Goal: Information Seeking & Learning: Learn about a topic

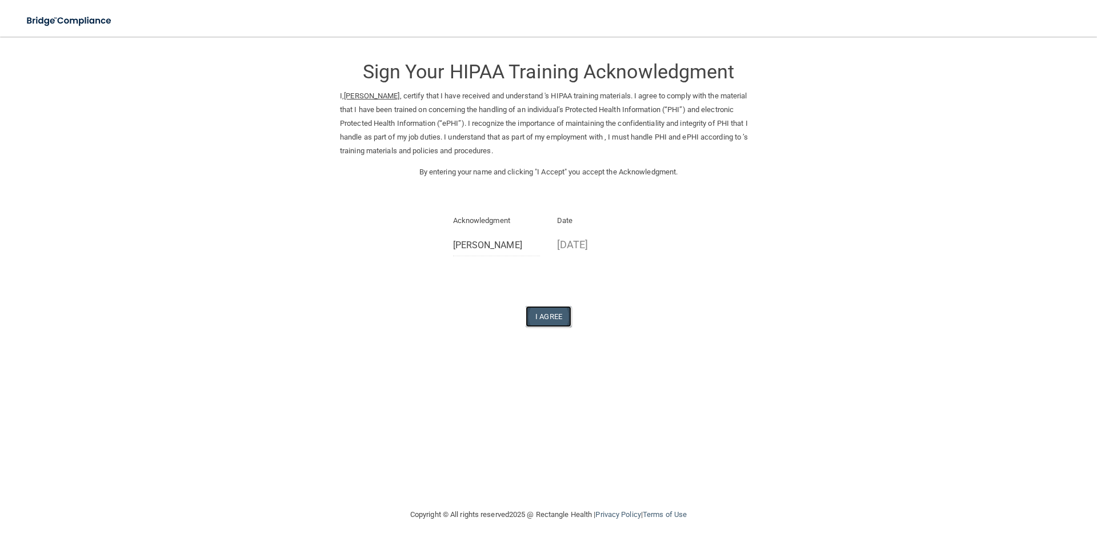
click at [545, 316] on button "I Agree" at bounding box center [549, 316] width 46 height 21
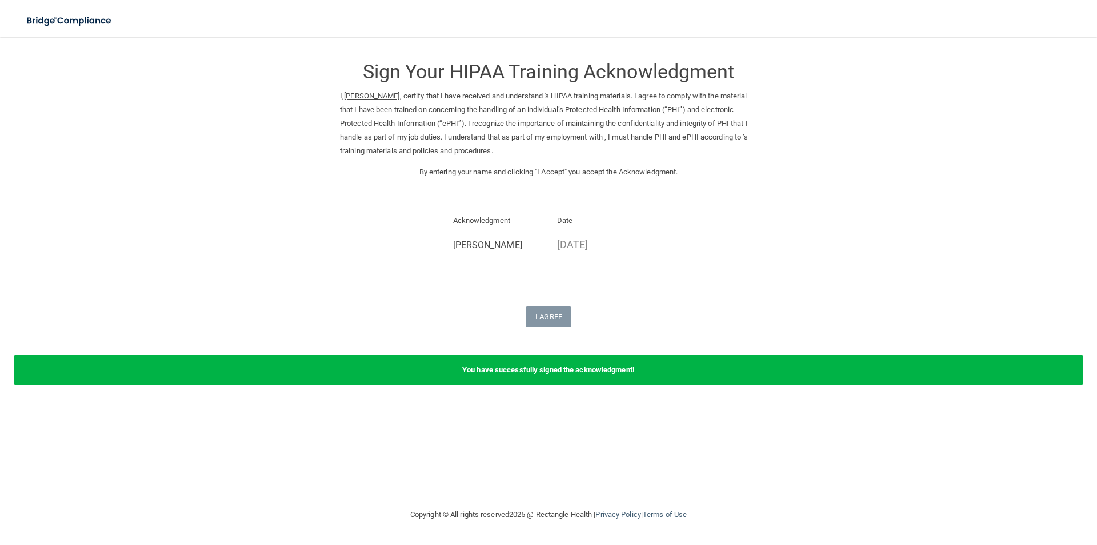
click at [680, 265] on div "Sign Your HIPAA Training Acknowledgment I, Katlin Schlim , certify that I have …" at bounding box center [548, 187] width 417 height 279
click at [39, 21] on img at bounding box center [69, 20] width 105 height 23
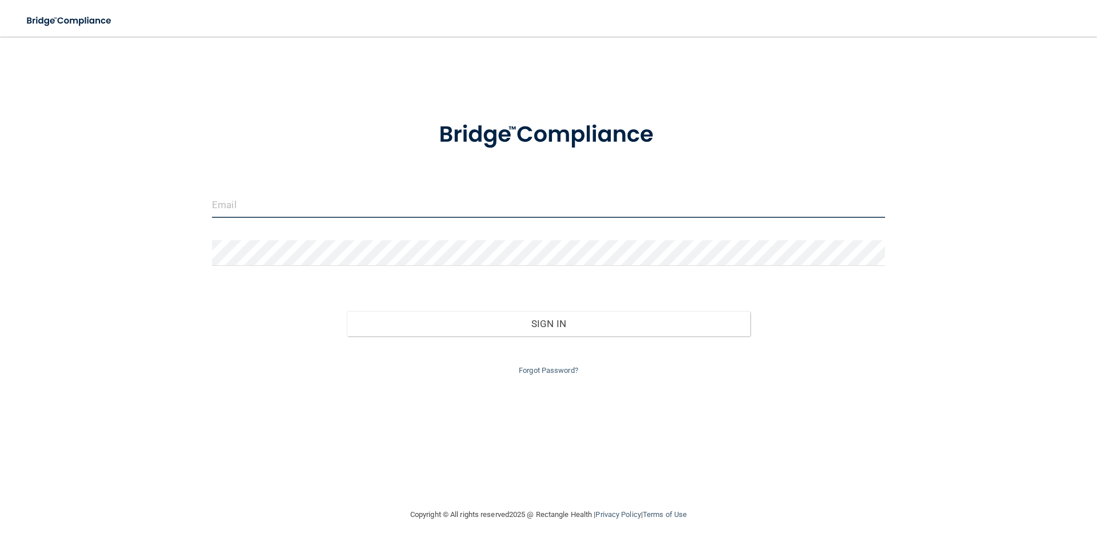
click at [284, 204] on input "email" at bounding box center [548, 205] width 673 height 26
type input "[EMAIL_ADDRESS][DOMAIN_NAME]"
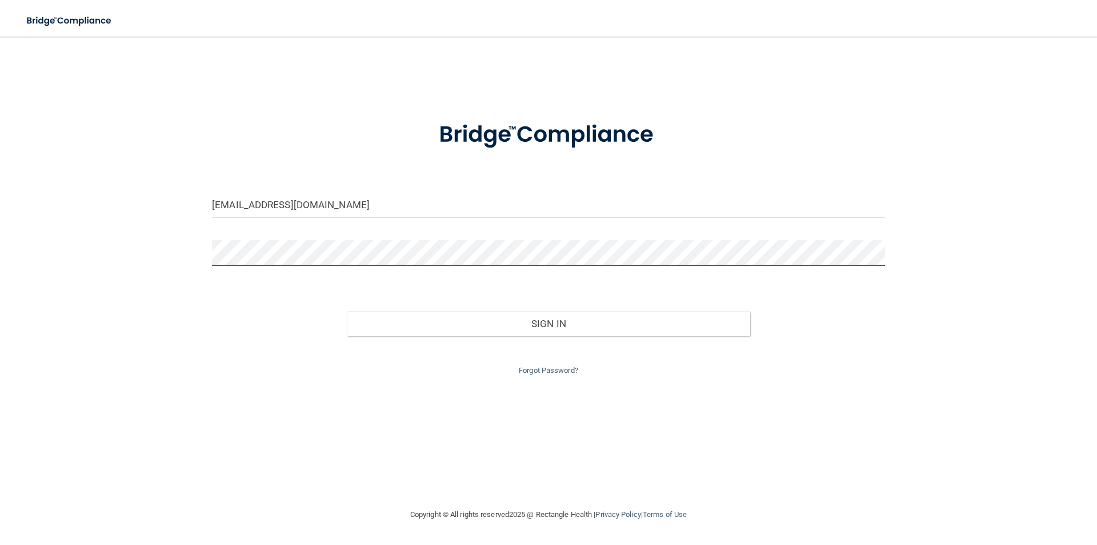
click at [347, 311] on button "Sign In" at bounding box center [549, 323] width 404 height 25
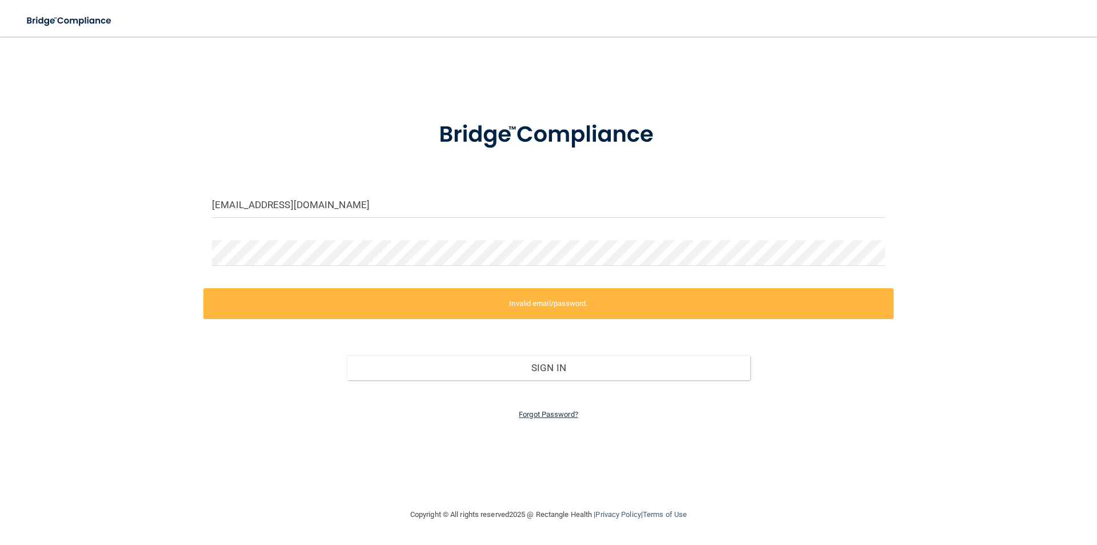
click at [560, 412] on link "Forgot Password?" at bounding box center [548, 414] width 59 height 9
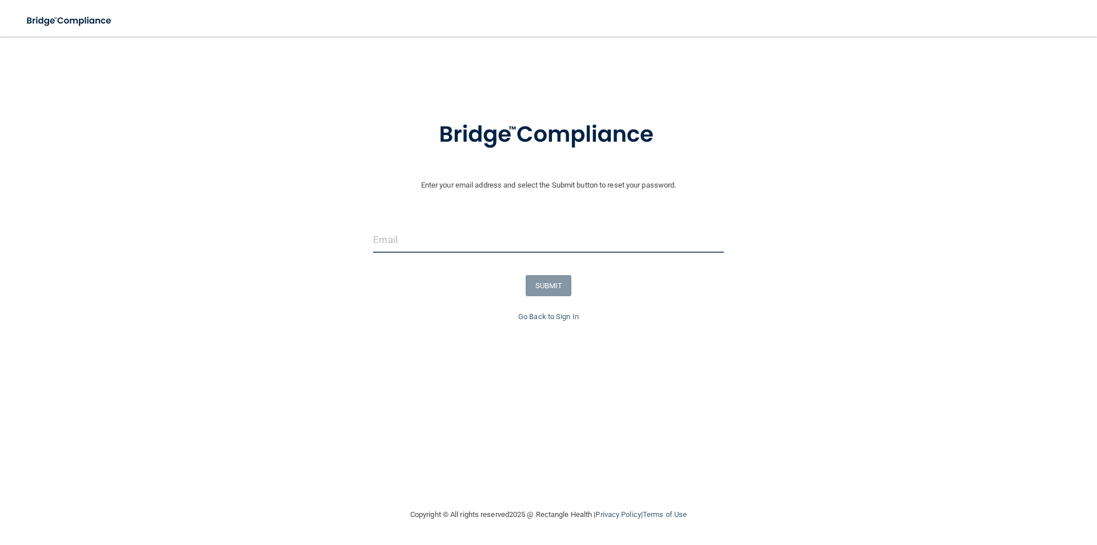
click at [466, 239] on input "email" at bounding box center [548, 240] width 350 height 26
type input "[EMAIL_ADDRESS][DOMAIN_NAME]"
click at [562, 283] on button "SUBMIT" at bounding box center [549, 285] width 46 height 21
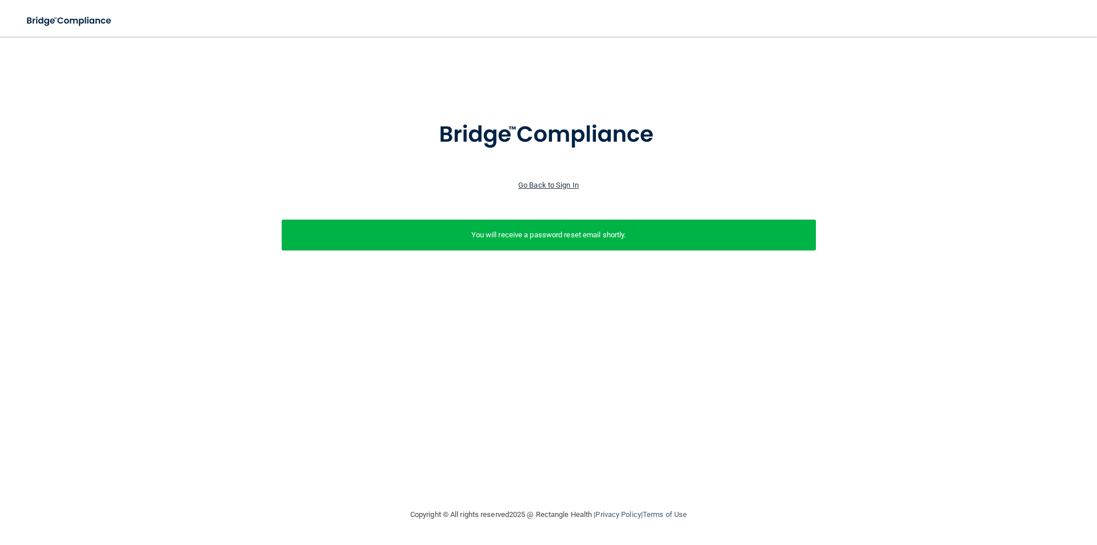
click at [549, 184] on link "Go Back to Sign In" at bounding box center [548, 185] width 61 height 9
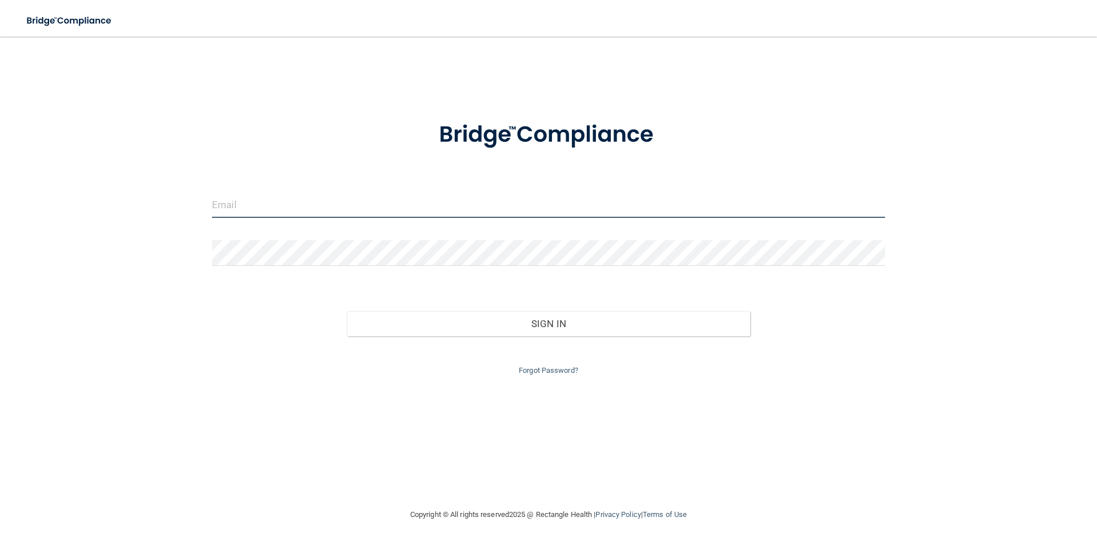
click at [402, 209] on input "email" at bounding box center [548, 205] width 673 height 26
type input "[EMAIL_ADDRESS][DOMAIN_NAME]"
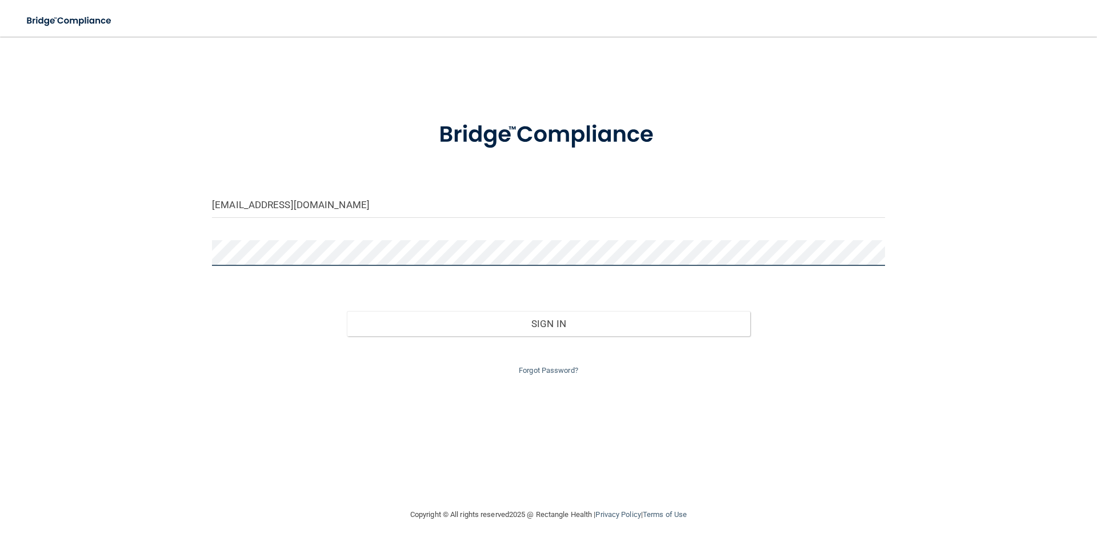
click at [347, 311] on button "Sign In" at bounding box center [549, 323] width 404 height 25
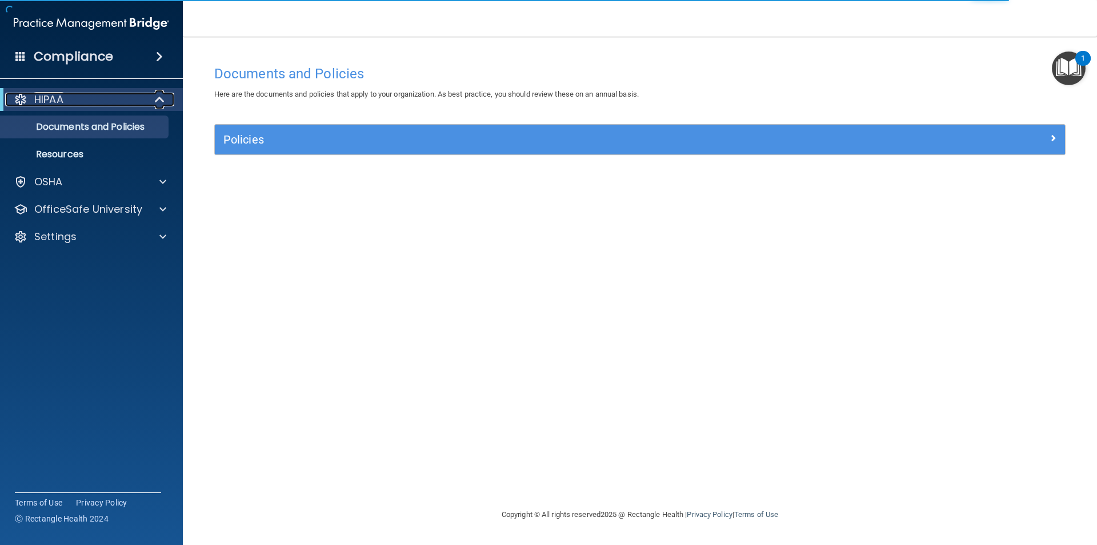
click at [111, 105] on div "HIPAA" at bounding box center [75, 100] width 141 height 14
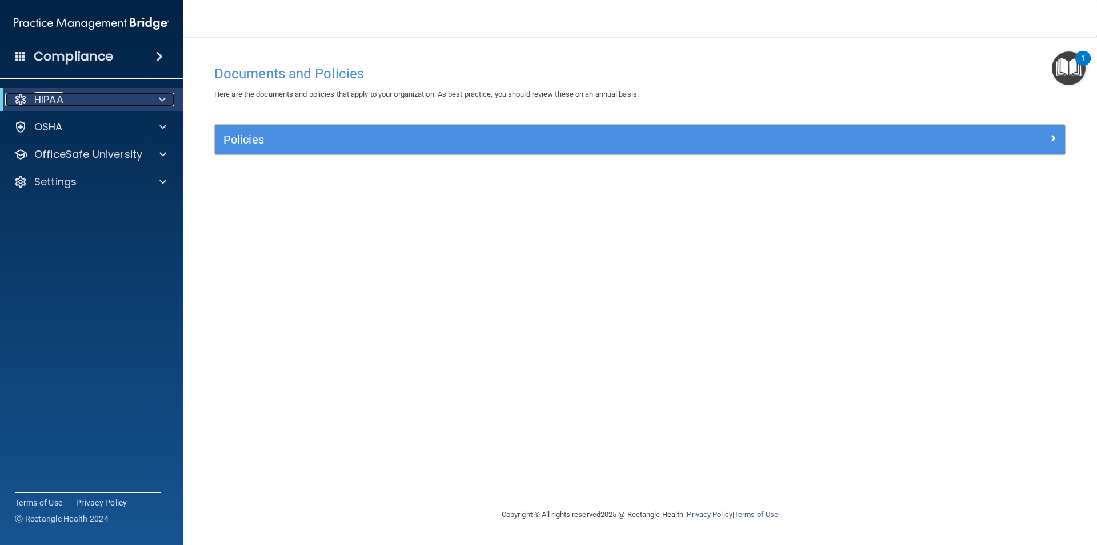
click at [130, 103] on div "HIPAA" at bounding box center [75, 100] width 141 height 14
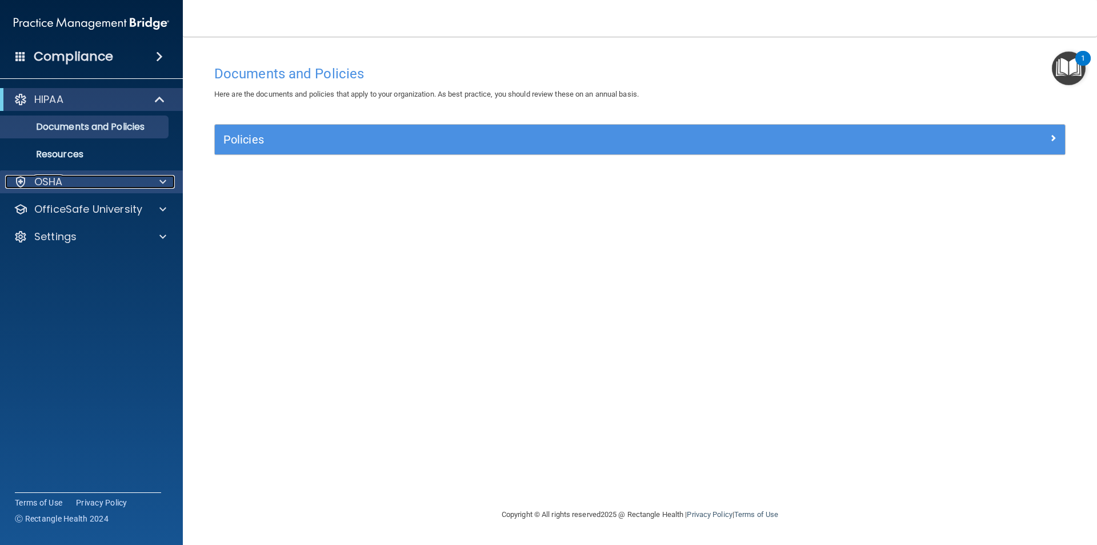
click at [149, 181] on div at bounding box center [161, 182] width 29 height 14
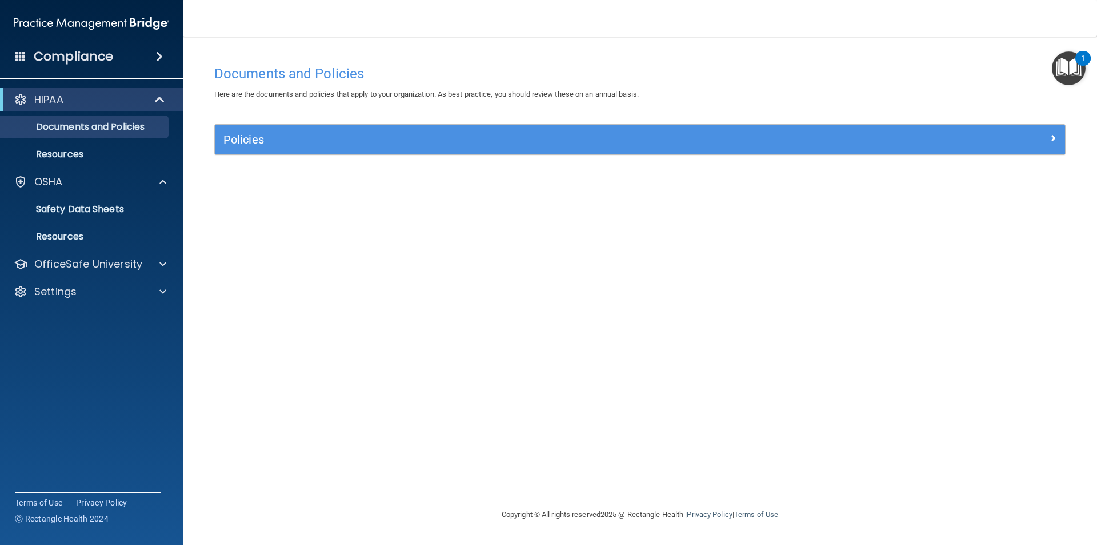
click at [1058, 70] on img "Open Resource Center, 1 new notification" at bounding box center [1069, 68] width 34 height 34
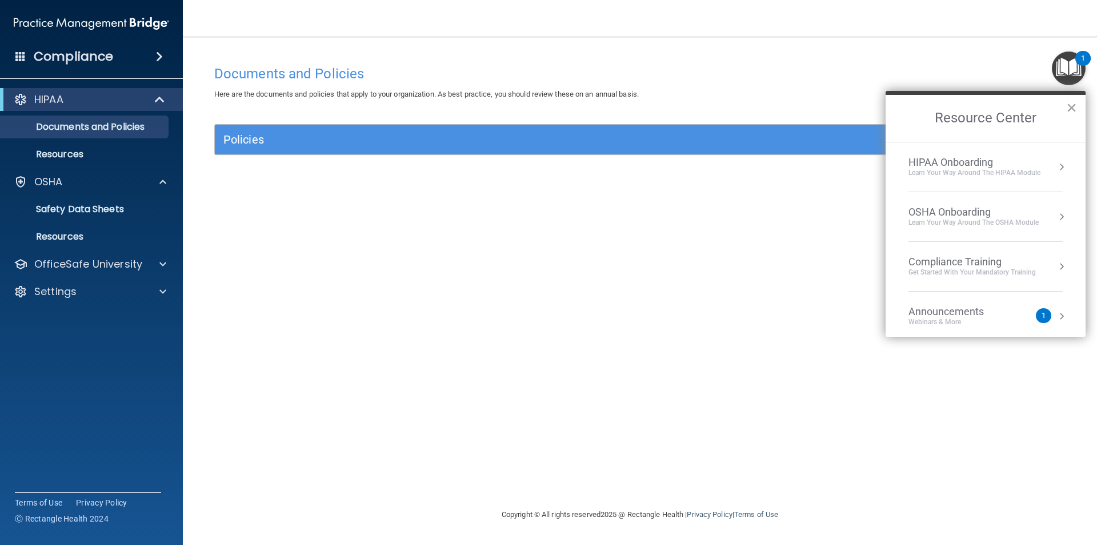
click at [969, 315] on div "Announcements" at bounding box center [958, 311] width 98 height 13
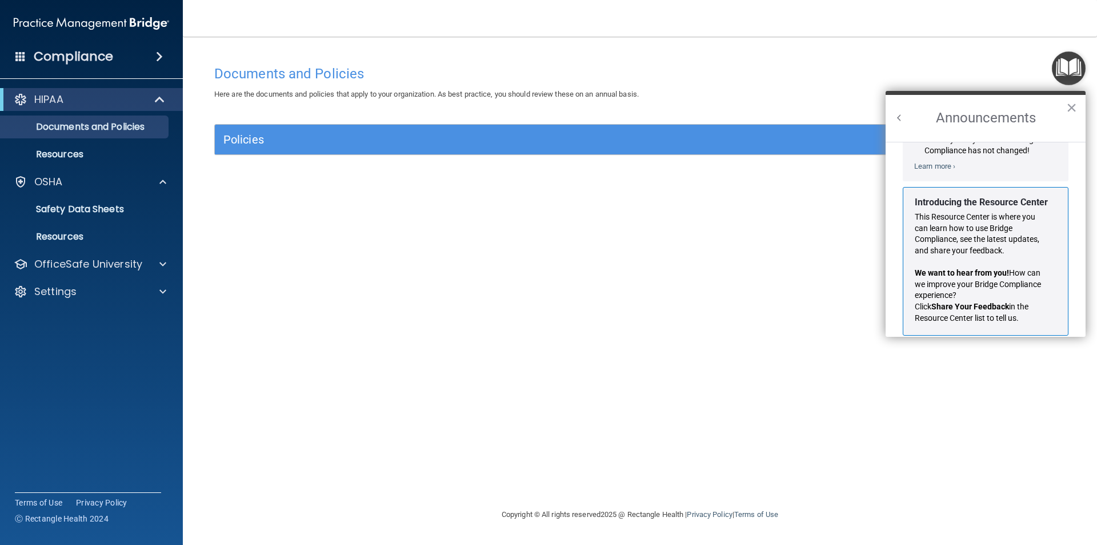
scroll to position [201, 0]
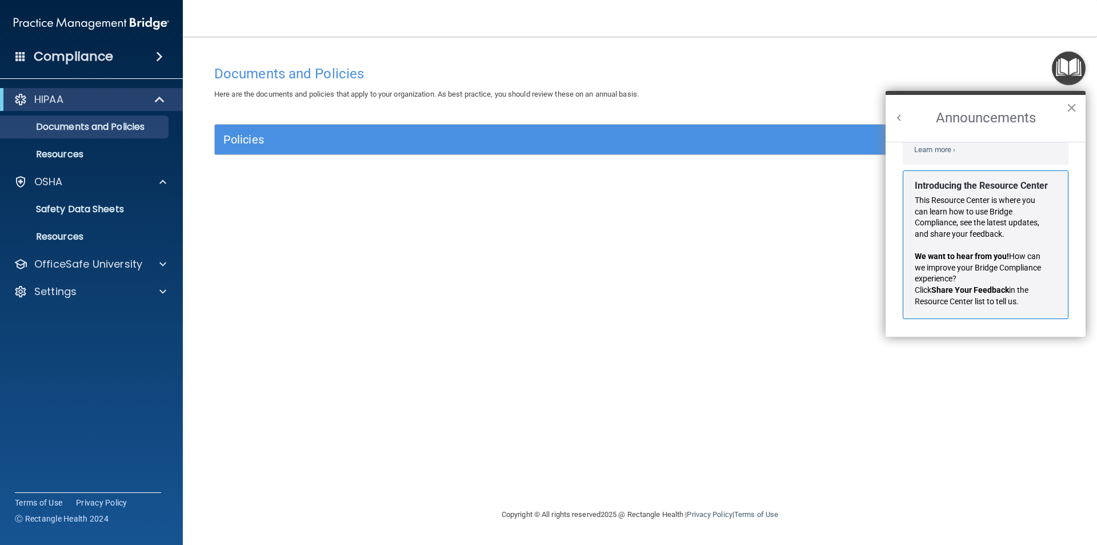
click at [1075, 105] on button "×" at bounding box center [1071, 107] width 11 height 18
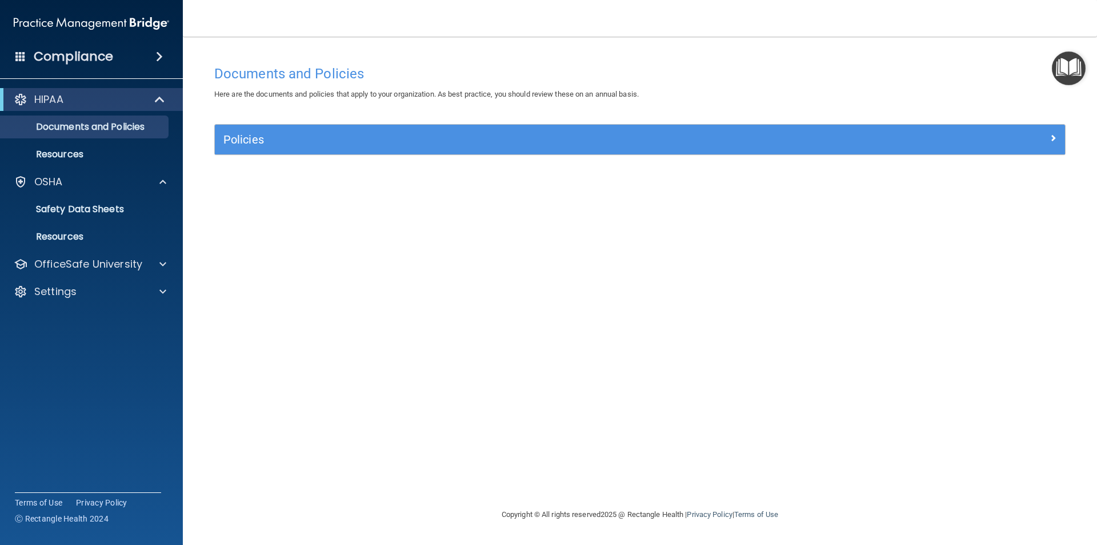
click at [358, 246] on div "Documents and Policies Here are the documents and policies that apply to your o…" at bounding box center [640, 283] width 869 height 448
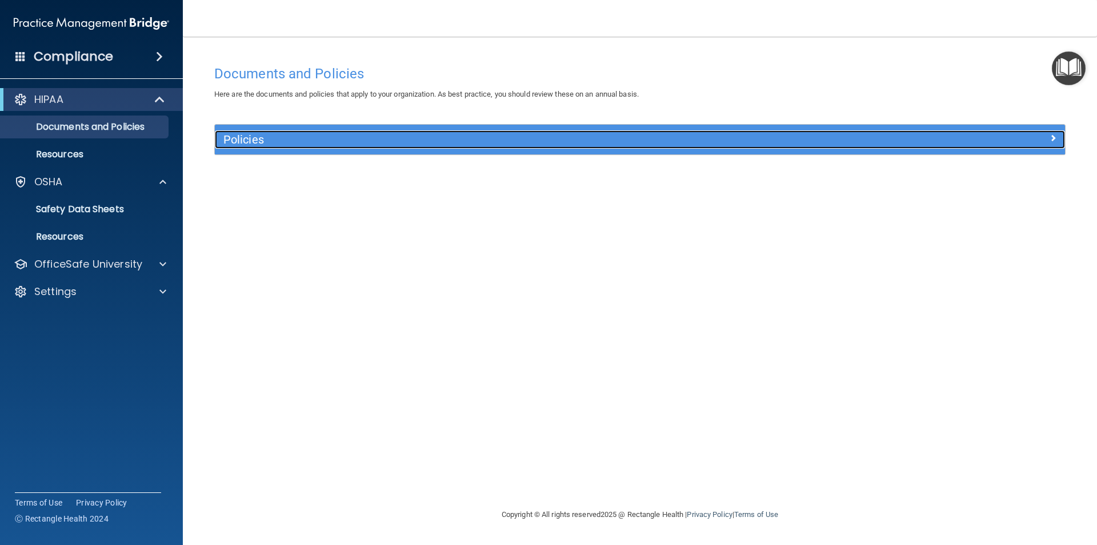
click at [285, 141] on h5 "Policies" at bounding box center [533, 139] width 621 height 13
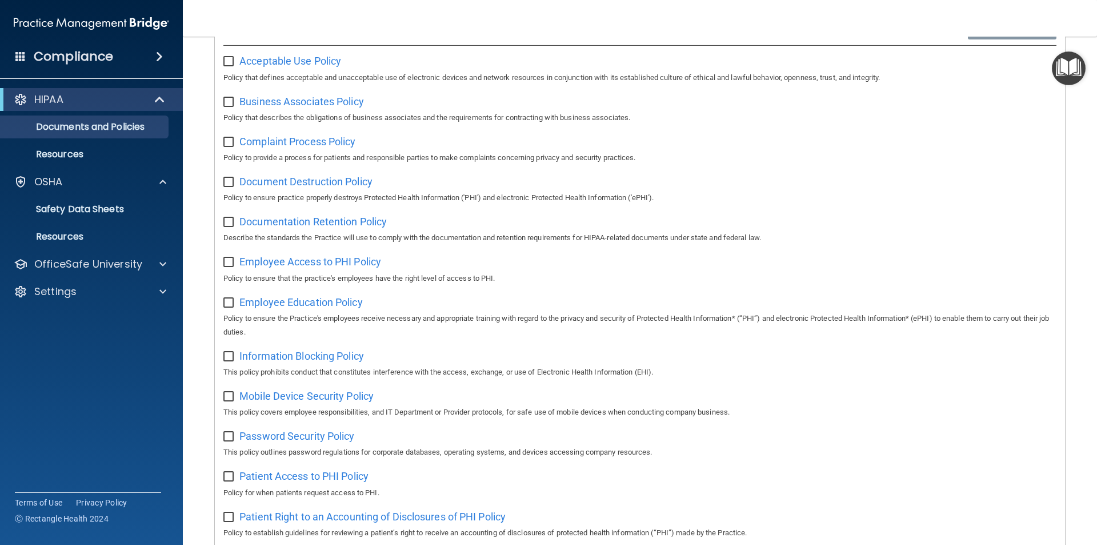
scroll to position [0, 0]
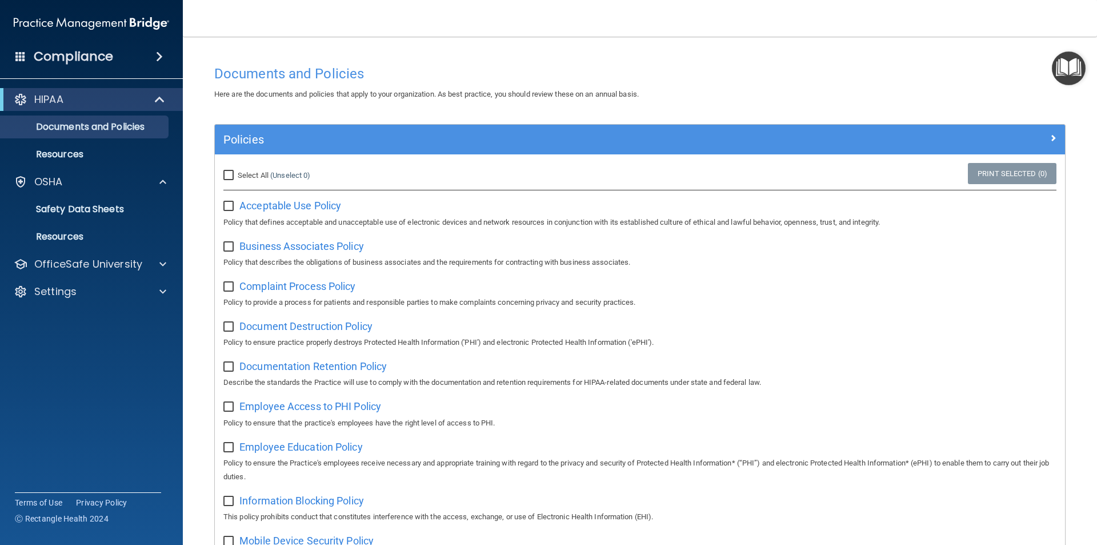
click at [231, 175] on input "Select All (Unselect 0) Unselect All" at bounding box center [229, 175] width 13 height 9
checkbox input "true"
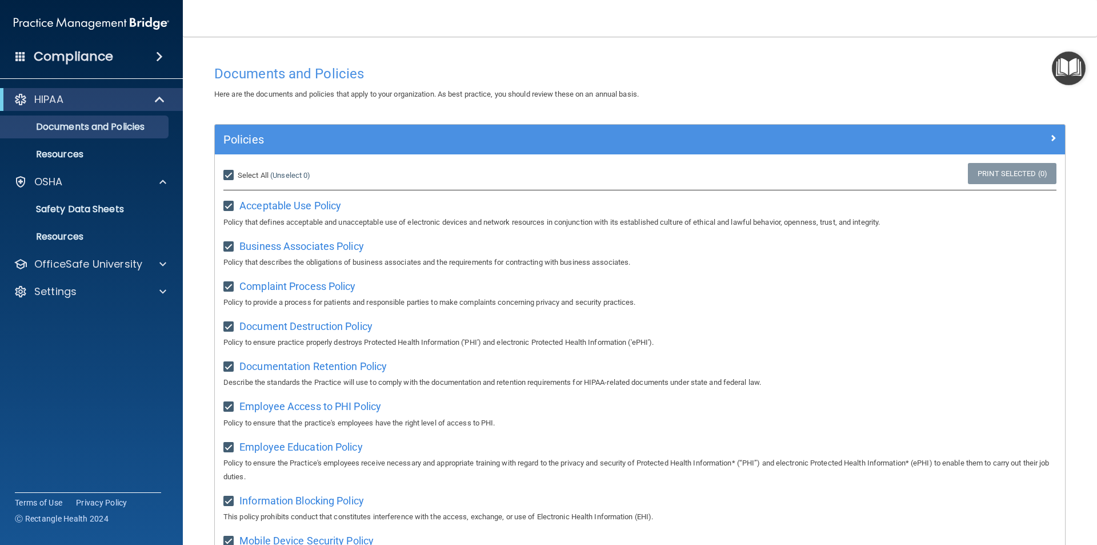
checkbox input "true"
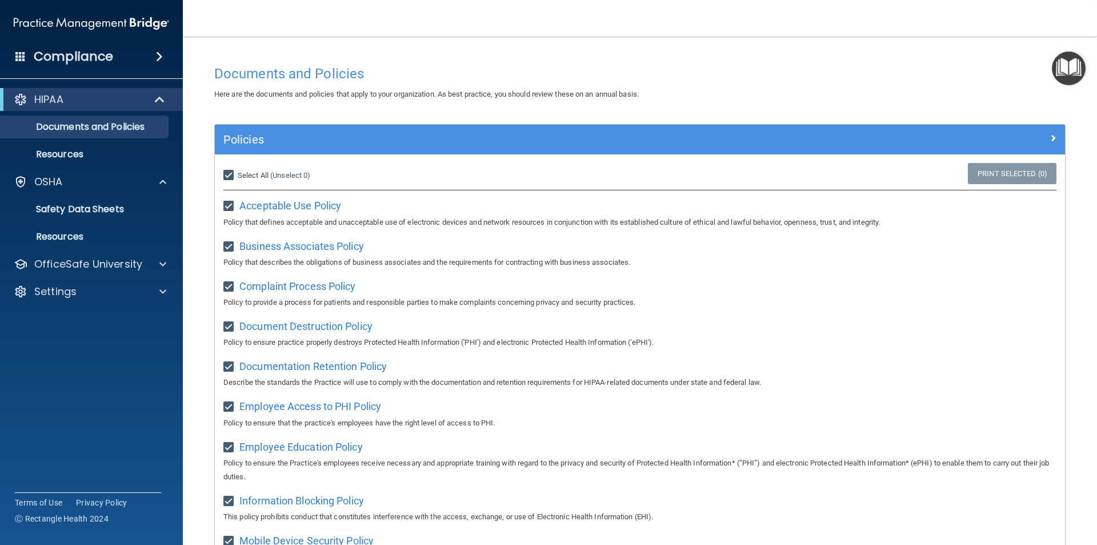
checkbox input "true"
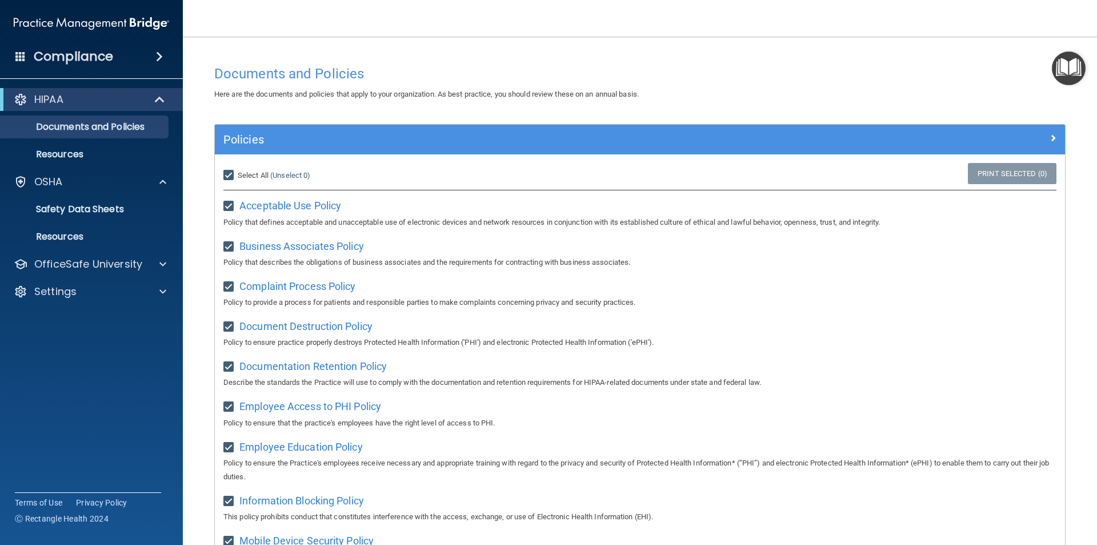
checkbox input "true"
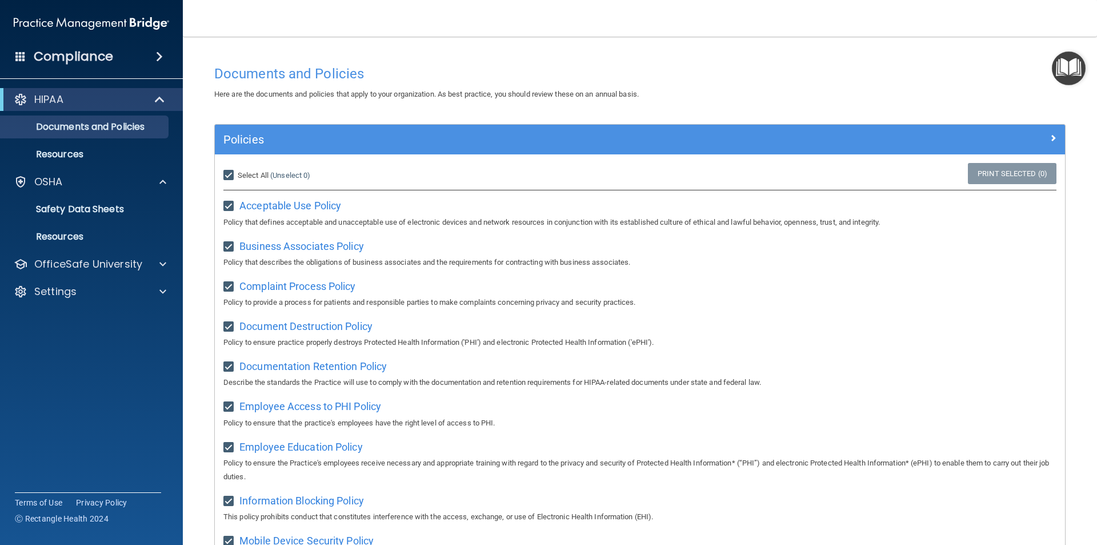
checkbox input "true"
click at [102, 185] on div "OSHA" at bounding box center [76, 182] width 142 height 14
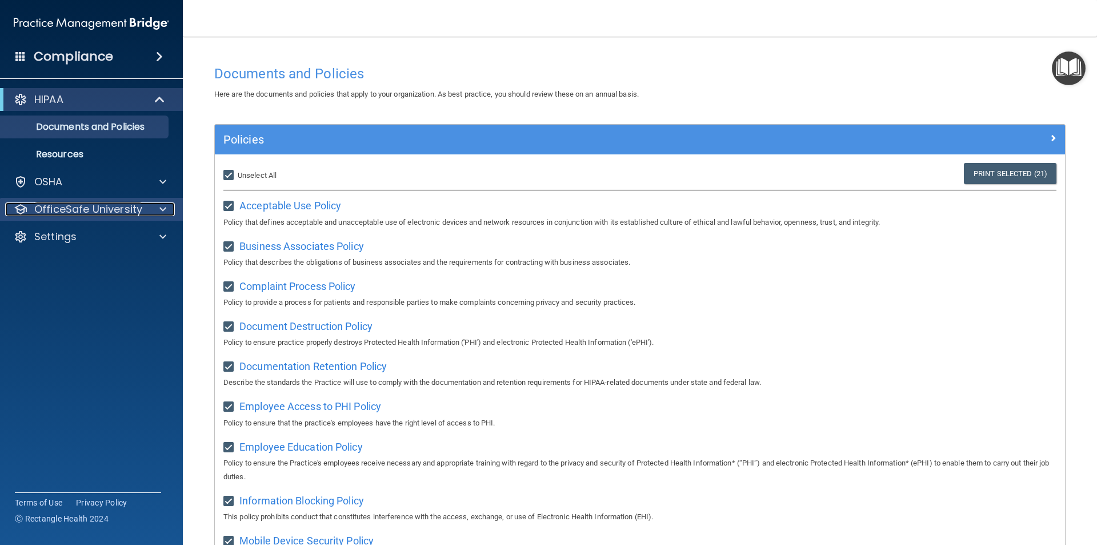
click at [131, 209] on p "OfficeSafe University" at bounding box center [88, 209] width 108 height 14
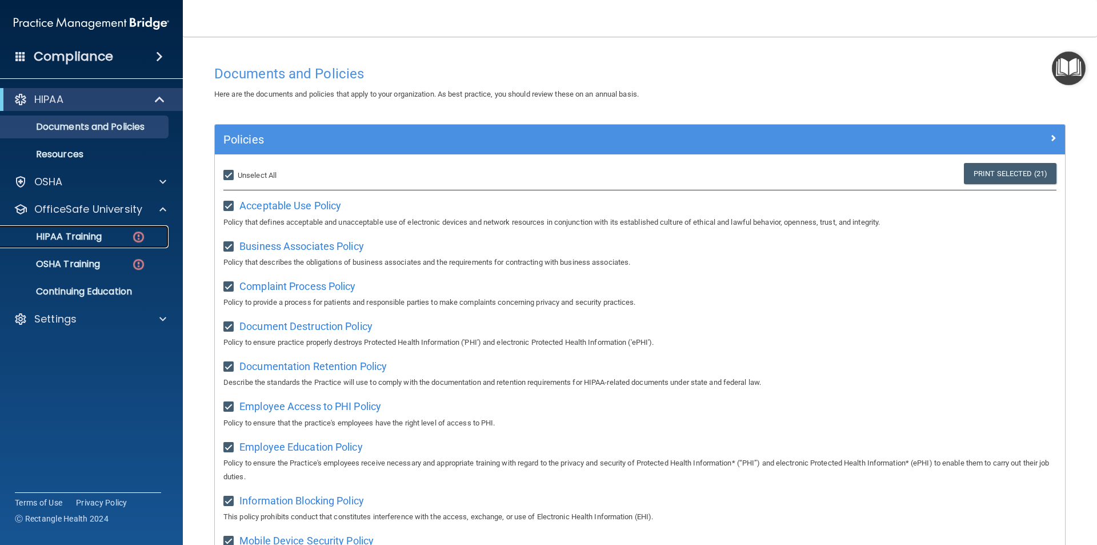
click at [120, 236] on div "HIPAA Training" at bounding box center [85, 236] width 156 height 11
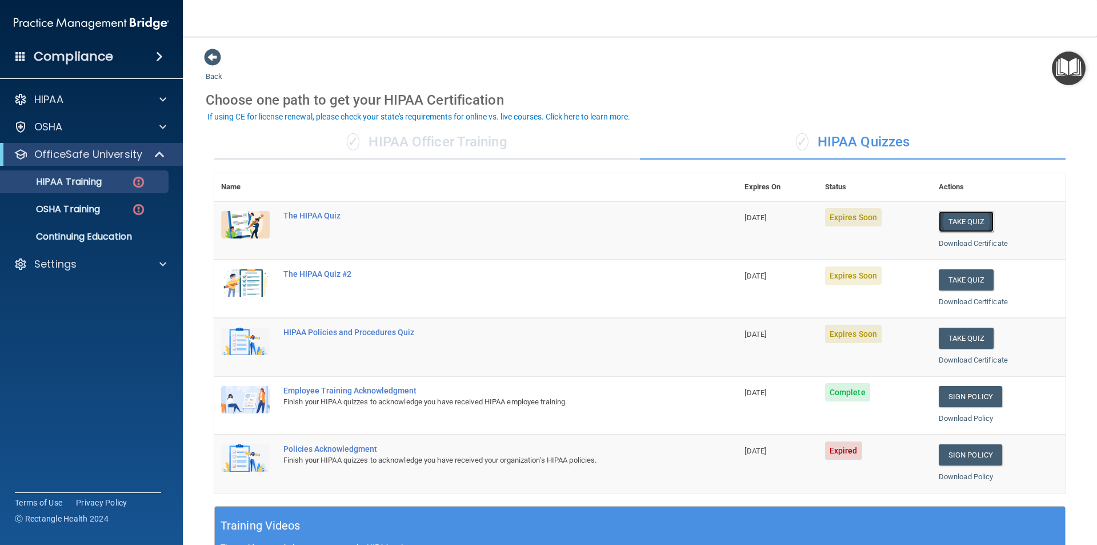
click at [952, 216] on button "Take Quiz" at bounding box center [966, 221] width 55 height 21
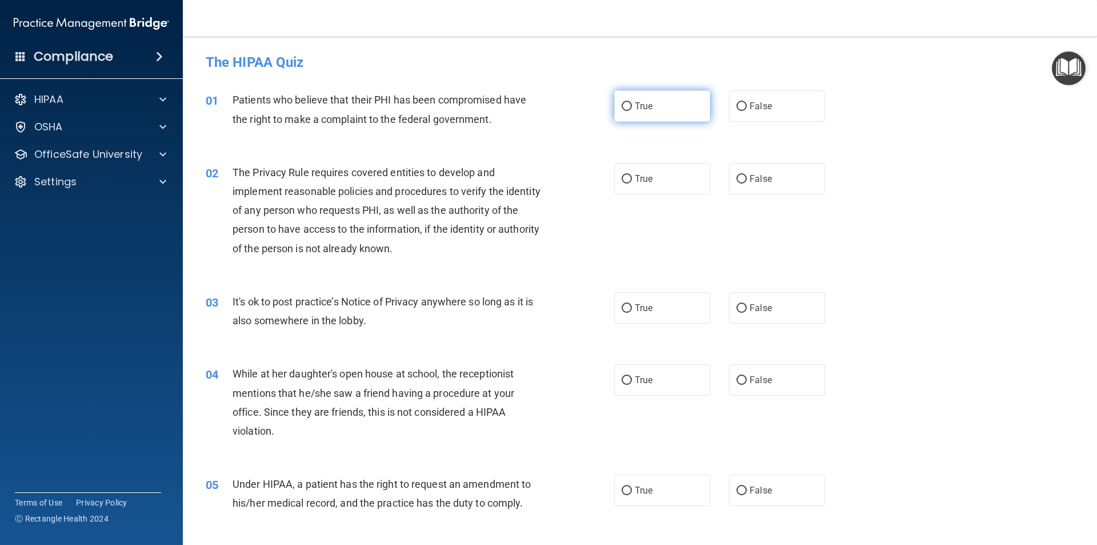
click at [668, 119] on label "True" at bounding box center [662, 105] width 96 height 31
click at [632, 111] on input "True" at bounding box center [627, 106] width 10 height 9
radio input "true"
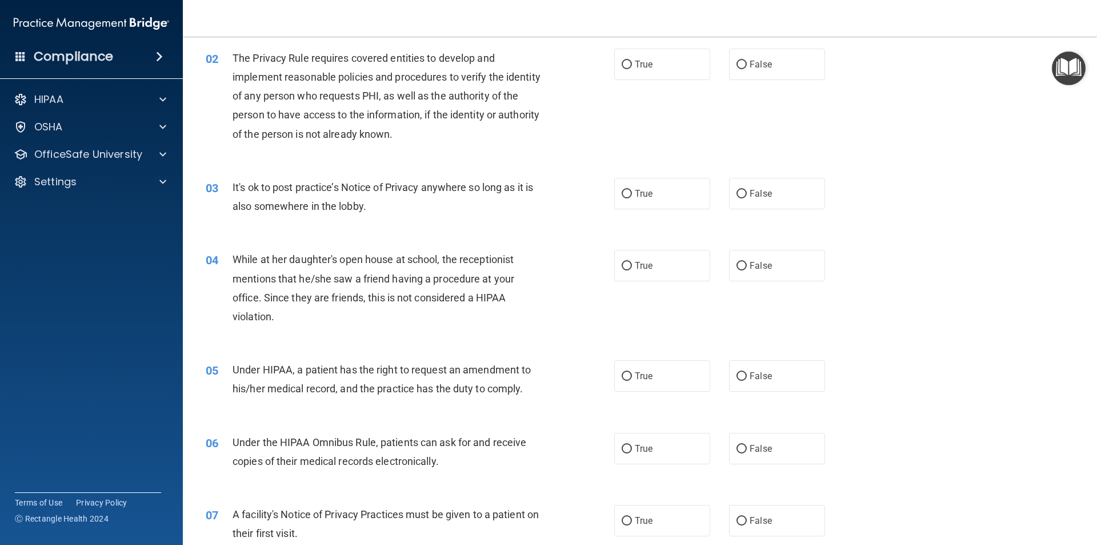
scroll to position [57, 0]
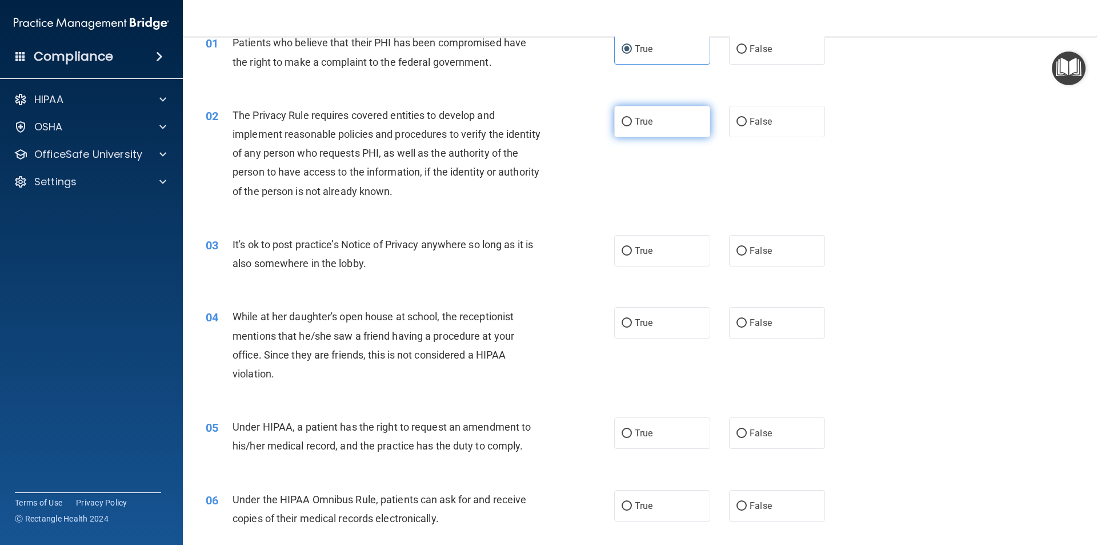
click at [649, 125] on label "True" at bounding box center [662, 121] width 96 height 31
click at [632, 125] on input "True" at bounding box center [627, 122] width 10 height 9
radio input "true"
click at [758, 257] on label "False" at bounding box center [777, 250] width 96 height 31
click at [747, 255] on input "False" at bounding box center [742, 251] width 10 height 9
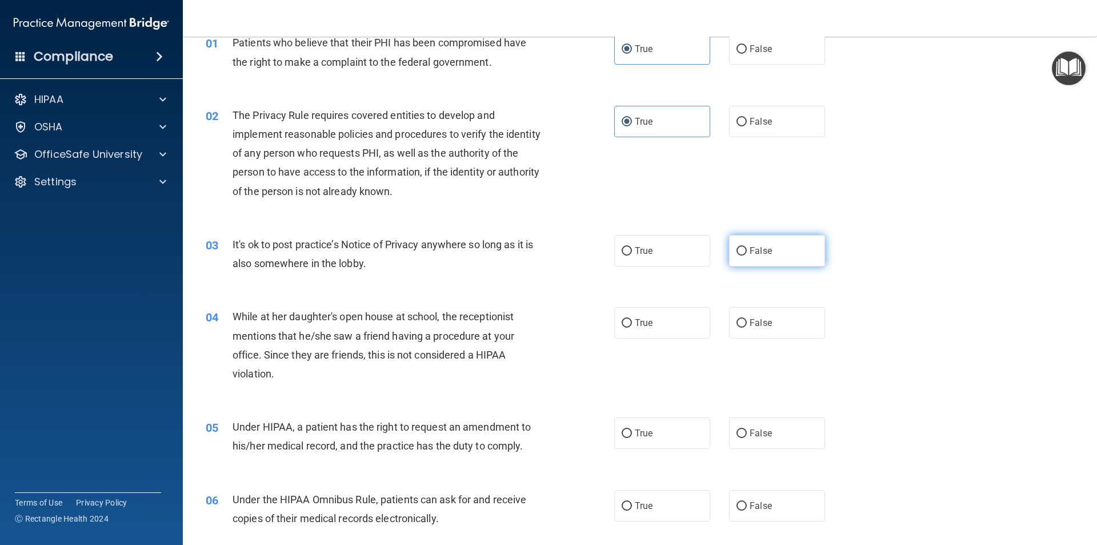
radio input "true"
click at [657, 254] on label "True" at bounding box center [662, 250] width 96 height 31
click at [632, 254] on input "True" at bounding box center [627, 251] width 10 height 9
radio input "true"
radio input "false"
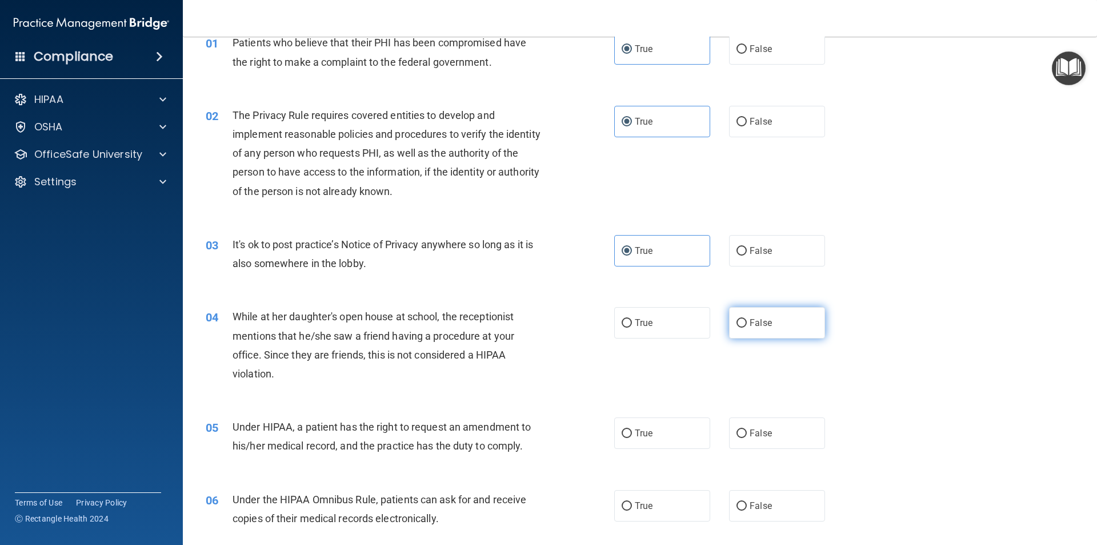
click at [753, 330] on label "False" at bounding box center [777, 322] width 96 height 31
click at [747, 327] on input "False" at bounding box center [742, 323] width 10 height 9
radio input "true"
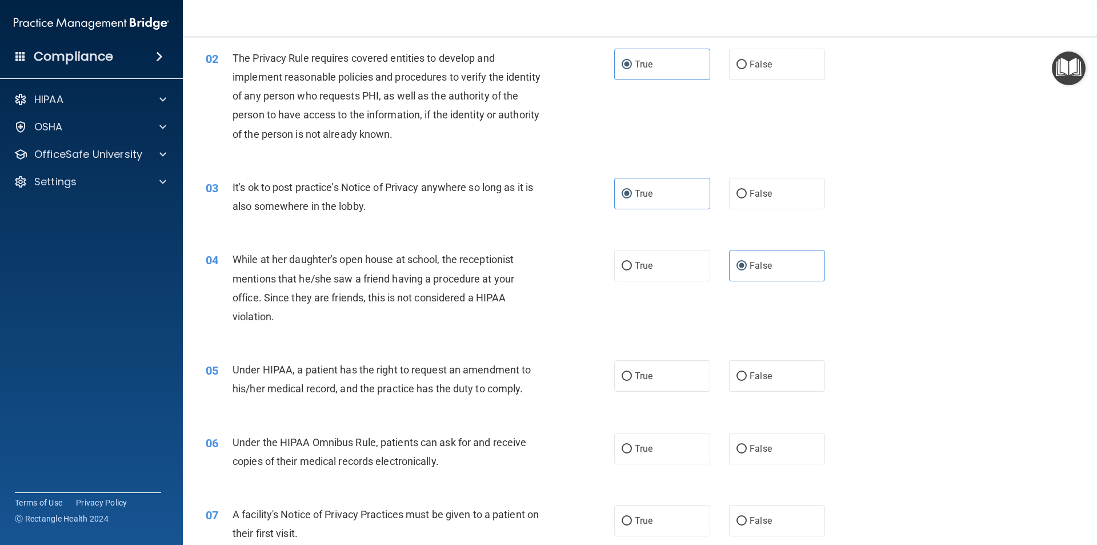
scroll to position [171, 0]
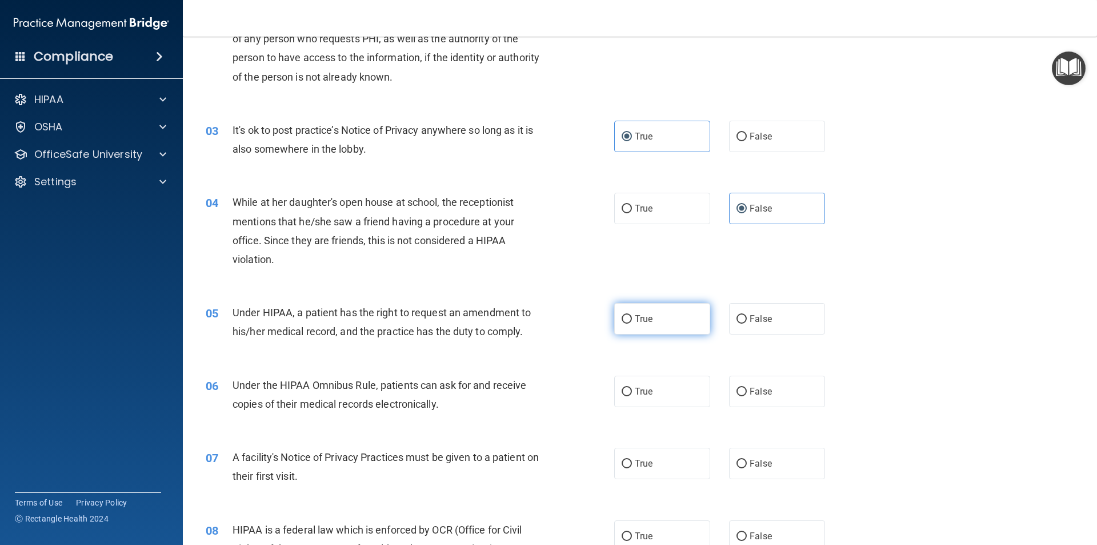
click at [627, 325] on label "True" at bounding box center [662, 318] width 96 height 31
click at [627, 323] on input "True" at bounding box center [627, 319] width 10 height 9
radio input "true"
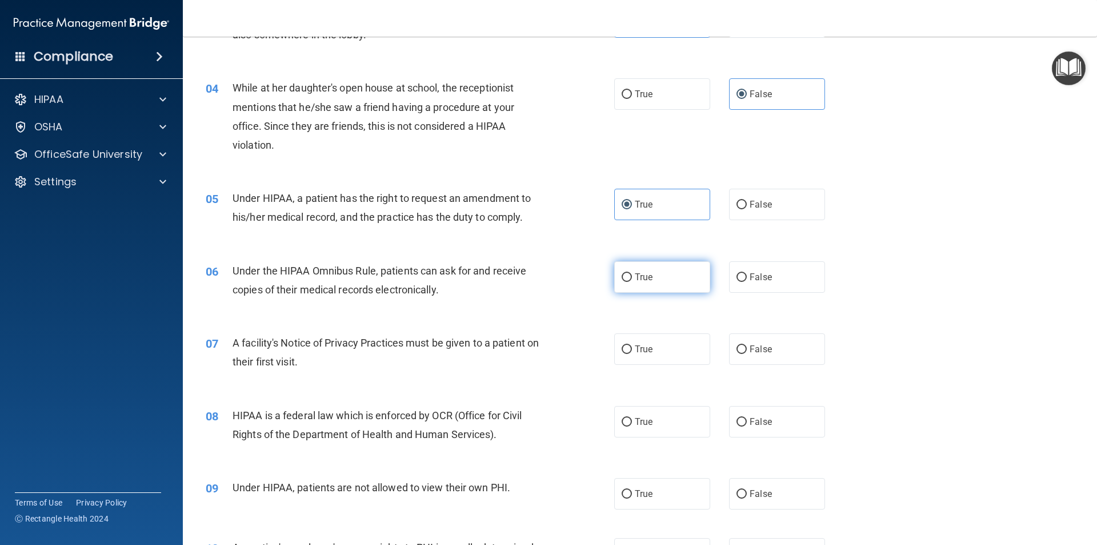
click at [630, 279] on label "True" at bounding box center [662, 276] width 96 height 31
click at [630, 279] on input "True" at bounding box center [627, 277] width 10 height 9
radio input "true"
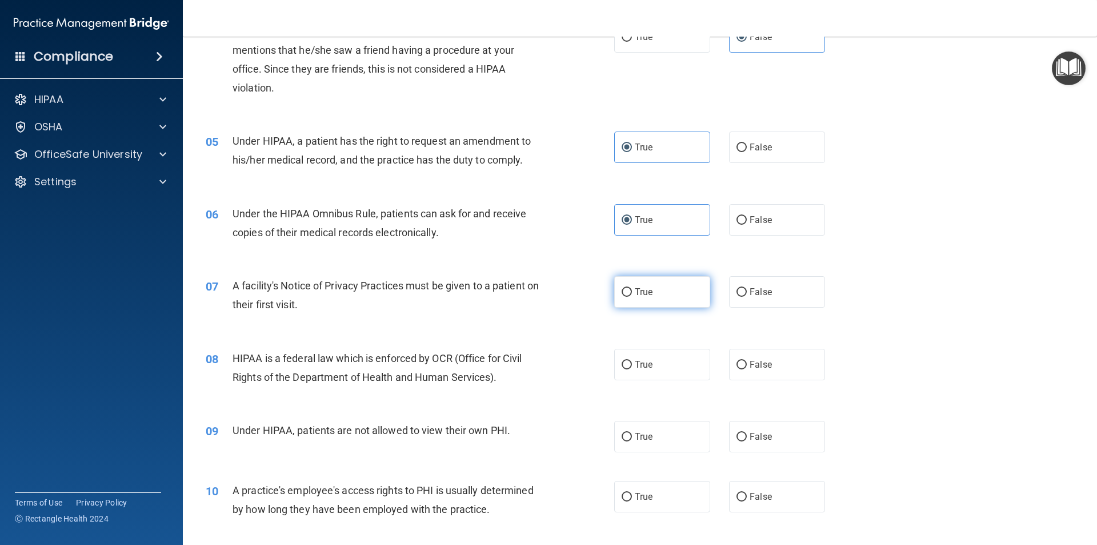
click at [653, 297] on label "True" at bounding box center [662, 291] width 96 height 31
click at [632, 297] on input "True" at bounding box center [627, 292] width 10 height 9
radio input "true"
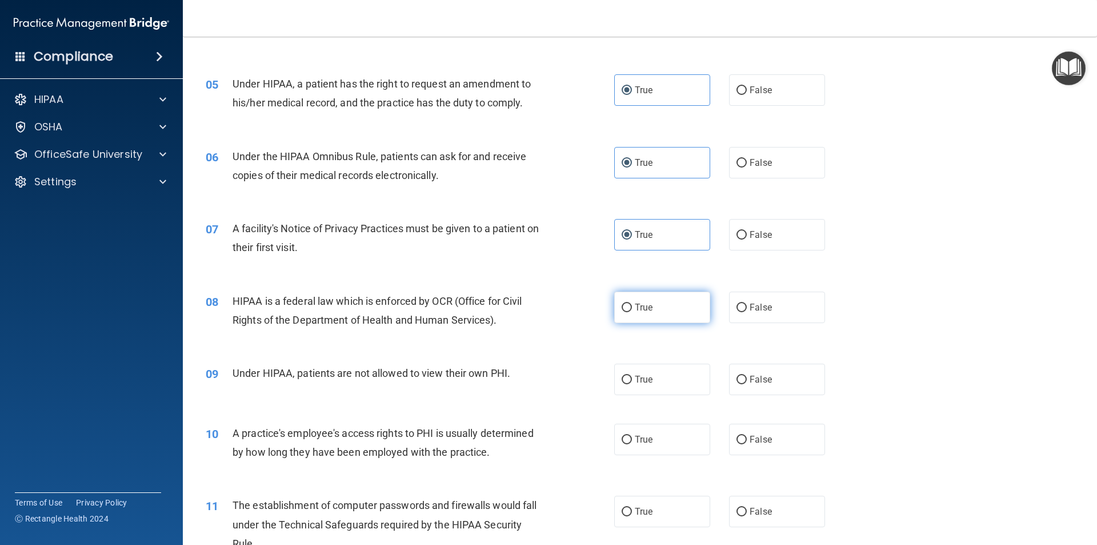
click at [697, 316] on label "True" at bounding box center [662, 306] width 96 height 31
click at [632, 312] on input "True" at bounding box center [627, 307] width 10 height 9
radio input "true"
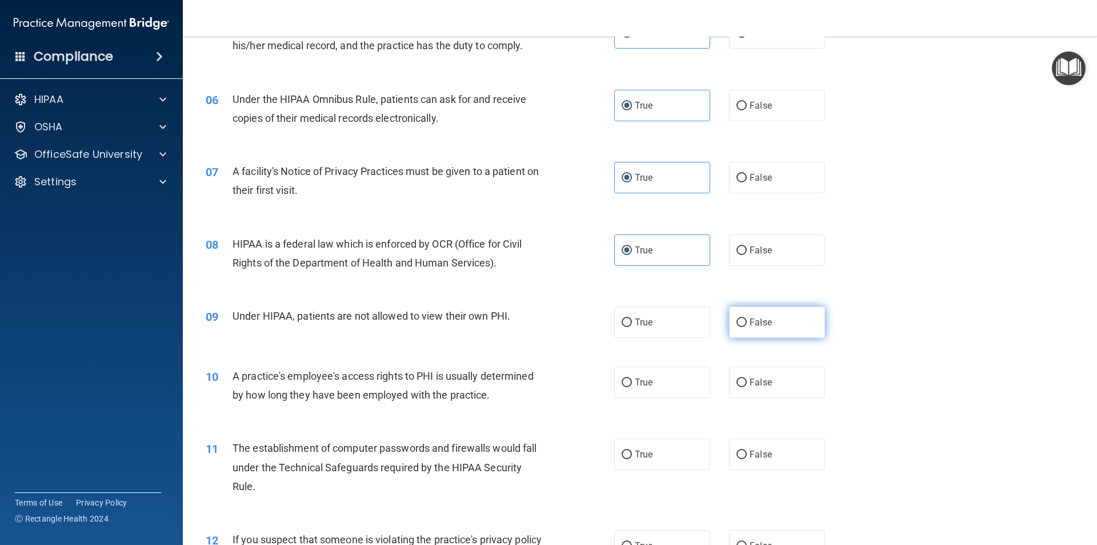
click at [741, 326] on input "False" at bounding box center [742, 322] width 10 height 9
radio input "true"
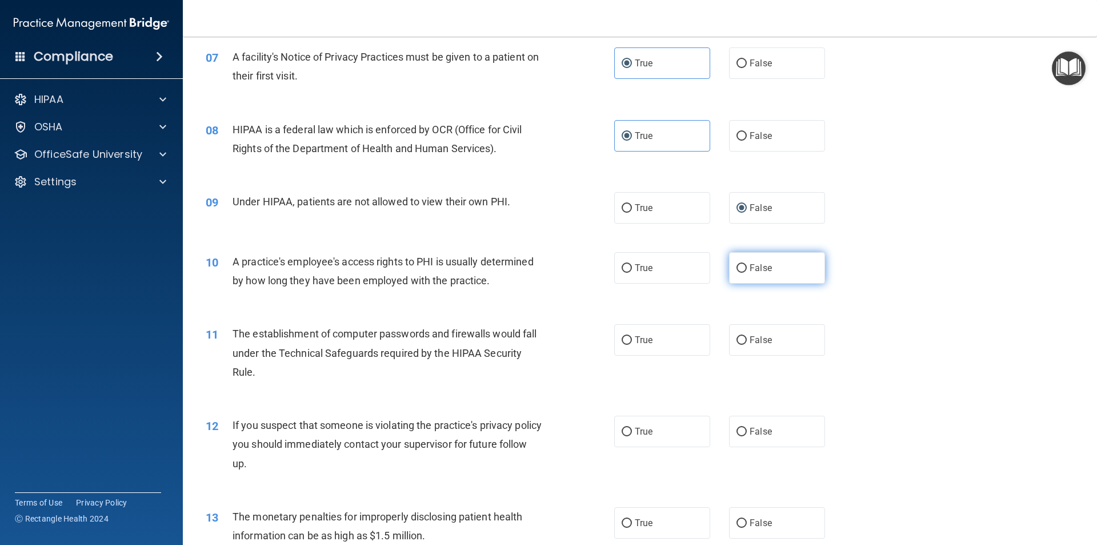
click at [753, 277] on label "False" at bounding box center [777, 267] width 96 height 31
click at [747, 273] on input "False" at bounding box center [742, 268] width 10 height 9
radio input "true"
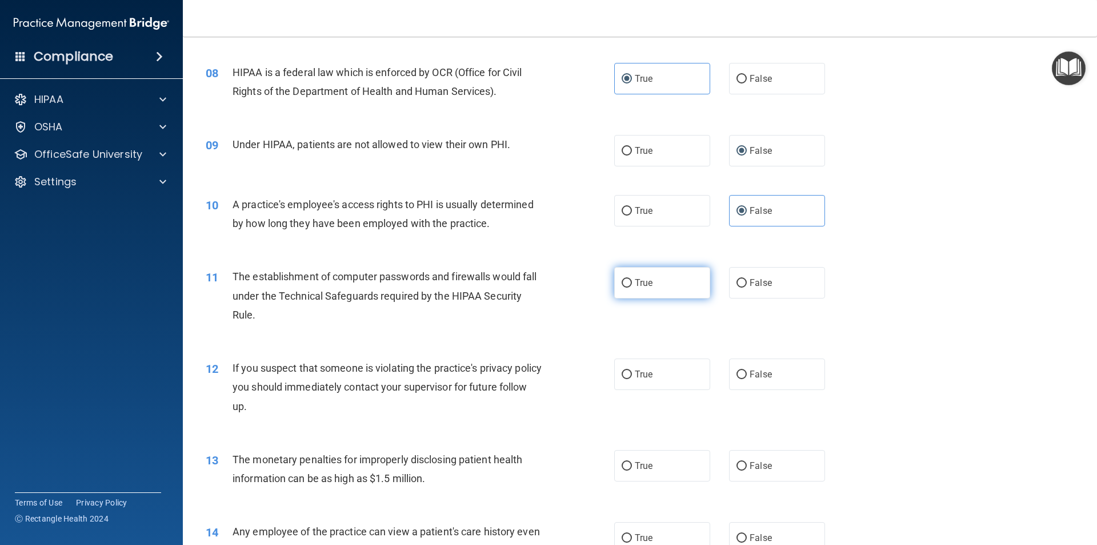
click at [645, 291] on label "True" at bounding box center [662, 282] width 96 height 31
click at [632, 287] on input "True" at bounding box center [627, 283] width 10 height 9
radio input "true"
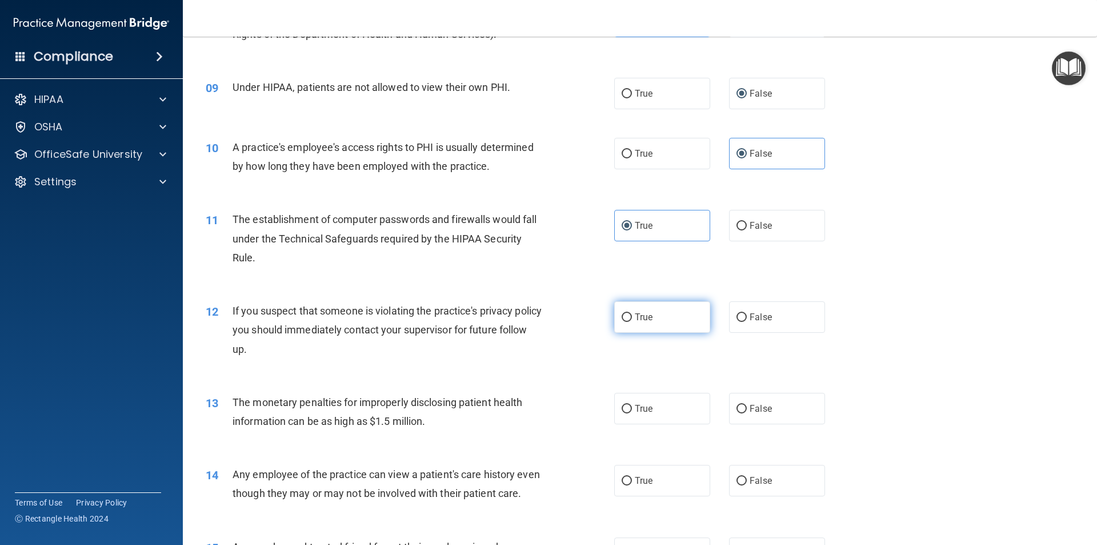
click at [642, 326] on label "True" at bounding box center [662, 316] width 96 height 31
click at [632, 322] on input "True" at bounding box center [627, 317] width 10 height 9
radio input "true"
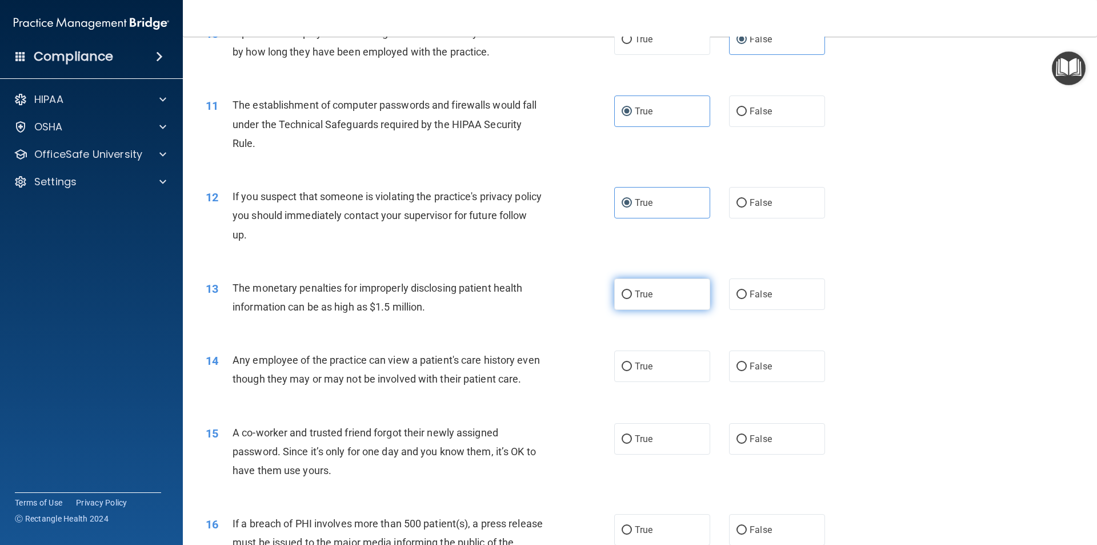
drag, startPoint x: 609, startPoint y: 305, endPoint x: 615, endPoint y: 305, distance: 6.9
click at [609, 305] on div "13 The monetary penalties for improperly disclosing patient health information …" at bounding box center [410, 299] width 443 height 43
drag, startPoint x: 646, startPoint y: 299, endPoint x: 641, endPoint y: 302, distance: 5.9
click at [646, 299] on label "True" at bounding box center [662, 293] width 96 height 31
click at [632, 299] on input "True" at bounding box center [627, 294] width 10 height 9
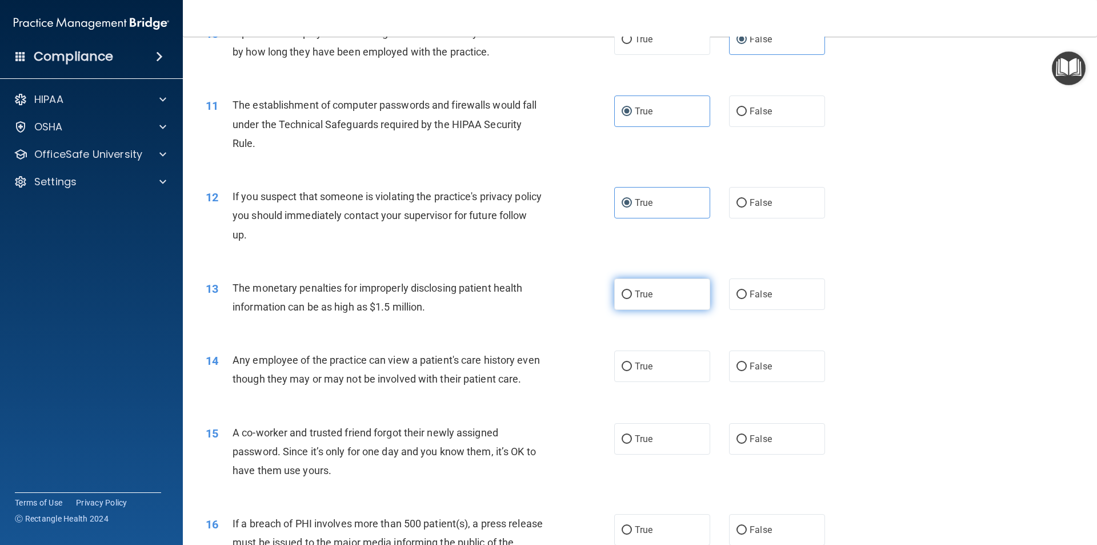
radio input "true"
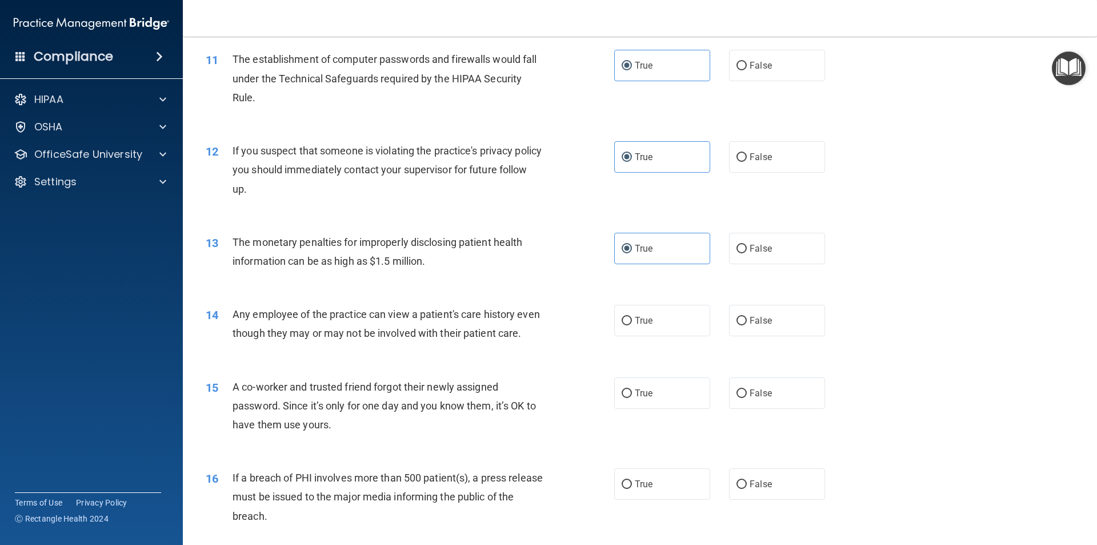
scroll to position [789, 0]
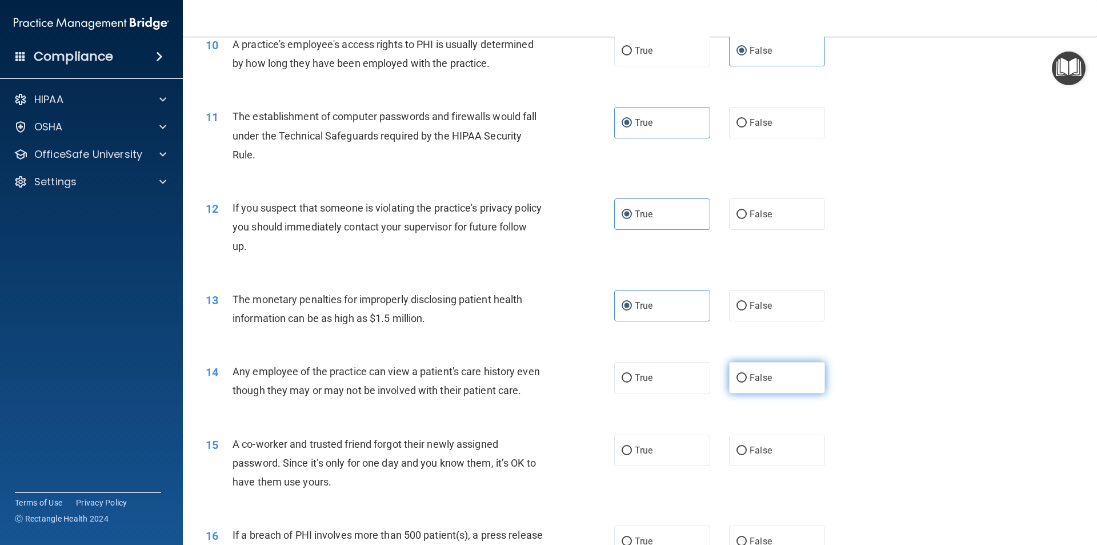
click at [758, 383] on label "False" at bounding box center [777, 377] width 96 height 31
click at [747, 382] on input "False" at bounding box center [742, 378] width 10 height 9
radio input "true"
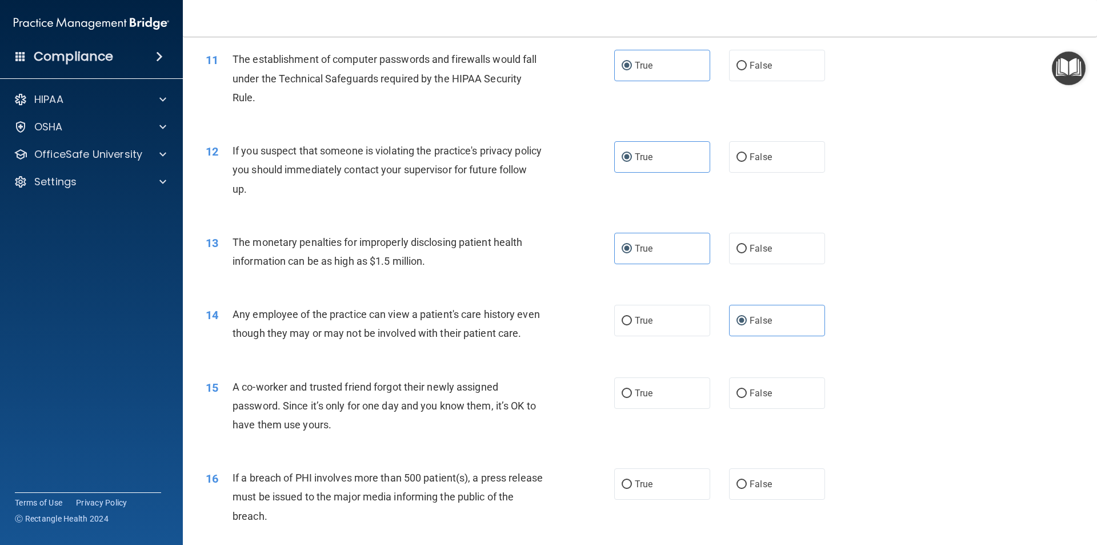
scroll to position [960, 0]
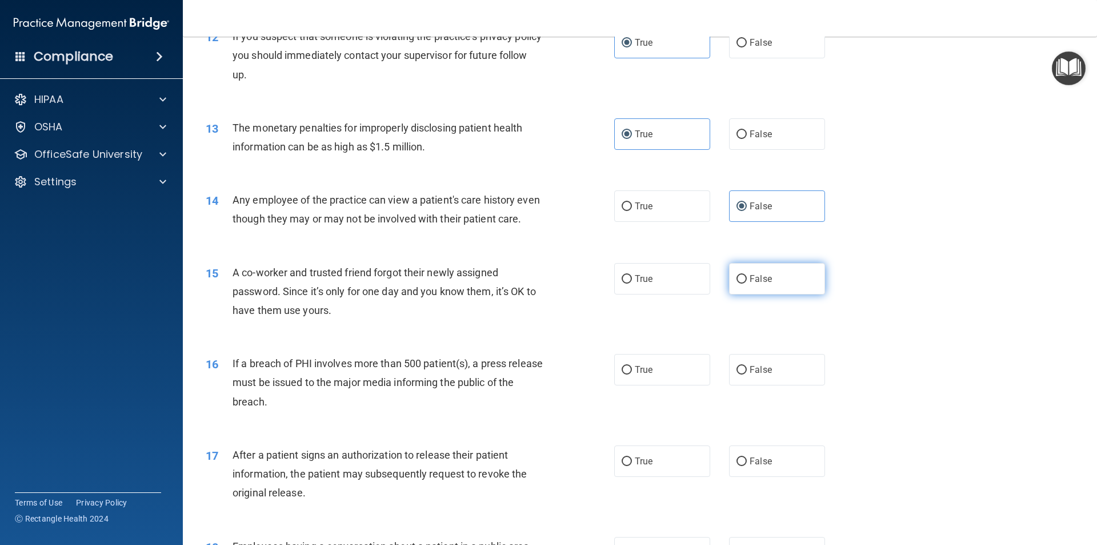
click at [743, 294] on label "False" at bounding box center [777, 278] width 96 height 31
click at [743, 283] on input "False" at bounding box center [742, 279] width 10 height 9
radio input "true"
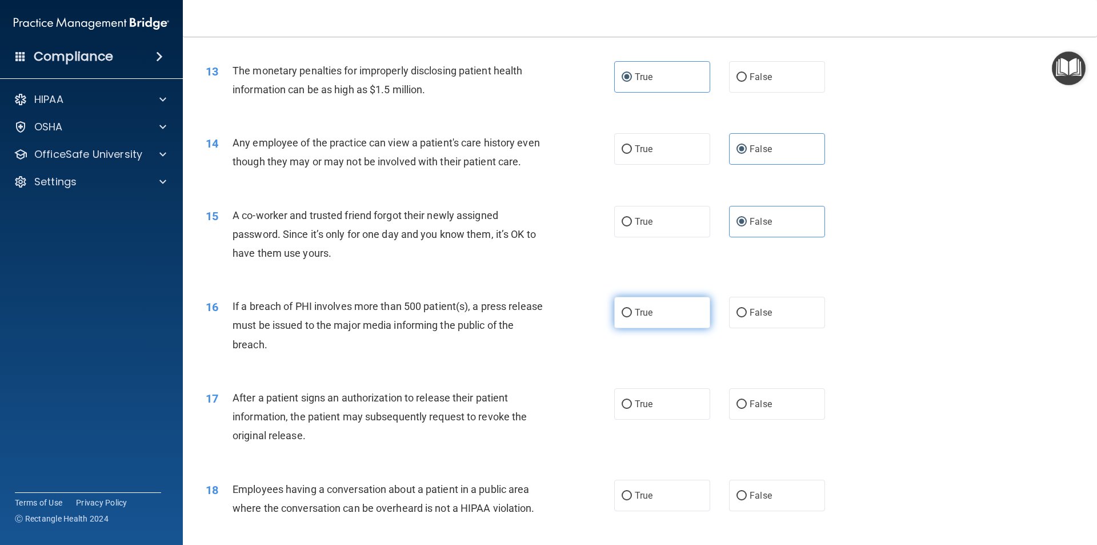
click at [642, 318] on span "True" at bounding box center [644, 312] width 18 height 11
click at [632, 317] on input "True" at bounding box center [627, 313] width 10 height 9
radio input "true"
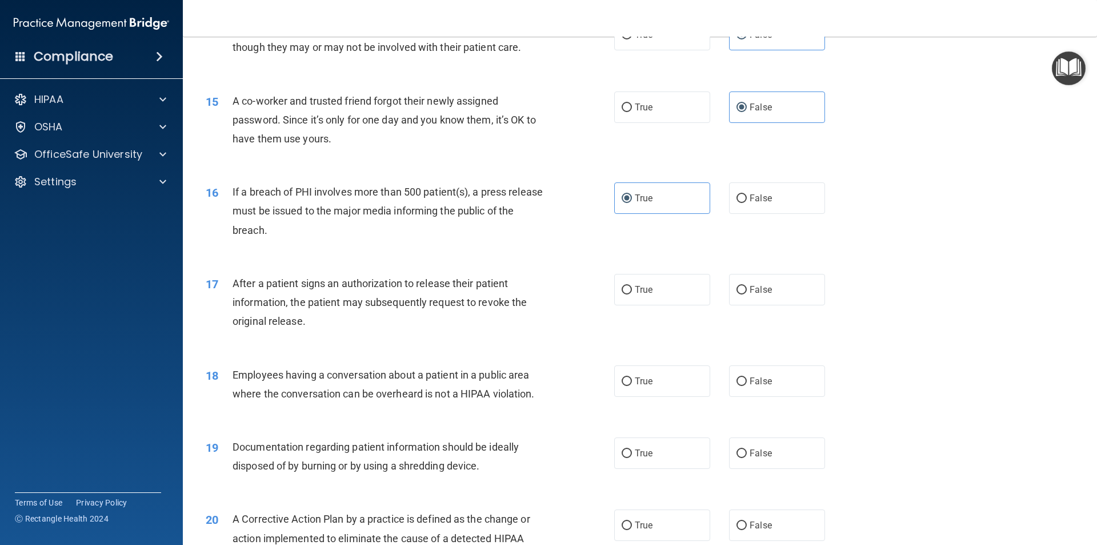
scroll to position [1188, 0]
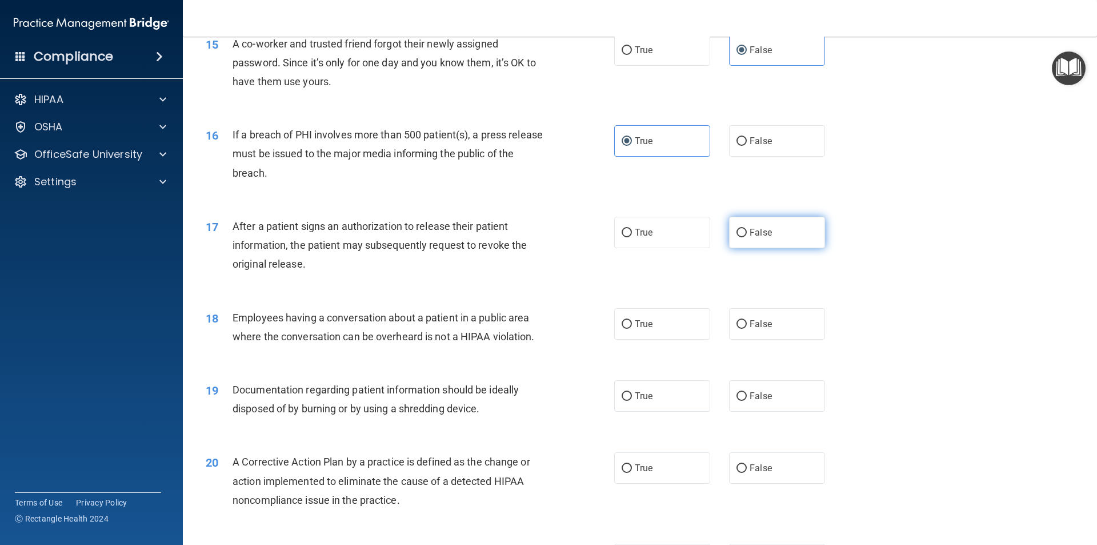
click at [759, 248] on label "False" at bounding box center [777, 232] width 96 height 31
click at [747, 237] on input "False" at bounding box center [742, 233] width 10 height 9
radio input "true"
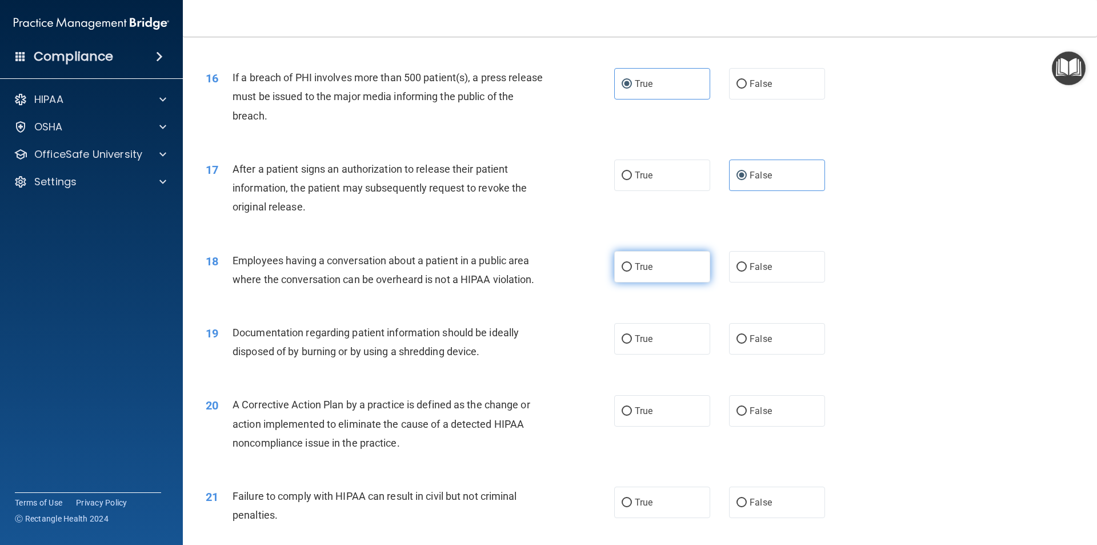
click at [645, 282] on label "True" at bounding box center [662, 266] width 96 height 31
click at [632, 271] on input "True" at bounding box center [627, 267] width 10 height 9
radio input "true"
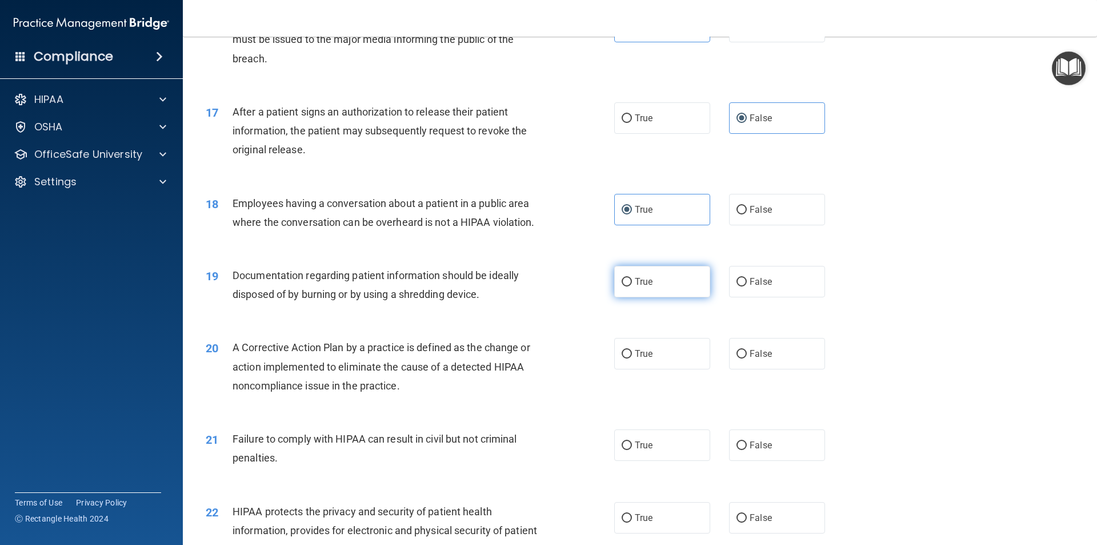
click at [635, 287] on span "True" at bounding box center [644, 281] width 18 height 11
click at [632, 286] on input "True" at bounding box center [627, 282] width 10 height 9
radio input "true"
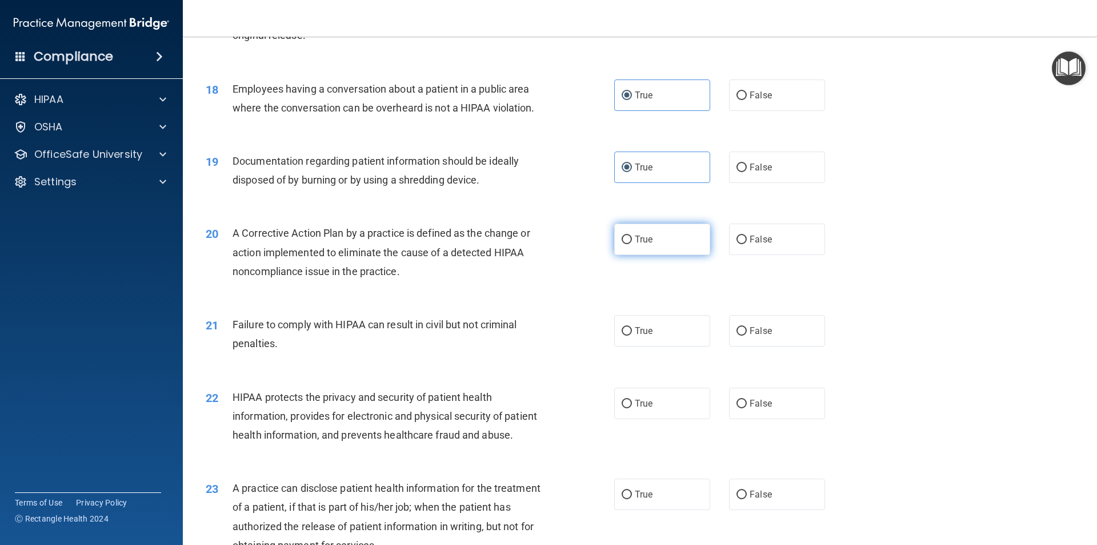
click at [677, 255] on label "True" at bounding box center [662, 238] width 96 height 31
click at [632, 244] on input "True" at bounding box center [627, 239] width 10 height 9
radio input "true"
click at [635, 346] on label "True" at bounding box center [662, 330] width 96 height 31
click at [632, 335] on input "True" at bounding box center [627, 331] width 10 height 9
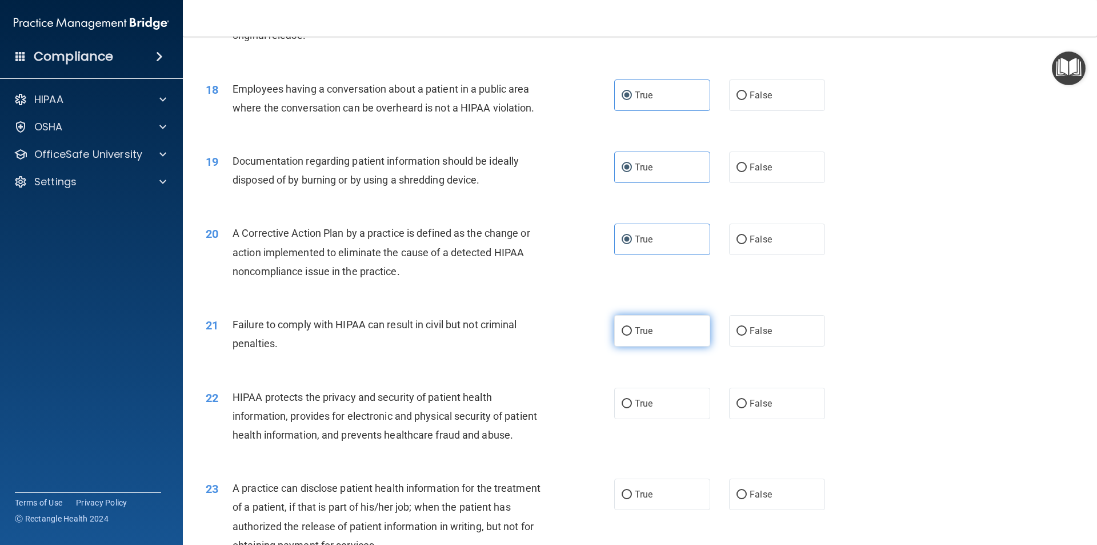
radio input "true"
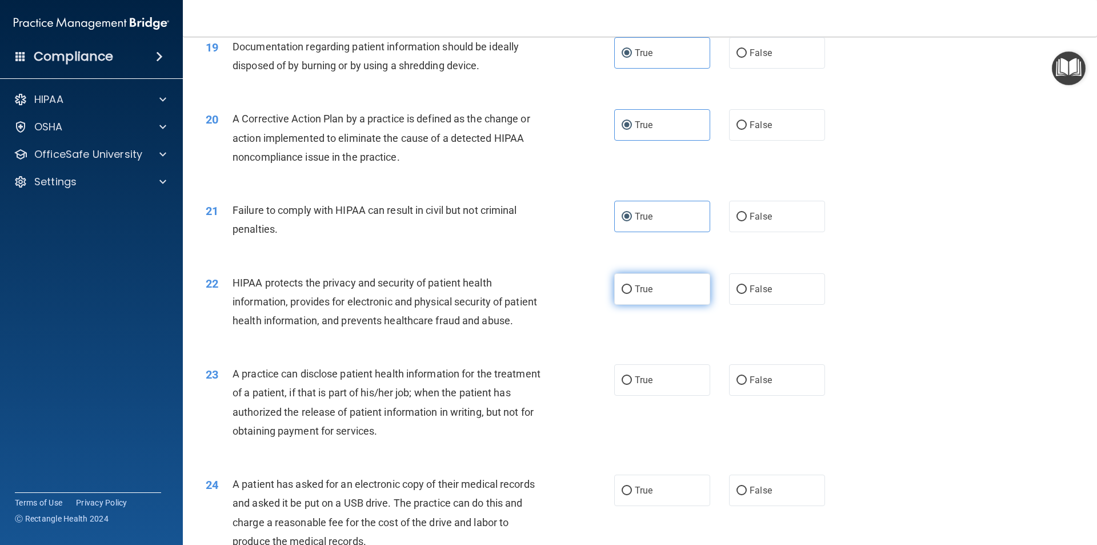
click at [650, 305] on label "True" at bounding box center [662, 288] width 96 height 31
click at [632, 294] on input "True" at bounding box center [627, 289] width 10 height 9
radio input "true"
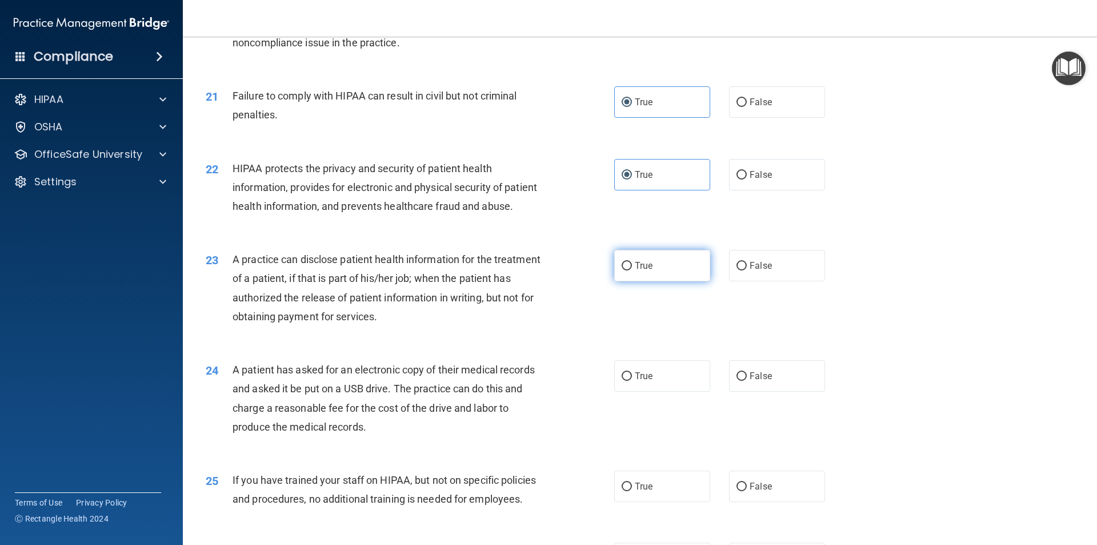
click at [635, 271] on span "True" at bounding box center [644, 265] width 18 height 11
click at [631, 270] on input "True" at bounding box center [627, 266] width 10 height 9
radio input "true"
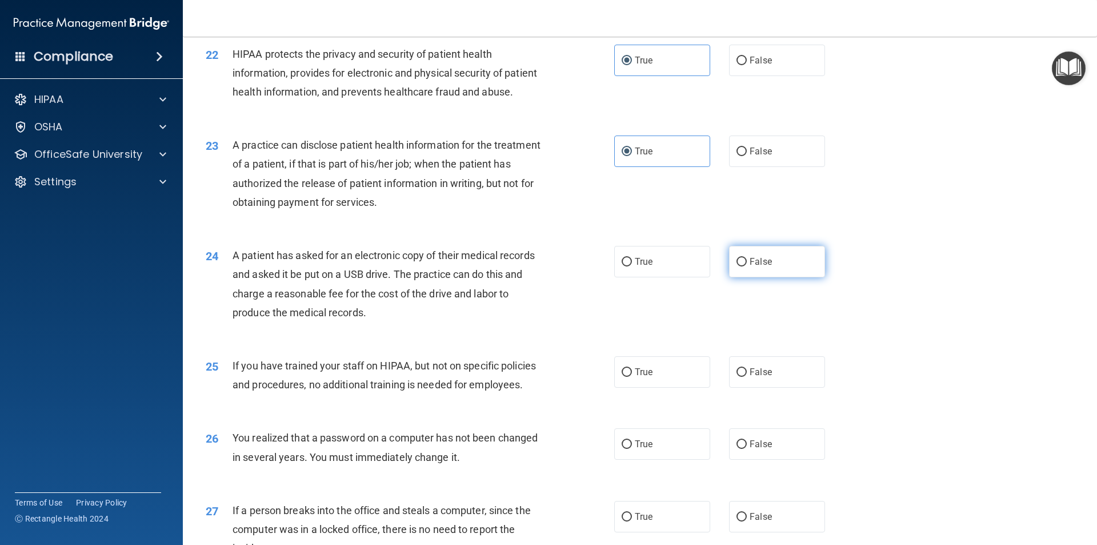
click at [741, 266] on input "False" at bounding box center [742, 262] width 10 height 9
radio input "true"
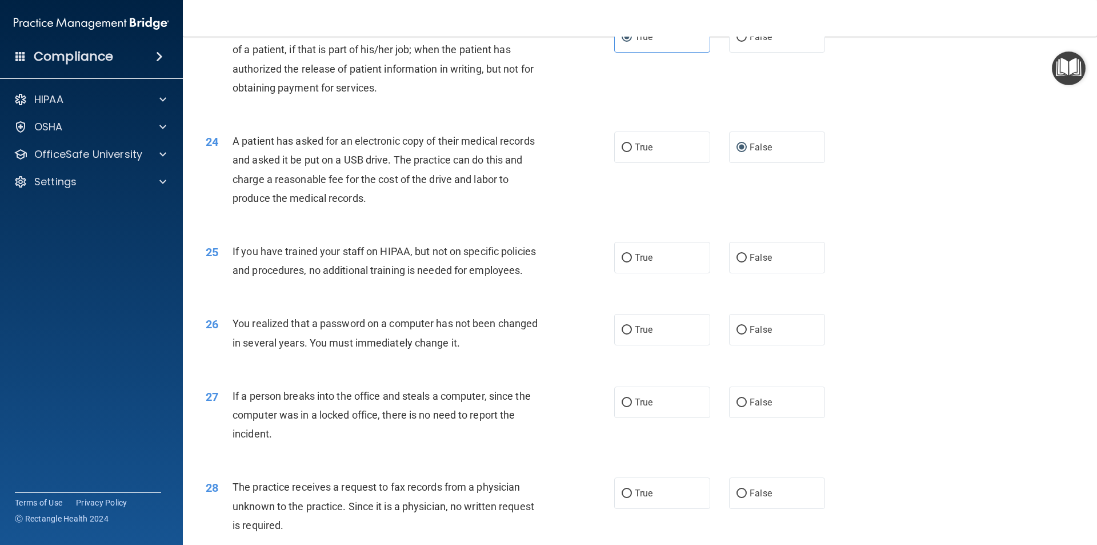
scroll to position [1931, 0]
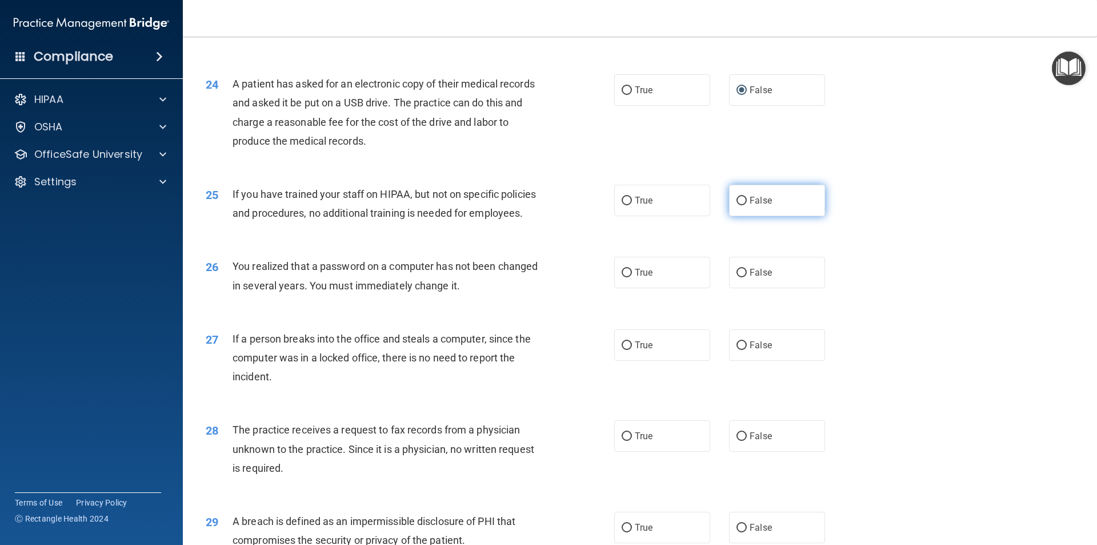
click at [750, 206] on span "False" at bounding box center [761, 200] width 22 height 11
click at [747, 205] on input "False" at bounding box center [742, 201] width 10 height 9
radio input "true"
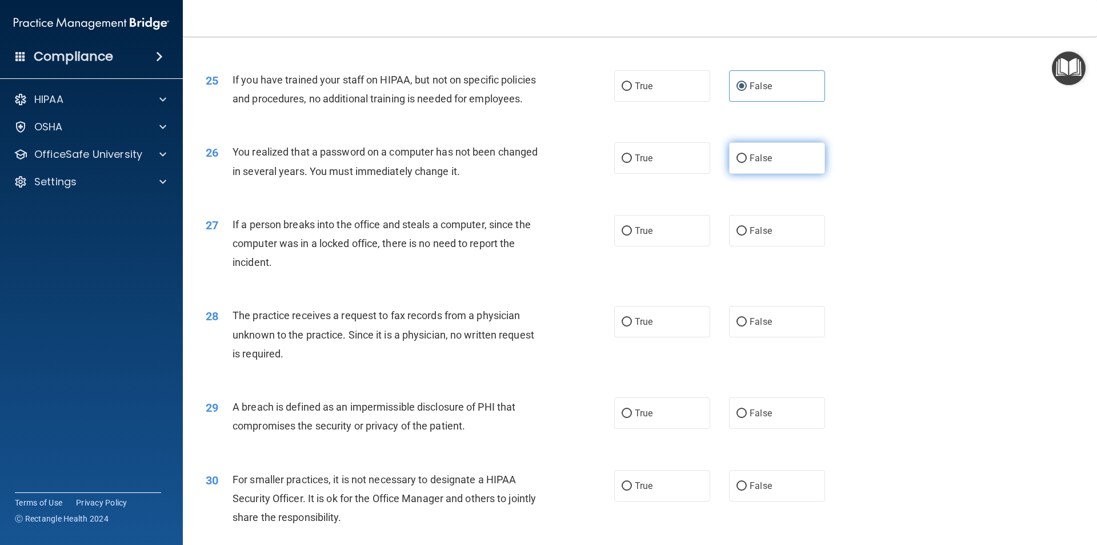
click at [750, 163] on span "False" at bounding box center [761, 158] width 22 height 11
click at [747, 163] on input "False" at bounding box center [742, 158] width 10 height 9
radio input "true"
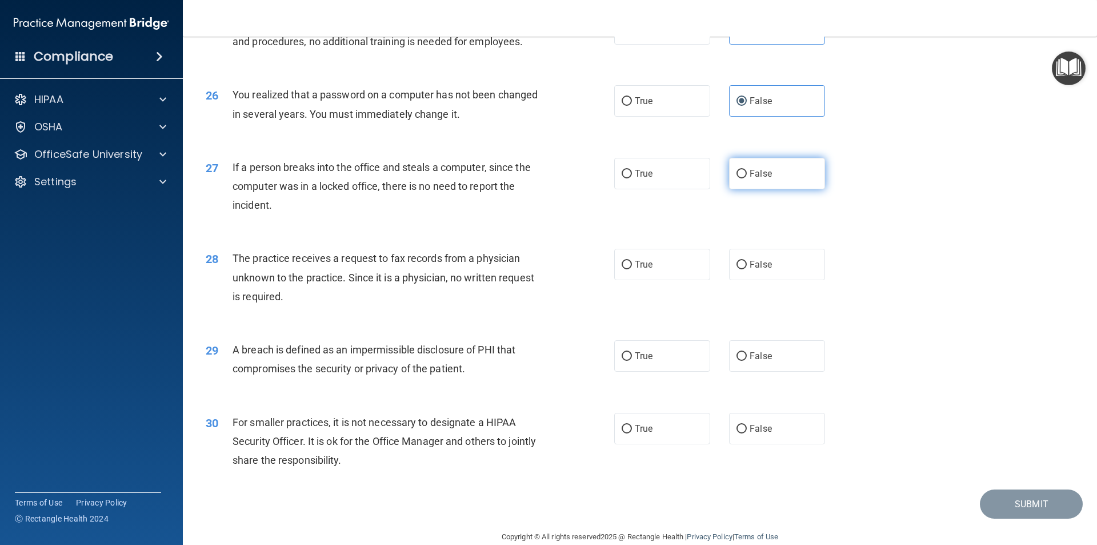
click at [789, 189] on label "False" at bounding box center [777, 173] width 96 height 31
click at [747, 178] on input "False" at bounding box center [742, 174] width 10 height 9
radio input "true"
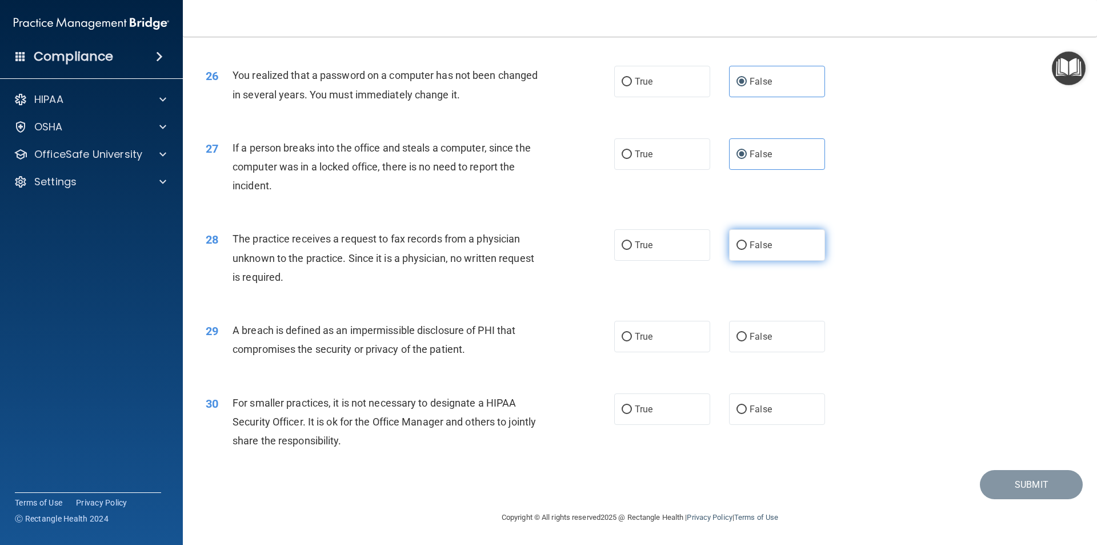
click at [752, 247] on span "False" at bounding box center [761, 244] width 22 height 11
click at [747, 247] on input "False" at bounding box center [742, 245] width 10 height 9
radio input "true"
click at [667, 339] on label "True" at bounding box center [662, 336] width 96 height 31
click at [632, 339] on input "True" at bounding box center [627, 337] width 10 height 9
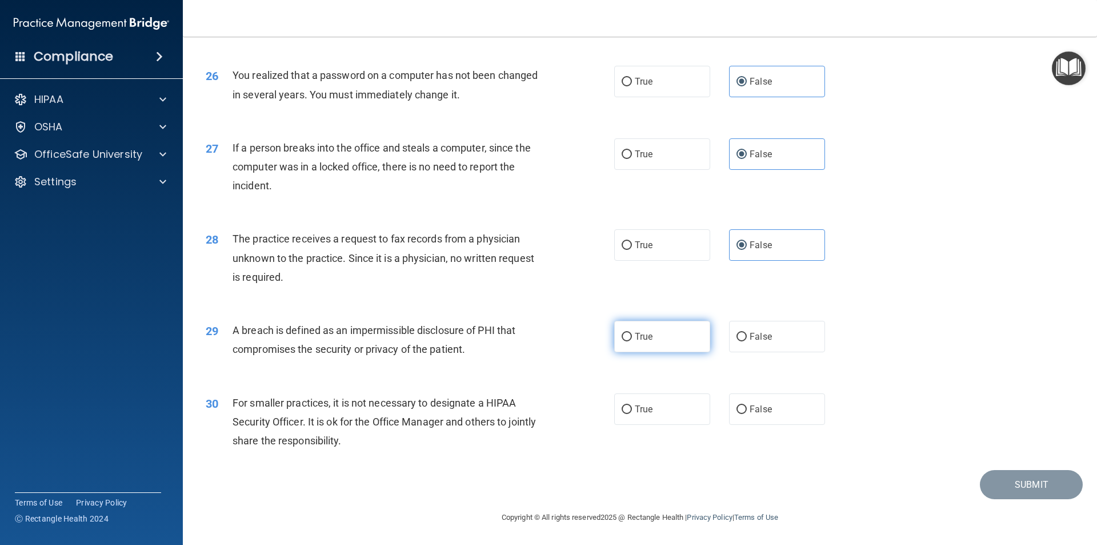
radio input "true"
click at [769, 412] on label "False" at bounding box center [777, 408] width 96 height 31
click at [747, 412] on input "False" at bounding box center [742, 409] width 10 height 9
radio input "true"
click at [995, 480] on button "Submit" at bounding box center [1031, 484] width 103 height 29
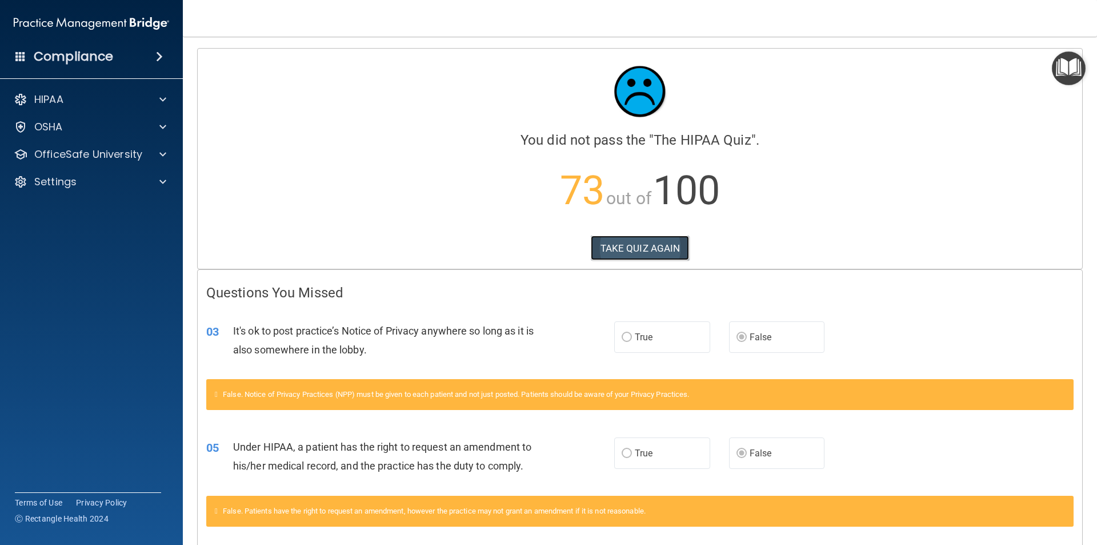
click at [638, 244] on button "TAKE QUIZ AGAIN" at bounding box center [640, 247] width 99 height 25
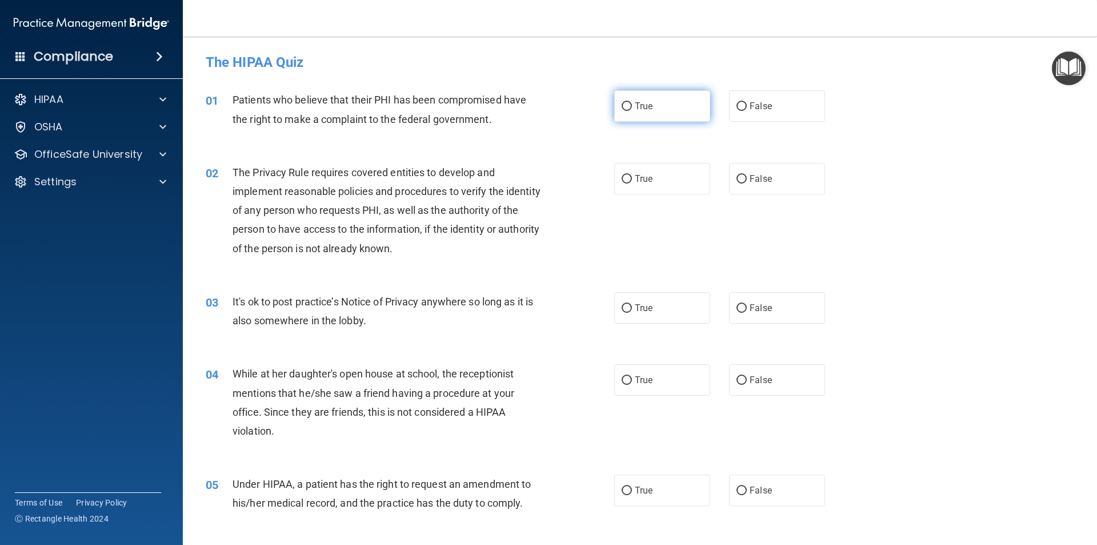
click at [623, 103] on input "True" at bounding box center [627, 106] width 10 height 9
radio input "true"
click at [624, 175] on input "True" at bounding box center [627, 179] width 10 height 9
radio input "true"
click at [742, 310] on label "False" at bounding box center [777, 307] width 96 height 31
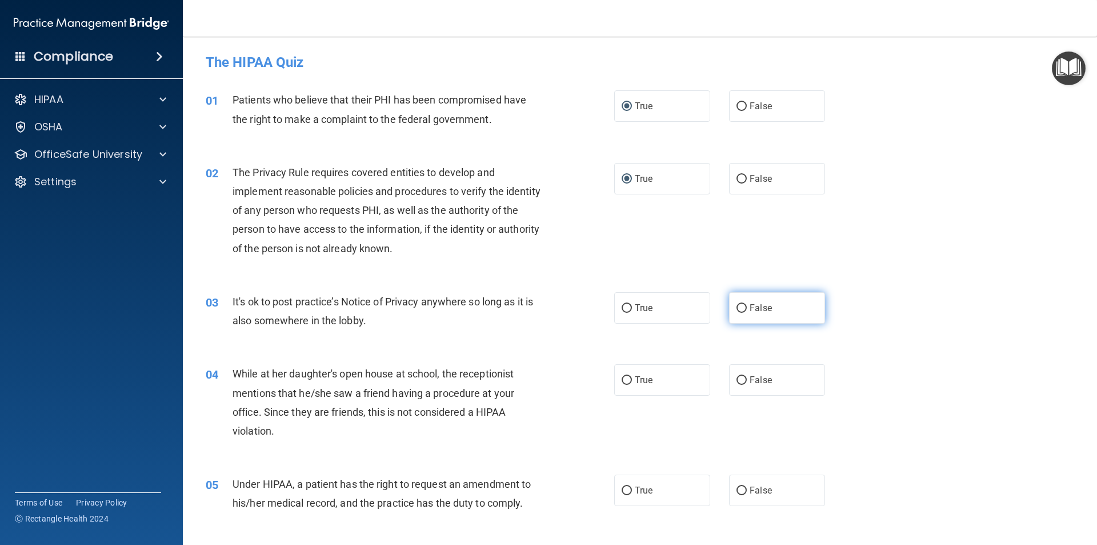
click at [742, 310] on input "False" at bounding box center [742, 308] width 10 height 9
radio input "true"
click at [743, 491] on label "False" at bounding box center [777, 489] width 96 height 31
click at [743, 491] on input "False" at bounding box center [742, 490] width 10 height 9
radio input "true"
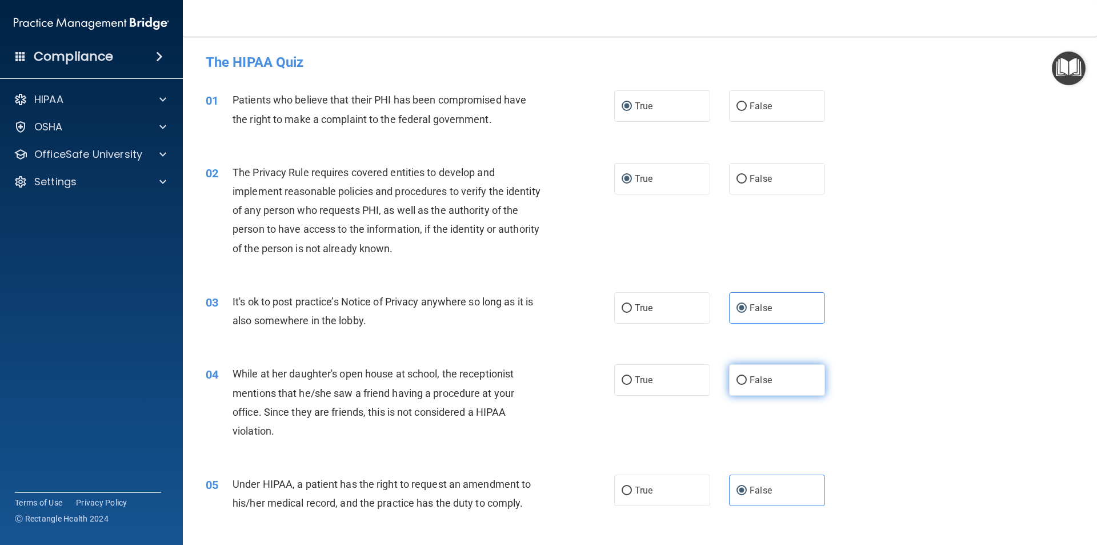
click at [743, 375] on label "False" at bounding box center [777, 379] width 96 height 31
click at [743, 376] on input "False" at bounding box center [742, 380] width 10 height 9
radio input "true"
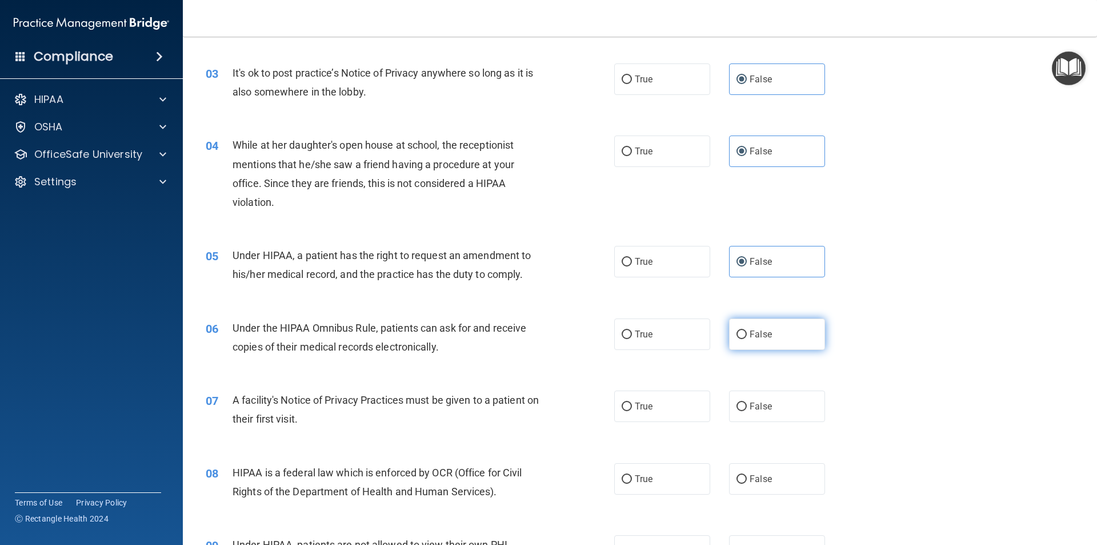
scroll to position [343, 0]
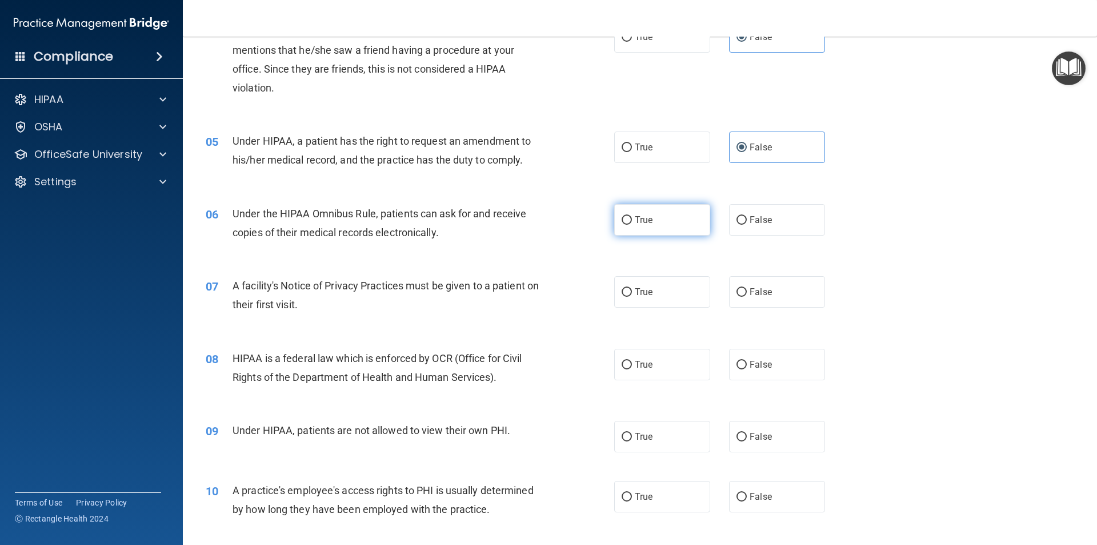
click at [623, 230] on label "True" at bounding box center [662, 219] width 96 height 31
click at [623, 225] on input "True" at bounding box center [627, 220] width 10 height 9
radio input "true"
drag, startPoint x: 623, startPoint y: 293, endPoint x: 623, endPoint y: 301, distance: 7.5
click at [623, 295] on input "True" at bounding box center [627, 292] width 10 height 9
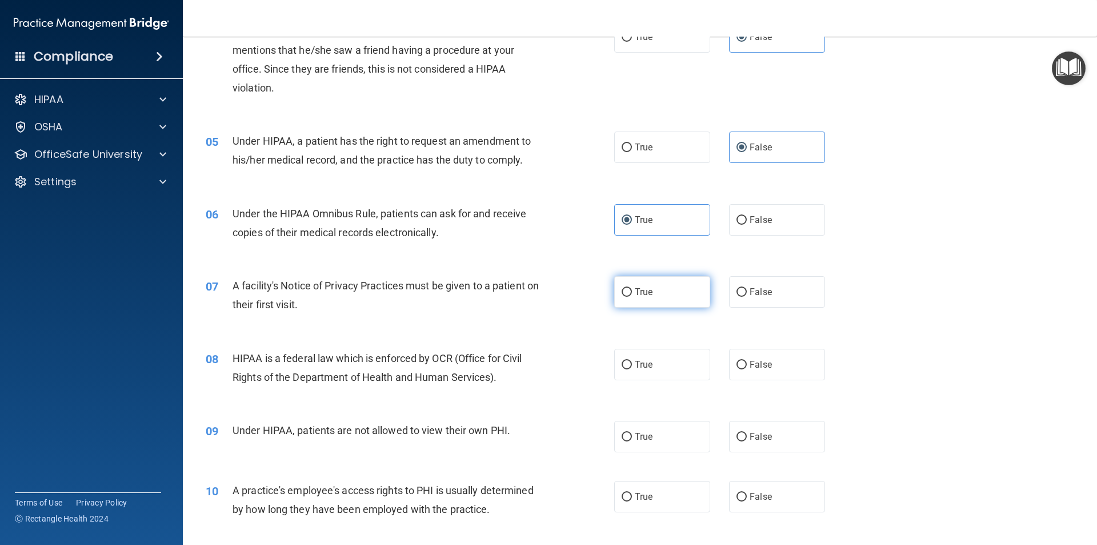
radio input "true"
click at [626, 371] on label "True" at bounding box center [662, 364] width 96 height 31
click at [626, 369] on input "True" at bounding box center [627, 365] width 10 height 9
radio input "true"
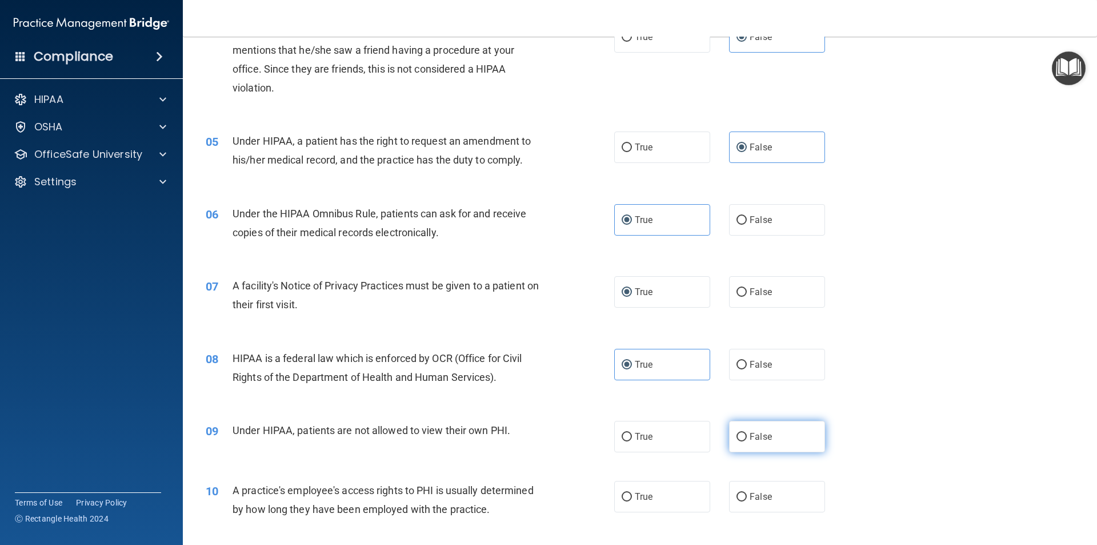
click at [755, 434] on span "False" at bounding box center [761, 436] width 22 height 11
click at [747, 434] on input "False" at bounding box center [742, 437] width 10 height 9
radio input "true"
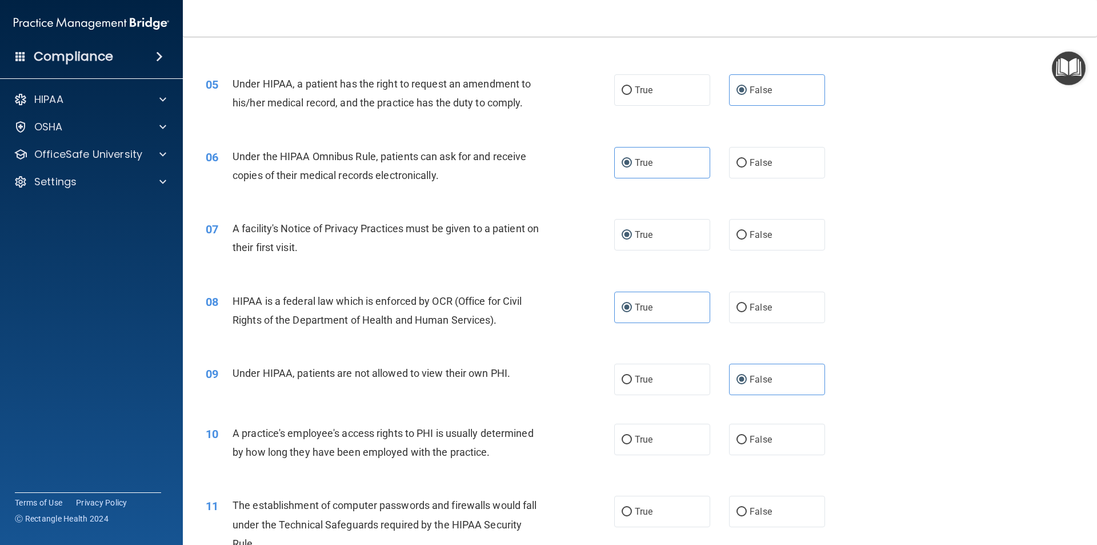
scroll to position [457, 0]
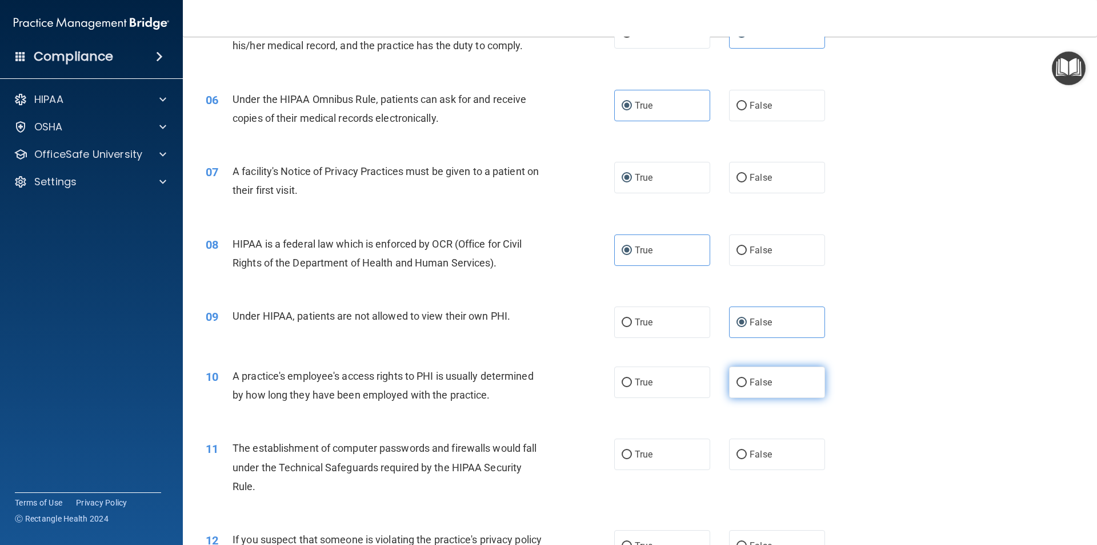
click at [737, 383] on input "False" at bounding box center [742, 382] width 10 height 9
radio input "true"
click at [622, 451] on input "True" at bounding box center [627, 454] width 10 height 9
radio input "true"
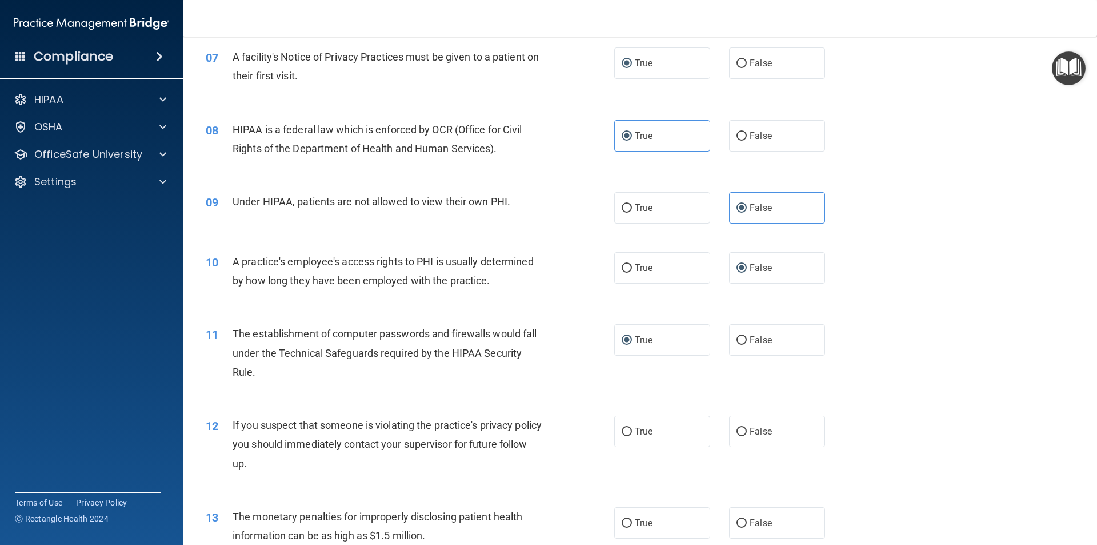
scroll to position [629, 0]
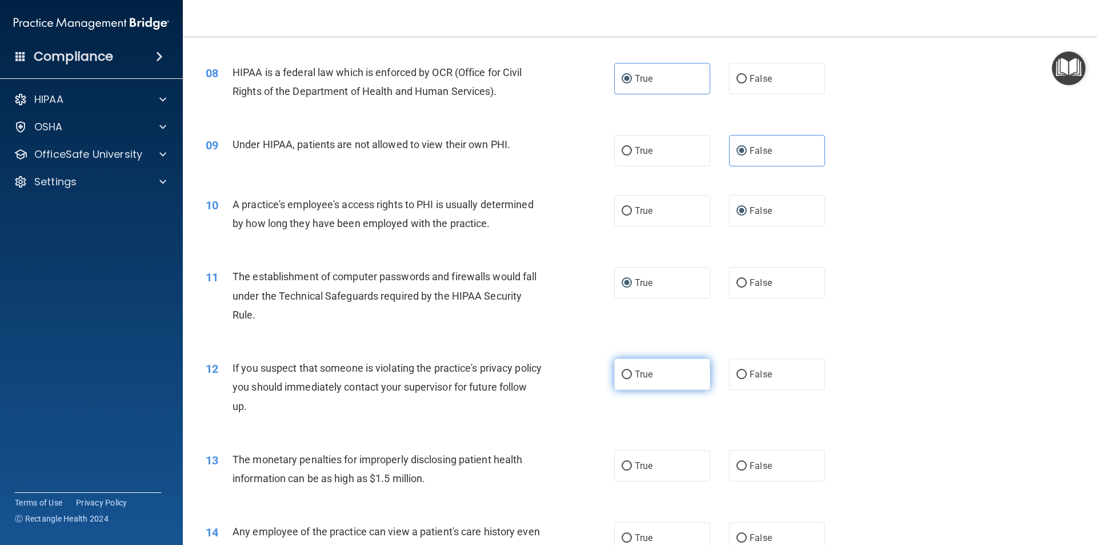
click at [659, 374] on label "True" at bounding box center [662, 373] width 96 height 31
click at [632, 374] on input "True" at bounding box center [627, 374] width 10 height 9
radio input "true"
click at [651, 476] on label "True" at bounding box center [662, 465] width 96 height 31
click at [632, 470] on input "True" at bounding box center [627, 466] width 10 height 9
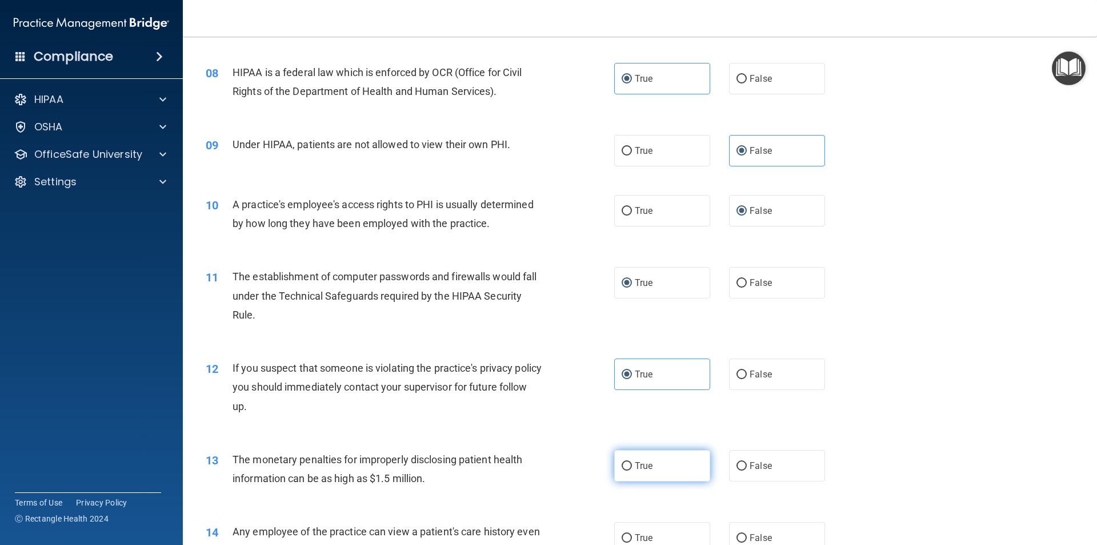
radio input "true"
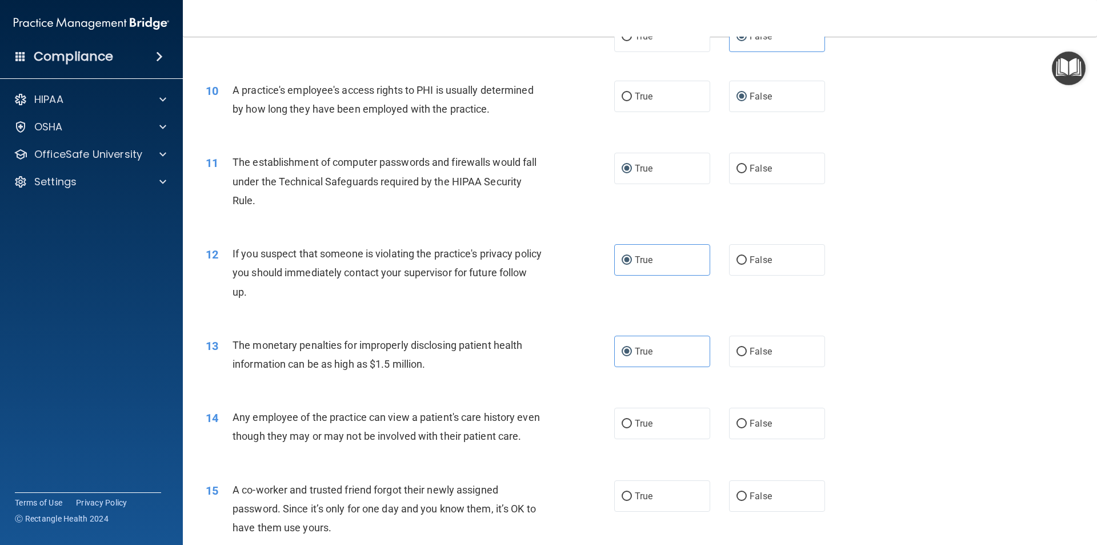
scroll to position [800, 0]
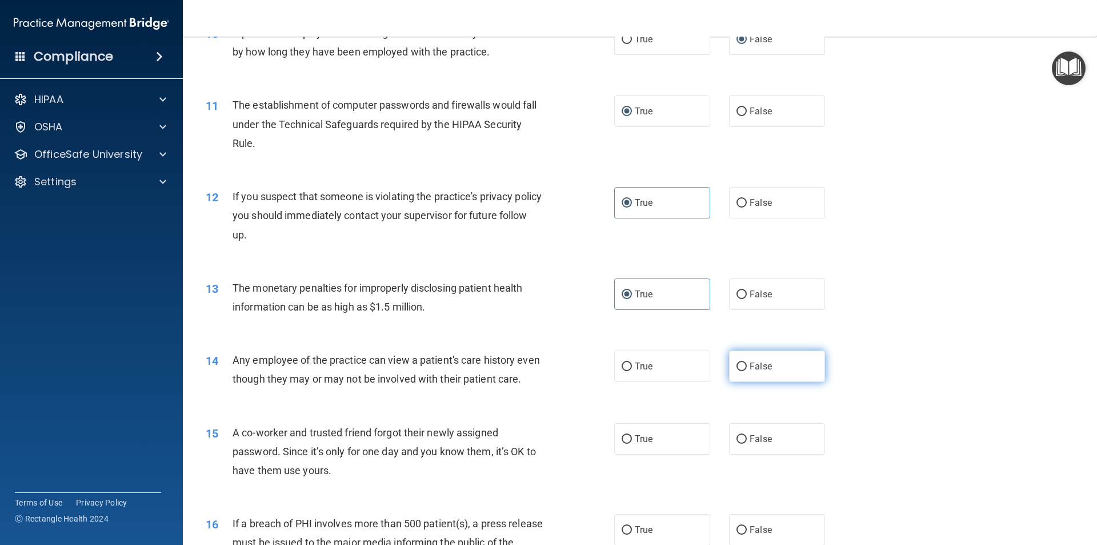
click at [750, 366] on span "False" at bounding box center [761, 366] width 22 height 11
click at [747, 366] on input "False" at bounding box center [742, 366] width 10 height 9
radio input "true"
click at [754, 454] on label "False" at bounding box center [777, 438] width 96 height 31
click at [747, 443] on input "False" at bounding box center [742, 439] width 10 height 9
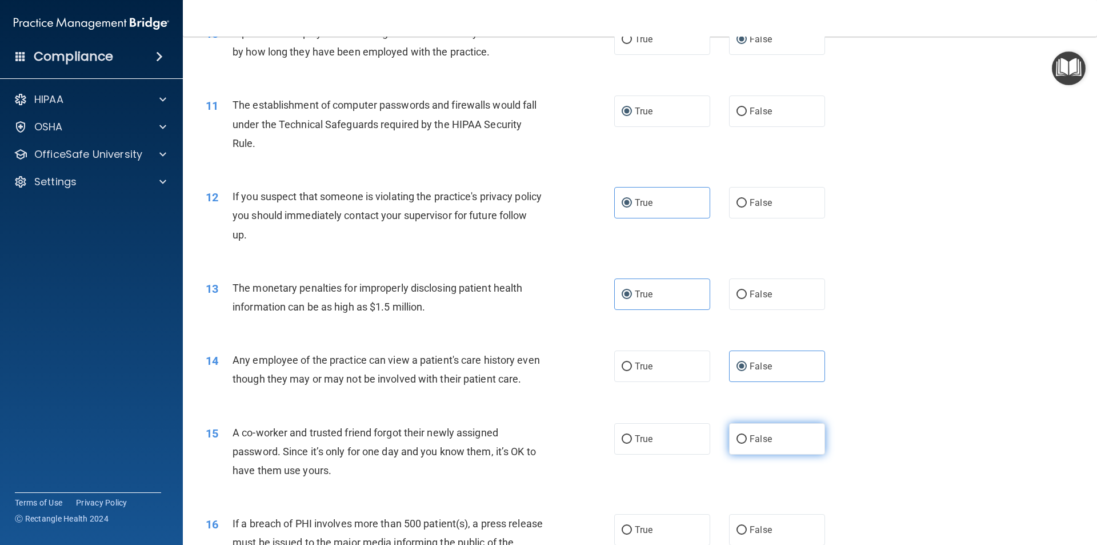
radio input "true"
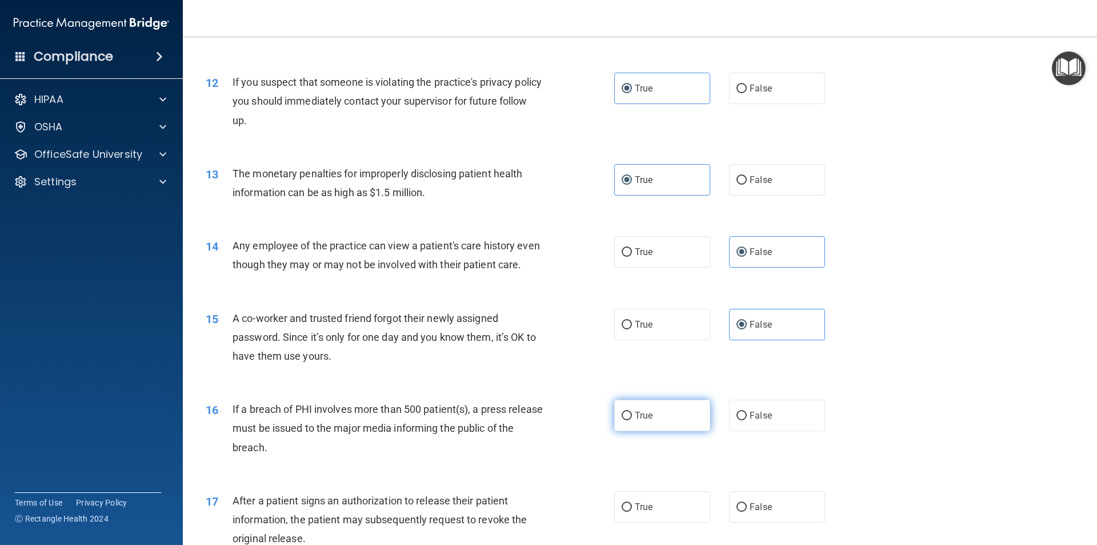
click at [634, 431] on label "True" at bounding box center [662, 414] width 96 height 31
click at [632, 420] on input "True" at bounding box center [627, 415] width 10 height 9
radio input "true"
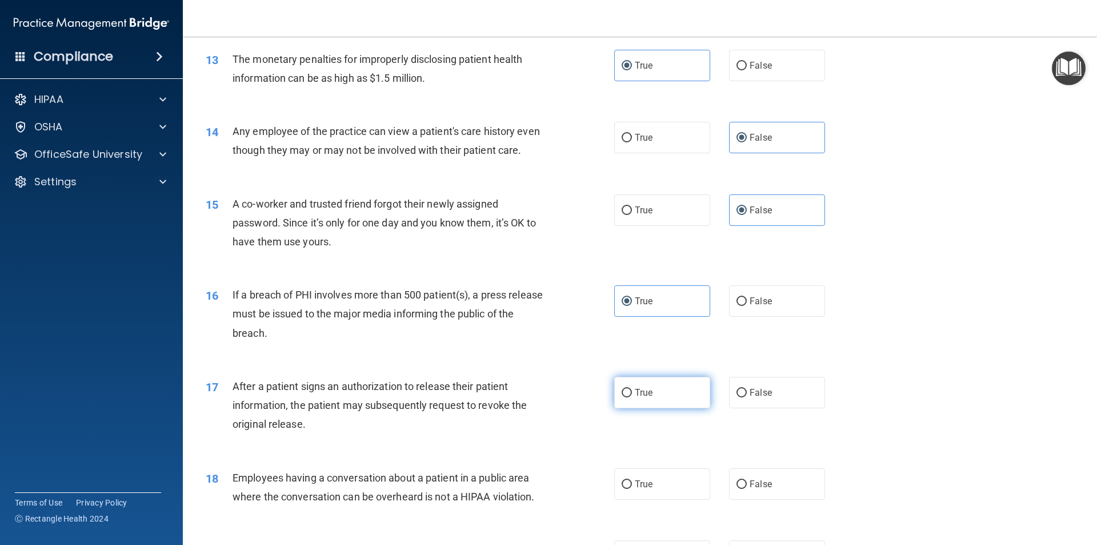
click at [631, 403] on label "True" at bounding box center [662, 392] width 96 height 31
click at [631, 397] on input "True" at bounding box center [627, 393] width 10 height 9
radio input "true"
click at [737, 489] on input "False" at bounding box center [742, 484] width 10 height 9
radio input "true"
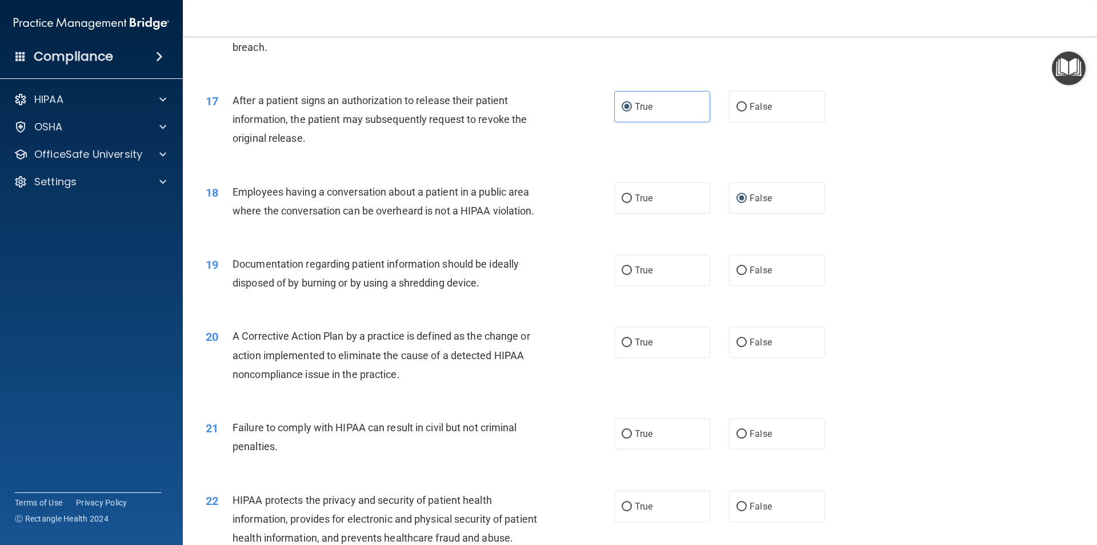
scroll to position [1428, 0]
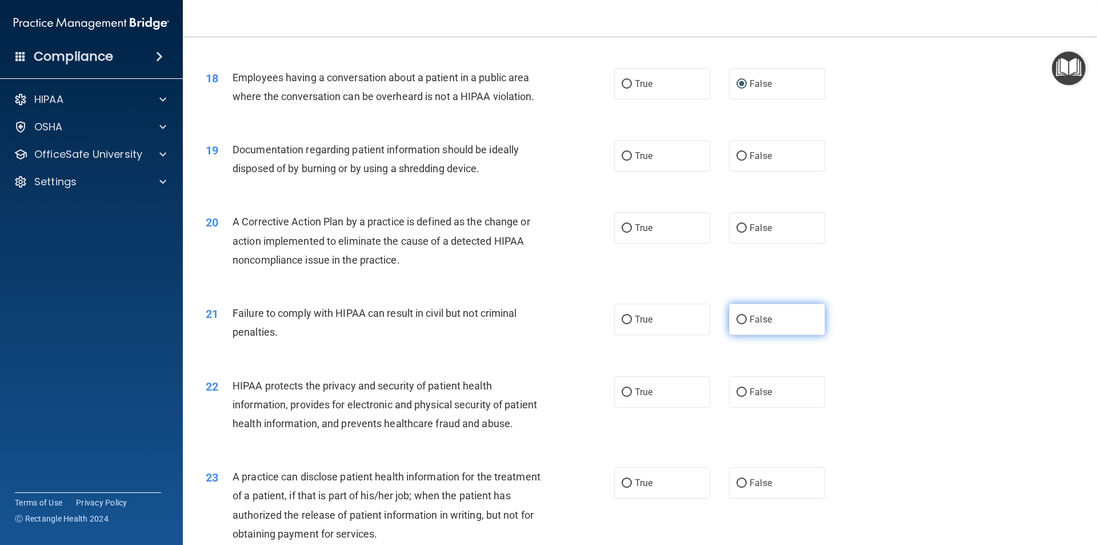
click at [737, 324] on input "False" at bounding box center [742, 319] width 10 height 9
radio input "true"
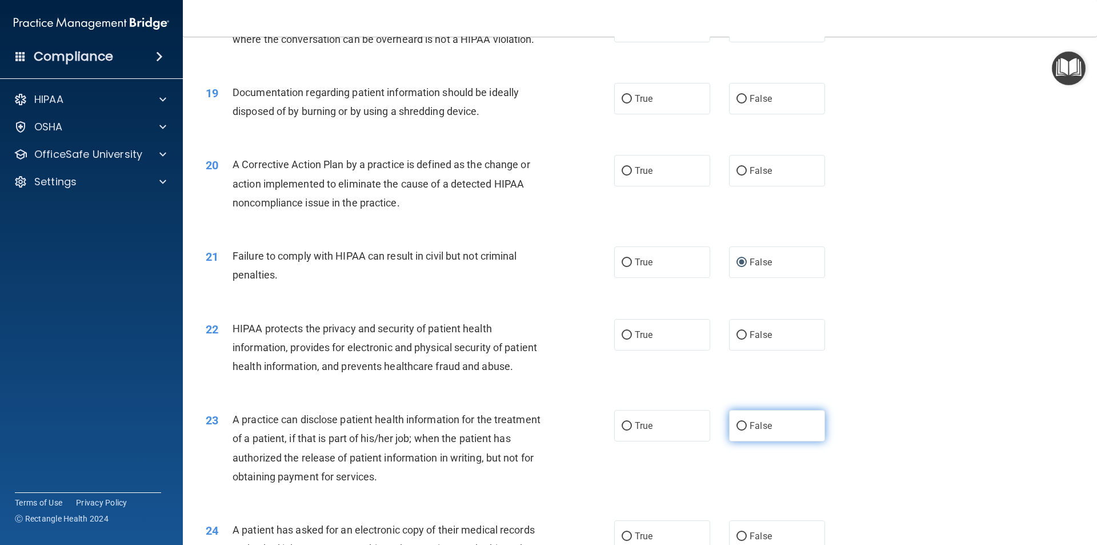
click at [760, 431] on span "False" at bounding box center [761, 425] width 22 height 11
click at [747, 430] on input "False" at bounding box center [742, 426] width 10 height 9
radio input "true"
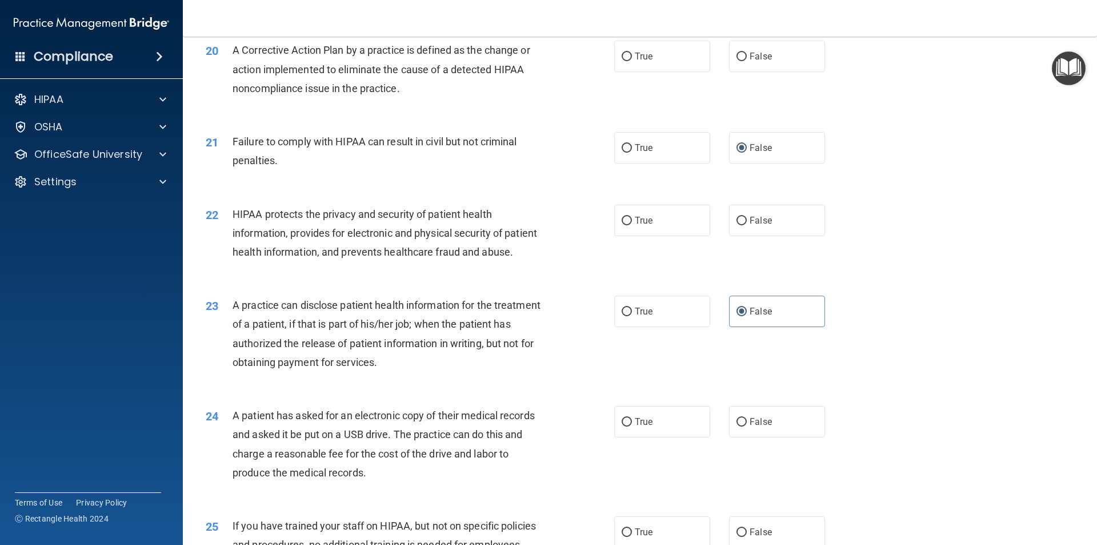
scroll to position [1657, 0]
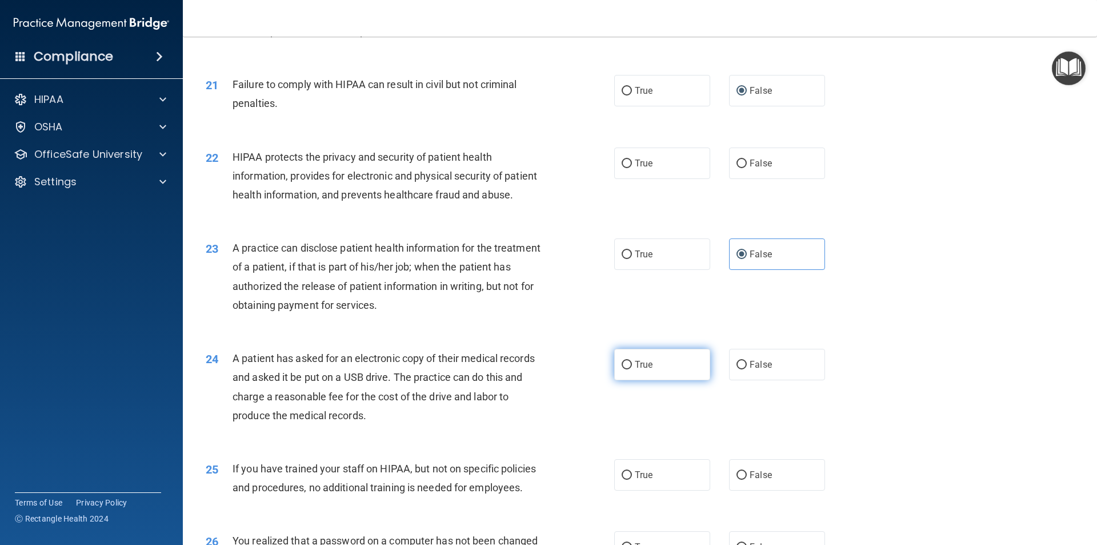
click at [653, 380] on label "True" at bounding box center [662, 364] width 96 height 31
click at [632, 369] on input "True" at bounding box center [627, 365] width 10 height 9
radio input "true"
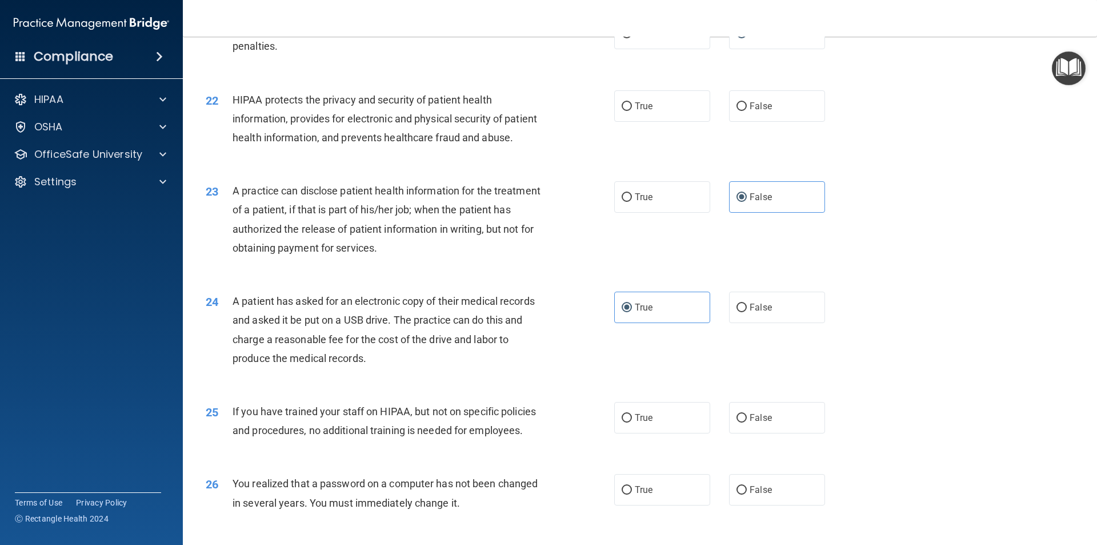
scroll to position [1771, 0]
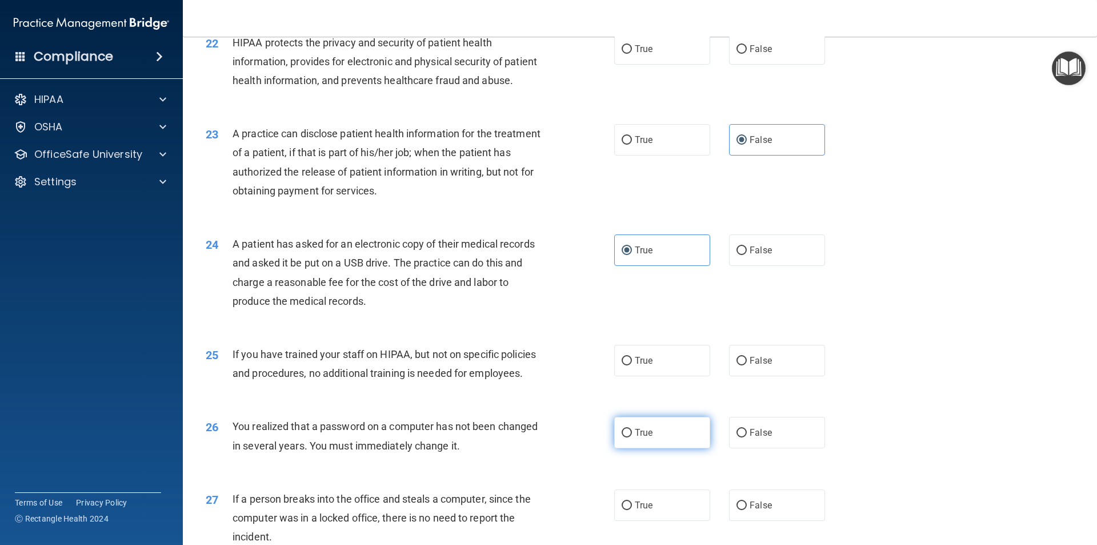
click at [640, 448] on label "True" at bounding box center [662, 432] width 96 height 31
click at [632, 437] on input "True" at bounding box center [627, 433] width 10 height 9
radio input "true"
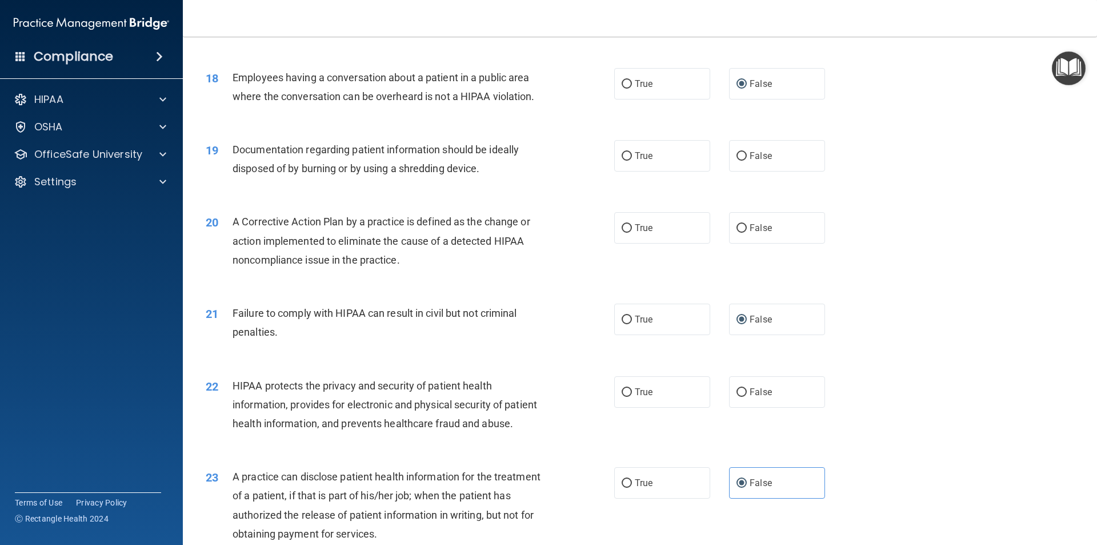
scroll to position [1314, 0]
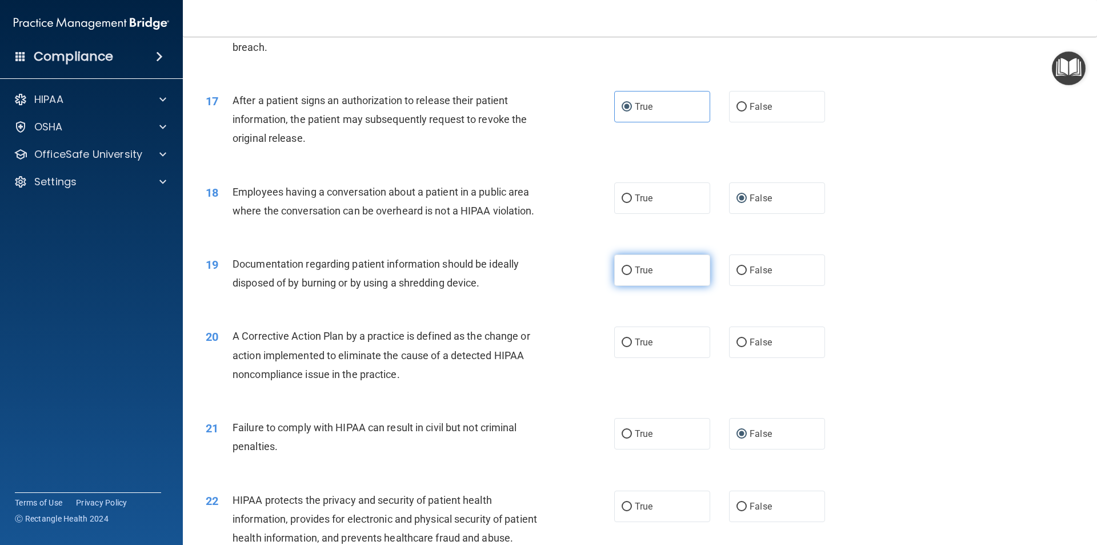
click at [636, 275] on span "True" at bounding box center [644, 270] width 18 height 11
click at [632, 275] on input "True" at bounding box center [627, 270] width 10 height 9
radio input "true"
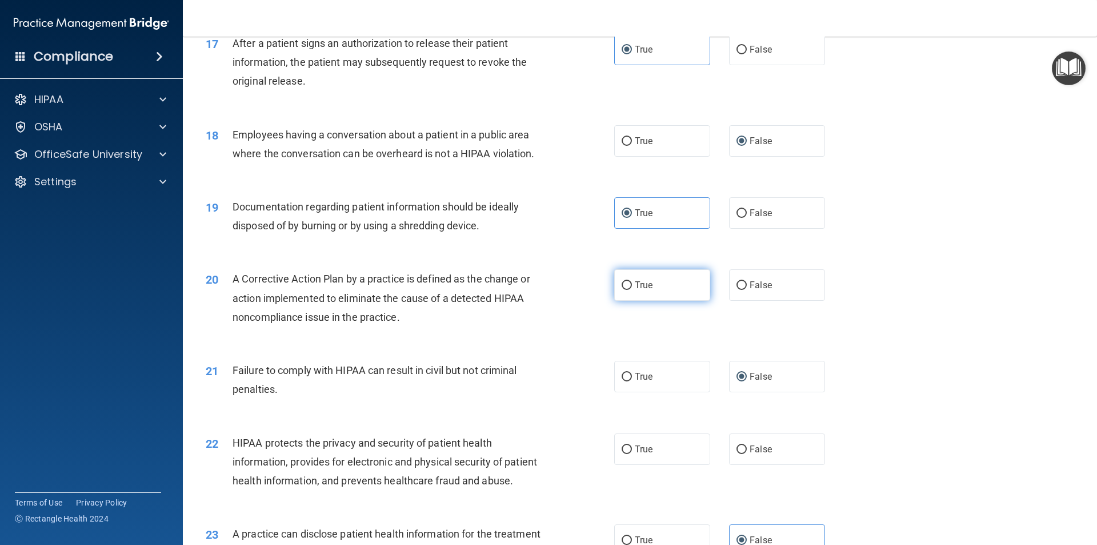
click at [635, 301] on label "True" at bounding box center [662, 284] width 96 height 31
click at [632, 290] on input "True" at bounding box center [627, 285] width 10 height 9
radio input "true"
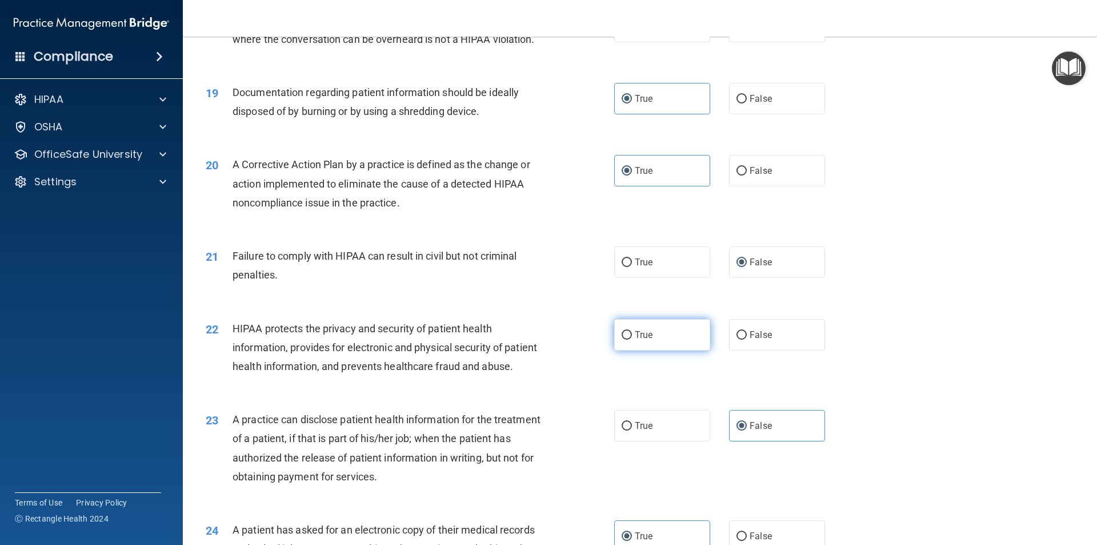
scroll to position [1543, 0]
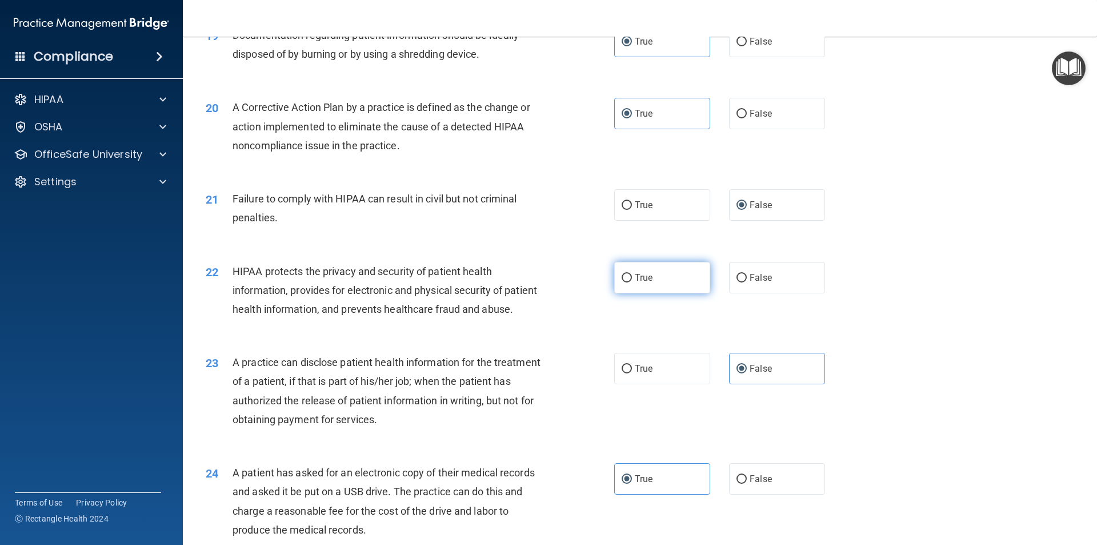
click at [636, 283] on span "True" at bounding box center [644, 277] width 18 height 11
click at [632, 282] on input "True" at bounding box center [627, 278] width 10 height 9
radio input "true"
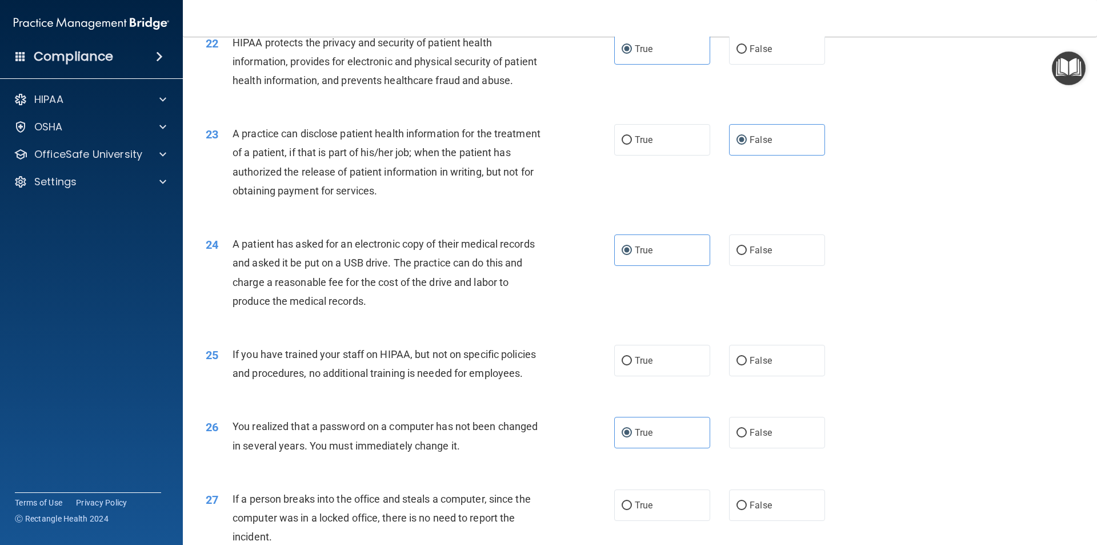
scroll to position [1828, 0]
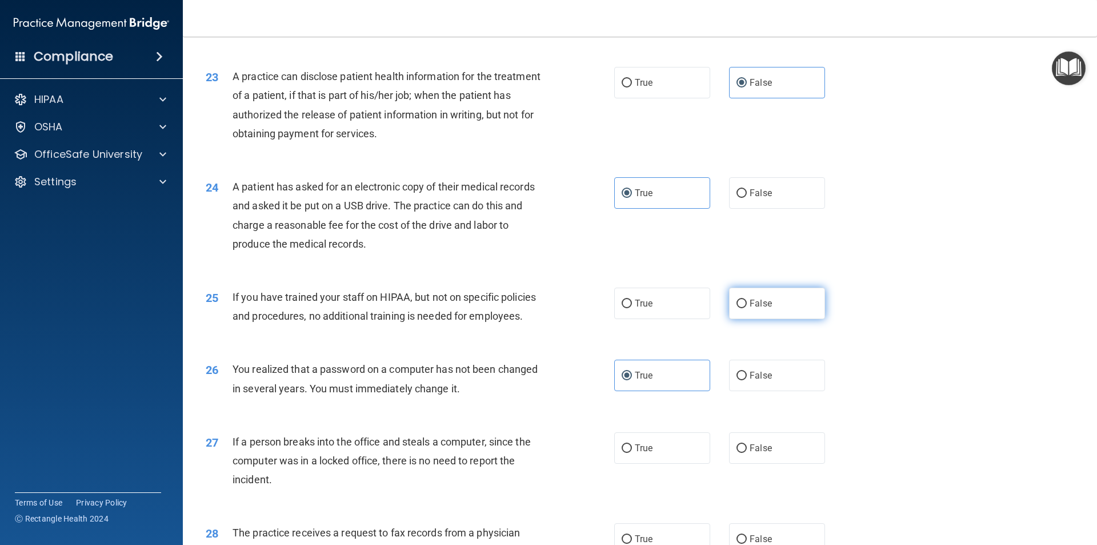
click at [744, 319] on label "False" at bounding box center [777, 302] width 96 height 31
click at [744, 308] on input "False" at bounding box center [742, 303] width 10 height 9
radio input "true"
click at [755, 453] on span "False" at bounding box center [761, 447] width 22 height 11
click at [747, 453] on input "False" at bounding box center [742, 448] width 10 height 9
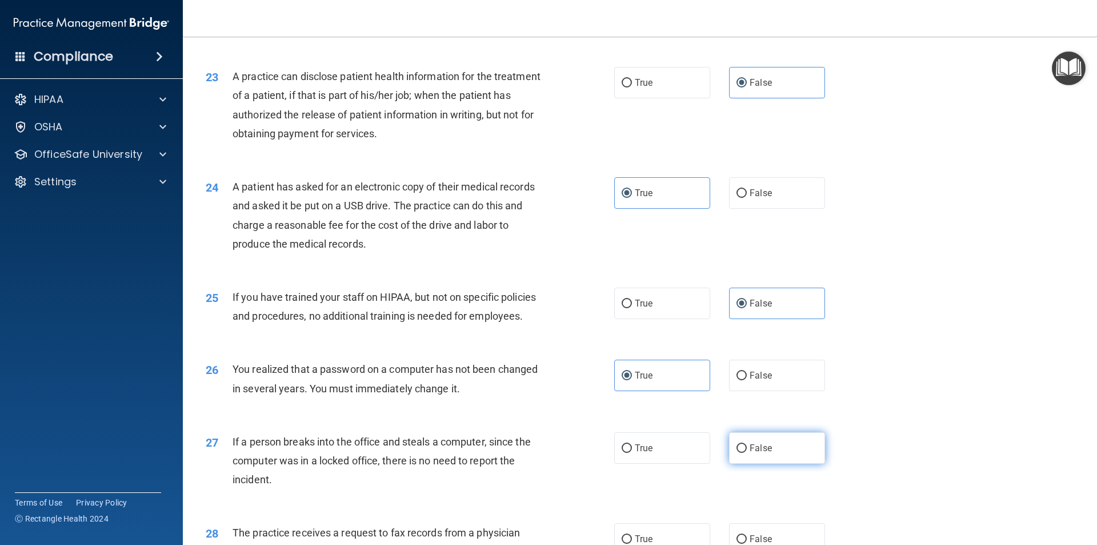
radio input "true"
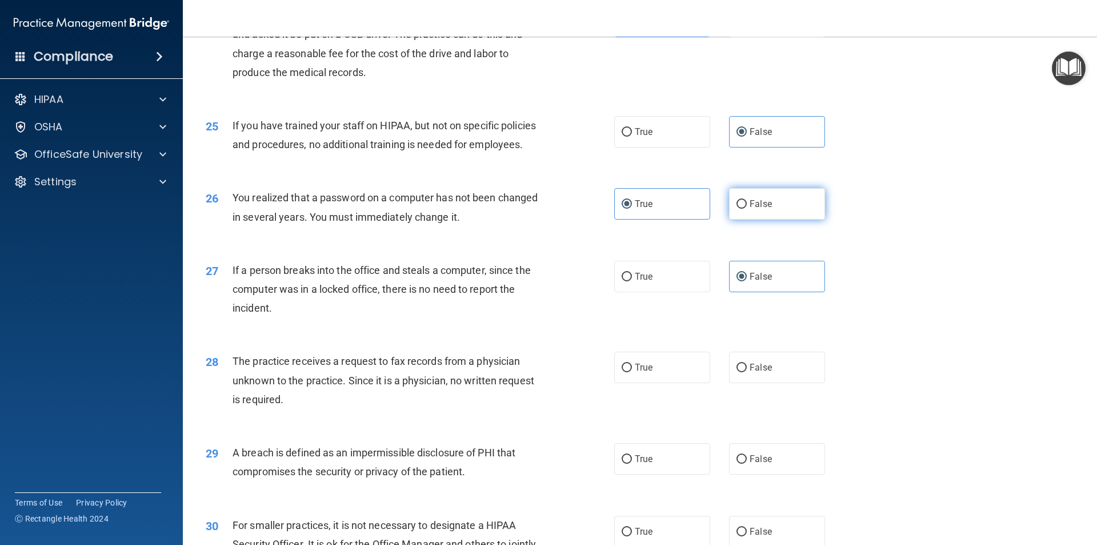
scroll to position [2057, 0]
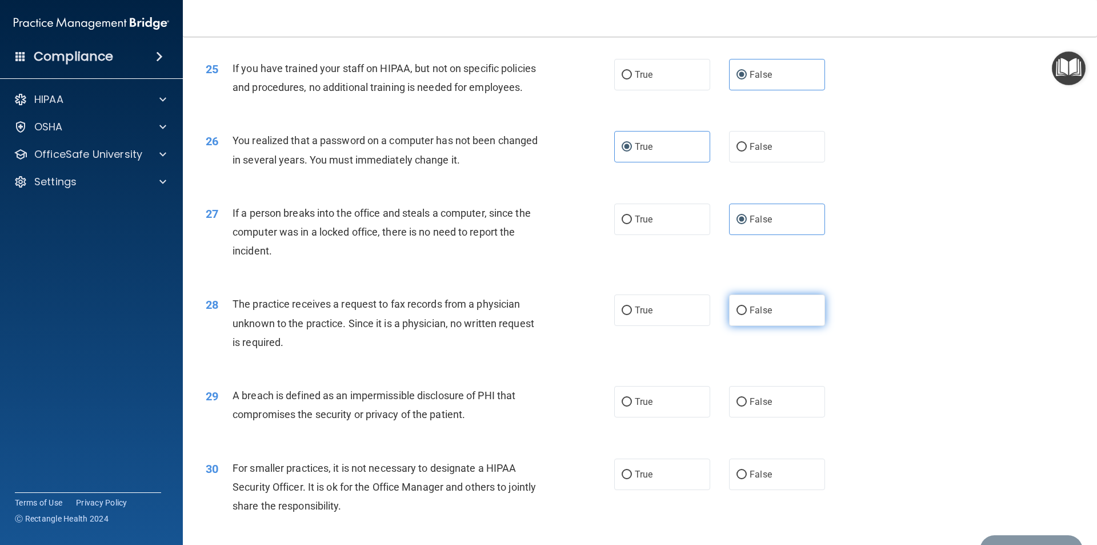
click at [765, 326] on label "False" at bounding box center [777, 309] width 96 height 31
click at [747, 315] on input "False" at bounding box center [742, 310] width 10 height 9
radio input "true"
click at [635, 407] on span "True" at bounding box center [644, 401] width 18 height 11
click at [631, 406] on input "True" at bounding box center [627, 402] width 10 height 9
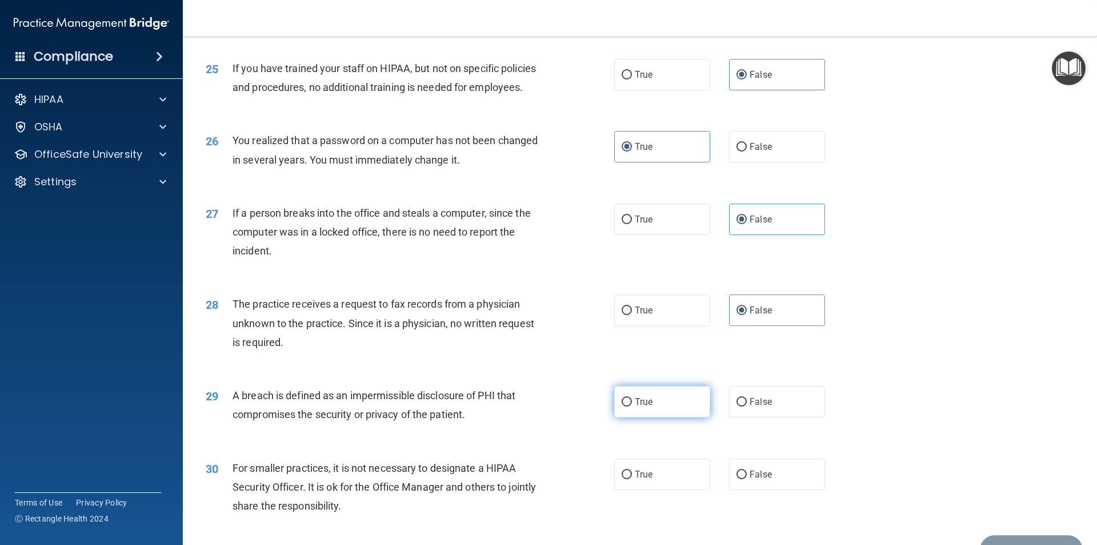
radio input "true"
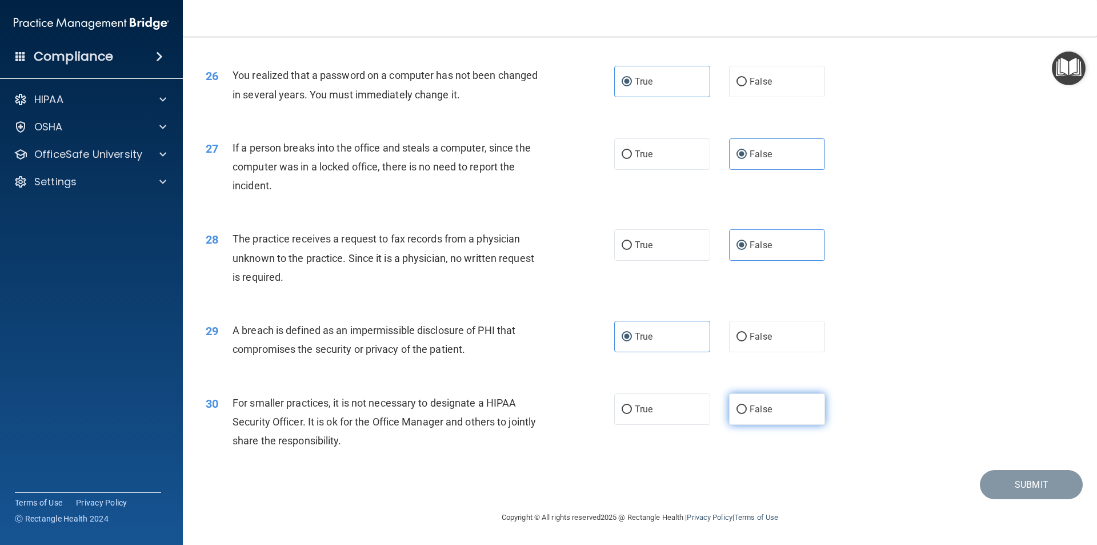
click at [798, 412] on label "False" at bounding box center [777, 408] width 96 height 31
click at [747, 412] on input "False" at bounding box center [742, 409] width 10 height 9
radio input "true"
click at [1010, 480] on button "Submit" at bounding box center [1031, 484] width 103 height 29
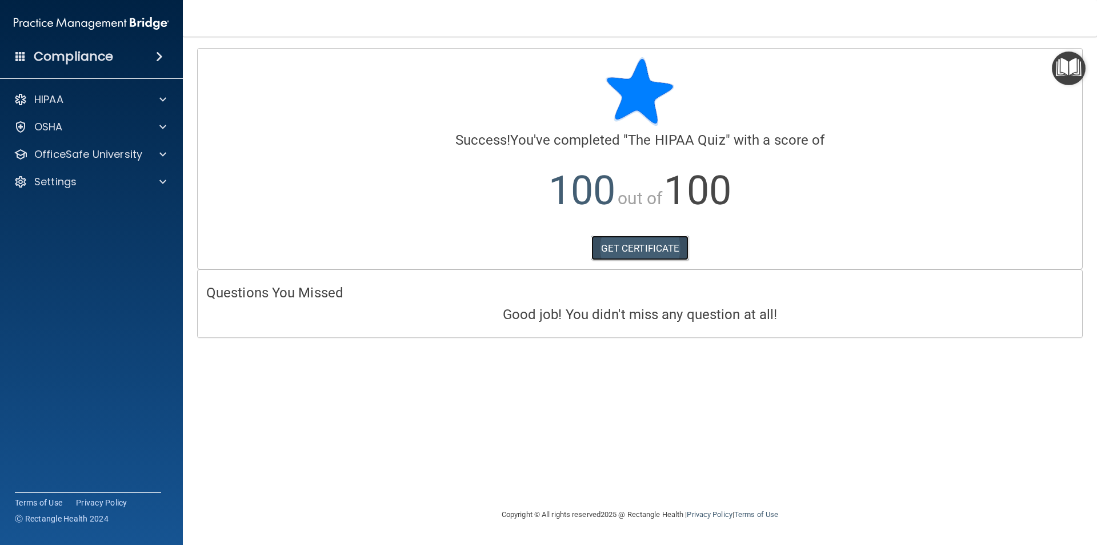
click at [618, 251] on link "GET CERTIFICATE" at bounding box center [640, 247] width 98 height 25
click at [77, 101] on div "HIPAA" at bounding box center [76, 100] width 142 height 14
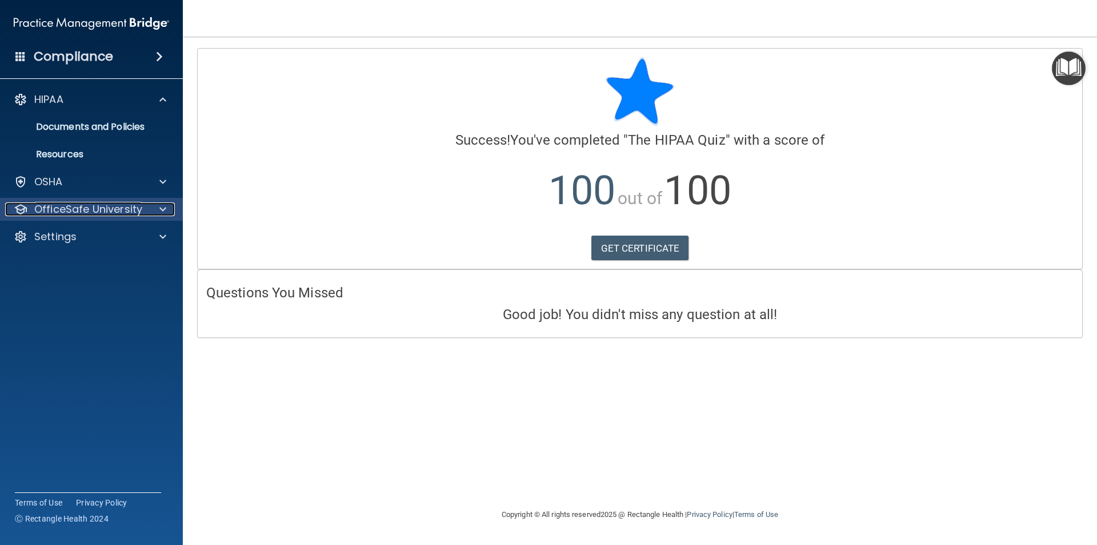
click at [78, 203] on p "OfficeSafe University" at bounding box center [88, 209] width 108 height 14
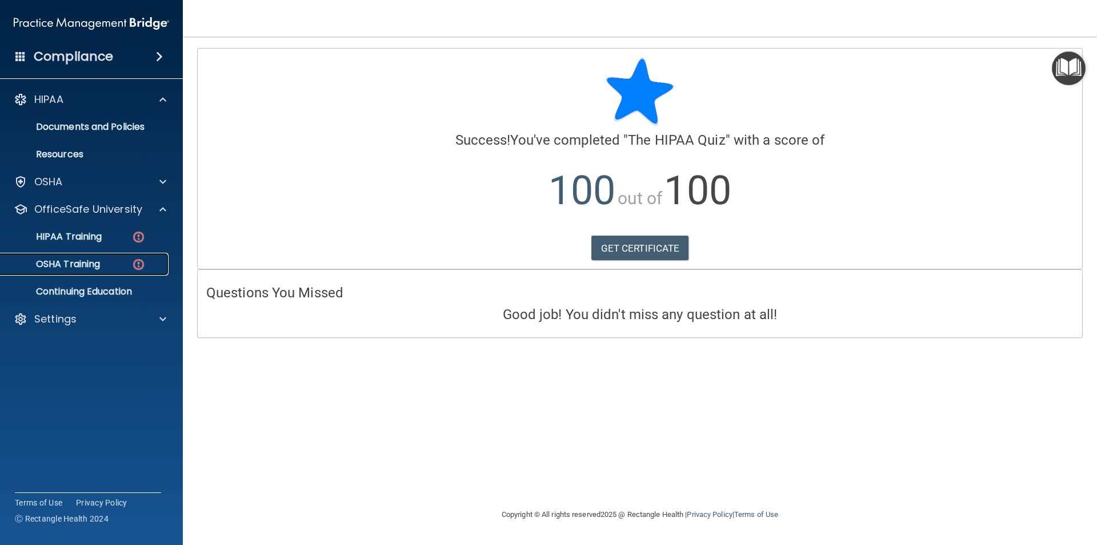
click at [86, 263] on p "OSHA Training" at bounding box center [53, 263] width 93 height 11
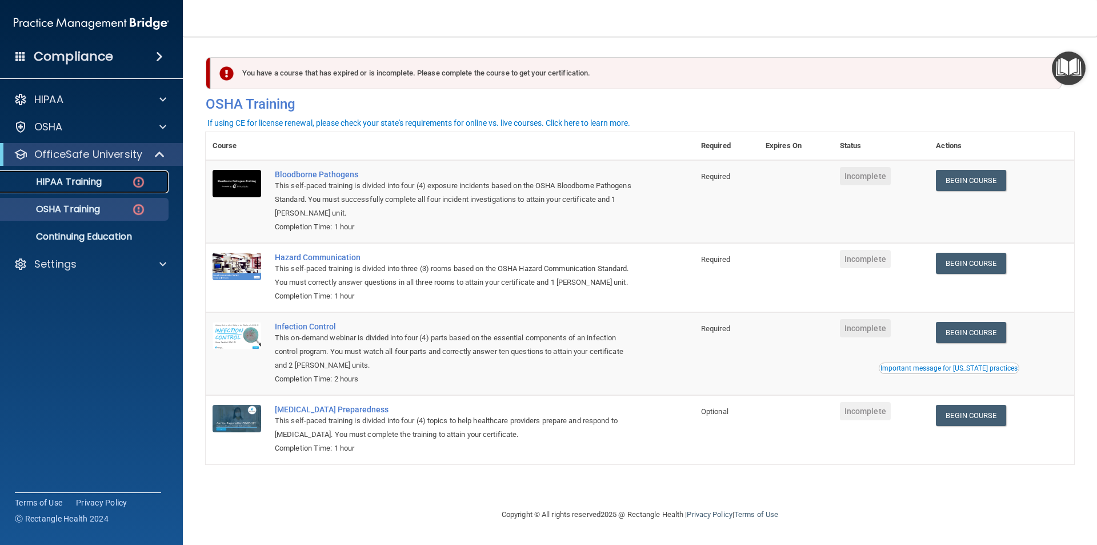
click at [105, 179] on div "HIPAA Training" at bounding box center [85, 181] width 156 height 11
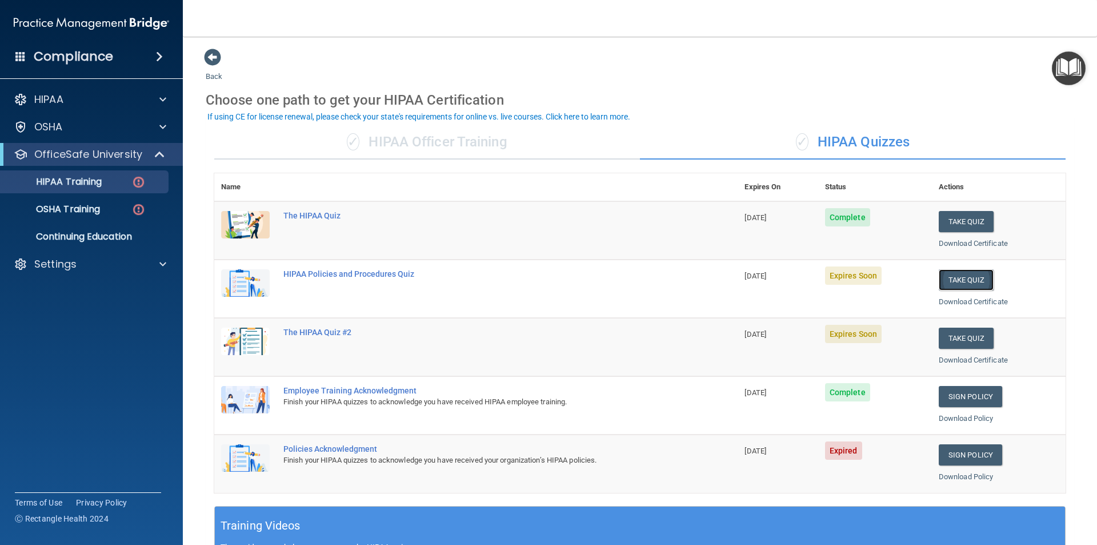
click at [943, 279] on button "Take Quiz" at bounding box center [966, 279] width 55 height 21
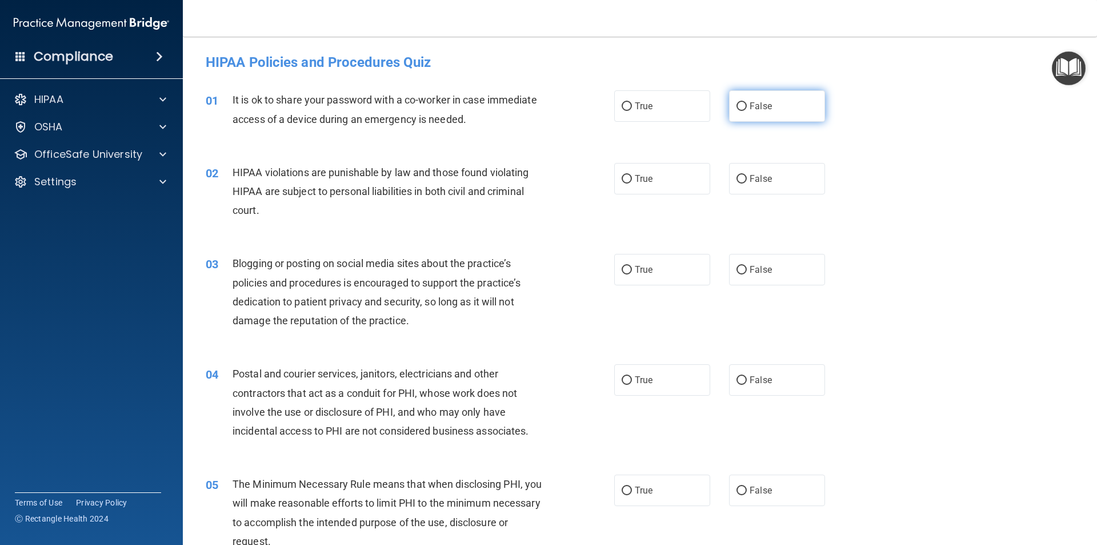
click at [743, 120] on label "False" at bounding box center [777, 105] width 96 height 31
click at [743, 111] on input "False" at bounding box center [742, 106] width 10 height 9
radio input "true"
click at [630, 183] on label "True" at bounding box center [662, 178] width 96 height 31
click at [630, 183] on input "True" at bounding box center [627, 179] width 10 height 9
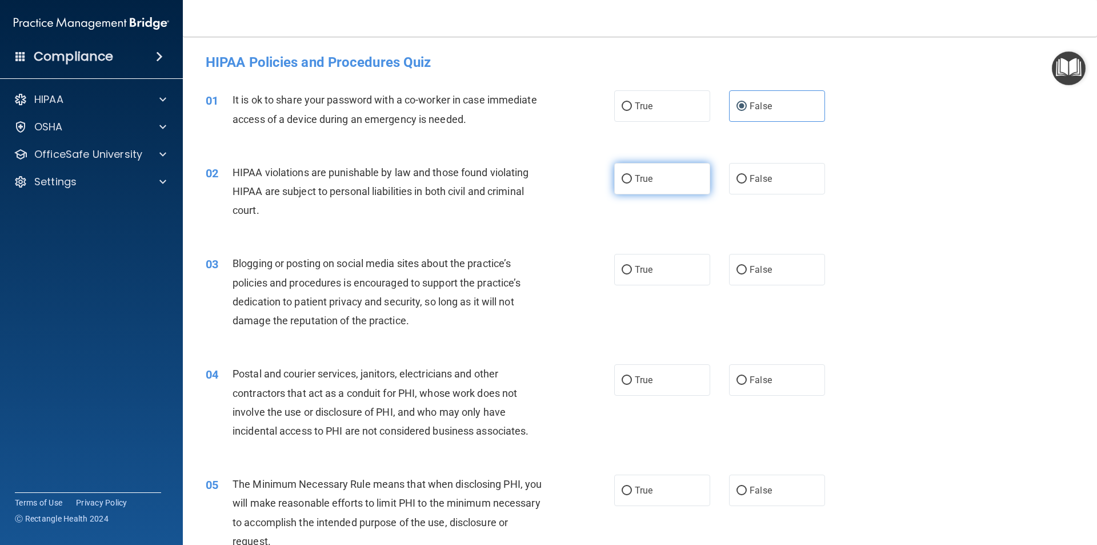
radio input "true"
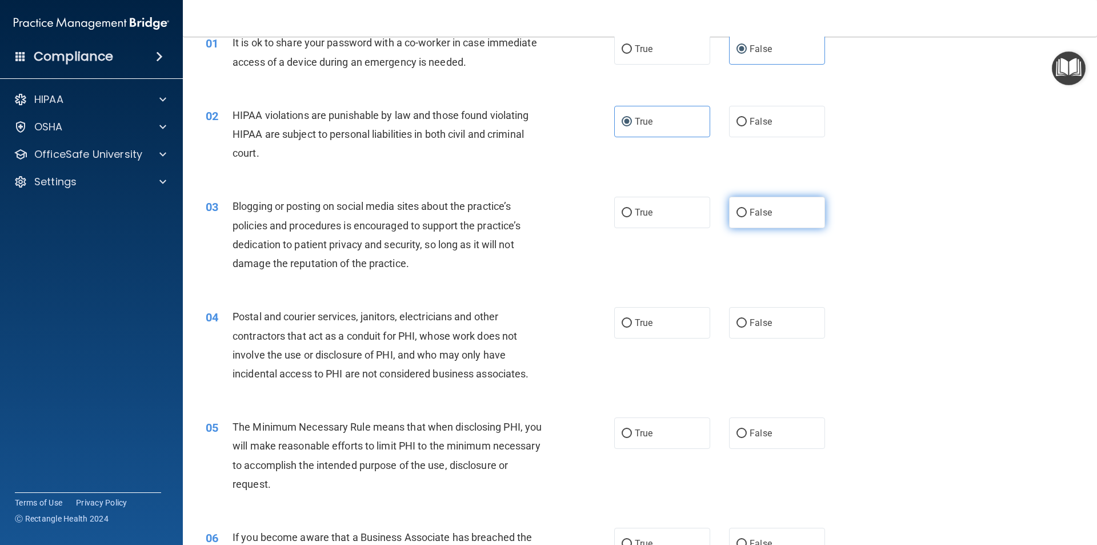
click at [742, 204] on label "False" at bounding box center [777, 212] width 96 height 31
click at [742, 209] on input "False" at bounding box center [742, 213] width 10 height 9
radio input "true"
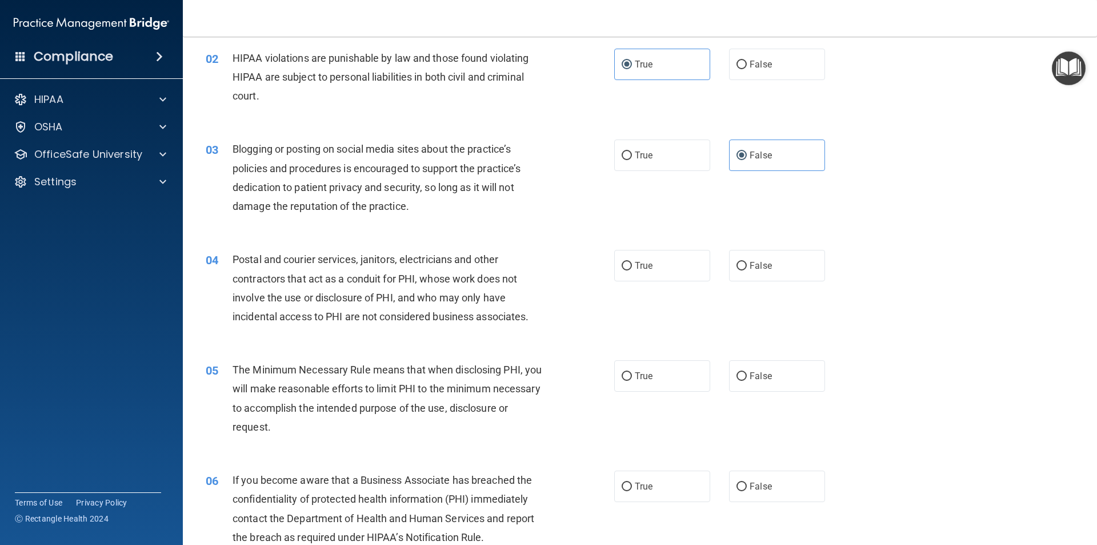
scroll to position [171, 0]
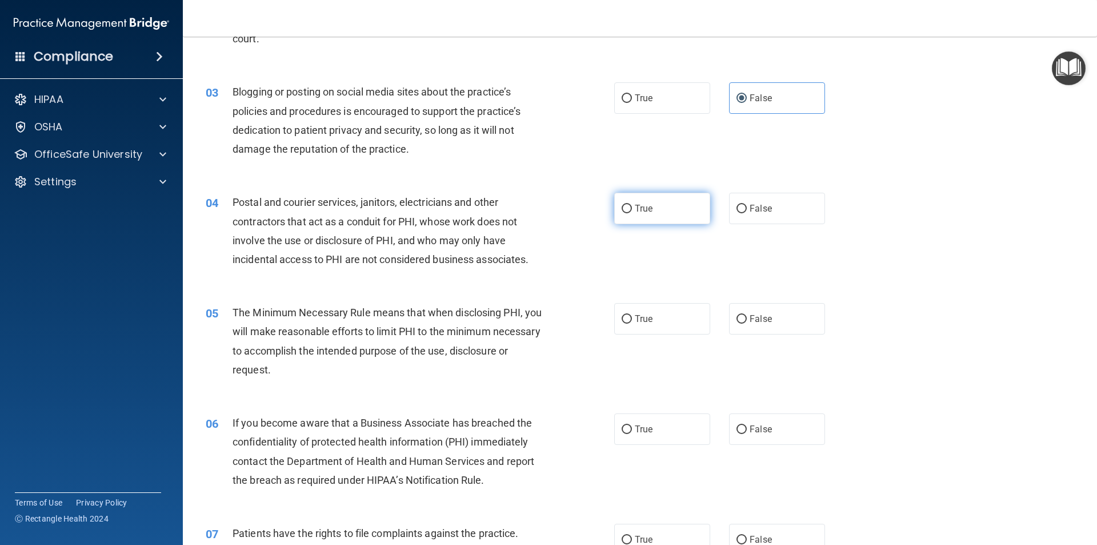
click at [640, 217] on label "True" at bounding box center [662, 208] width 96 height 31
click at [632, 213] on input "True" at bounding box center [627, 209] width 10 height 9
radio input "true"
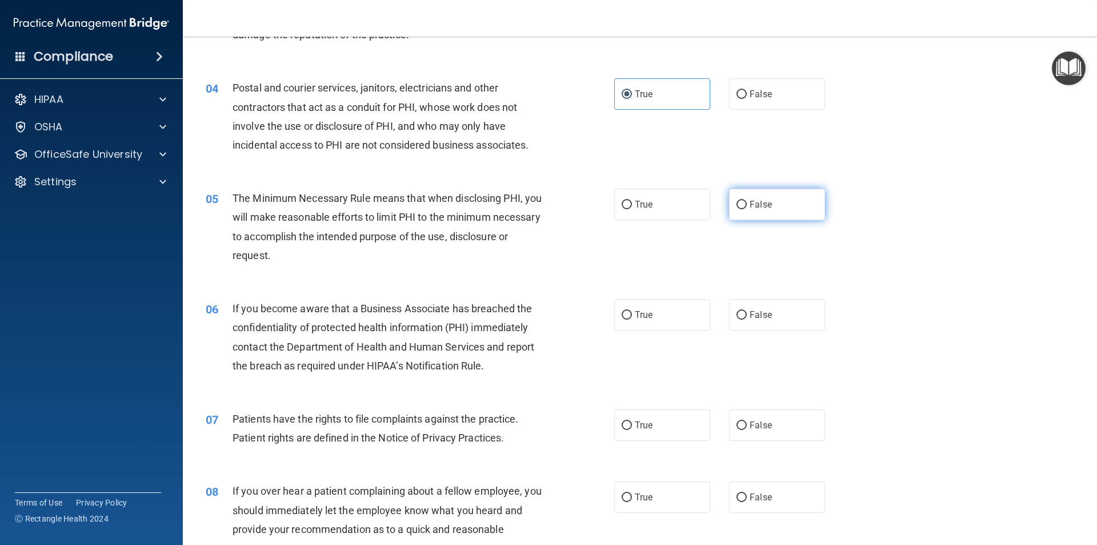
click at [741, 210] on label "False" at bounding box center [777, 204] width 96 height 31
click at [741, 209] on input "False" at bounding box center [742, 205] width 10 height 9
radio input "true"
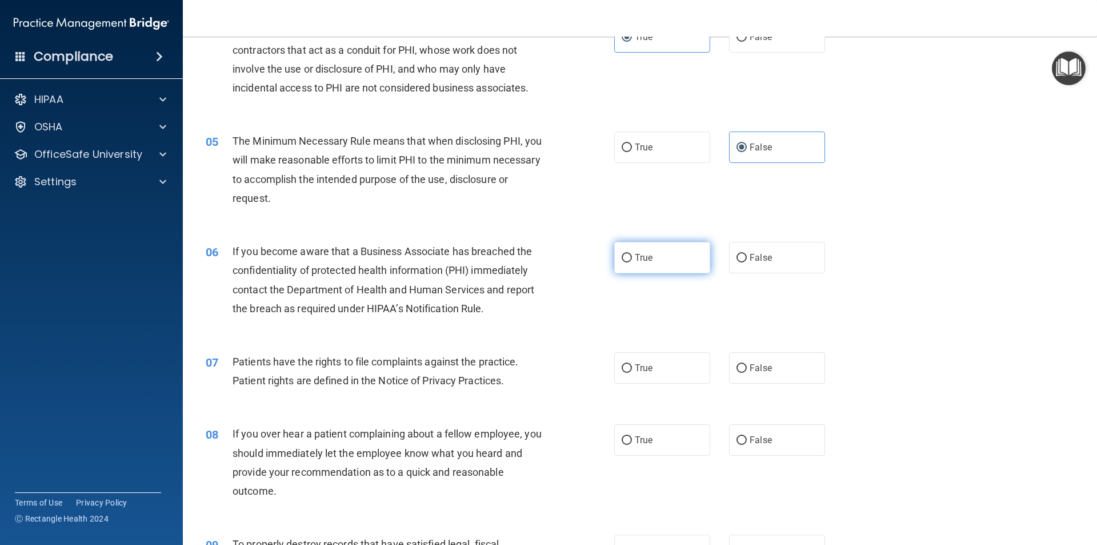
click at [634, 263] on label "True" at bounding box center [662, 257] width 96 height 31
click at [632, 262] on input "True" at bounding box center [627, 258] width 10 height 9
radio input "true"
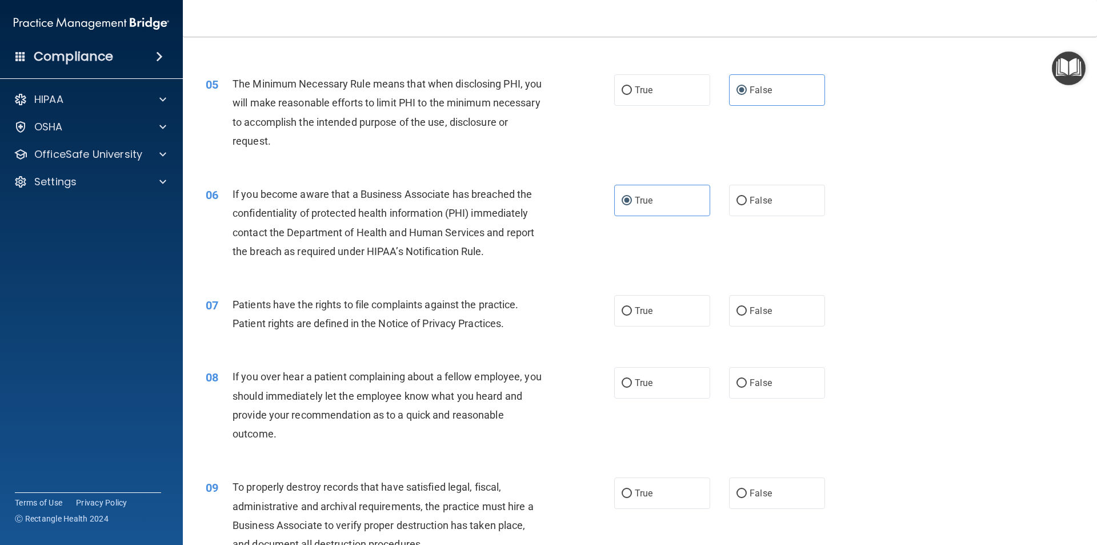
scroll to position [457, 0]
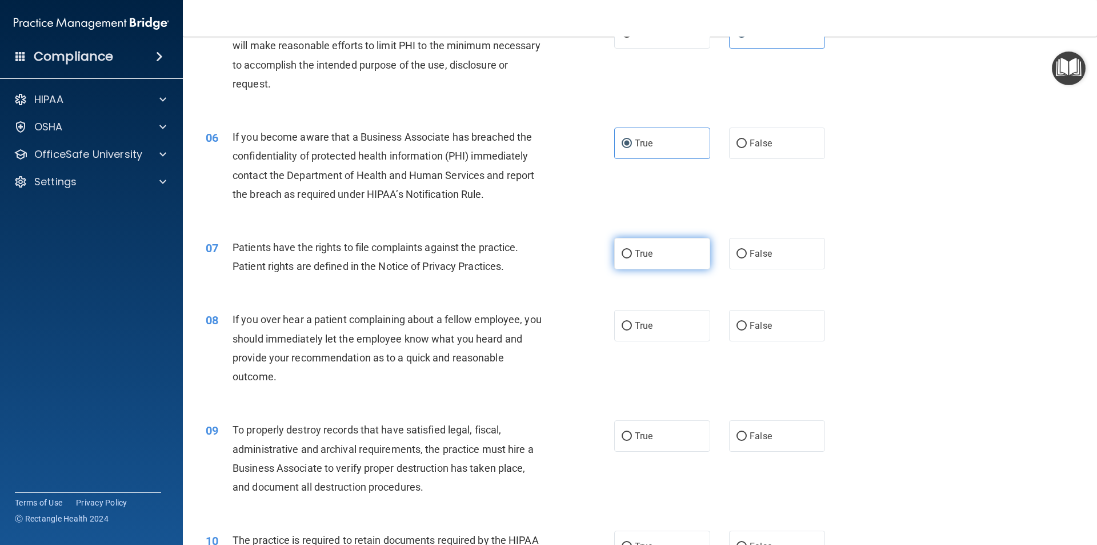
click at [642, 262] on label "True" at bounding box center [662, 253] width 96 height 31
click at [632, 258] on input "True" at bounding box center [627, 254] width 10 height 9
radio input "true"
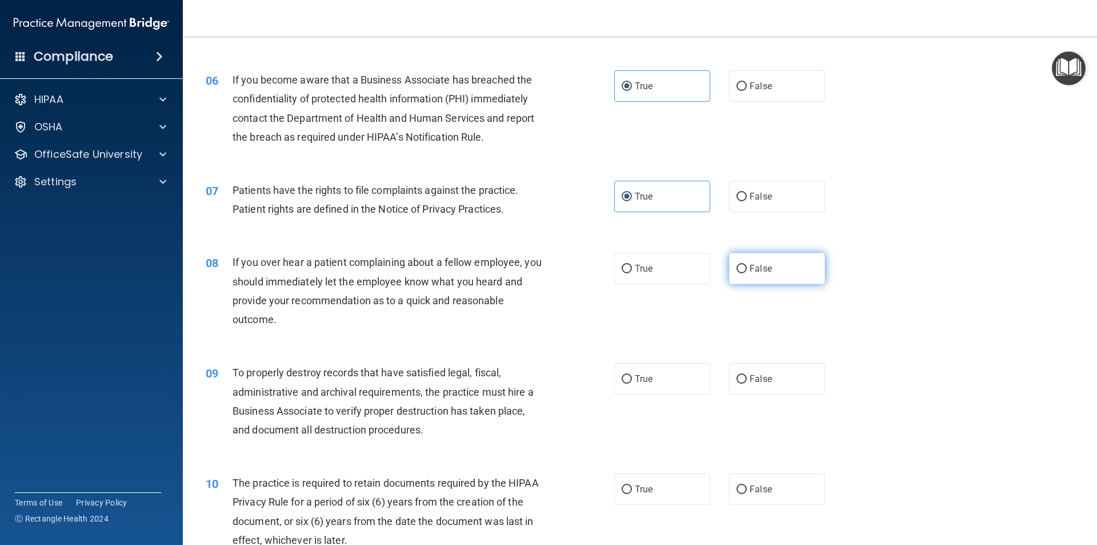
click at [770, 280] on label "False" at bounding box center [777, 268] width 96 height 31
click at [747, 273] on input "False" at bounding box center [742, 269] width 10 height 9
radio input "true"
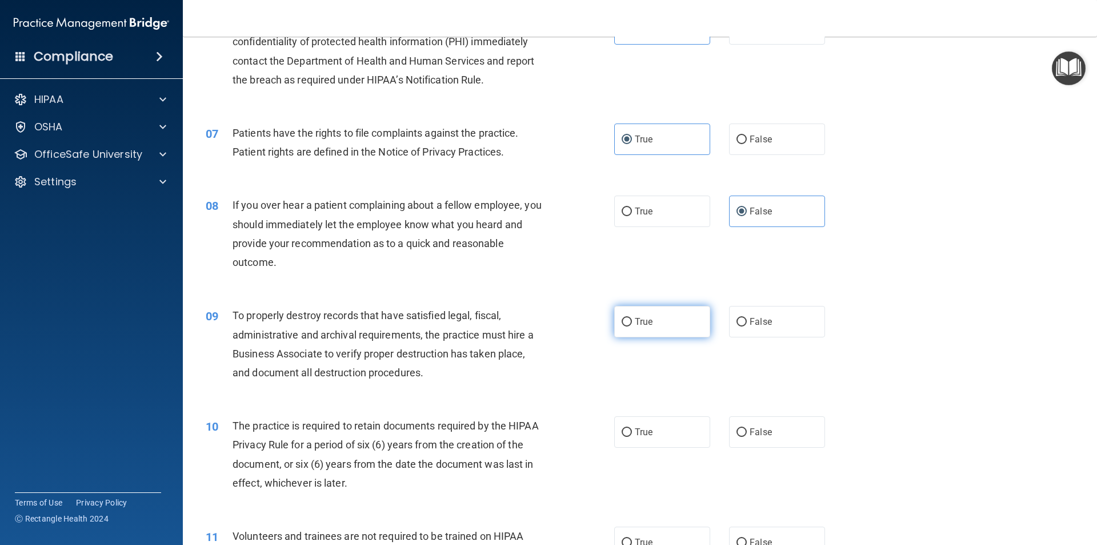
click at [635, 326] on span "True" at bounding box center [644, 321] width 18 height 11
click at [632, 326] on input "True" at bounding box center [627, 322] width 10 height 9
radio input "true"
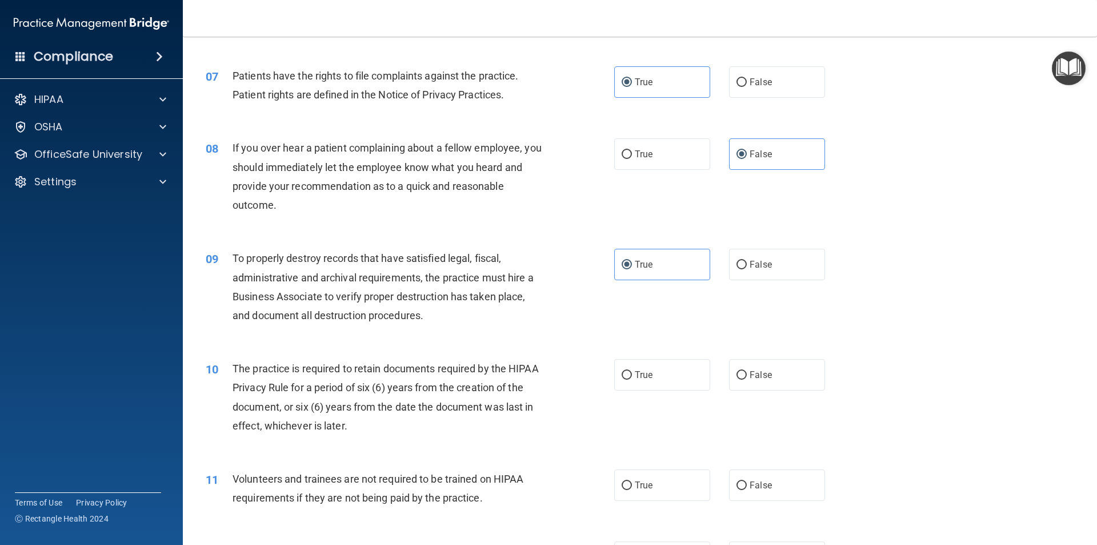
scroll to position [686, 0]
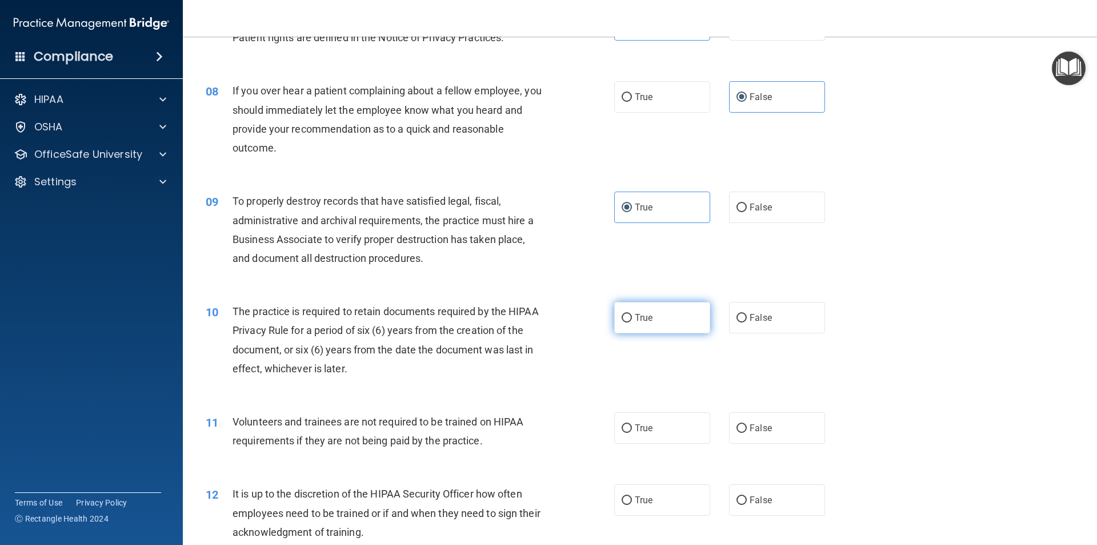
click at [629, 313] on label "True" at bounding box center [662, 317] width 96 height 31
click at [629, 314] on input "True" at bounding box center [627, 318] width 10 height 9
radio input "true"
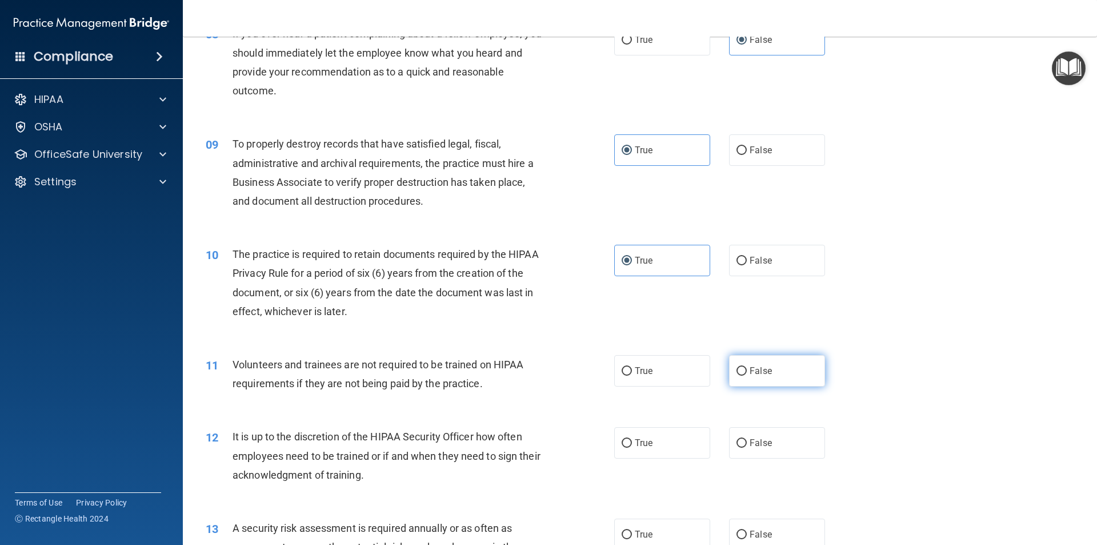
click at [757, 379] on label "False" at bounding box center [777, 370] width 96 height 31
click at [747, 375] on input "False" at bounding box center [742, 371] width 10 height 9
radio input "true"
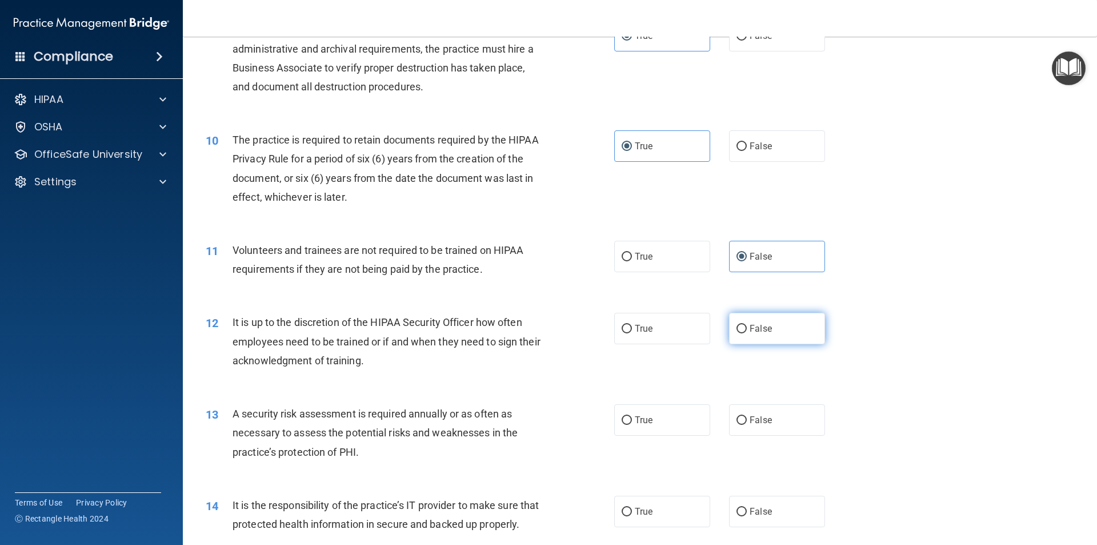
click at [753, 331] on span "False" at bounding box center [761, 328] width 22 height 11
click at [747, 331] on input "False" at bounding box center [742, 329] width 10 height 9
radio input "true"
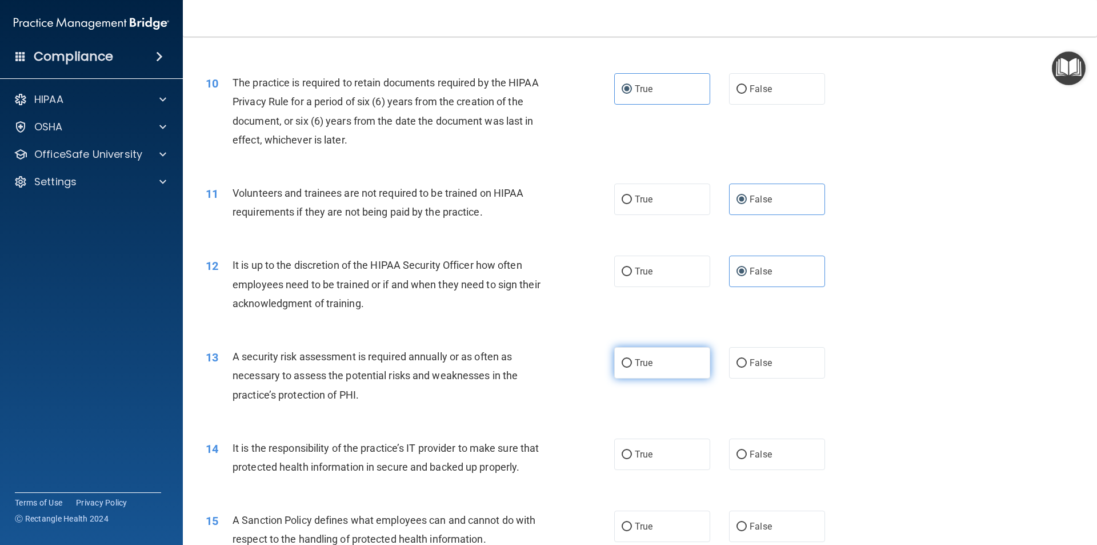
click at [649, 366] on label "True" at bounding box center [662, 362] width 96 height 31
click at [632, 366] on input "True" at bounding box center [627, 363] width 10 height 9
radio input "true"
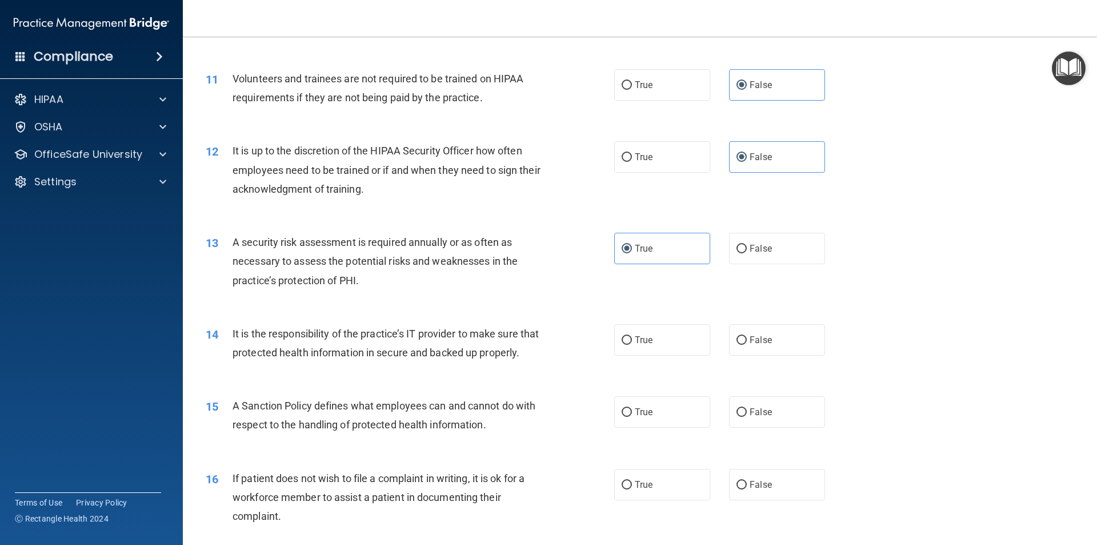
scroll to position [1086, 0]
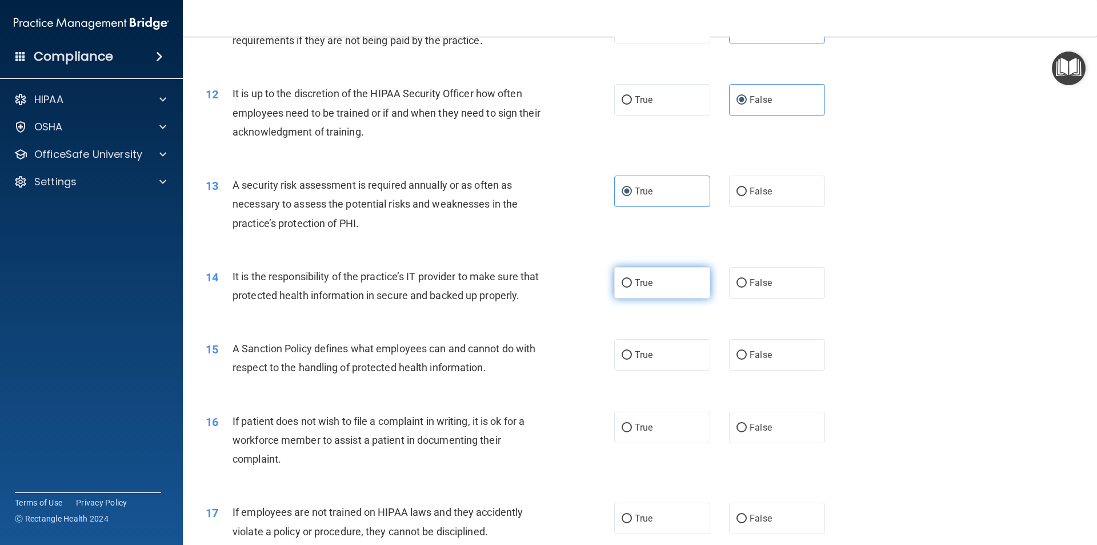
click at [637, 289] on label "True" at bounding box center [662, 282] width 96 height 31
click at [632, 287] on input "True" at bounding box center [627, 283] width 10 height 9
radio input "true"
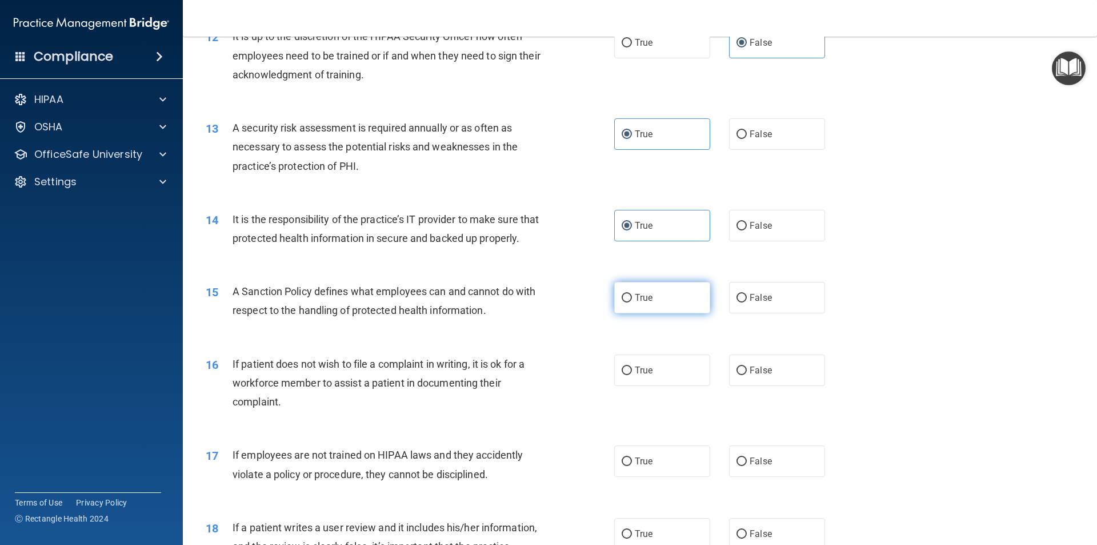
click at [627, 313] on label "True" at bounding box center [662, 297] width 96 height 31
click at [627, 302] on input "True" at bounding box center [627, 298] width 10 height 9
radio input "true"
click at [761, 375] on span "False" at bounding box center [761, 370] width 22 height 11
click at [747, 375] on input "False" at bounding box center [742, 370] width 10 height 9
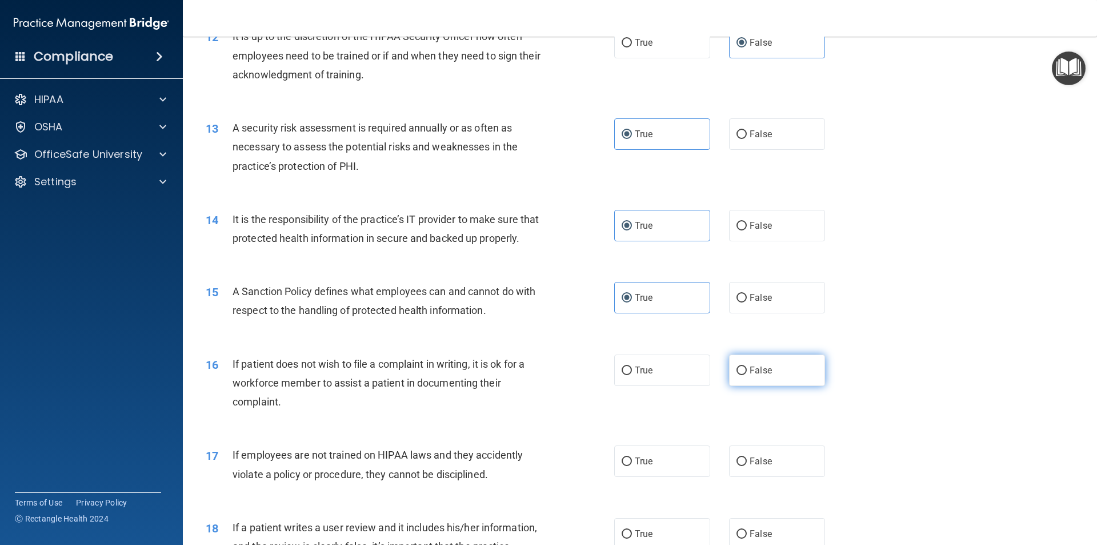
radio input "true"
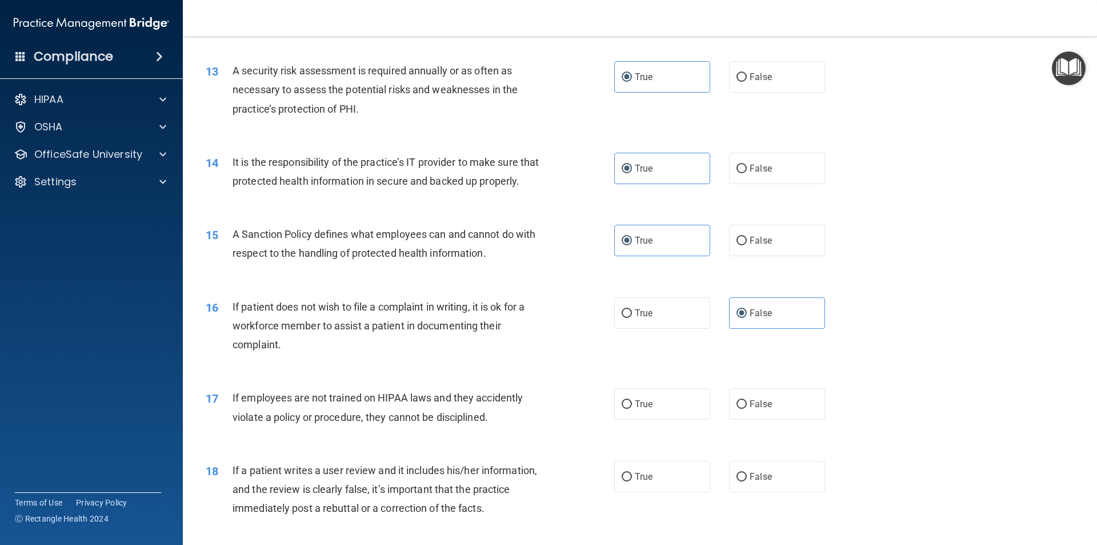
scroll to position [1257, 0]
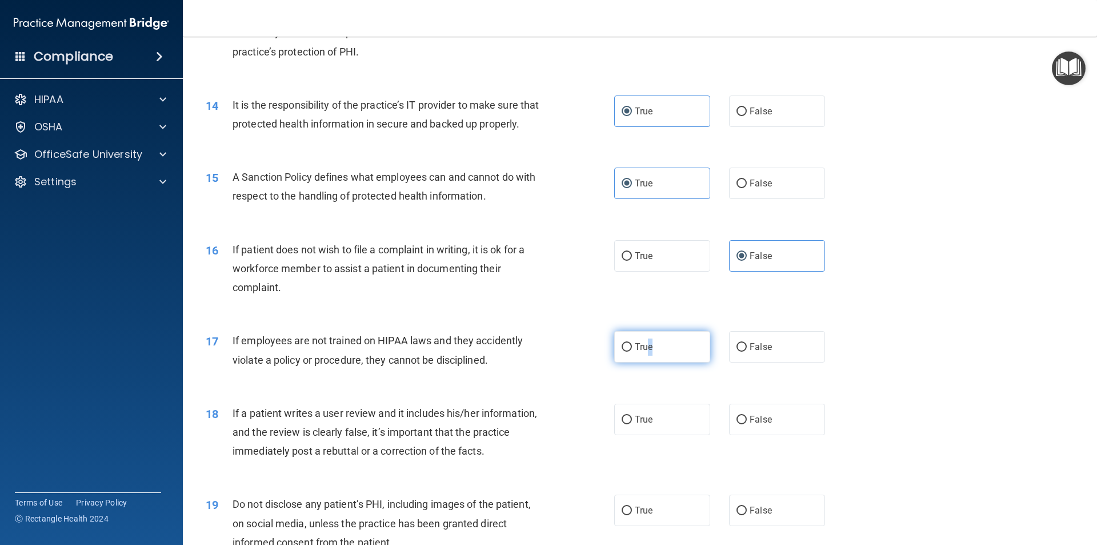
click at [646, 352] on span "True" at bounding box center [644, 346] width 18 height 11
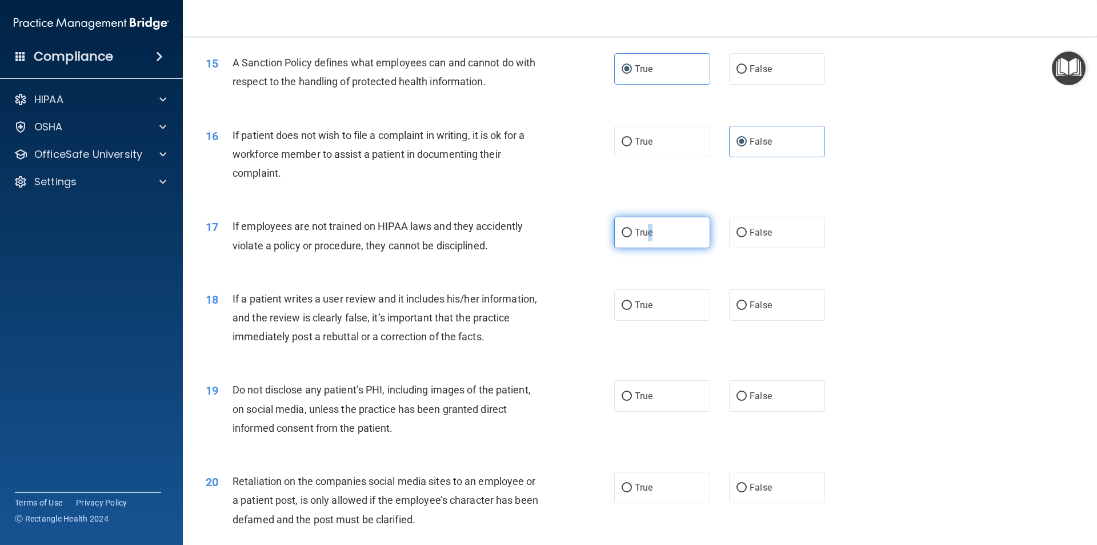
click at [623, 237] on input "True" at bounding box center [627, 233] width 10 height 9
radio input "true"
click at [737, 310] on input "False" at bounding box center [742, 305] width 10 height 9
radio input "true"
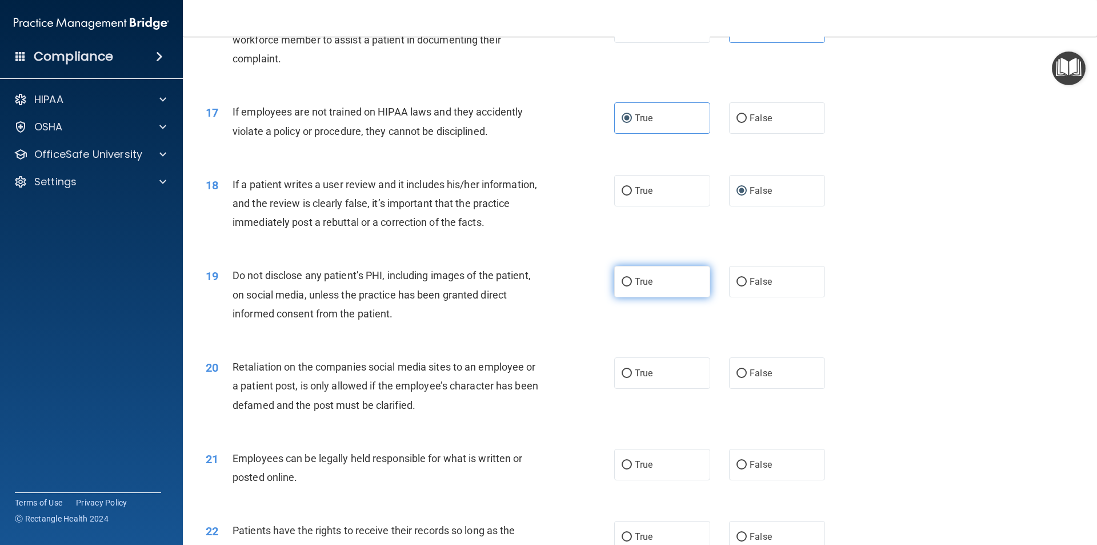
click at [645, 297] on label "True" at bounding box center [662, 281] width 96 height 31
click at [632, 286] on input "True" at bounding box center [627, 282] width 10 height 9
radio input "true"
click at [790, 383] on label "False" at bounding box center [777, 372] width 96 height 31
click at [747, 378] on input "False" at bounding box center [742, 373] width 10 height 9
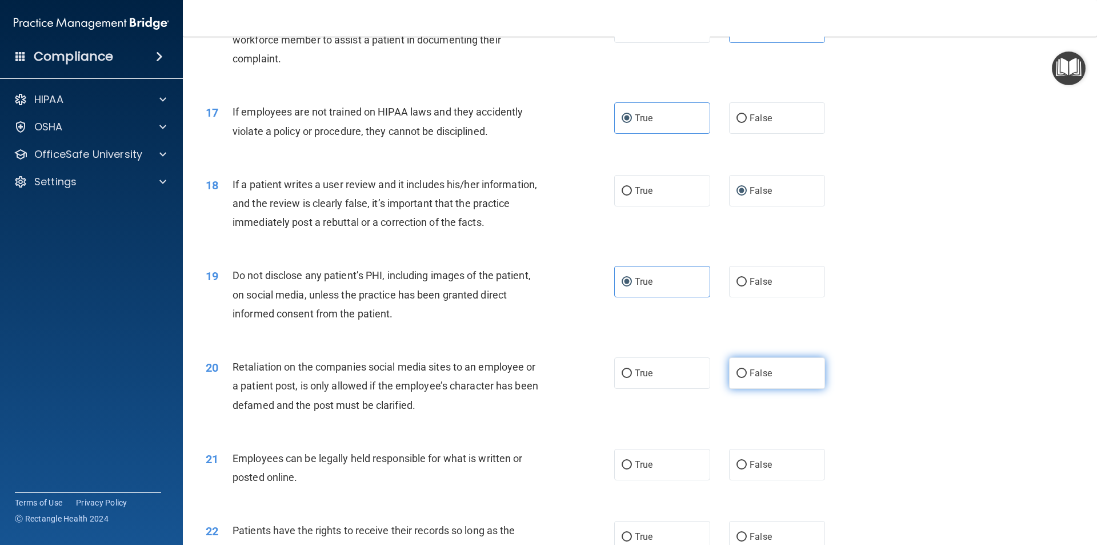
radio input "true"
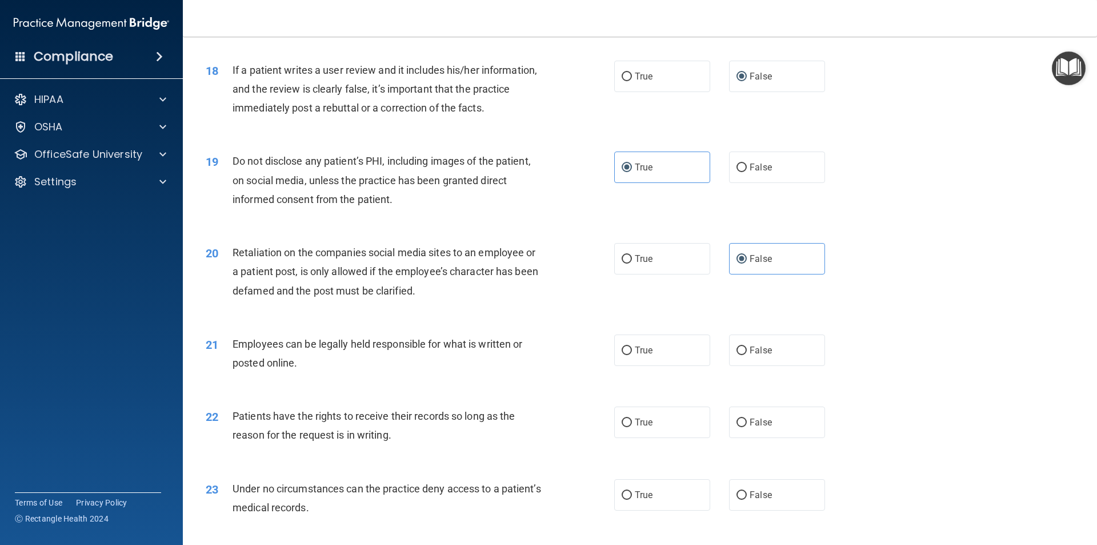
scroll to position [1657, 0]
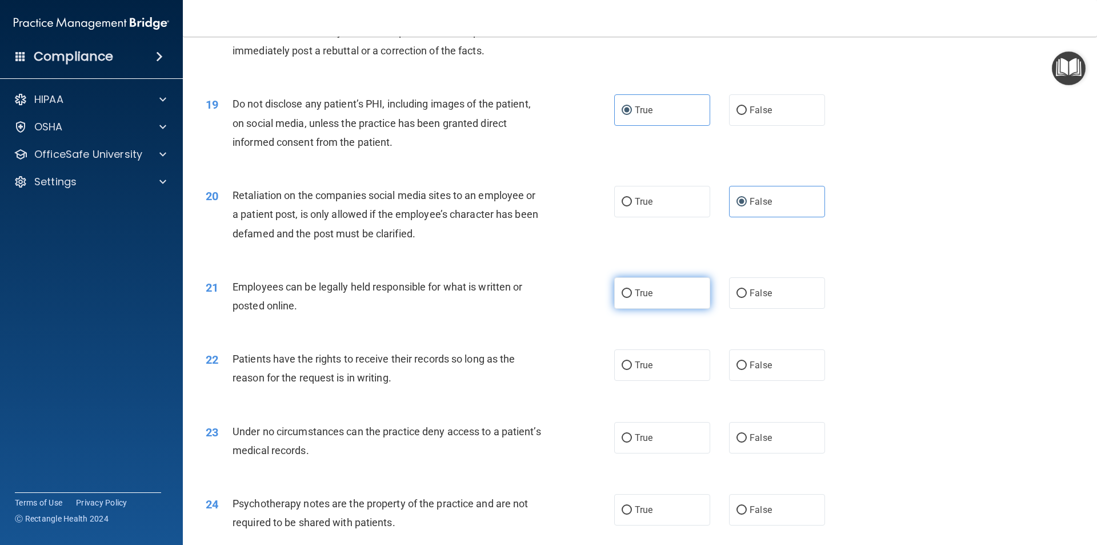
click at [647, 309] on label "True" at bounding box center [662, 292] width 96 height 31
click at [632, 298] on input "True" at bounding box center [627, 293] width 10 height 9
radio input "true"
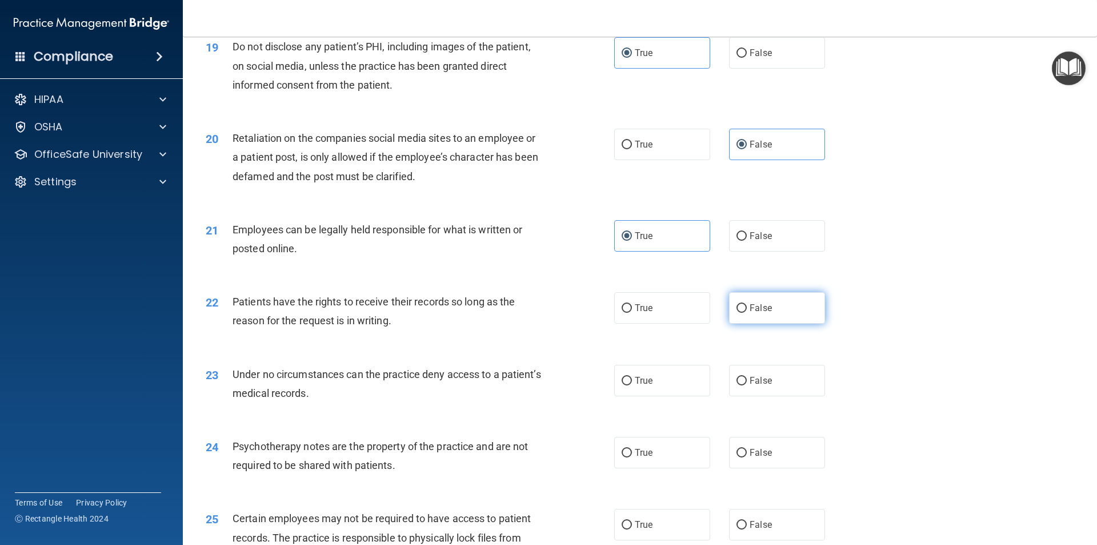
click at [737, 313] on input "False" at bounding box center [742, 308] width 10 height 9
radio input "true"
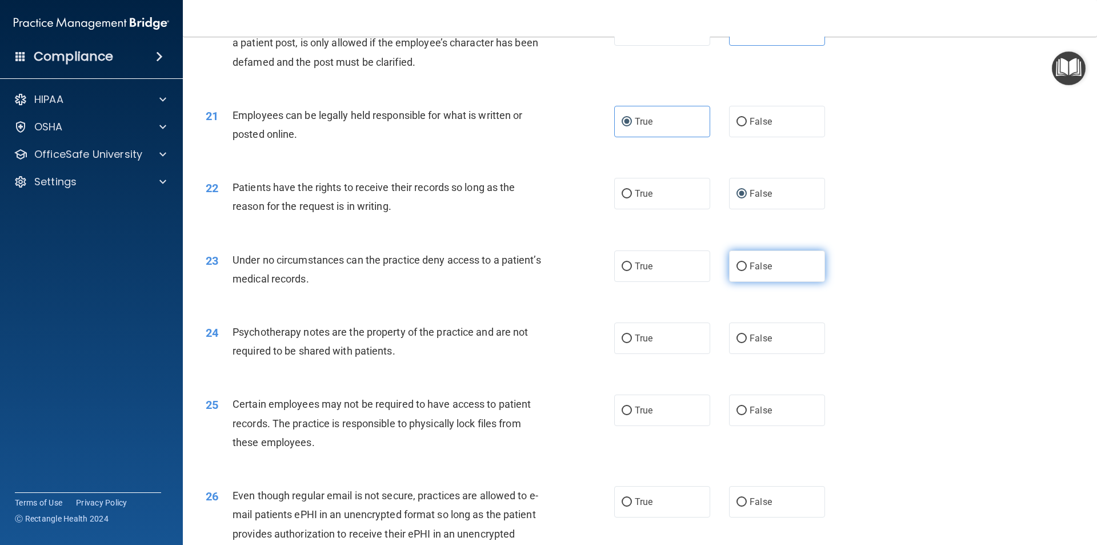
click at [737, 271] on input "False" at bounding box center [742, 266] width 10 height 9
radio input "true"
click at [734, 354] on label "False" at bounding box center [777, 337] width 96 height 31
click at [737, 343] on input "False" at bounding box center [742, 338] width 10 height 9
radio input "true"
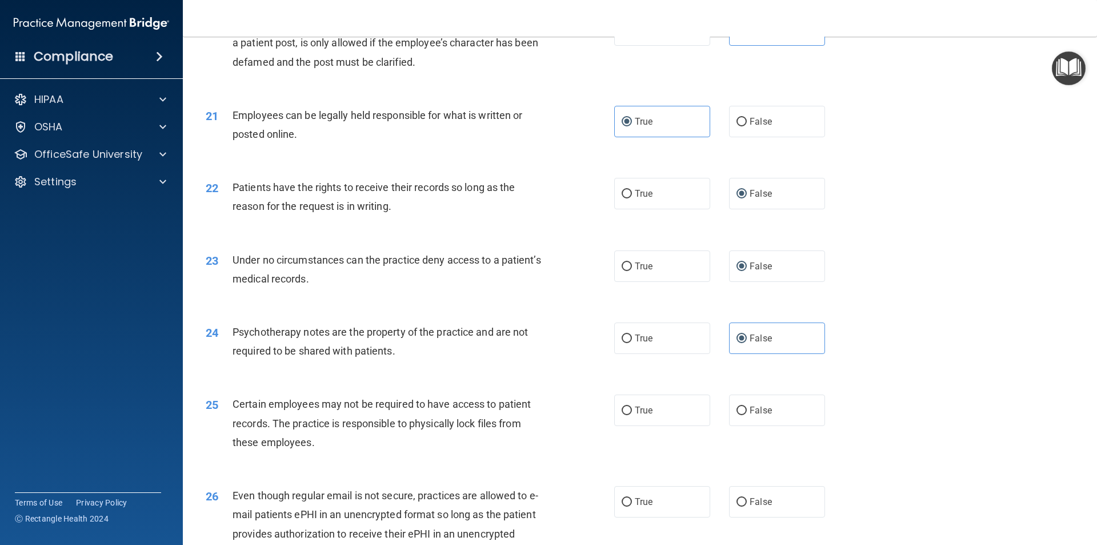
scroll to position [1943, 0]
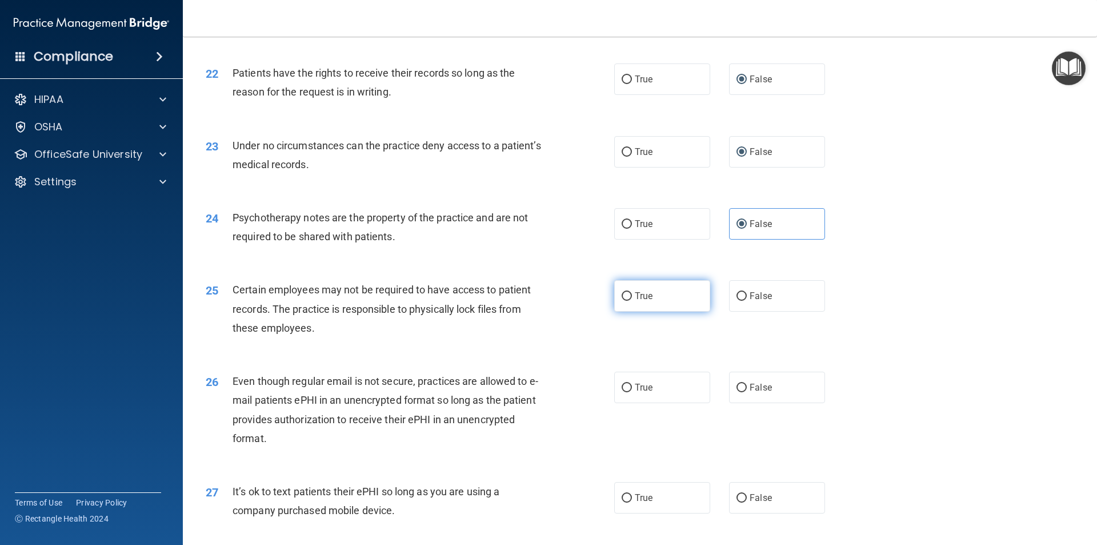
click at [688, 311] on label "True" at bounding box center [662, 295] width 96 height 31
click at [632, 301] on input "True" at bounding box center [627, 296] width 10 height 9
radio input "true"
click at [779, 311] on label "False" at bounding box center [777, 295] width 96 height 31
click at [747, 301] on input "False" at bounding box center [742, 296] width 10 height 9
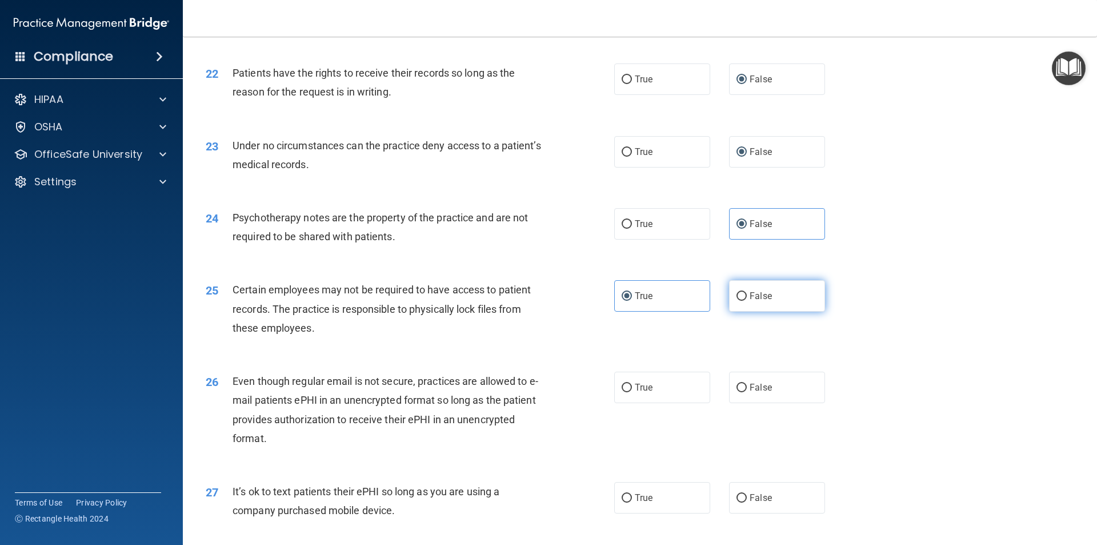
radio input "true"
radio input "false"
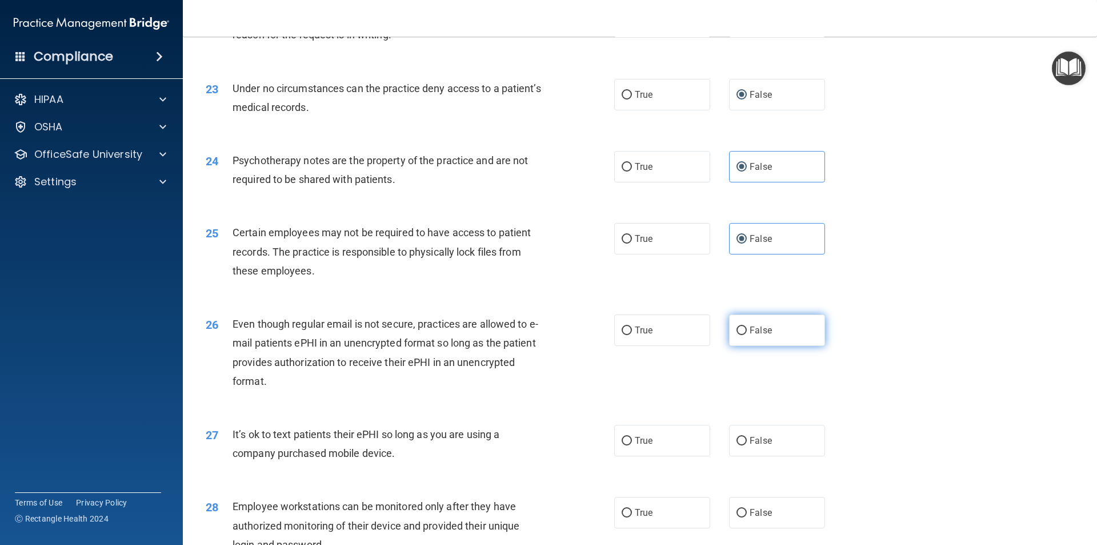
click at [761, 346] on label "False" at bounding box center [777, 329] width 96 height 31
click at [747, 335] on input "False" at bounding box center [742, 330] width 10 height 9
radio input "true"
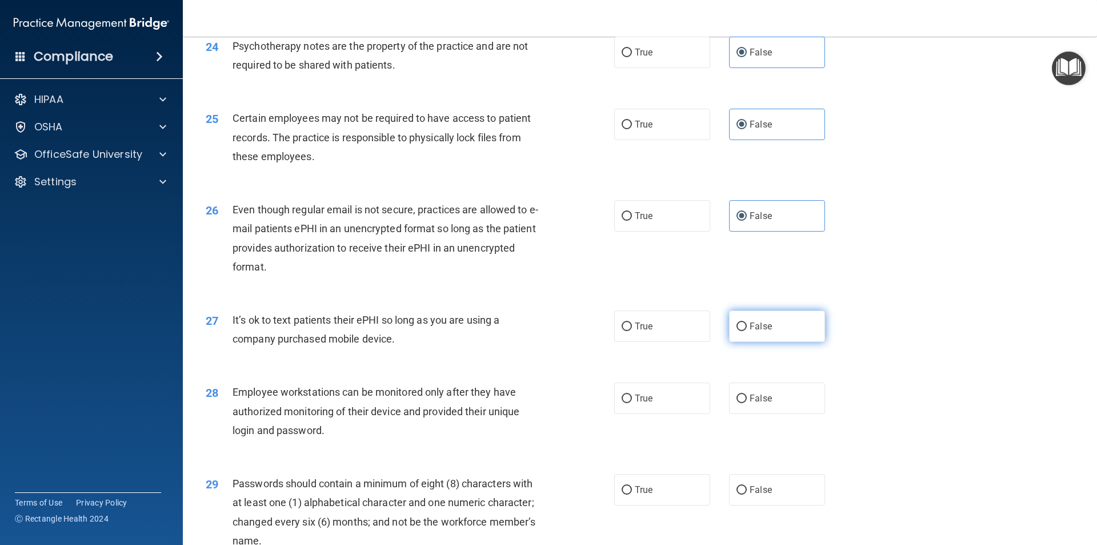
click at [789, 342] on label "False" at bounding box center [777, 325] width 96 height 31
click at [747, 331] on input "False" at bounding box center [742, 326] width 10 height 9
radio input "true"
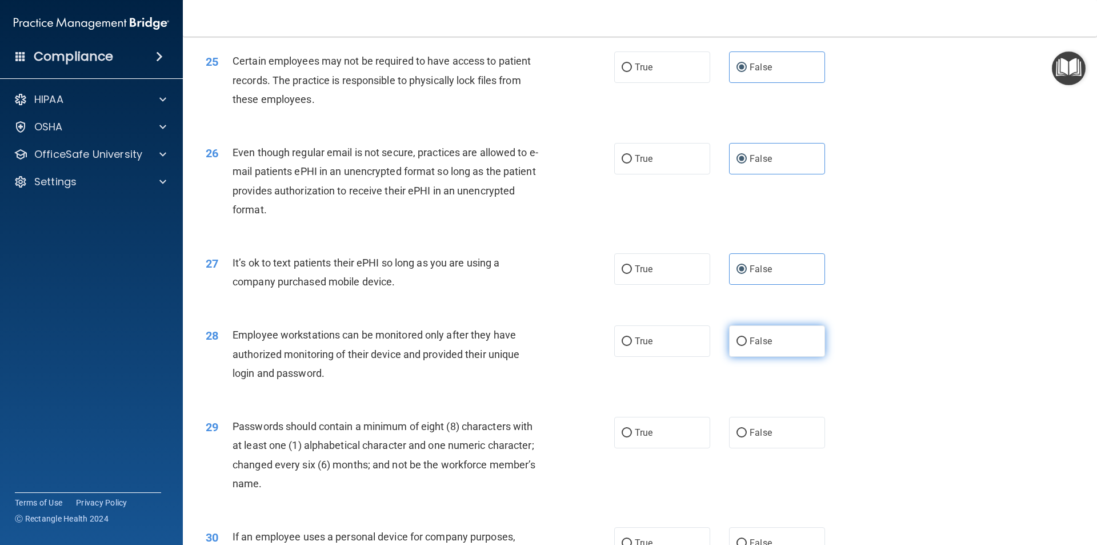
click at [791, 357] on label "False" at bounding box center [777, 340] width 96 height 31
click at [747, 346] on input "False" at bounding box center [742, 341] width 10 height 9
radio input "true"
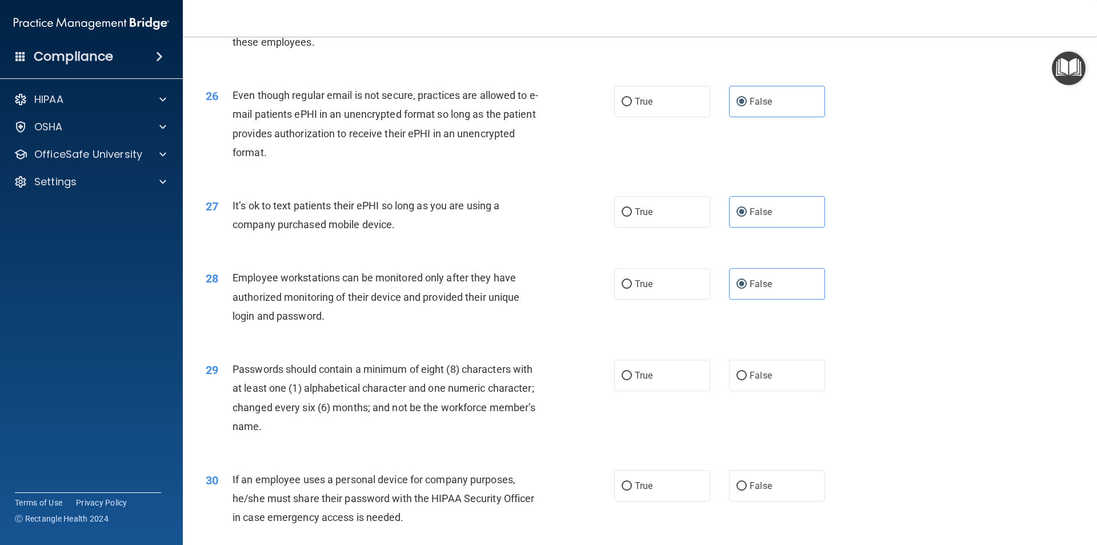
scroll to position [2286, 0]
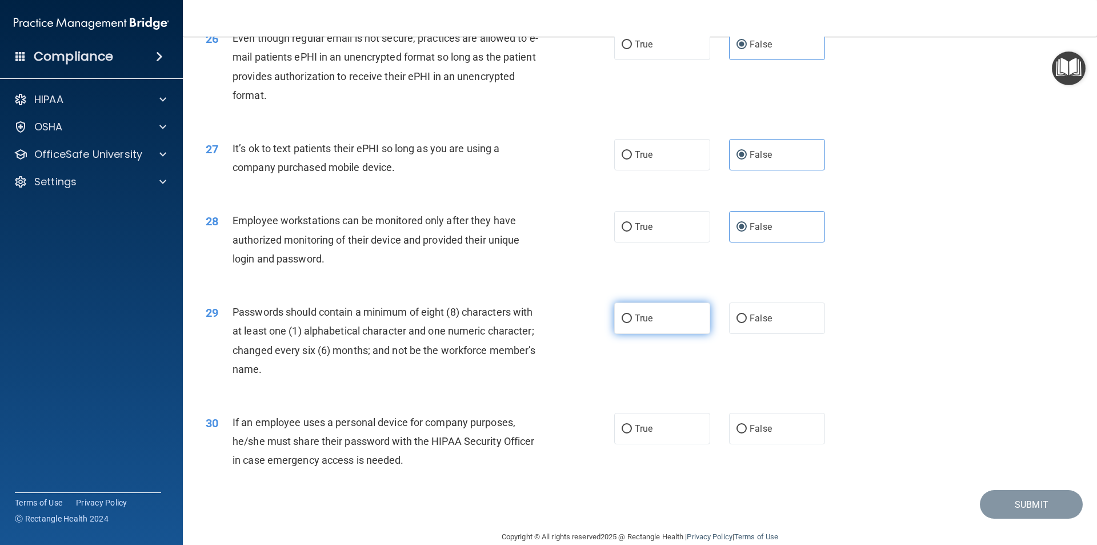
click at [660, 333] on label "True" at bounding box center [662, 317] width 96 height 31
click at [632, 323] on input "True" at bounding box center [627, 318] width 10 height 9
radio input "true"
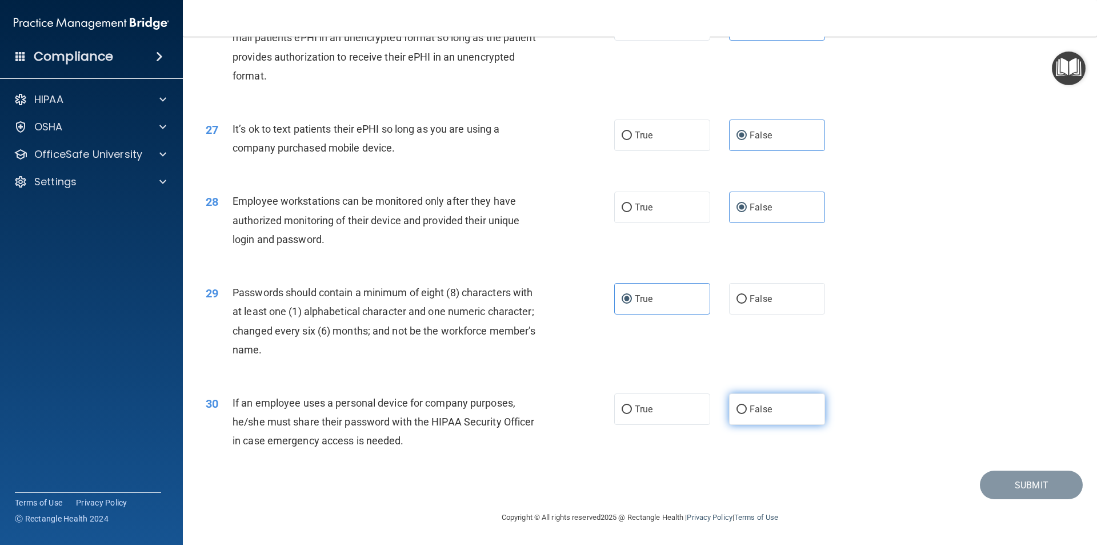
click at [739, 419] on label "False" at bounding box center [777, 408] width 96 height 31
click at [739, 414] on input "False" at bounding box center [742, 409] width 10 height 9
radio input "true"
click at [1005, 486] on button "Submit" at bounding box center [1031, 484] width 103 height 29
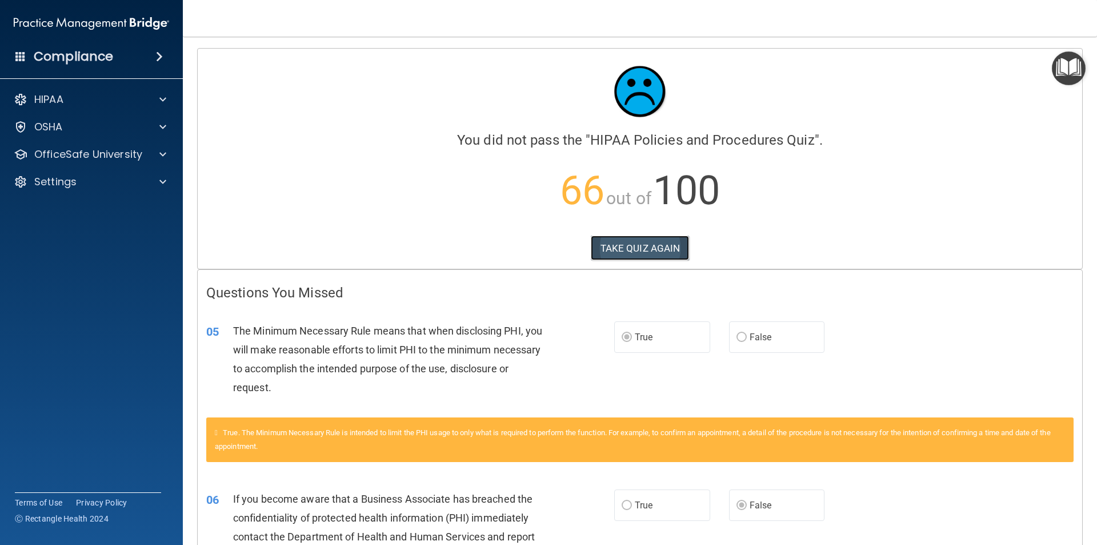
click at [647, 250] on button "TAKE QUIZ AGAIN" at bounding box center [640, 247] width 99 height 25
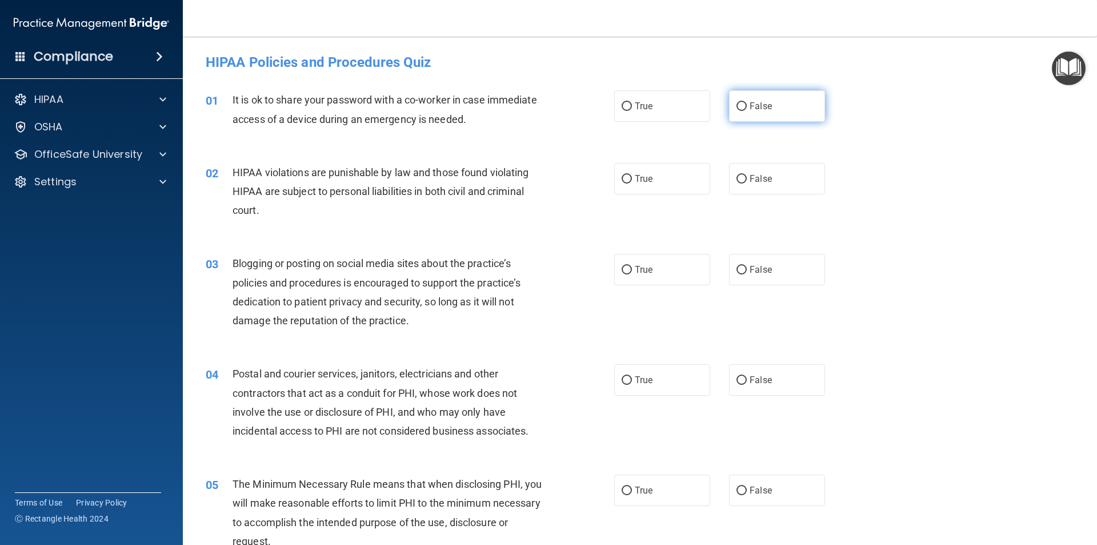
click at [737, 105] on input "False" at bounding box center [742, 106] width 10 height 9
radio input "true"
click at [637, 171] on label "True" at bounding box center [662, 178] width 96 height 31
click at [632, 175] on input "True" at bounding box center [627, 179] width 10 height 9
radio input "true"
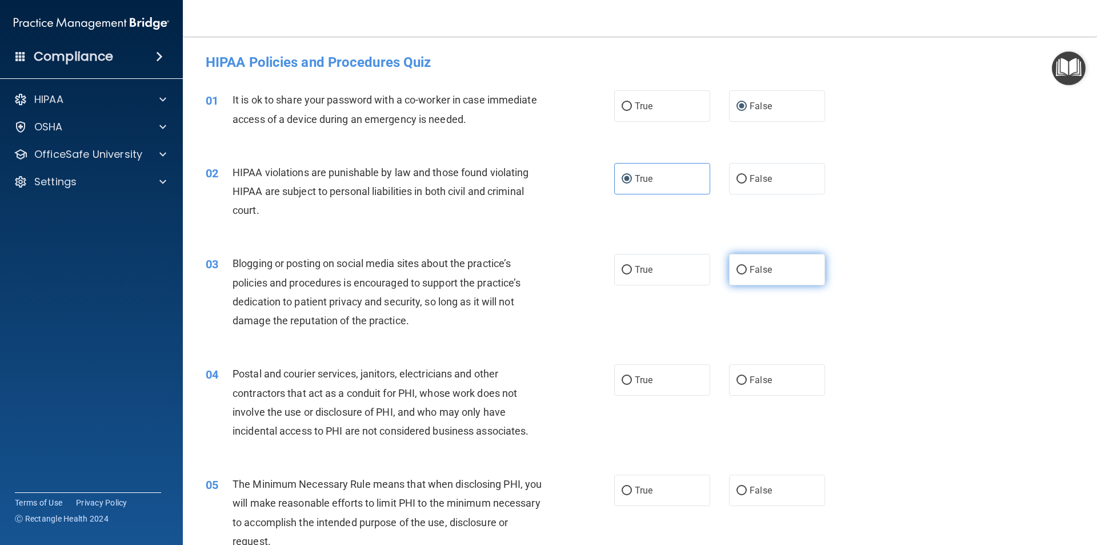
click at [743, 277] on label "False" at bounding box center [777, 269] width 96 height 31
click at [743, 274] on input "False" at bounding box center [742, 270] width 10 height 9
radio input "true"
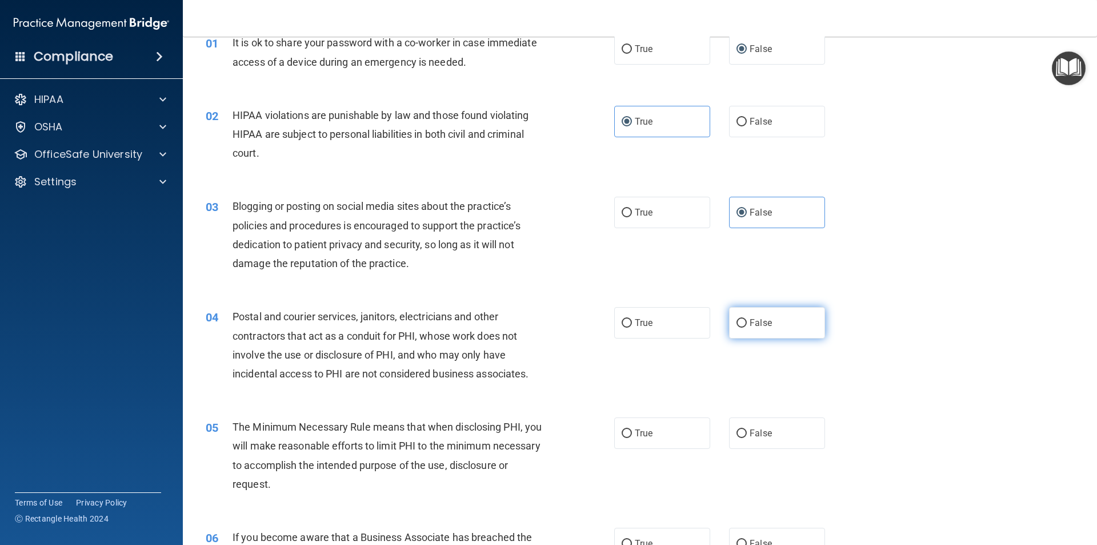
click at [750, 319] on span "False" at bounding box center [761, 322] width 22 height 11
click at [747, 319] on input "False" at bounding box center [742, 323] width 10 height 9
radio input "true"
click at [634, 413] on div "05 The Minimum Necessary Rule means that when disclosing PHI, you will make rea…" at bounding box center [640, 458] width 886 height 110
click at [633, 425] on label "True" at bounding box center [662, 432] width 96 height 31
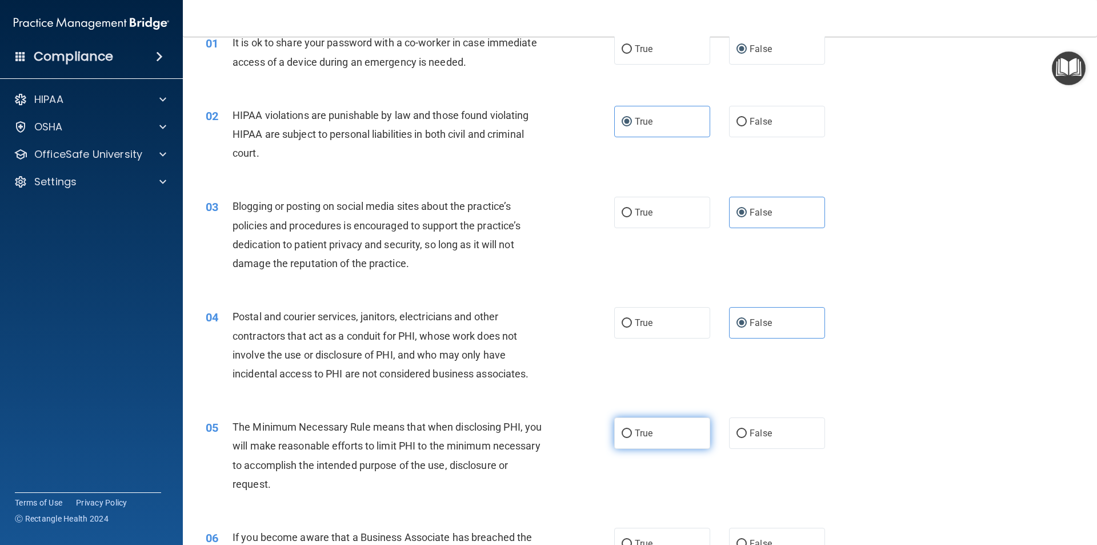
click at [632, 429] on input "True" at bounding box center [627, 433] width 10 height 9
radio input "true"
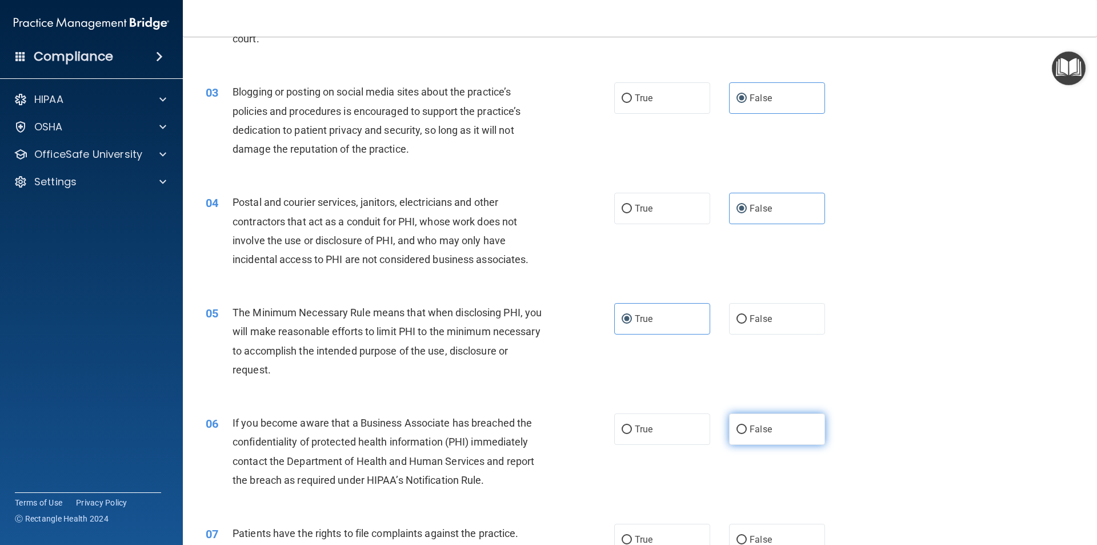
click at [752, 427] on span "False" at bounding box center [761, 428] width 22 height 11
click at [747, 427] on input "False" at bounding box center [742, 429] width 10 height 9
radio input "true"
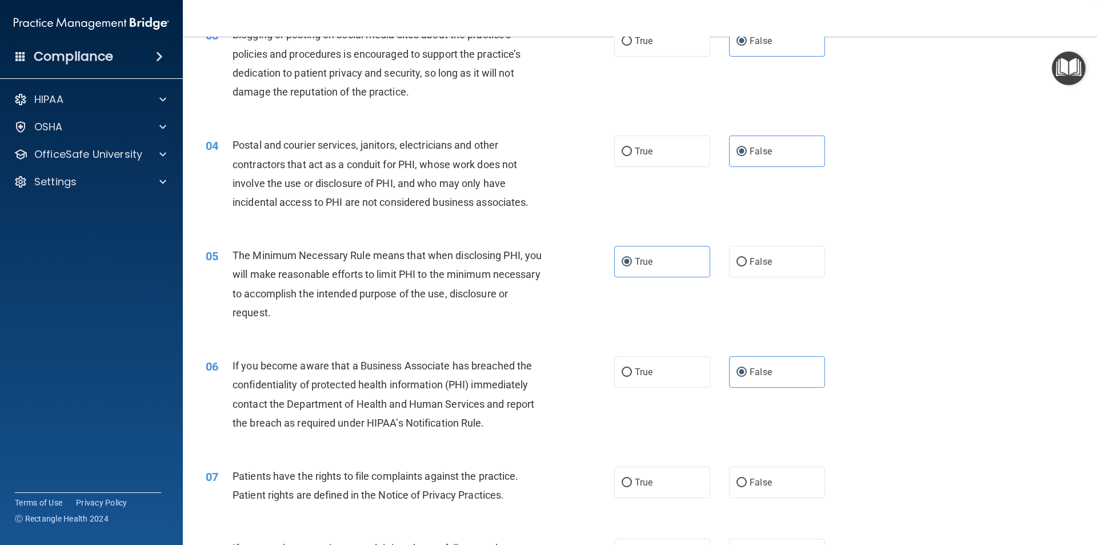
scroll to position [286, 0]
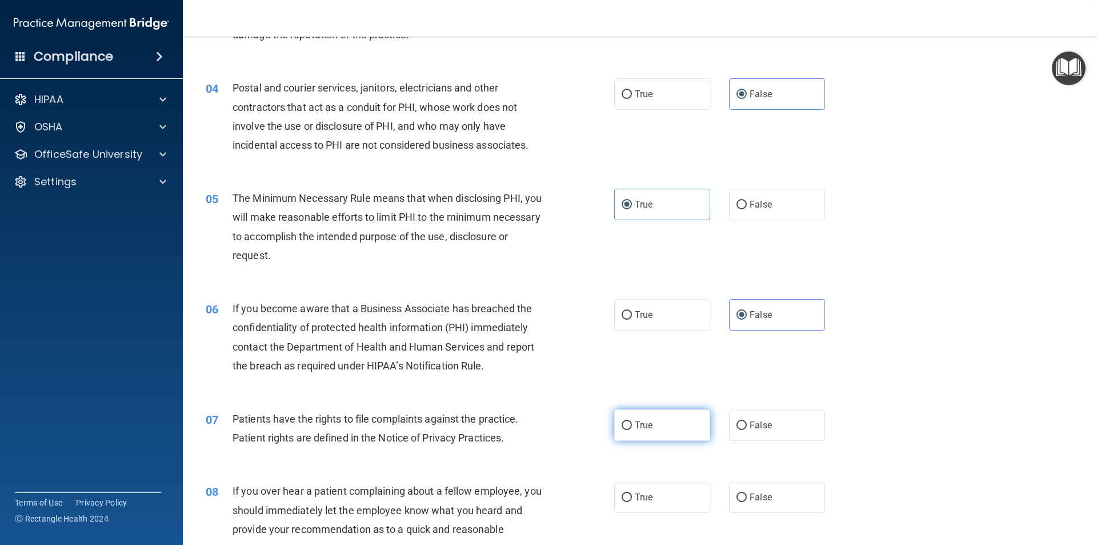
click at [678, 429] on label "True" at bounding box center [662, 424] width 96 height 31
click at [632, 429] on input "True" at bounding box center [627, 425] width 10 height 9
radio input "true"
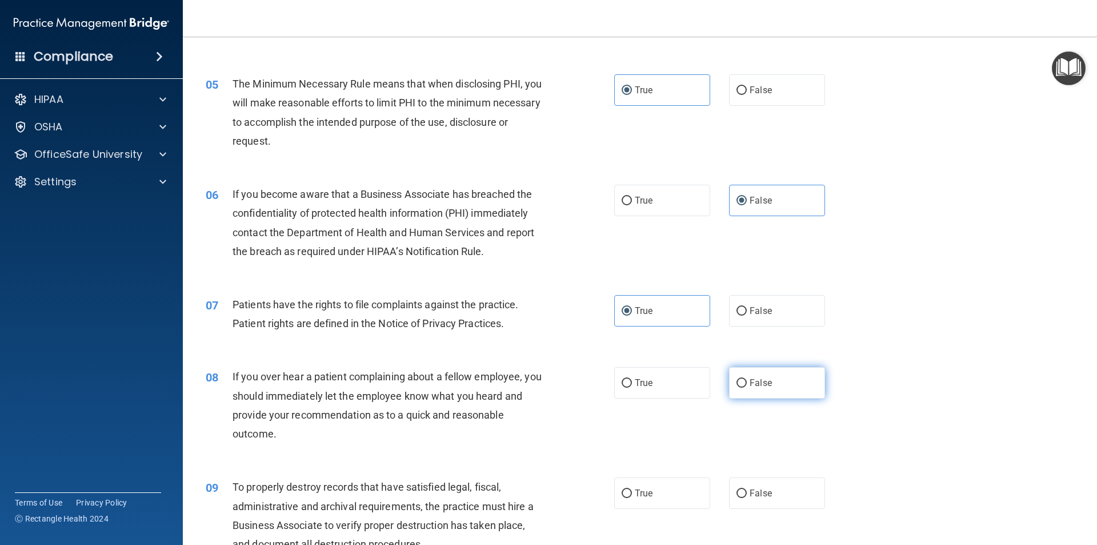
click at [771, 383] on label "False" at bounding box center [777, 382] width 96 height 31
click at [747, 383] on input "False" at bounding box center [742, 383] width 10 height 9
radio input "true"
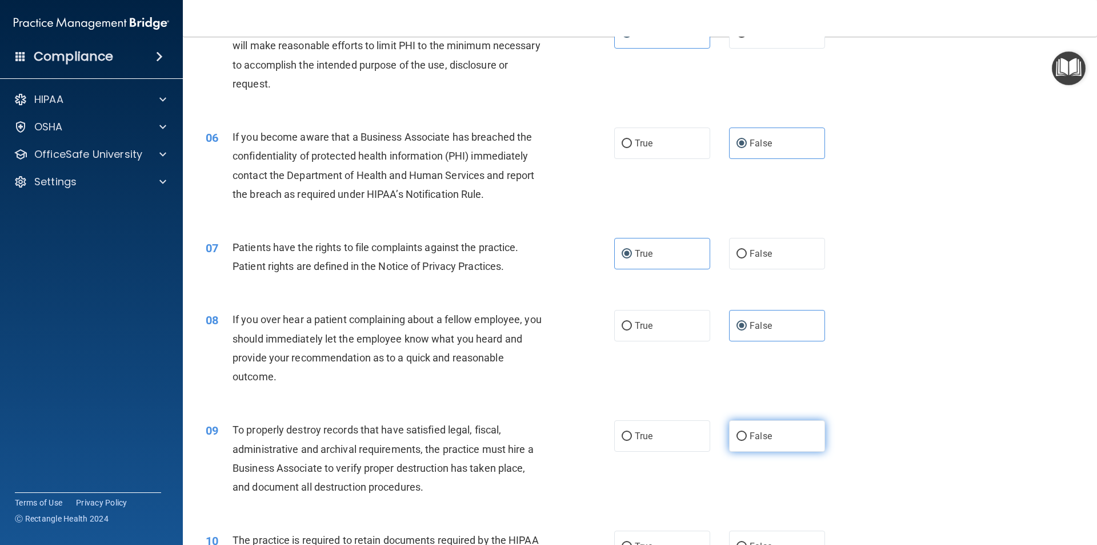
click at [744, 442] on label "False" at bounding box center [777, 435] width 96 height 31
click at [744, 441] on input "False" at bounding box center [742, 436] width 10 height 9
radio input "true"
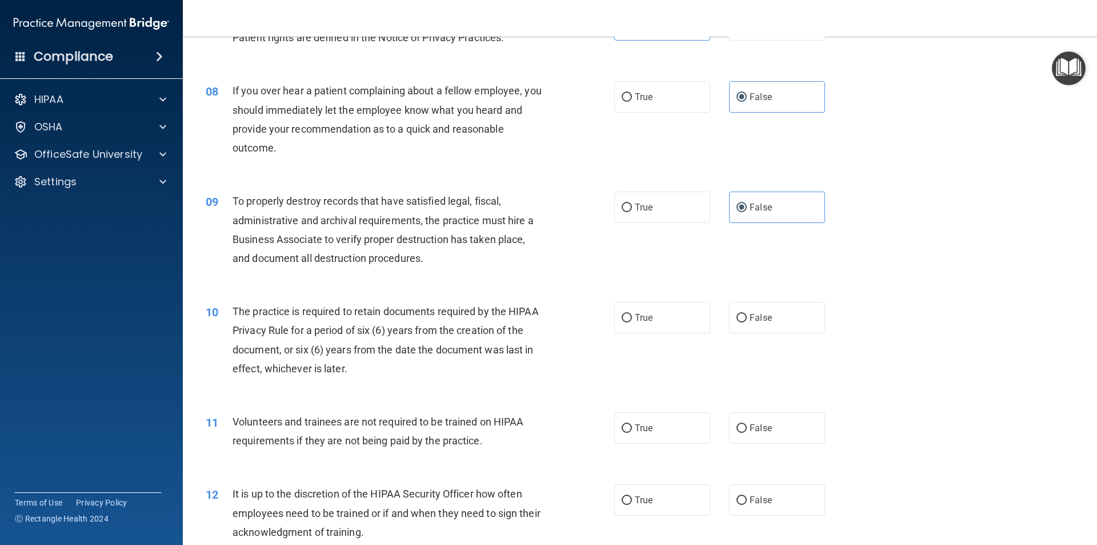
scroll to position [743, 0]
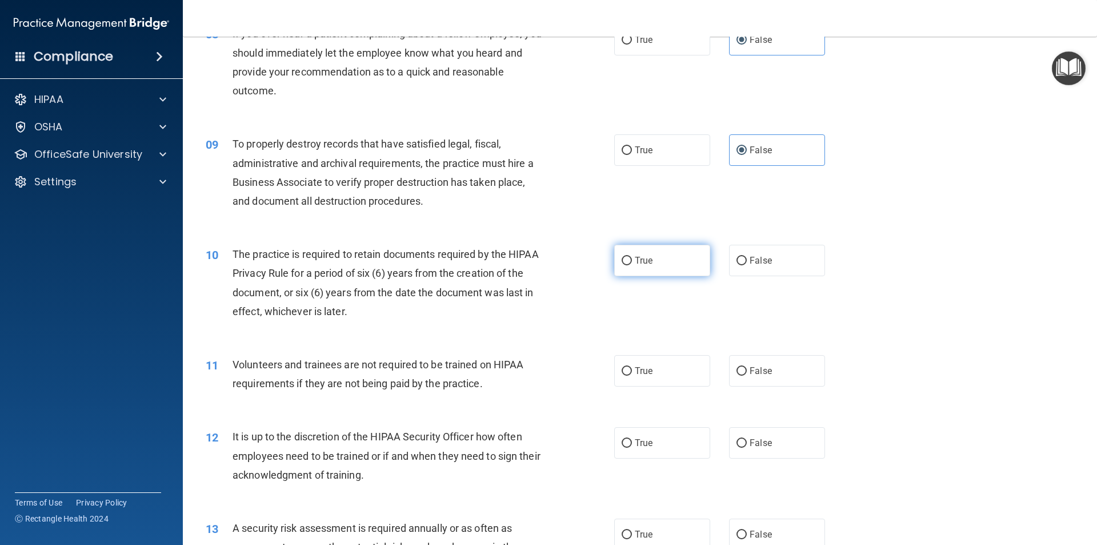
click at [649, 263] on span "True" at bounding box center [644, 260] width 18 height 11
click at [632, 263] on input "True" at bounding box center [627, 261] width 10 height 9
radio input "true"
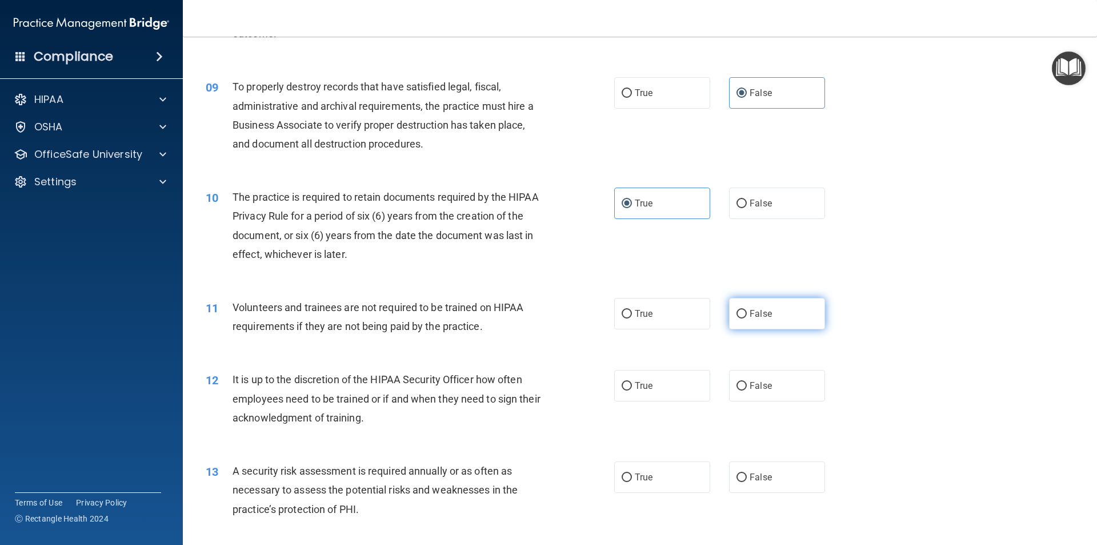
click at [762, 317] on span "False" at bounding box center [761, 313] width 22 height 11
click at [747, 317] on input "False" at bounding box center [742, 314] width 10 height 9
radio input "true"
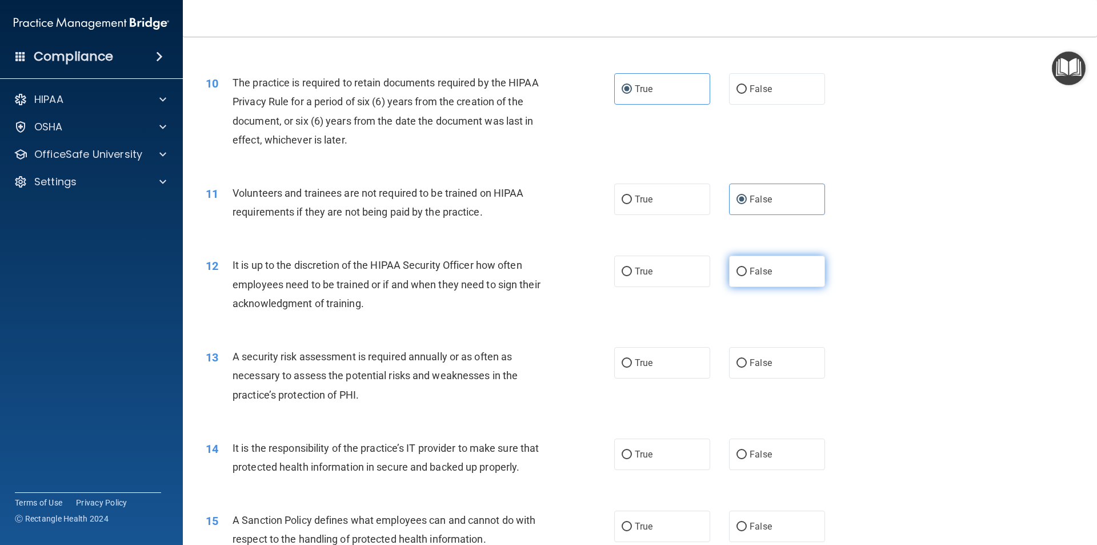
click at [754, 274] on span "False" at bounding box center [761, 271] width 22 height 11
click at [747, 274] on input "False" at bounding box center [742, 271] width 10 height 9
radio input "true"
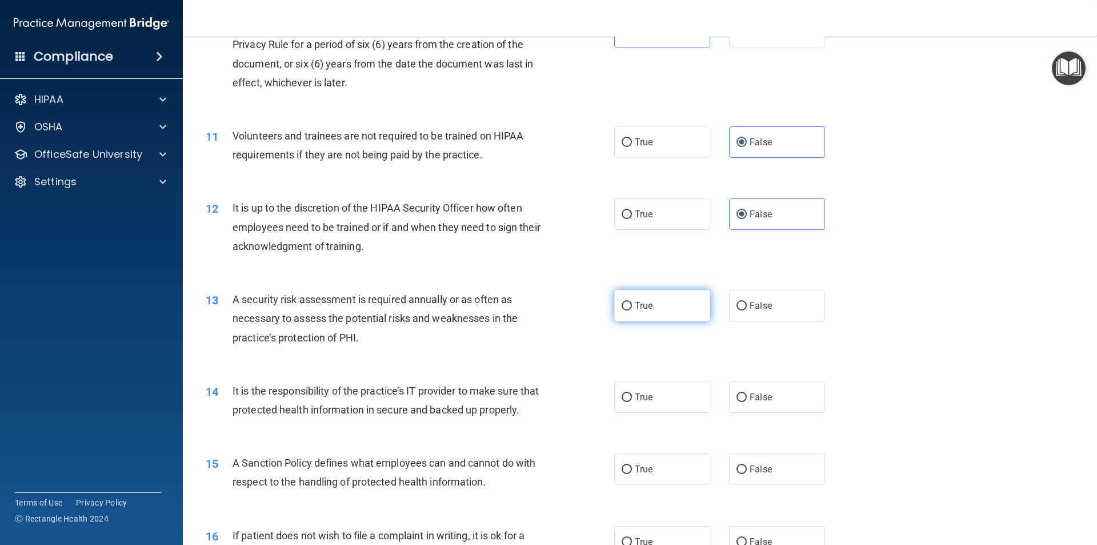
click at [701, 304] on label "True" at bounding box center [662, 305] width 96 height 31
click at [632, 304] on input "True" at bounding box center [627, 306] width 10 height 9
radio input "true"
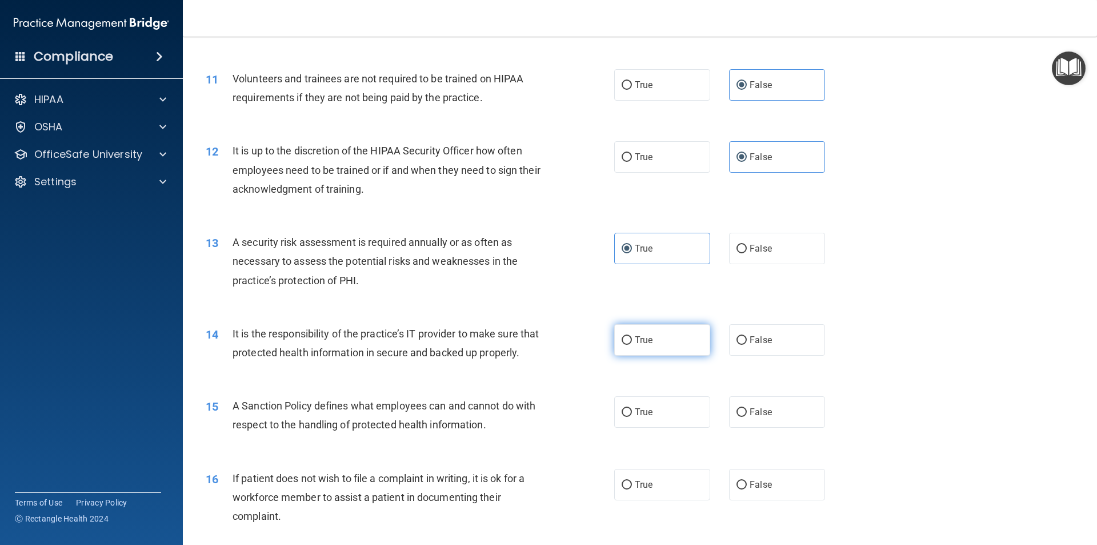
click at [645, 343] on span "True" at bounding box center [644, 339] width 18 height 11
click at [632, 343] on input "True" at bounding box center [627, 340] width 10 height 9
radio input "true"
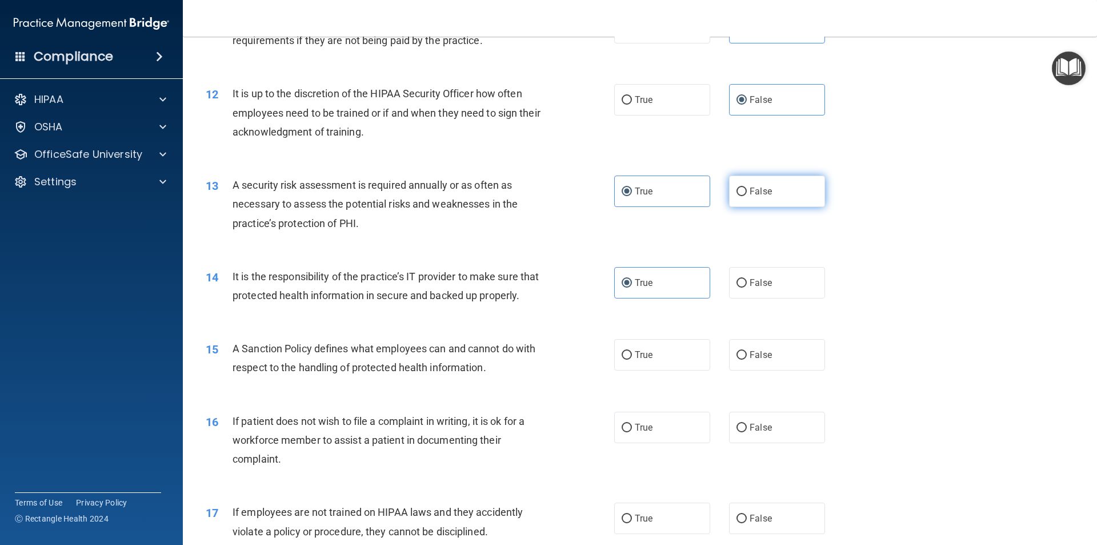
click at [743, 201] on label "False" at bounding box center [777, 190] width 96 height 31
click at [743, 196] on input "False" at bounding box center [742, 191] width 10 height 9
radio input "true"
click at [645, 186] on span "True" at bounding box center [644, 191] width 18 height 11
click at [632, 187] on input "True" at bounding box center [627, 191] width 10 height 9
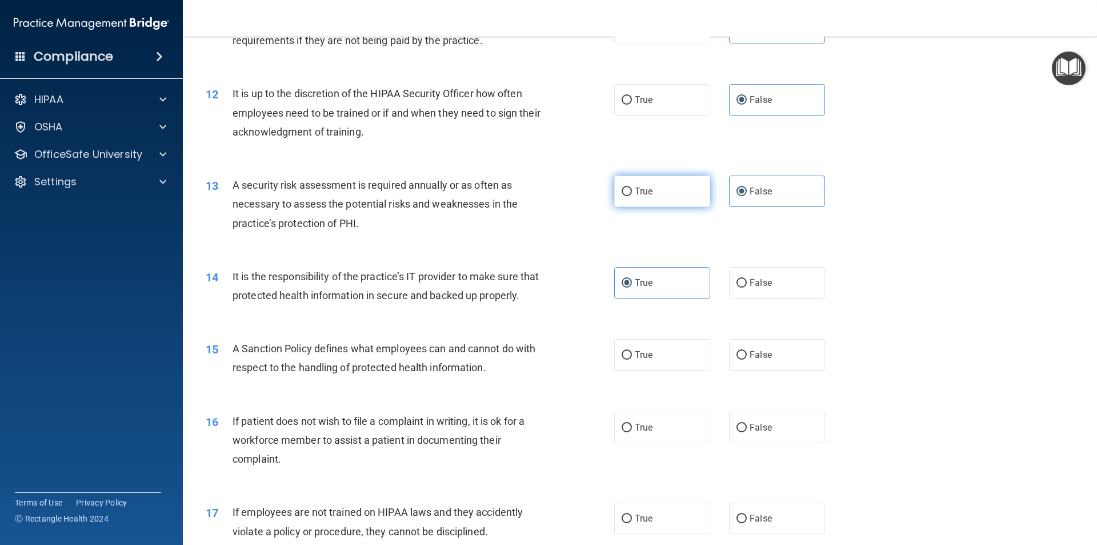
radio input "true"
radio input "false"
click at [741, 285] on input "False" at bounding box center [742, 283] width 10 height 9
radio input "true"
radio input "false"
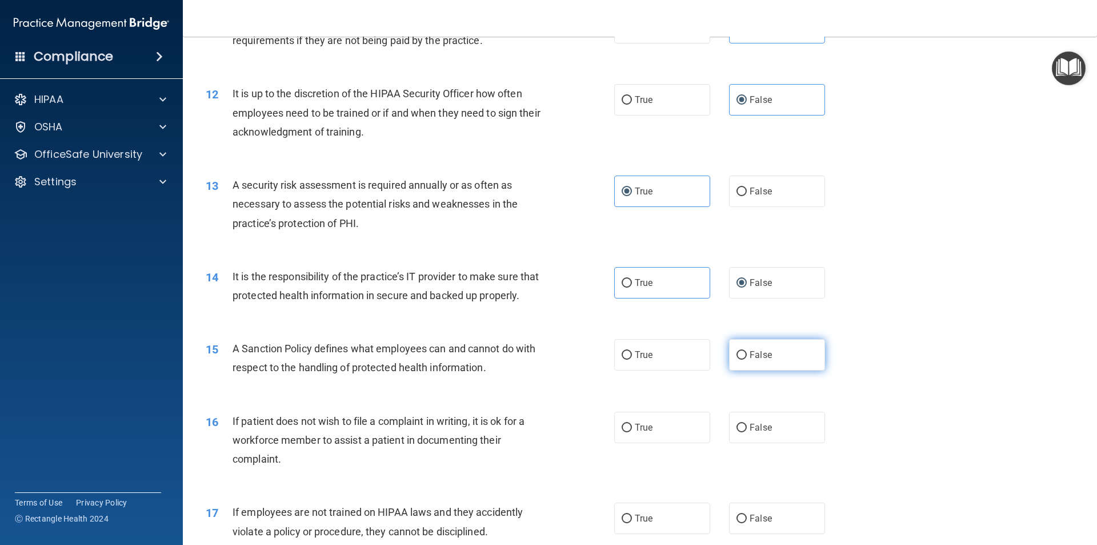
click at [747, 370] on label "False" at bounding box center [777, 354] width 96 height 31
click at [747, 359] on input "False" at bounding box center [742, 355] width 10 height 9
radio input "true"
click at [635, 433] on span "True" at bounding box center [644, 427] width 18 height 11
click at [632, 432] on input "True" at bounding box center [627, 427] width 10 height 9
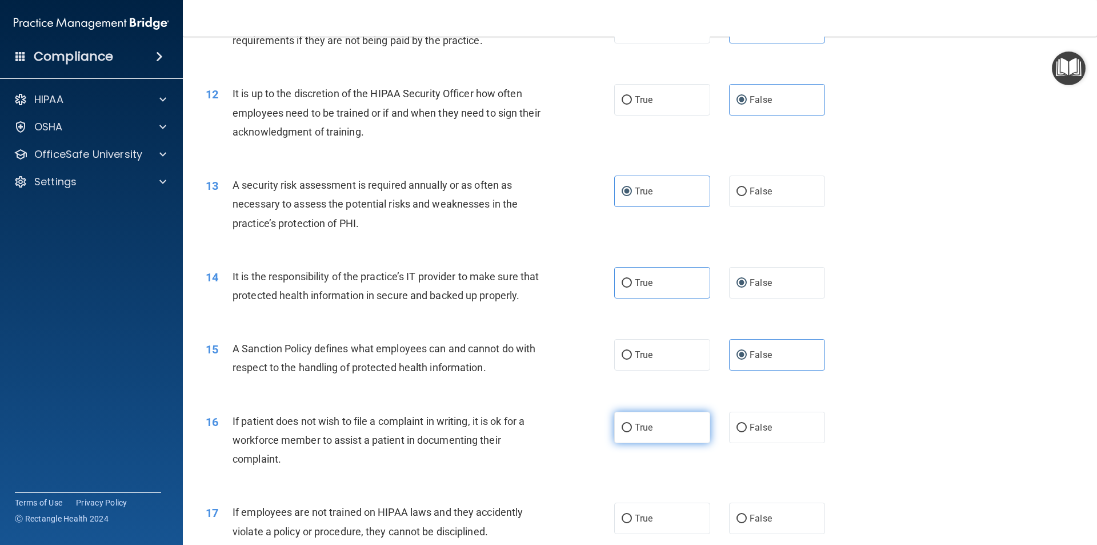
radio input "true"
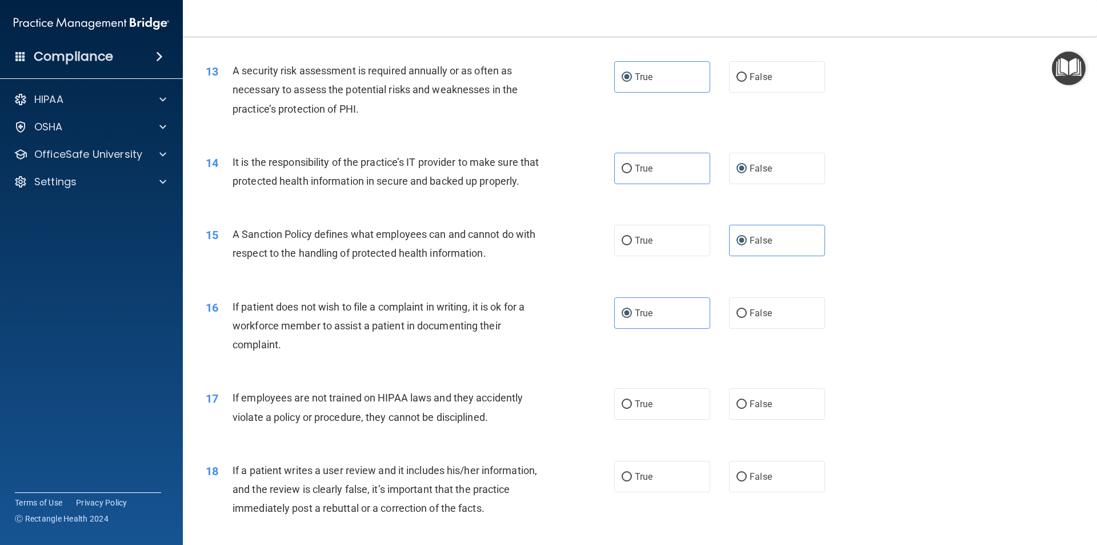
scroll to position [1257, 0]
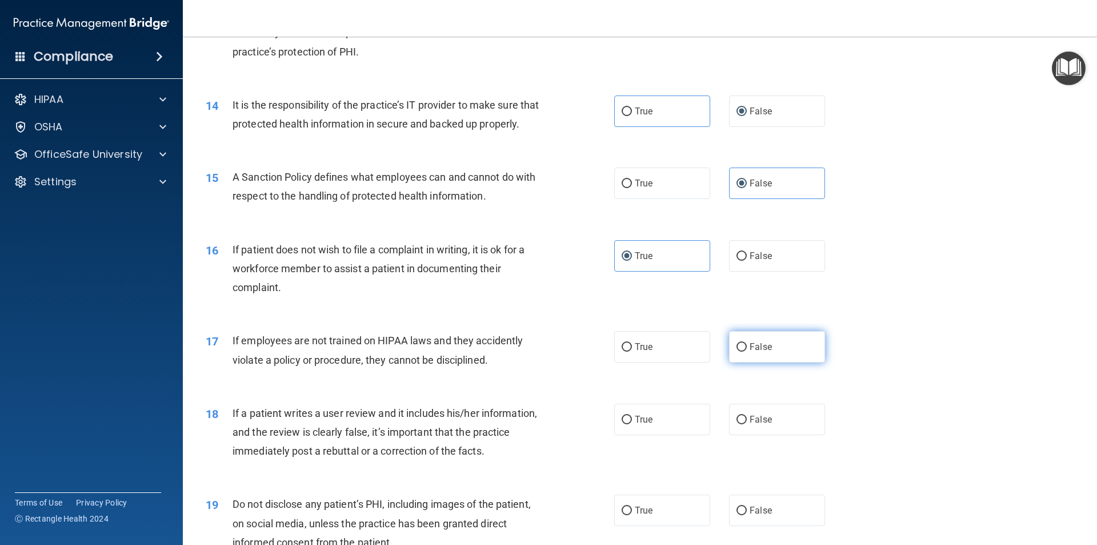
click at [734, 362] on label "False" at bounding box center [777, 346] width 96 height 31
click at [737, 351] on input "False" at bounding box center [742, 347] width 10 height 9
radio input "true"
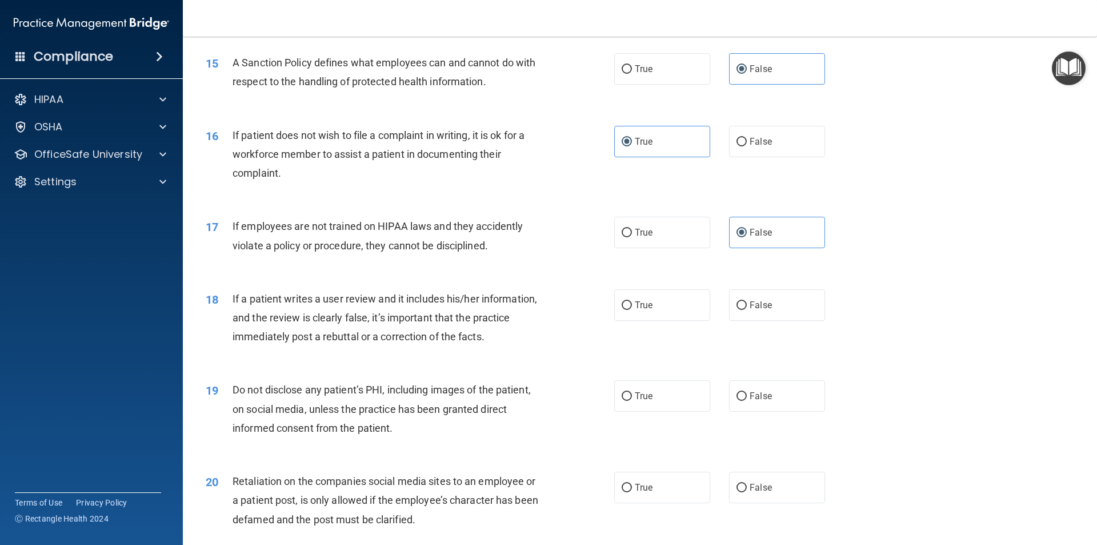
scroll to position [1428, 0]
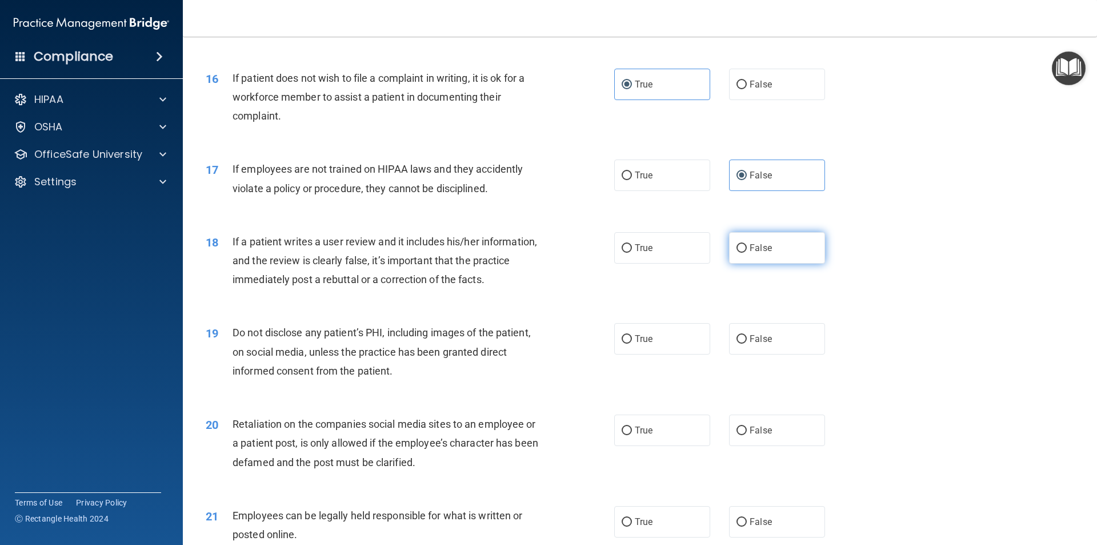
click at [770, 263] on label "False" at bounding box center [777, 247] width 96 height 31
click at [747, 253] on input "False" at bounding box center [742, 248] width 10 height 9
radio input "true"
click at [599, 353] on div "19 Do not disclose any patient’s PHI, including images of the patient, on socia…" at bounding box center [410, 354] width 443 height 63
click at [629, 354] on label "True" at bounding box center [662, 338] width 96 height 31
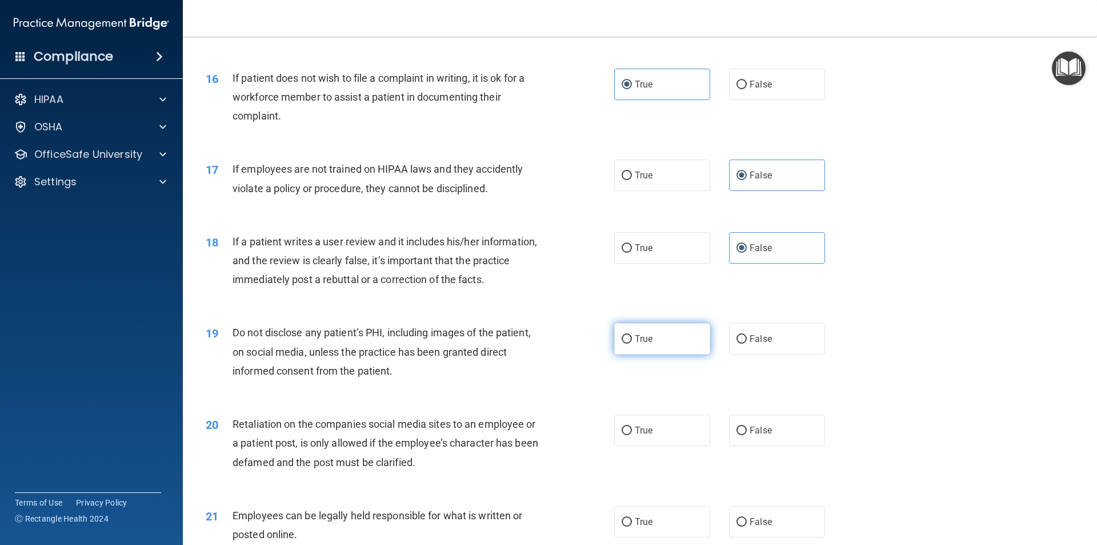
click at [629, 343] on input "True" at bounding box center [627, 339] width 10 height 9
radio input "true"
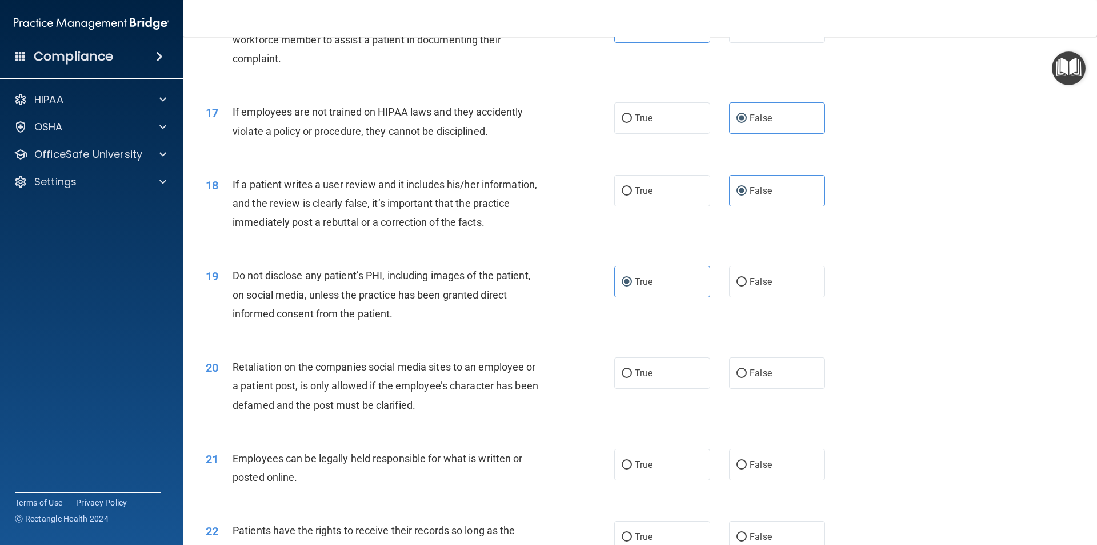
scroll to position [1543, 0]
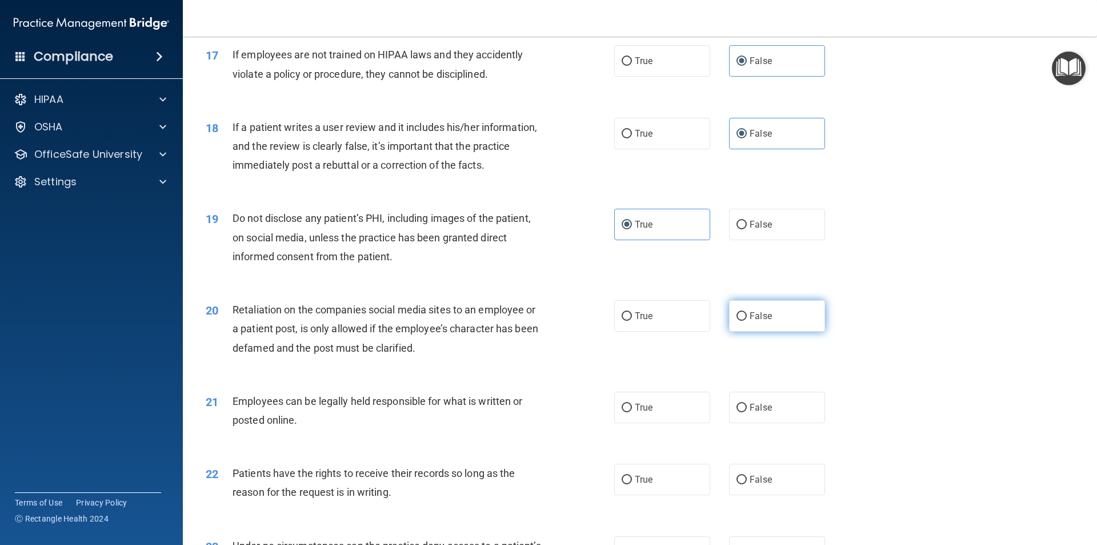
click at [745, 331] on label "False" at bounding box center [777, 315] width 96 height 31
click at [745, 321] on input "False" at bounding box center [742, 316] width 10 height 9
radio input "true"
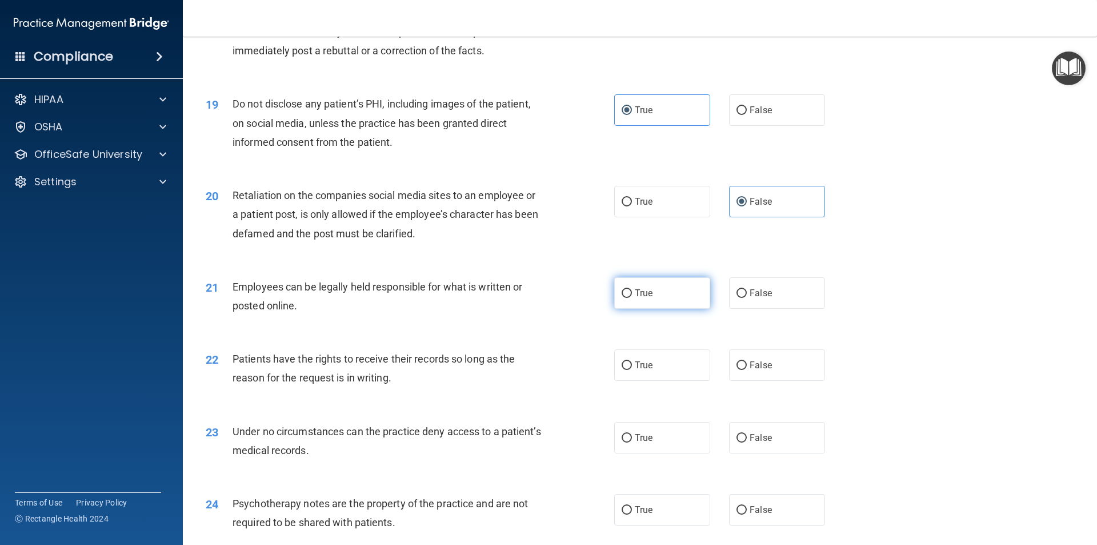
click at [671, 309] on label "True" at bounding box center [662, 292] width 96 height 31
click at [632, 298] on input "True" at bounding box center [627, 293] width 10 height 9
radio input "true"
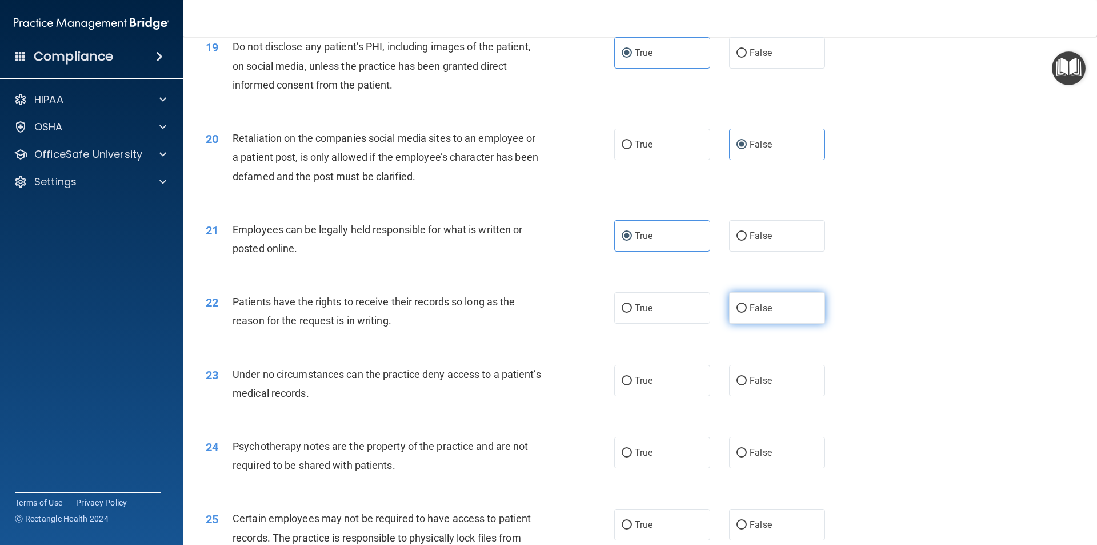
click at [750, 313] on span "False" at bounding box center [761, 307] width 22 height 11
click at [746, 313] on input "False" at bounding box center [742, 308] width 10 height 9
radio input "true"
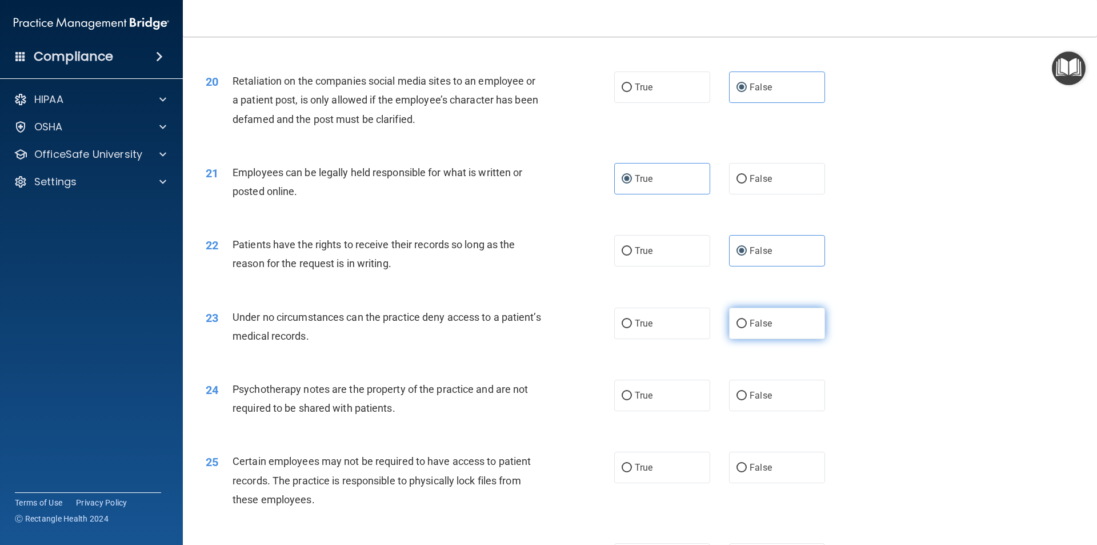
click at [761, 339] on label "False" at bounding box center [777, 322] width 96 height 31
click at [747, 328] on input "False" at bounding box center [742, 323] width 10 height 9
radio input "true"
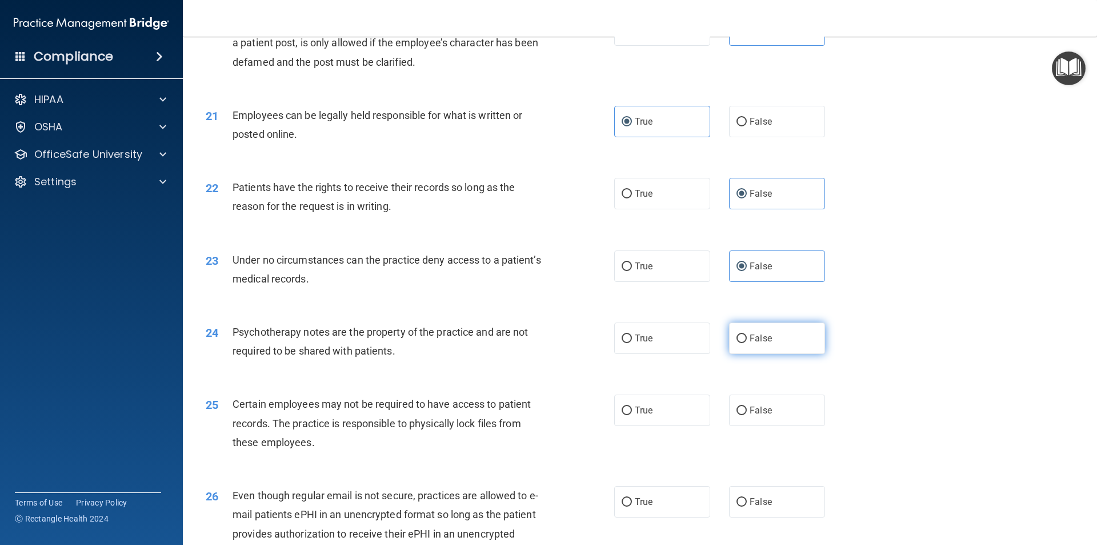
click at [760, 343] on span "False" at bounding box center [761, 338] width 22 height 11
click at [747, 343] on input "False" at bounding box center [742, 338] width 10 height 9
radio input "true"
click at [638, 415] on span "True" at bounding box center [644, 410] width 18 height 11
click at [632, 415] on input "True" at bounding box center [627, 410] width 10 height 9
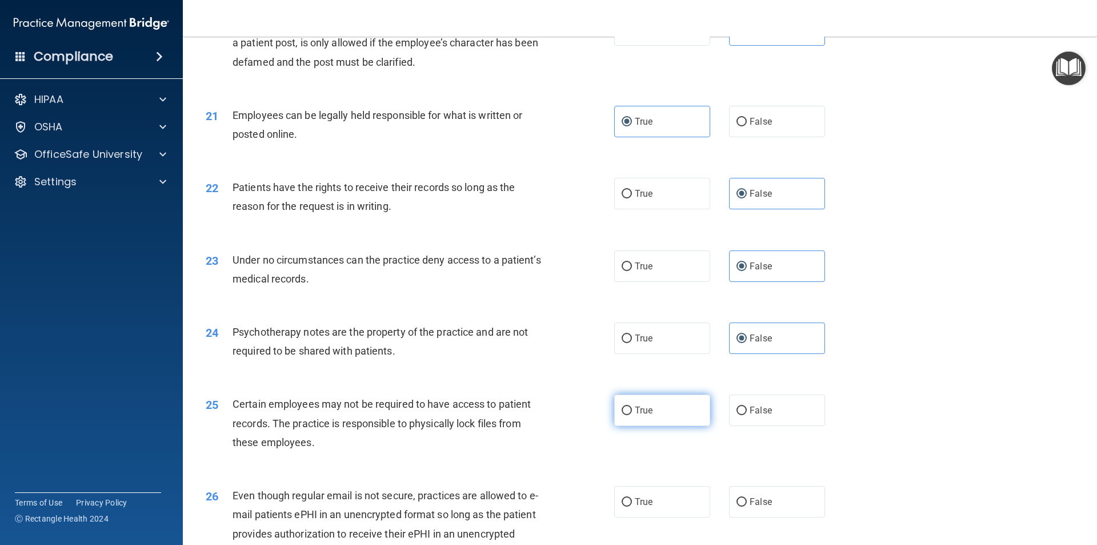
radio input "true"
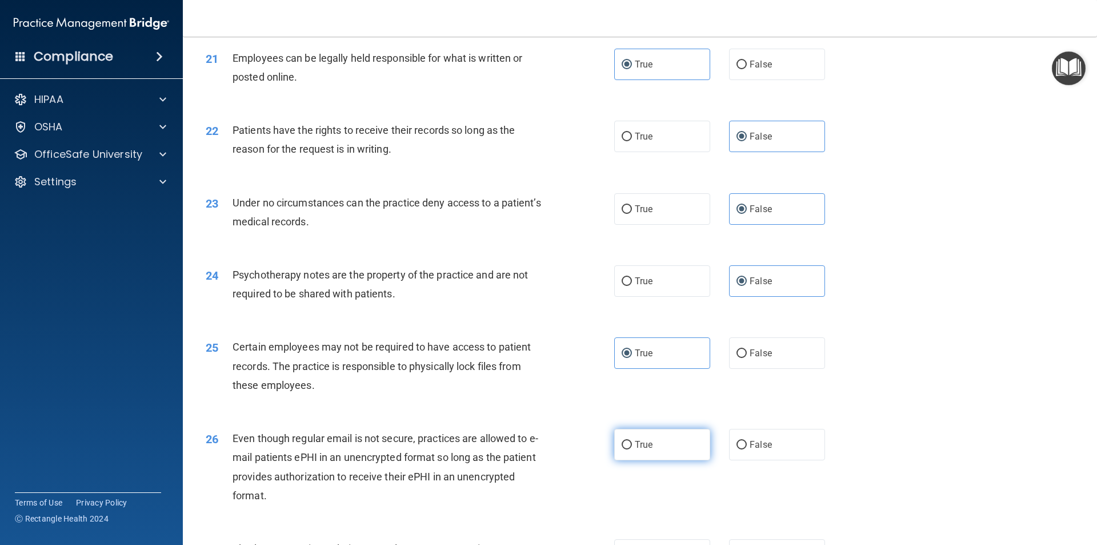
click at [666, 455] on label "True" at bounding box center [662, 444] width 96 height 31
click at [632, 449] on input "True" at bounding box center [627, 445] width 10 height 9
radio input "true"
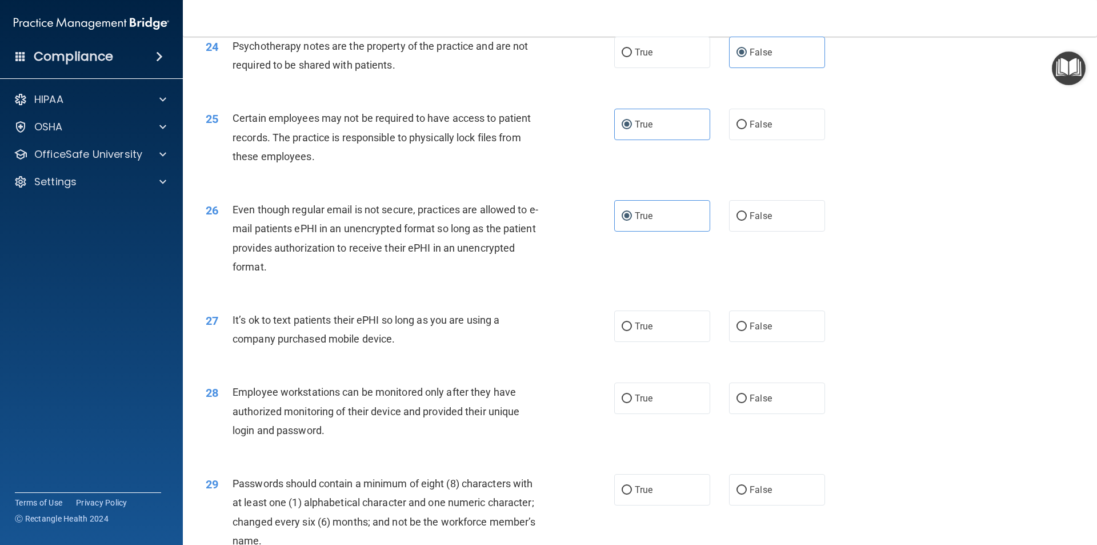
scroll to position [2171, 0]
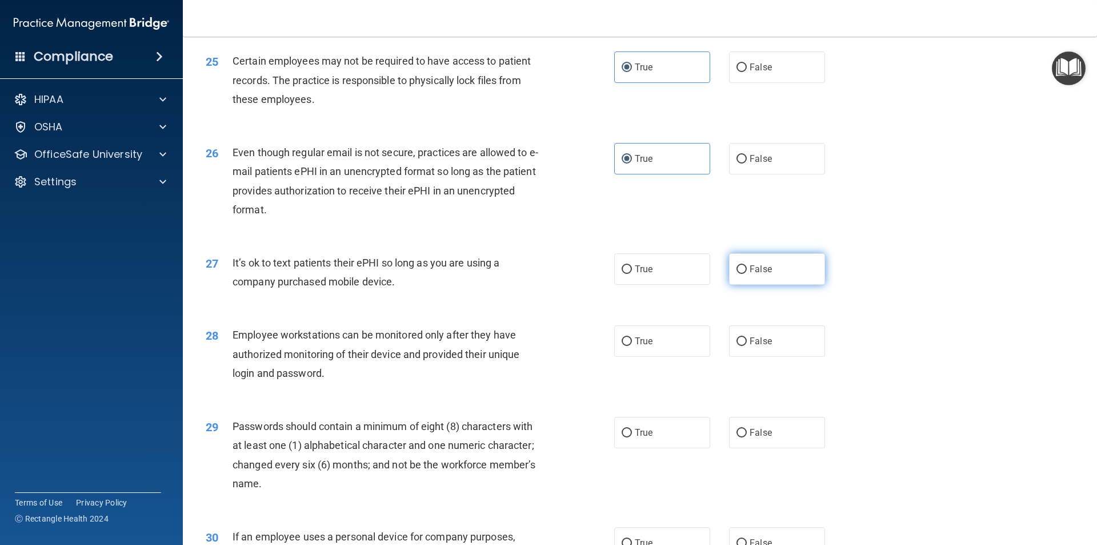
click at [753, 274] on span "False" at bounding box center [761, 268] width 22 height 11
click at [747, 274] on input "False" at bounding box center [742, 269] width 10 height 9
radio input "true"
click at [750, 346] on span "False" at bounding box center [761, 340] width 22 height 11
click at [745, 346] on input "False" at bounding box center [742, 341] width 10 height 9
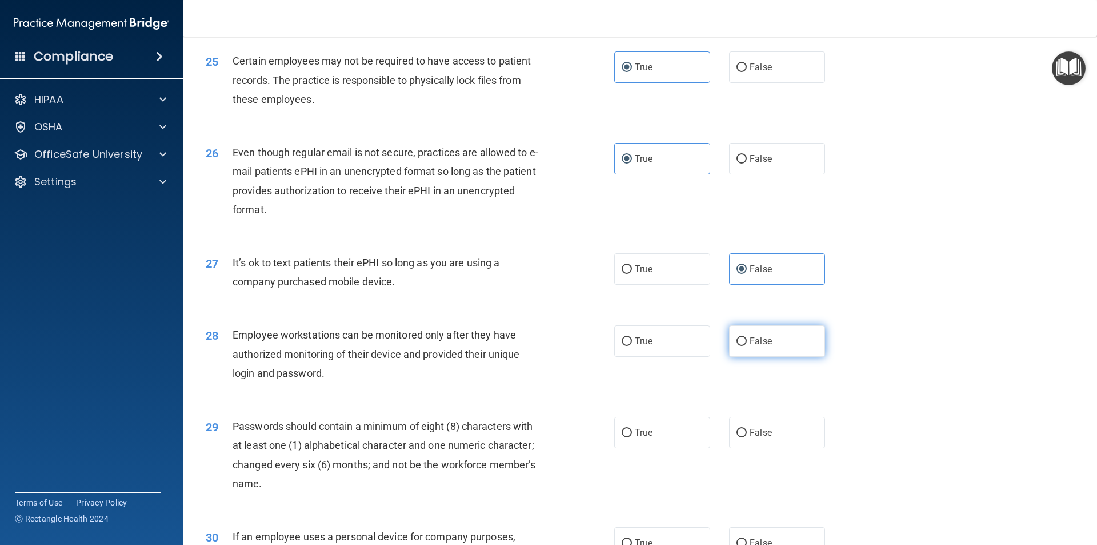
radio input "true"
click at [654, 448] on label "True" at bounding box center [662, 432] width 96 height 31
click at [632, 437] on input "True" at bounding box center [627, 433] width 10 height 9
radio input "true"
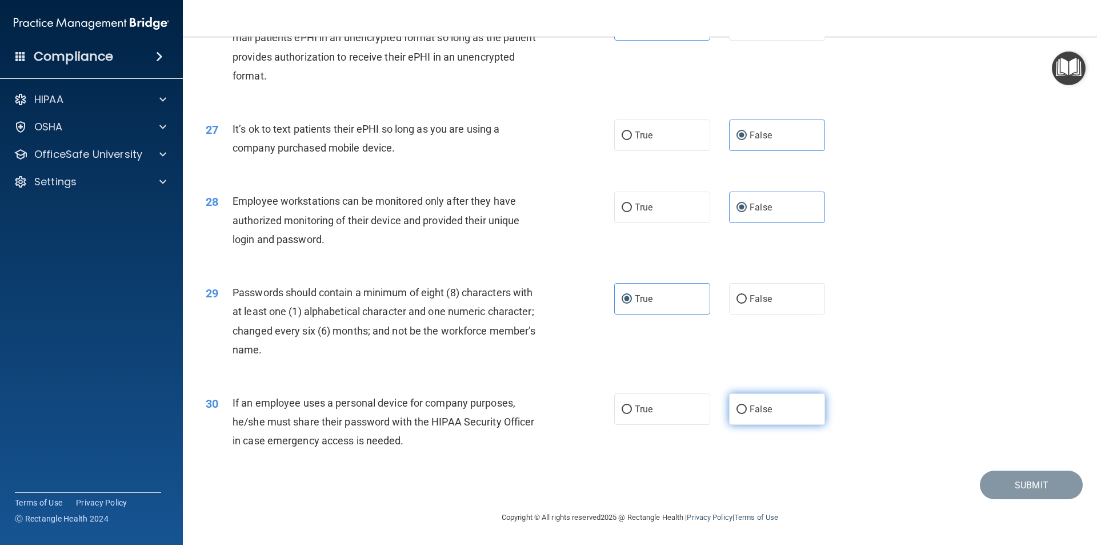
click at [766, 418] on label "False" at bounding box center [777, 408] width 96 height 31
click at [747, 414] on input "False" at bounding box center [742, 409] width 10 height 9
radio input "true"
click at [1008, 489] on button "Submit" at bounding box center [1031, 484] width 103 height 29
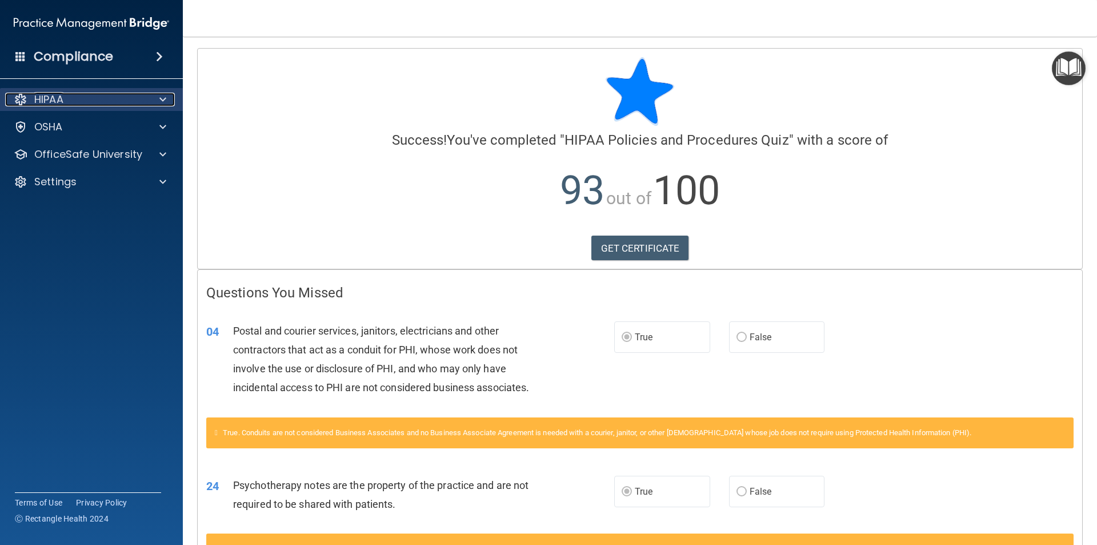
click at [59, 94] on p "HIPAA" at bounding box center [48, 100] width 29 height 14
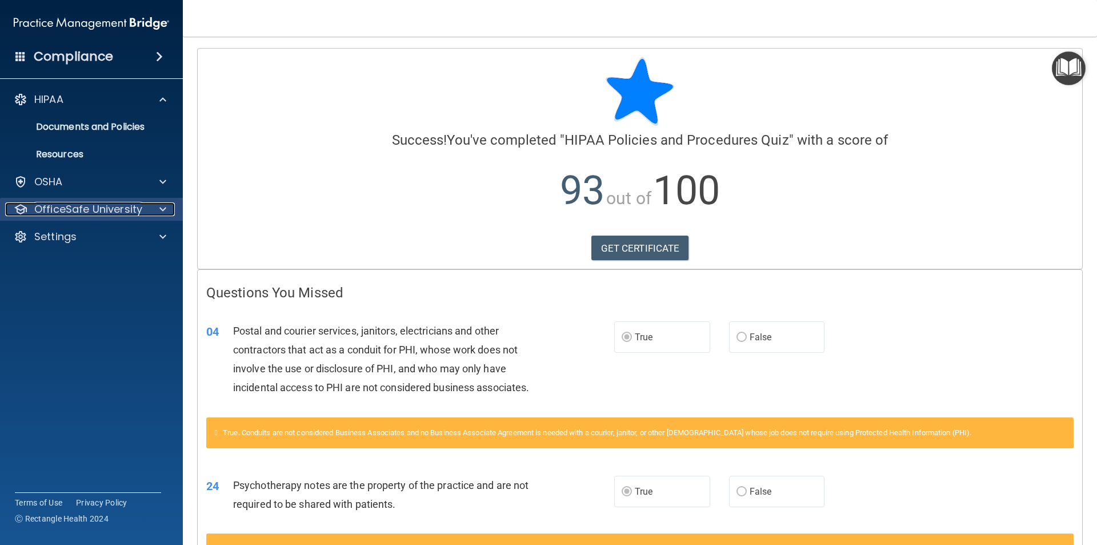
click at [101, 213] on p "OfficeSafe University" at bounding box center [88, 209] width 108 height 14
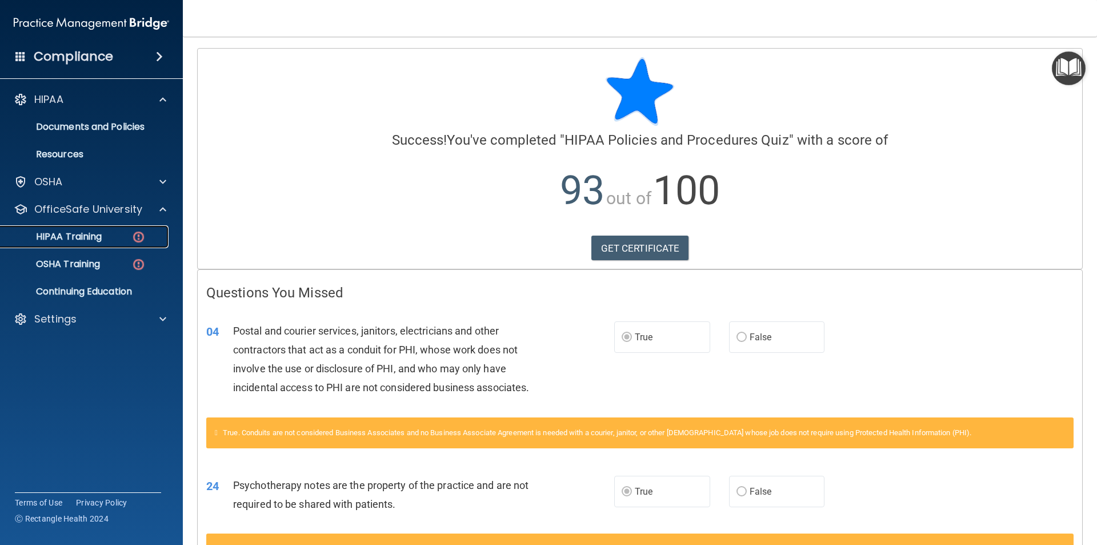
click at [107, 235] on div "HIPAA Training" at bounding box center [85, 236] width 156 height 11
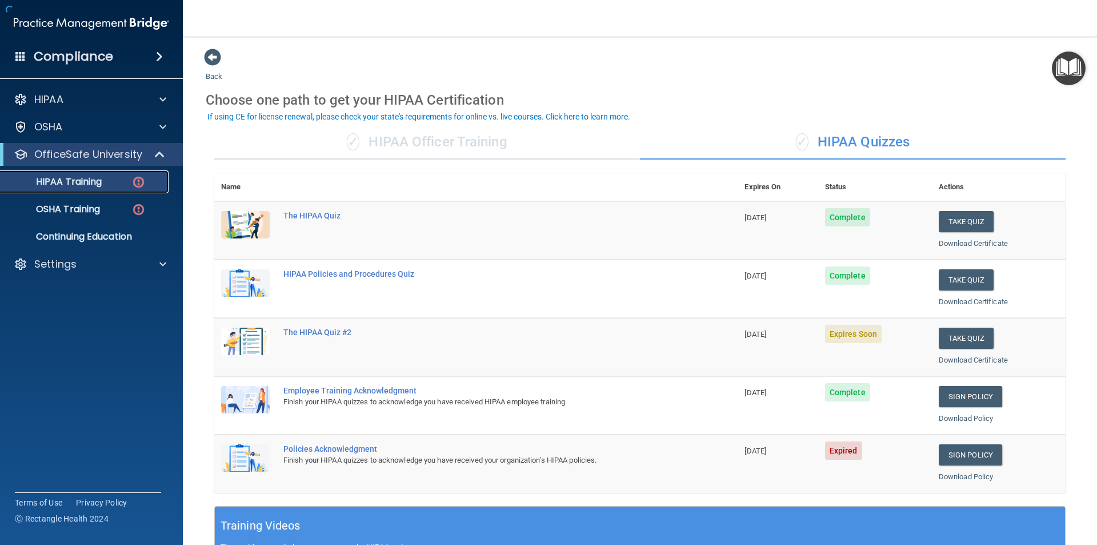
scroll to position [57, 0]
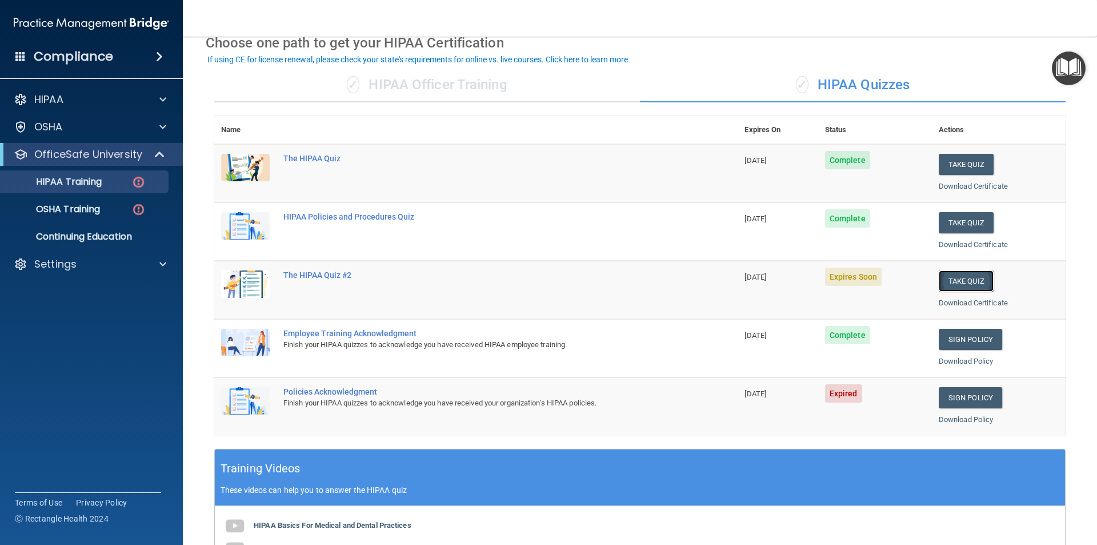
click at [969, 283] on button "Take Quiz" at bounding box center [966, 280] width 55 height 21
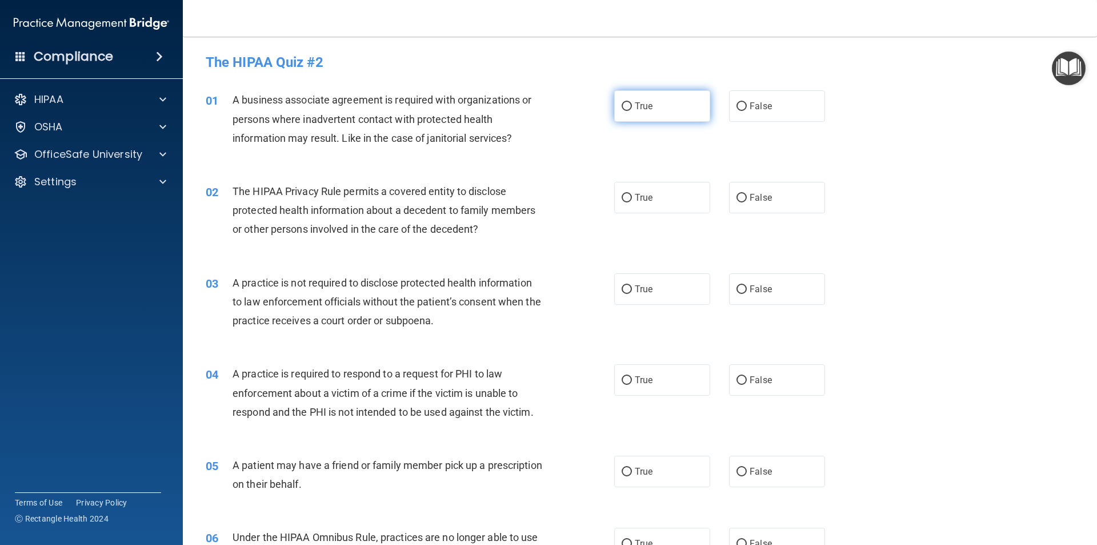
click at [639, 98] on label "True" at bounding box center [662, 105] width 96 height 31
click at [632, 102] on input "True" at bounding box center [627, 106] width 10 height 9
radio input "true"
click at [658, 213] on label "True" at bounding box center [662, 197] width 96 height 31
click at [632, 202] on input "True" at bounding box center [627, 198] width 10 height 9
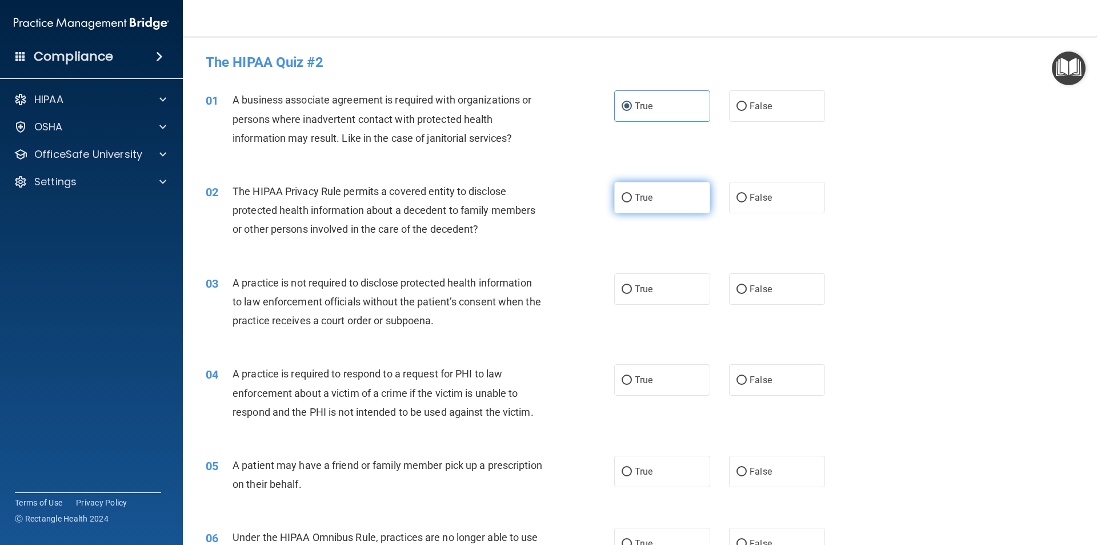
radio input "true"
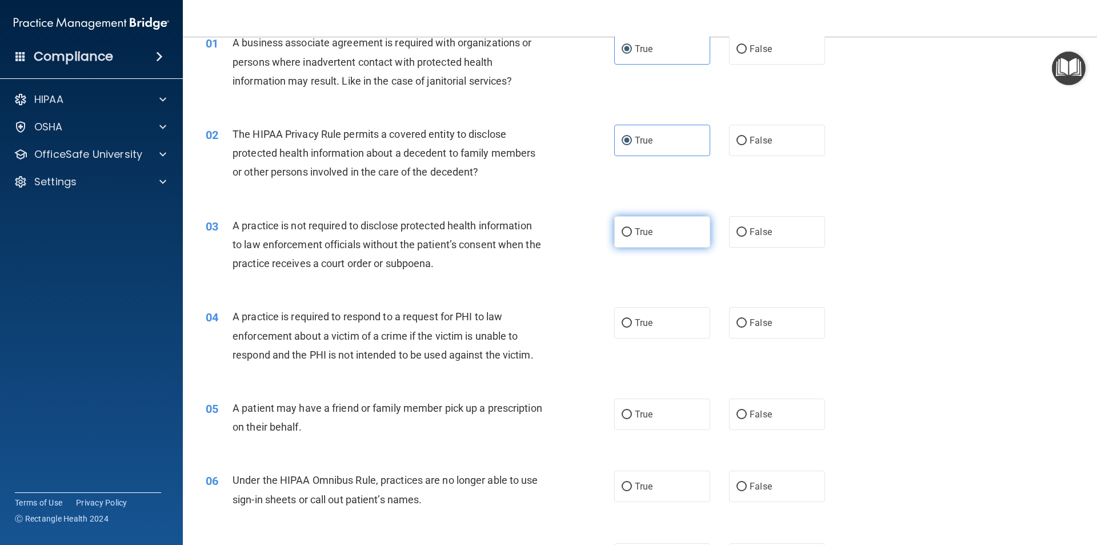
click at [647, 237] on label "True" at bounding box center [662, 231] width 96 height 31
click at [632, 237] on input "True" at bounding box center [627, 232] width 10 height 9
radio input "true"
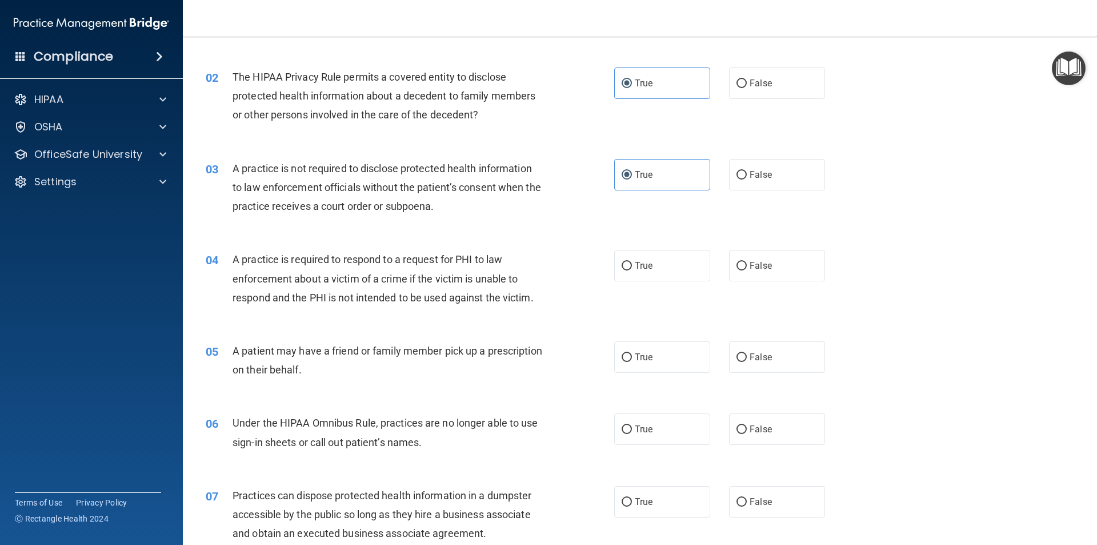
scroll to position [171, 0]
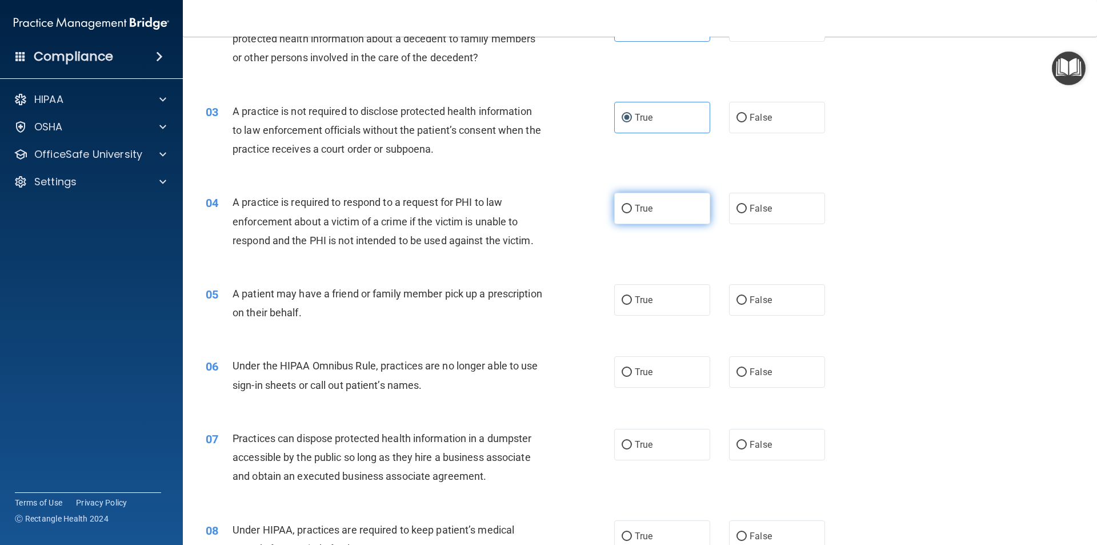
click at [632, 220] on label "True" at bounding box center [662, 208] width 96 height 31
click at [632, 213] on input "True" at bounding box center [627, 209] width 10 height 9
radio input "true"
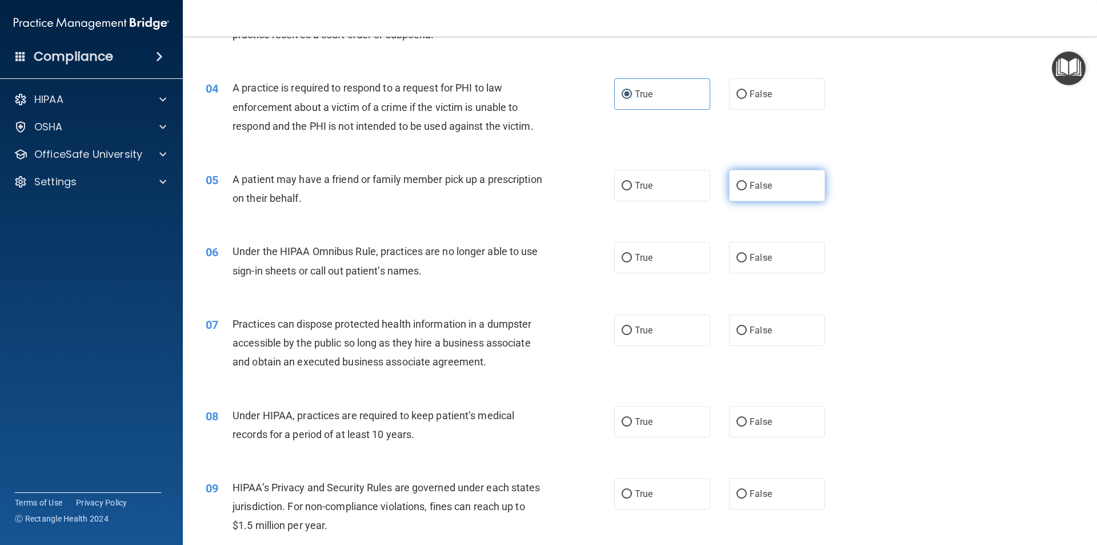
click at [770, 181] on label "False" at bounding box center [777, 185] width 96 height 31
click at [747, 182] on input "False" at bounding box center [742, 186] width 10 height 9
radio input "true"
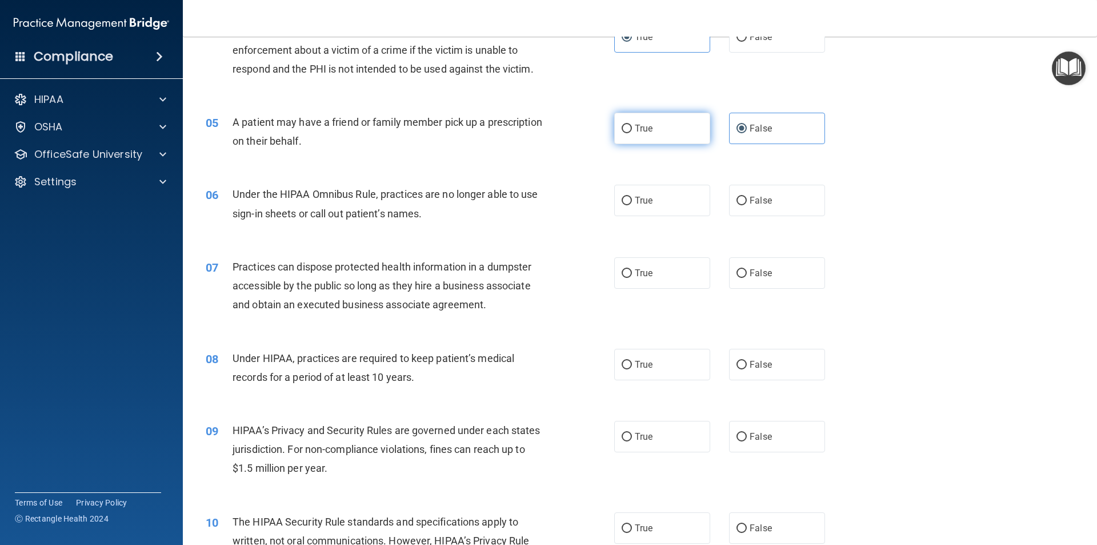
click at [635, 122] on label "True" at bounding box center [662, 128] width 96 height 31
click at [632, 125] on input "True" at bounding box center [627, 129] width 10 height 9
radio input "true"
radio input "false"
click at [746, 207] on label "False" at bounding box center [777, 200] width 96 height 31
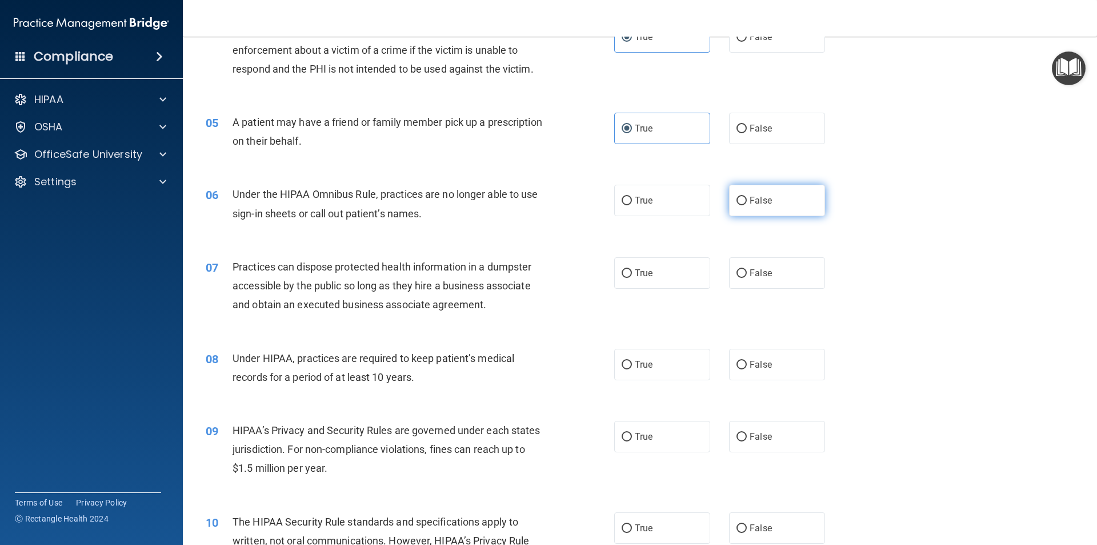
click at [746, 205] on input "False" at bounding box center [742, 201] width 10 height 9
radio input "true"
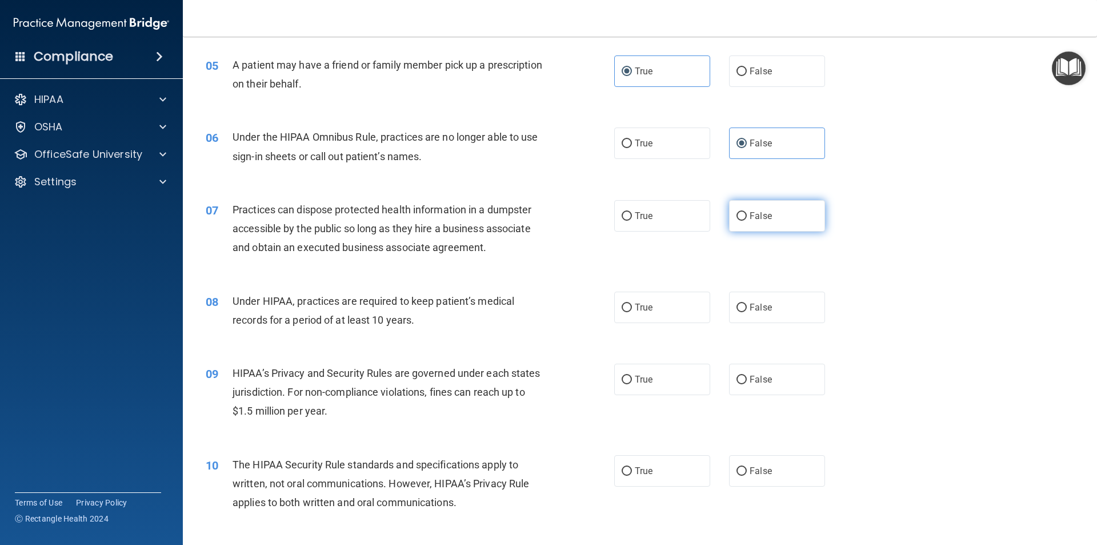
click at [741, 217] on input "False" at bounding box center [742, 216] width 10 height 9
radio input "true"
click at [758, 310] on span "False" at bounding box center [761, 307] width 22 height 11
click at [747, 310] on input "False" at bounding box center [742, 307] width 10 height 9
radio input "true"
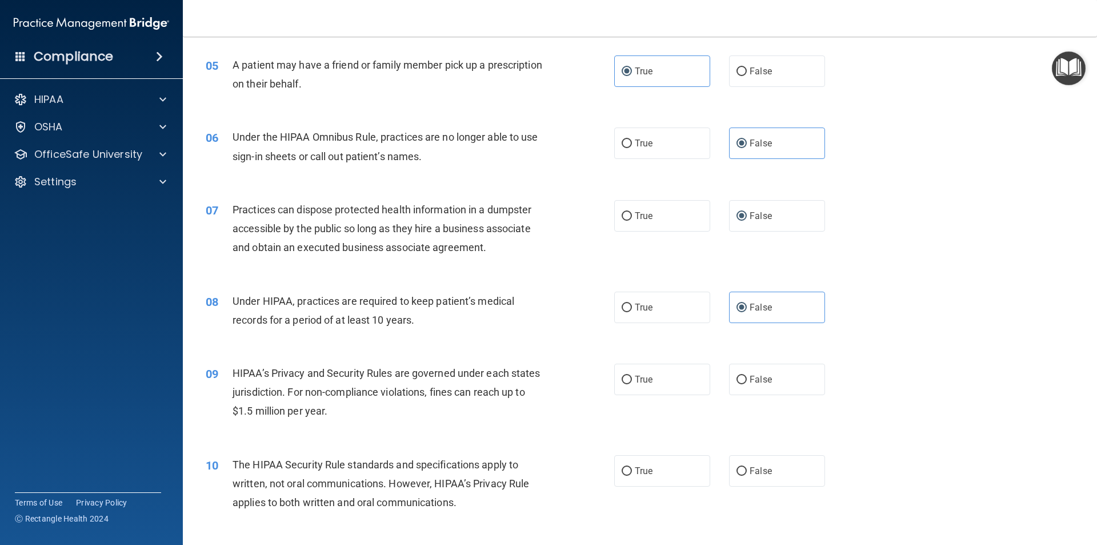
scroll to position [457, 0]
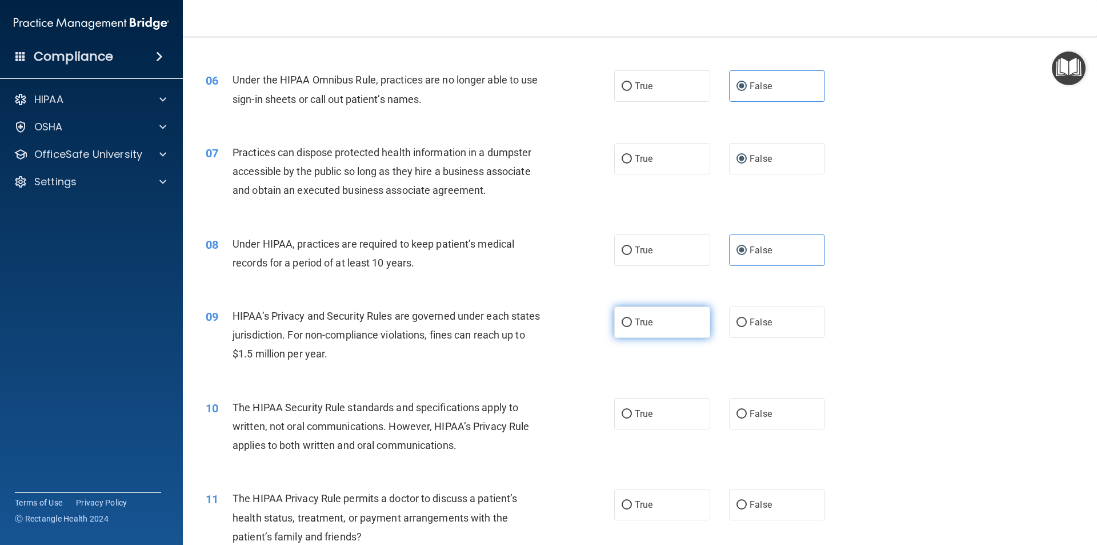
click at [651, 330] on label "True" at bounding box center [662, 321] width 96 height 31
click at [632, 327] on input "True" at bounding box center [627, 322] width 10 height 9
radio input "true"
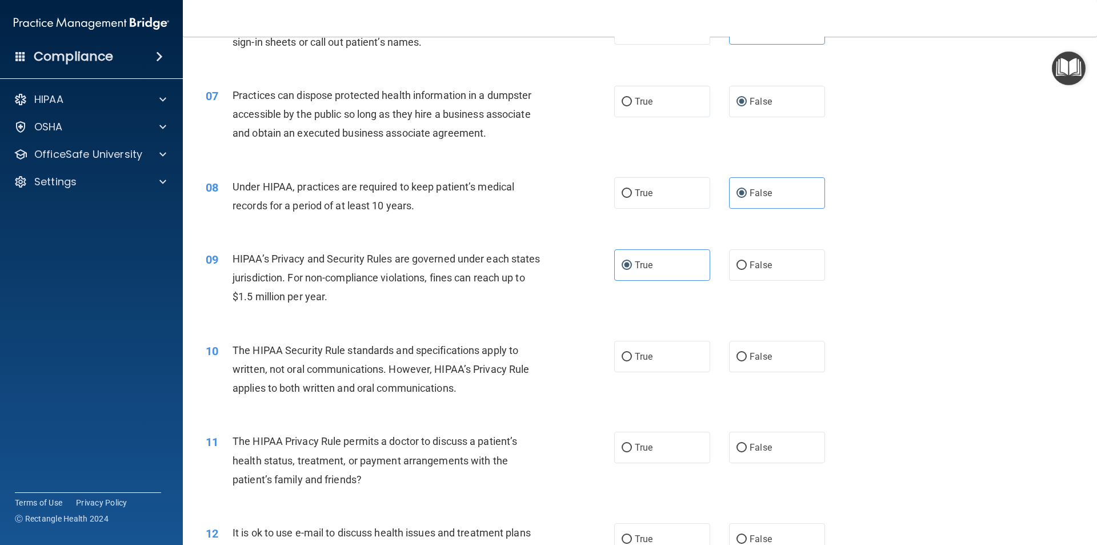
scroll to position [571, 0]
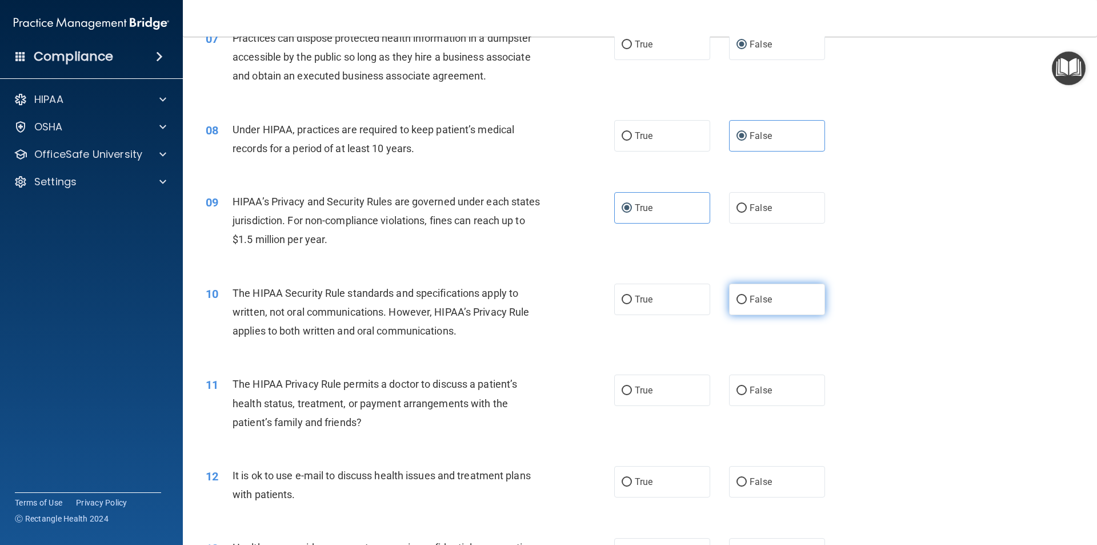
click at [769, 303] on label "False" at bounding box center [777, 298] width 96 height 31
click at [747, 303] on input "False" at bounding box center [742, 299] width 10 height 9
radio input "true"
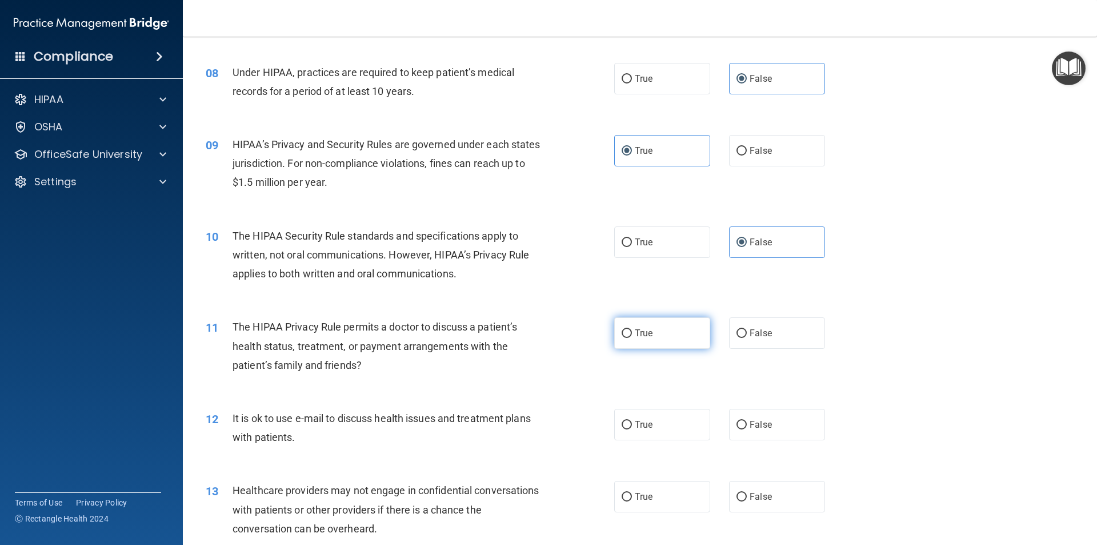
click at [643, 335] on span "True" at bounding box center [644, 332] width 18 height 11
click at [632, 335] on input "True" at bounding box center [627, 333] width 10 height 9
radio input "true"
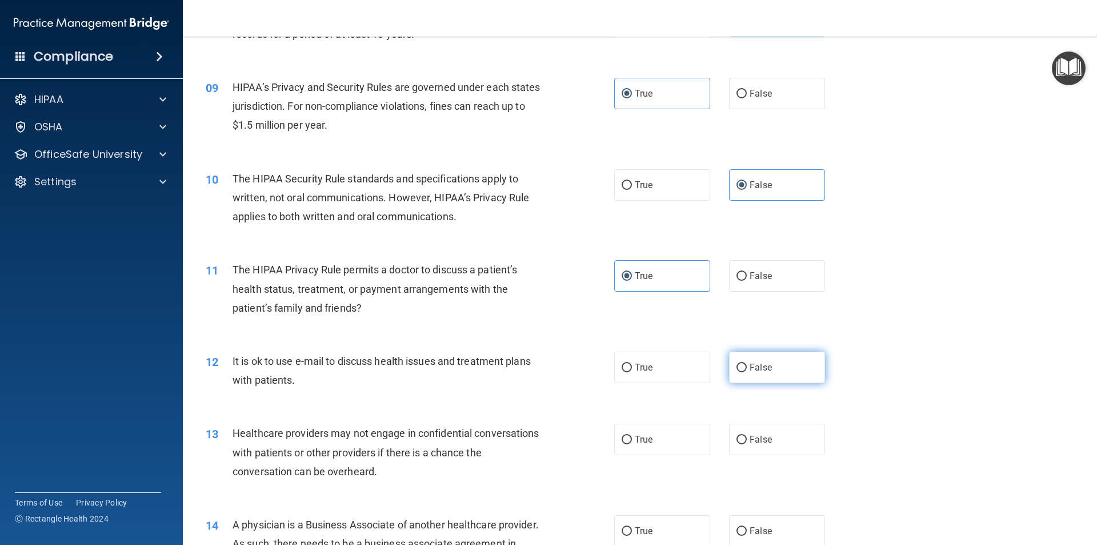
click at [751, 371] on span "False" at bounding box center [761, 367] width 22 height 11
click at [747, 371] on input "False" at bounding box center [742, 367] width 10 height 9
radio input "true"
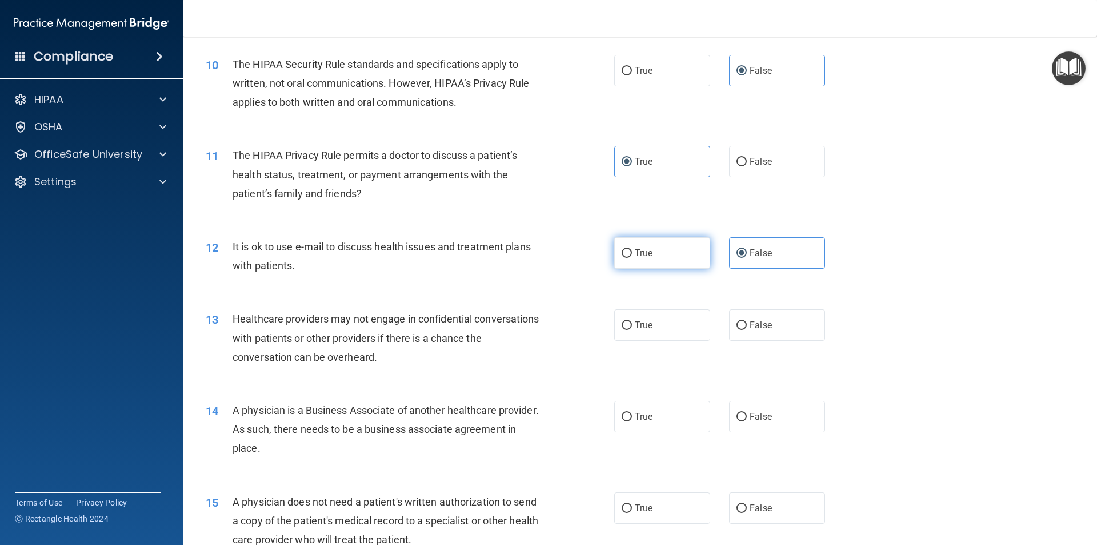
click at [640, 263] on label "True" at bounding box center [662, 252] width 96 height 31
click at [632, 258] on input "True" at bounding box center [627, 253] width 10 height 9
radio input "true"
radio input "false"
click at [643, 329] on span "True" at bounding box center [644, 324] width 18 height 11
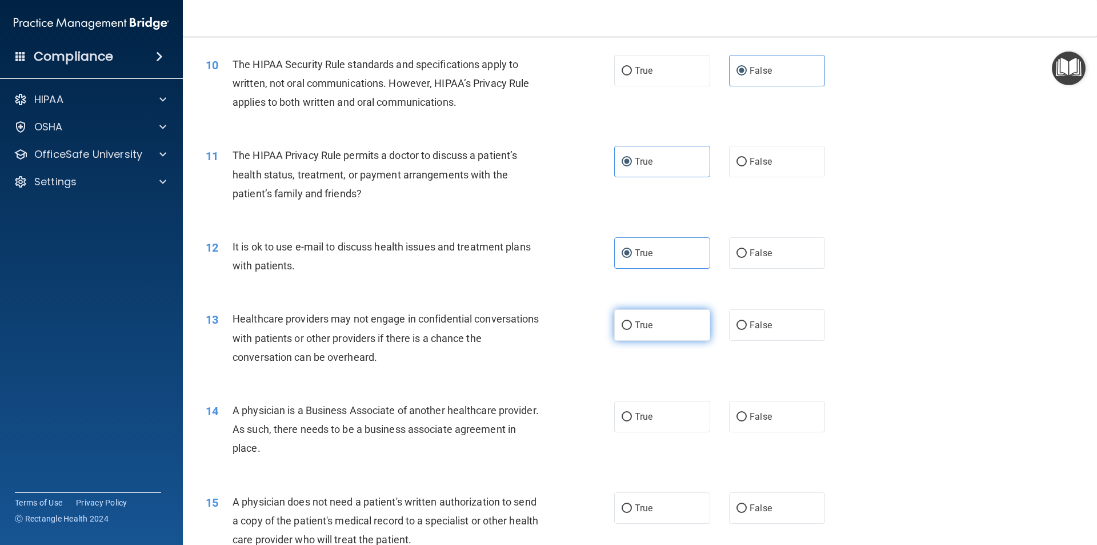
click at [632, 329] on input "True" at bounding box center [627, 325] width 10 height 9
radio input "true"
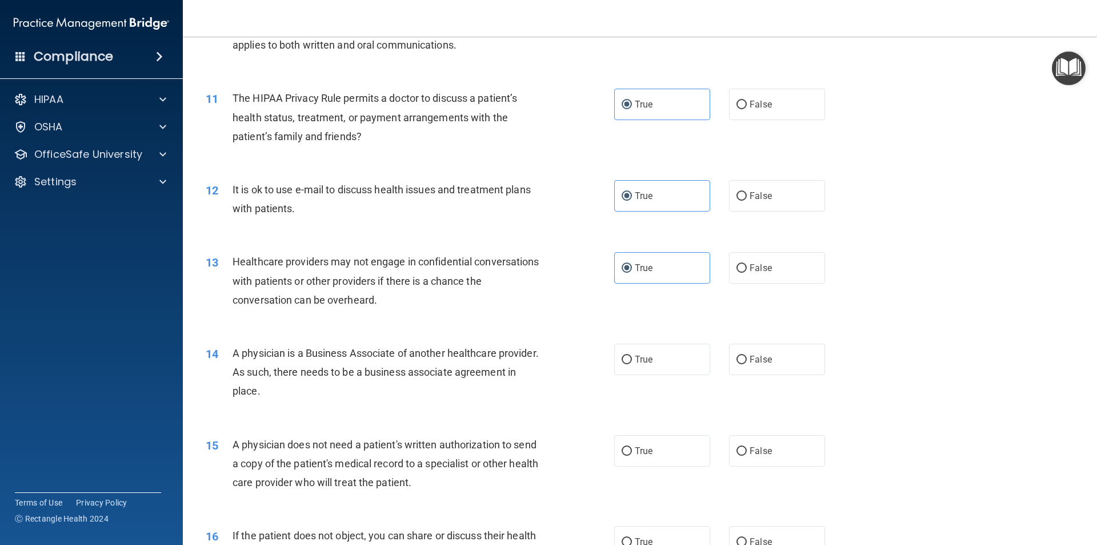
scroll to position [914, 0]
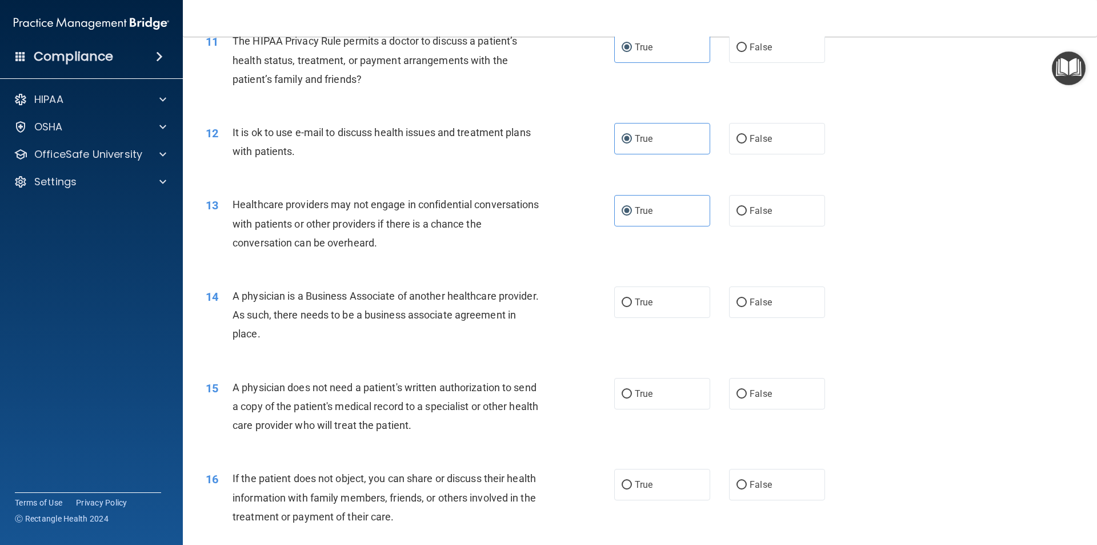
drag, startPoint x: 555, startPoint y: 377, endPoint x: 508, endPoint y: 394, distance: 50.4
drag, startPoint x: 508, startPoint y: 394, endPoint x: 331, endPoint y: 362, distance: 179.9
click at [331, 362] on div "14 A physician is a Business Associate of another healthcare provider. As such,…" at bounding box center [640, 317] width 886 height 91
click at [736, 308] on label "False" at bounding box center [777, 301] width 96 height 31
click at [737, 307] on input "False" at bounding box center [742, 302] width 10 height 9
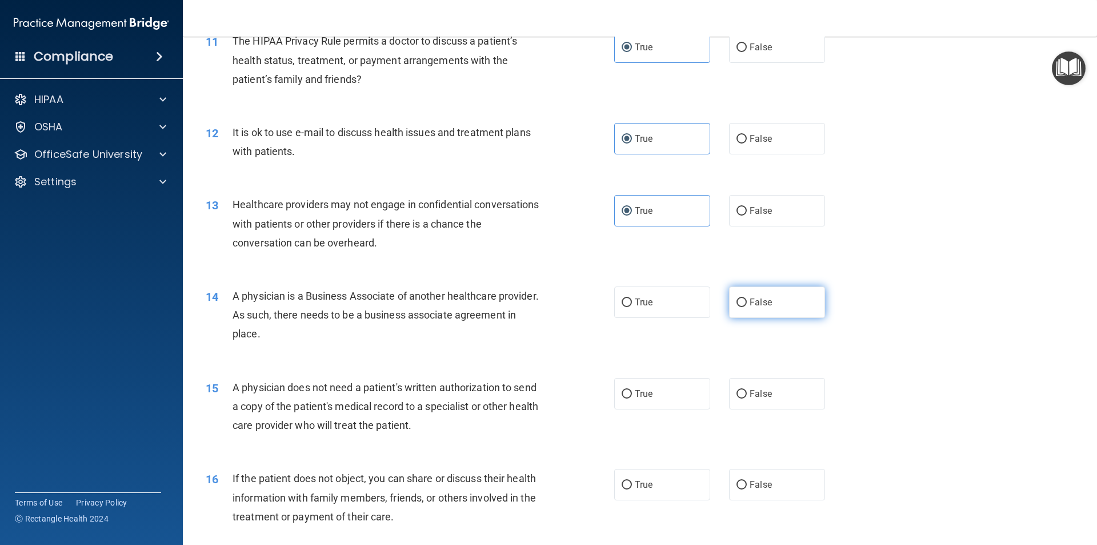
radio input "true"
click at [750, 392] on span "False" at bounding box center [761, 393] width 22 height 11
click at [746, 392] on input "False" at bounding box center [742, 394] width 10 height 9
radio input "true"
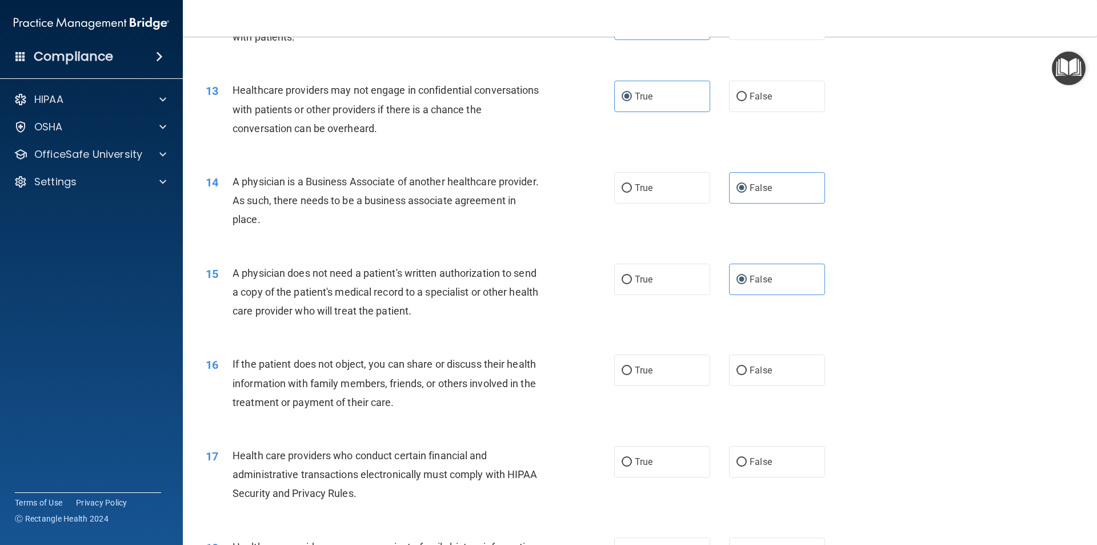
scroll to position [1086, 0]
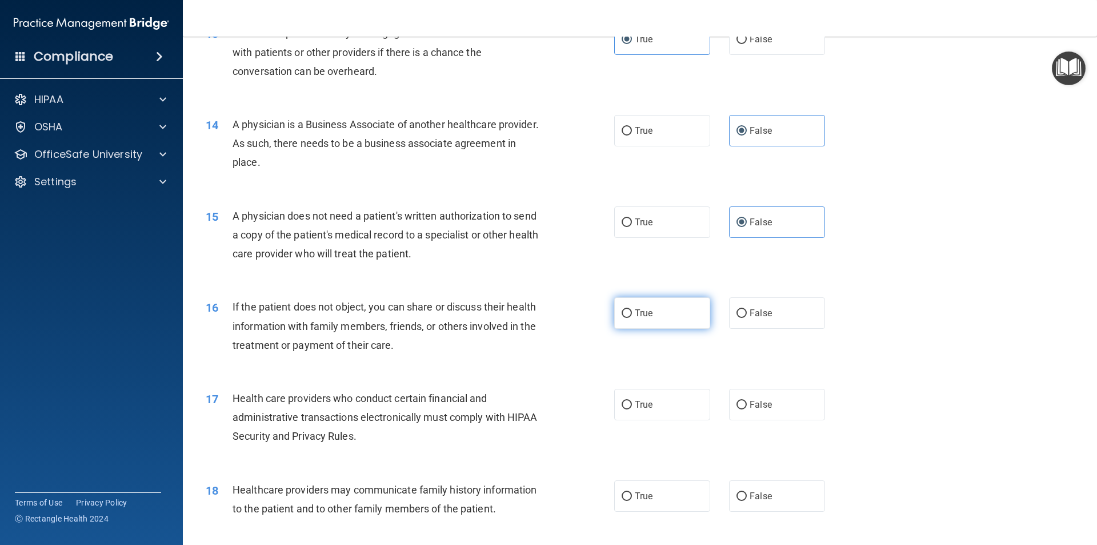
click at [630, 319] on label "True" at bounding box center [662, 312] width 96 height 31
click at [630, 318] on input "True" at bounding box center [627, 313] width 10 height 9
radio input "true"
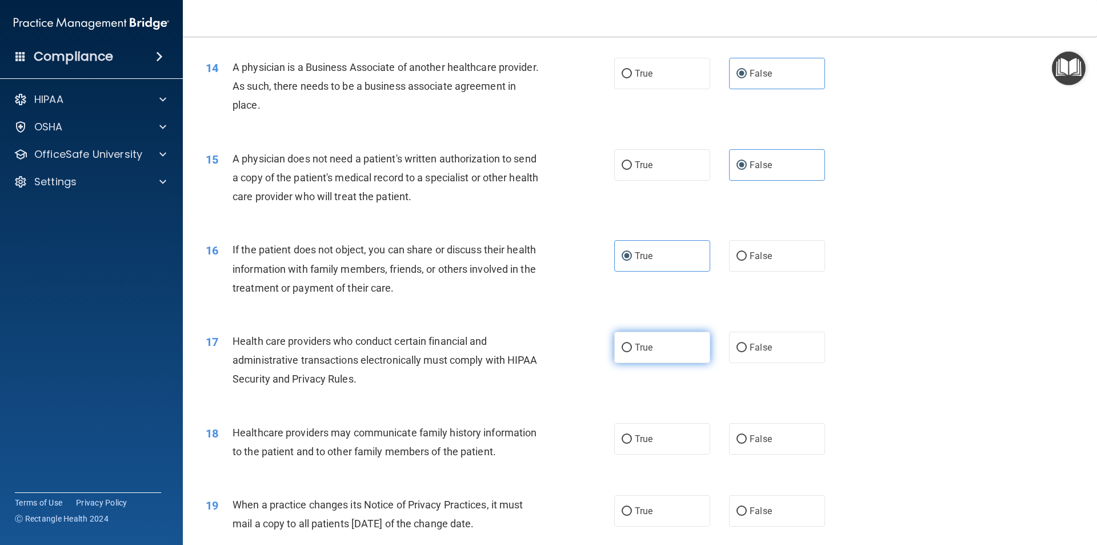
click at [638, 351] on span "True" at bounding box center [644, 347] width 18 height 11
click at [632, 351] on input "True" at bounding box center [627, 347] width 10 height 9
radio input "true"
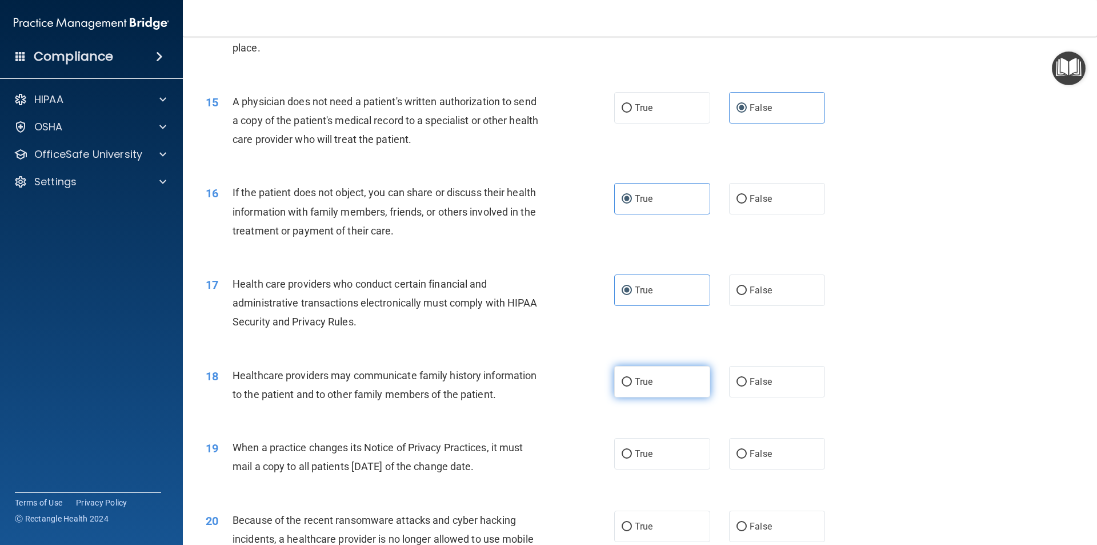
click at [659, 385] on label "True" at bounding box center [662, 381] width 96 height 31
click at [632, 385] on input "True" at bounding box center [627, 382] width 10 height 9
radio input "true"
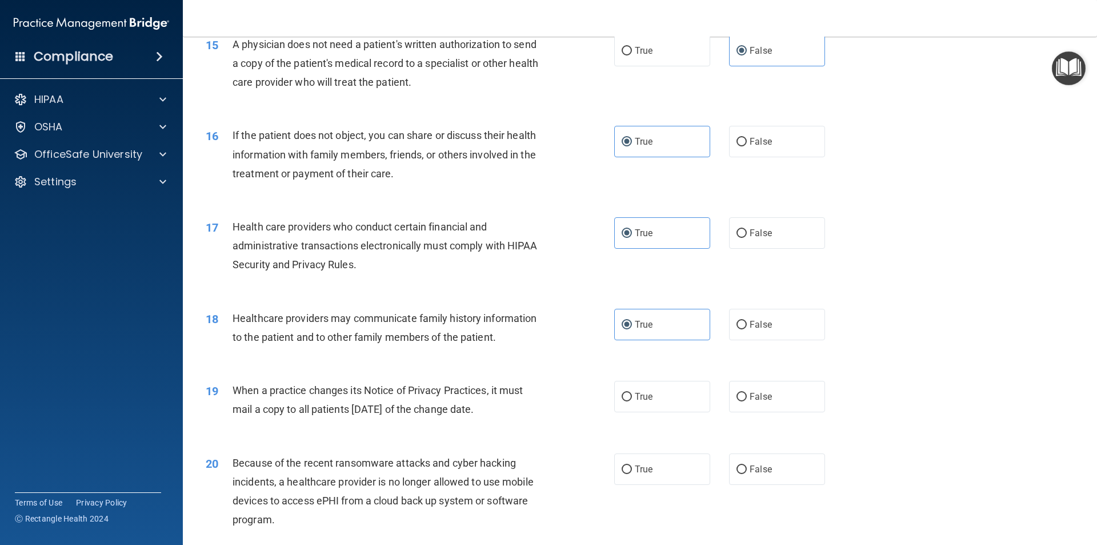
scroll to position [1314, 0]
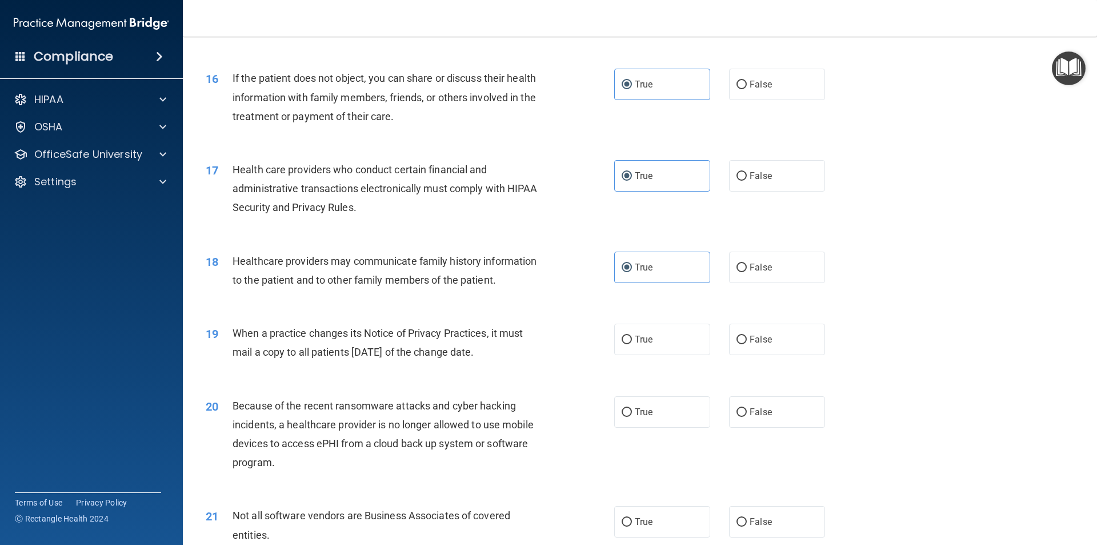
drag, startPoint x: 747, startPoint y: 274, endPoint x: 661, endPoint y: 302, distance: 91.3
click at [744, 276] on label "False" at bounding box center [777, 266] width 96 height 31
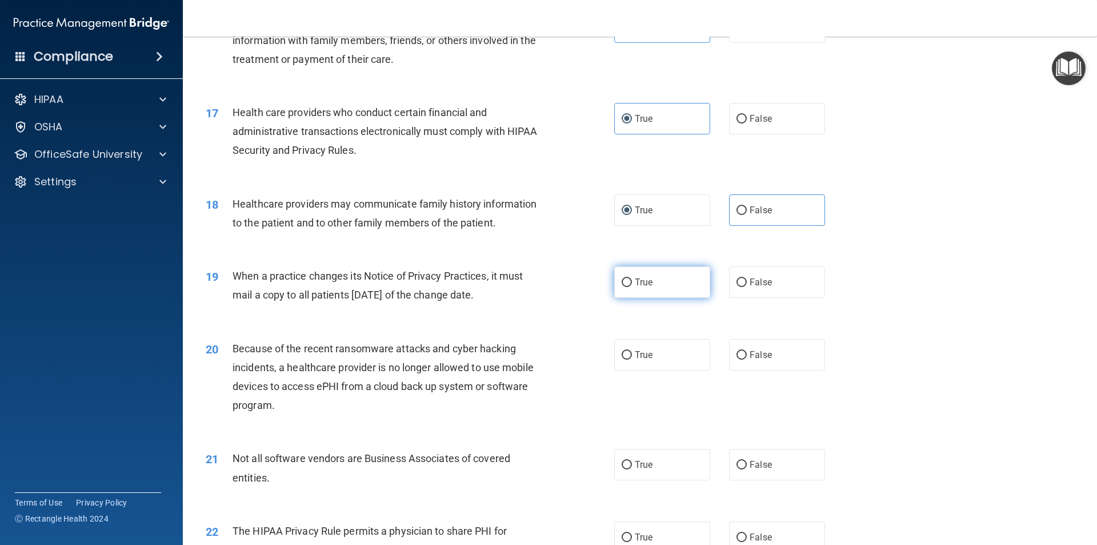
click at [664, 290] on label "True" at bounding box center [662, 281] width 96 height 31
click at [632, 287] on input "True" at bounding box center [627, 282] width 10 height 9
radio input "true"
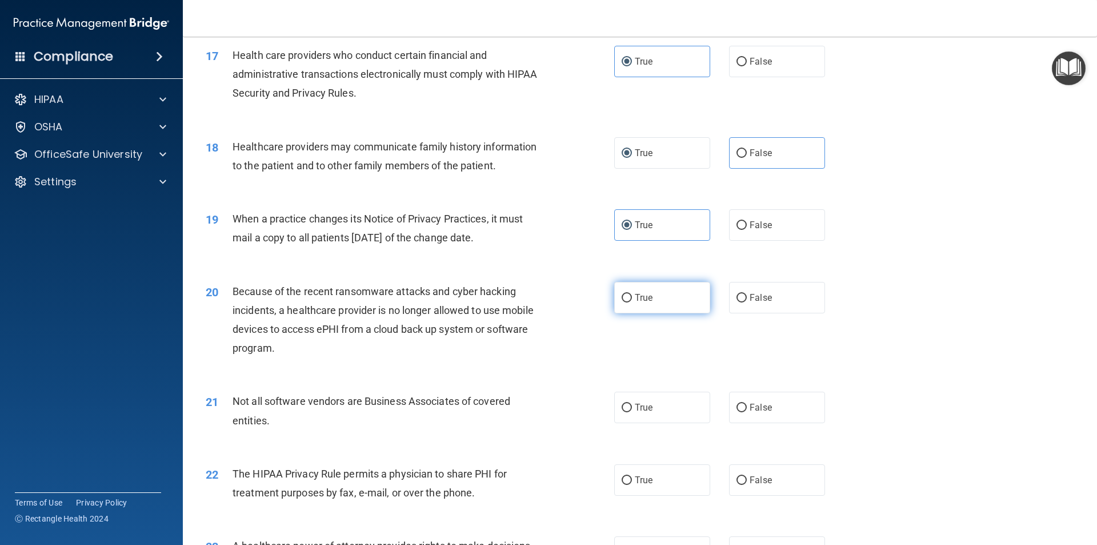
drag, startPoint x: 672, startPoint y: 294, endPoint x: 663, endPoint y: 302, distance: 12.1
click at [672, 295] on label "True" at bounding box center [662, 297] width 96 height 31
click at [632, 295] on input "True" at bounding box center [627, 298] width 10 height 9
radio input "true"
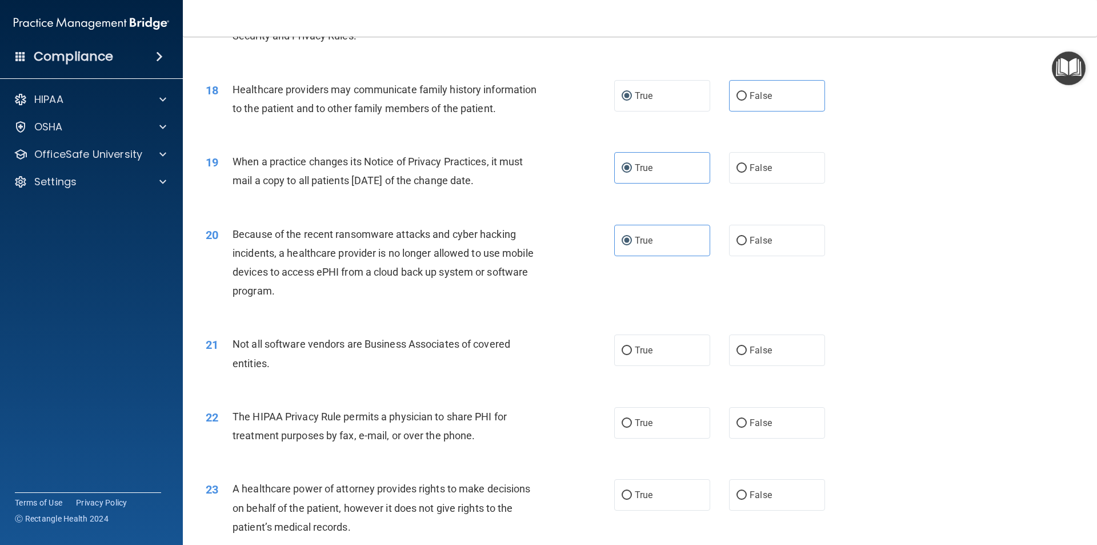
scroll to position [1543, 0]
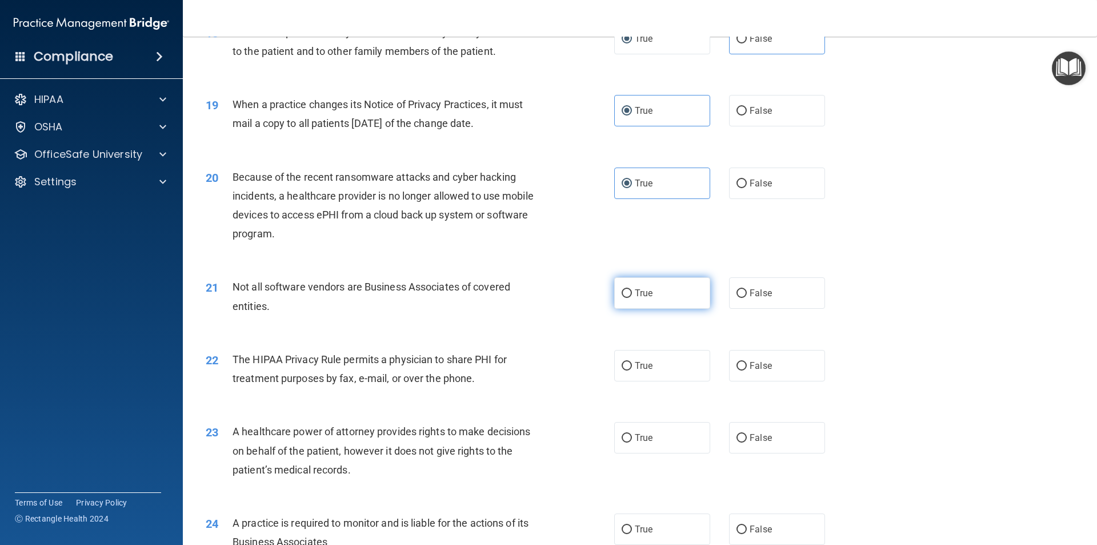
click at [627, 299] on label "True" at bounding box center [662, 292] width 96 height 31
click at [627, 298] on input "True" at bounding box center [627, 293] width 10 height 9
radio input "true"
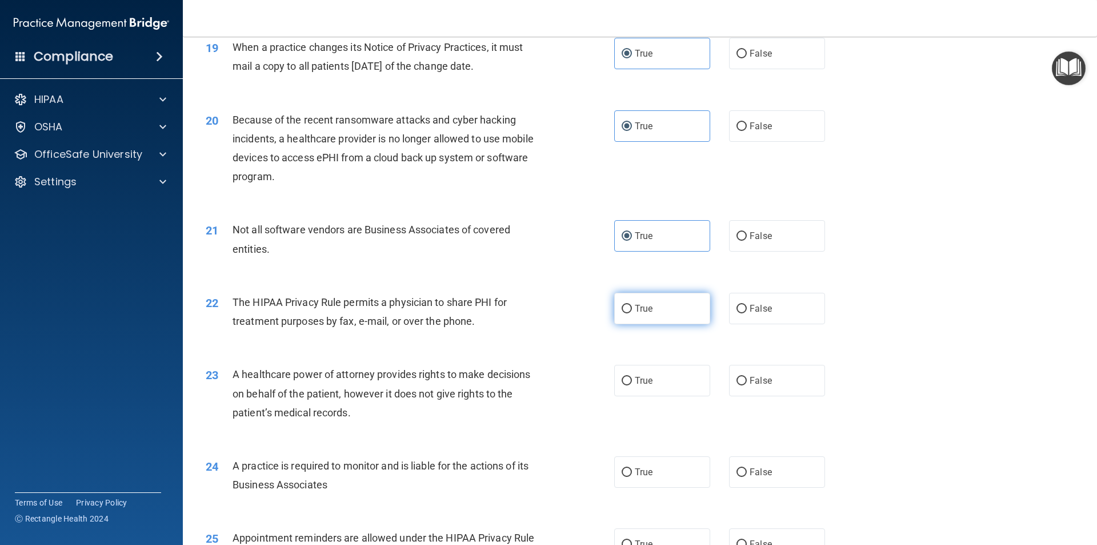
click at [636, 322] on label "True" at bounding box center [662, 308] width 96 height 31
click at [632, 313] on input "True" at bounding box center [627, 309] width 10 height 9
radio input "true"
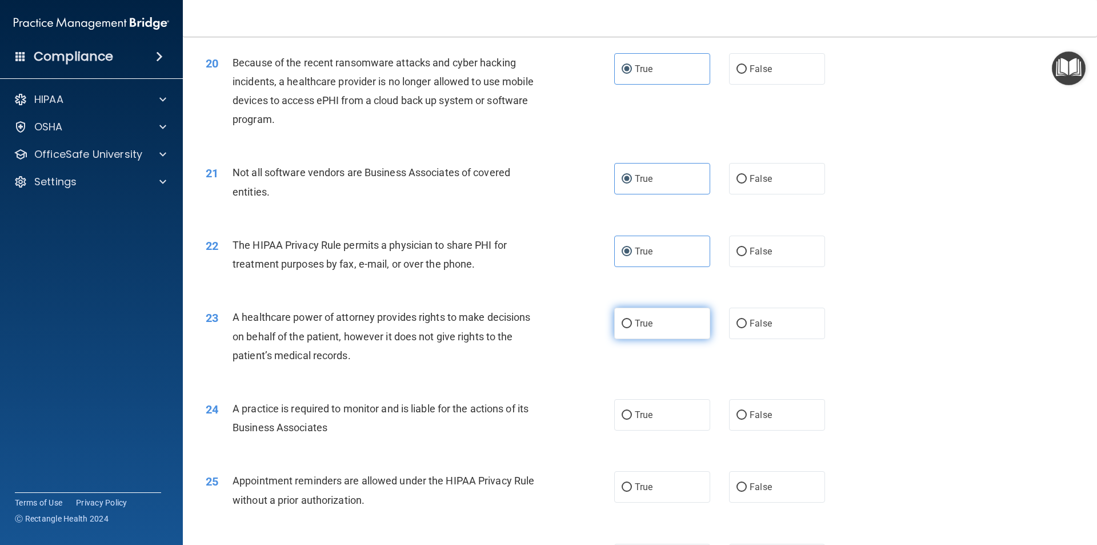
click at [655, 334] on label "True" at bounding box center [662, 322] width 96 height 31
click at [632, 328] on input "True" at bounding box center [627, 323] width 10 height 9
radio input "true"
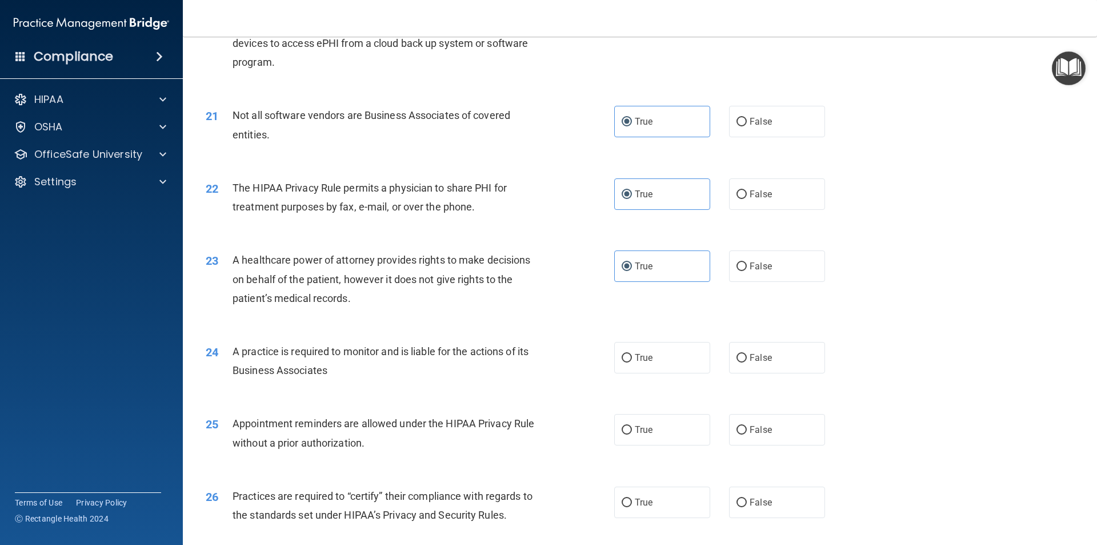
scroll to position [1771, 0]
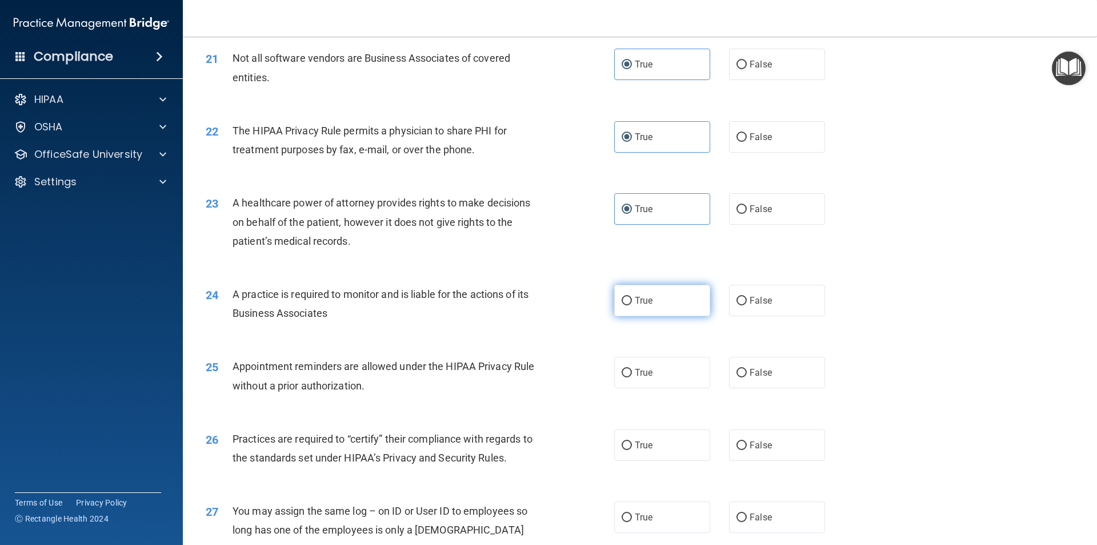
click at [653, 307] on label "True" at bounding box center [662, 300] width 96 height 31
click at [632, 305] on input "True" at bounding box center [627, 301] width 10 height 9
radio input "true"
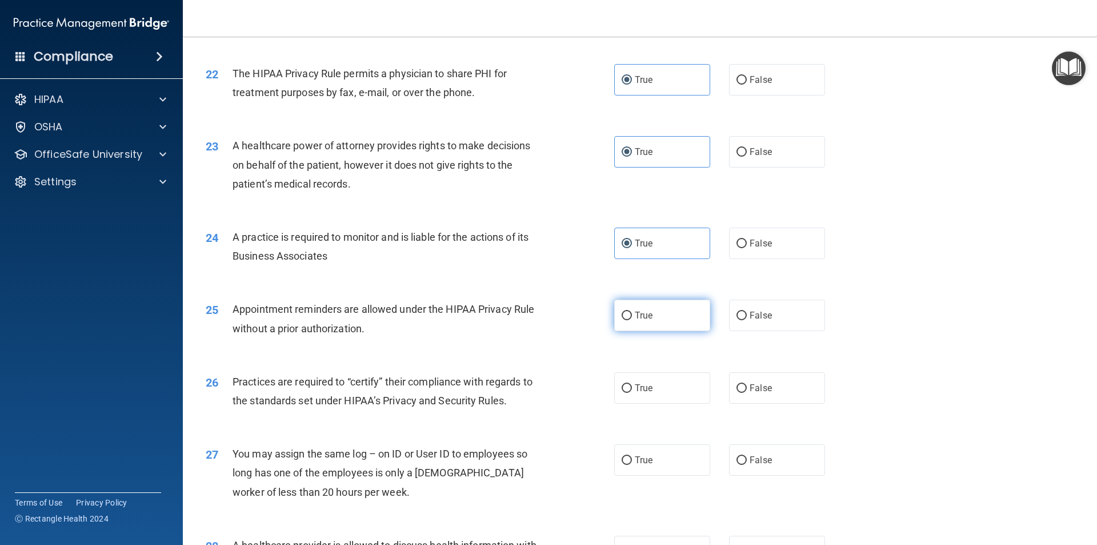
click at [626, 329] on label "True" at bounding box center [662, 314] width 96 height 31
click at [626, 320] on input "True" at bounding box center [627, 315] width 10 height 9
radio input "true"
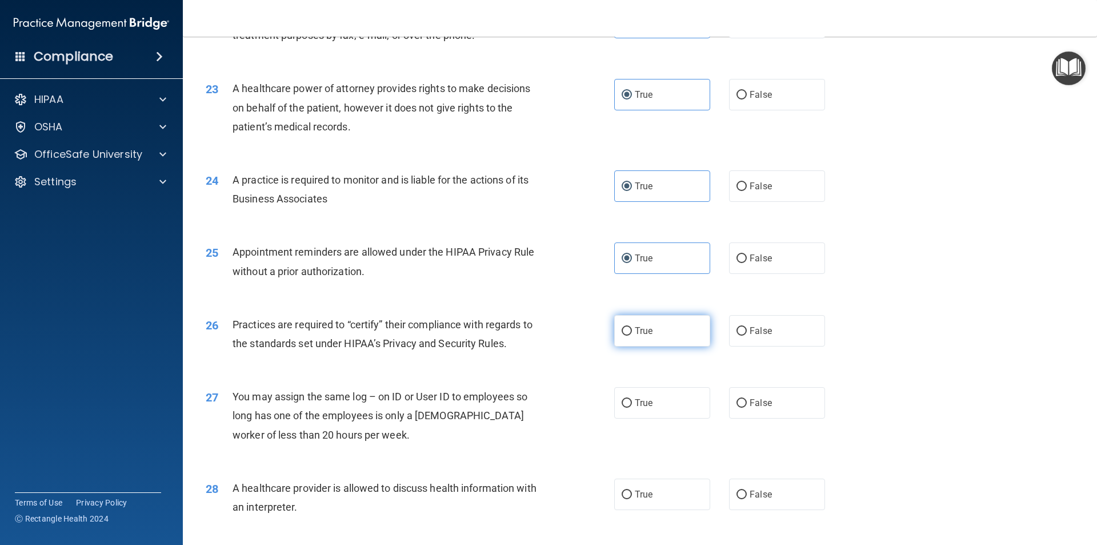
click at [617, 337] on label "True" at bounding box center [662, 330] width 96 height 31
click at [622, 335] on input "True" at bounding box center [627, 331] width 10 height 9
radio input "true"
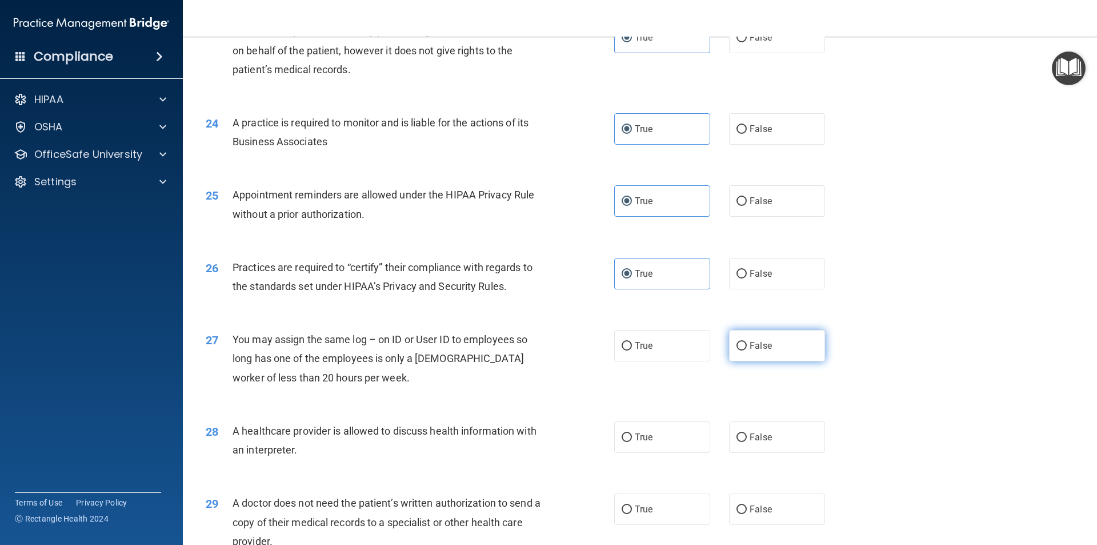
click at [775, 341] on label "False" at bounding box center [777, 345] width 96 height 31
click at [747, 342] on input "False" at bounding box center [742, 346] width 10 height 9
radio input "true"
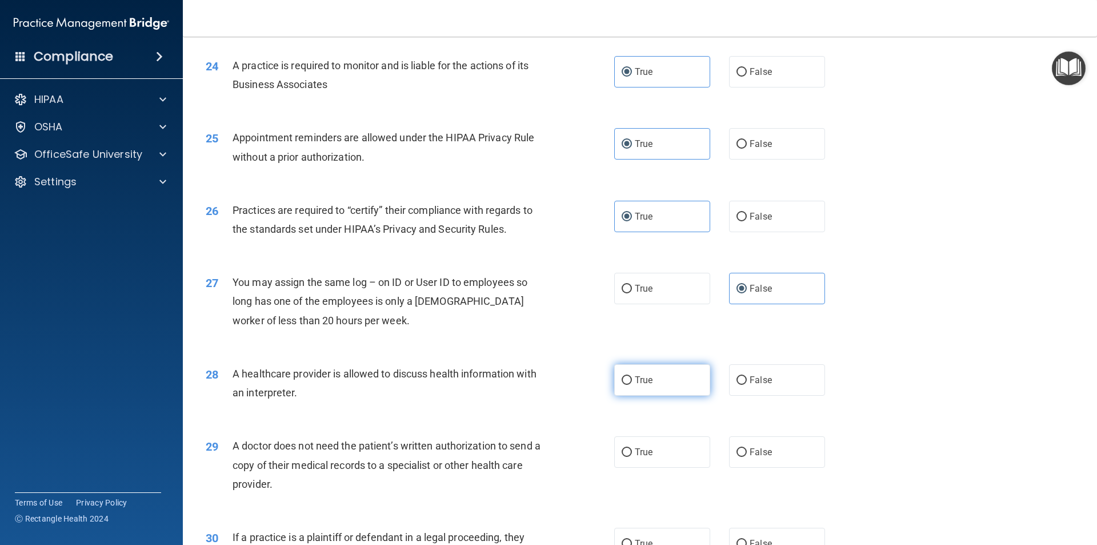
click at [663, 387] on label "True" at bounding box center [662, 379] width 96 height 31
click at [632, 385] on input "True" at bounding box center [627, 380] width 10 height 9
radio input "true"
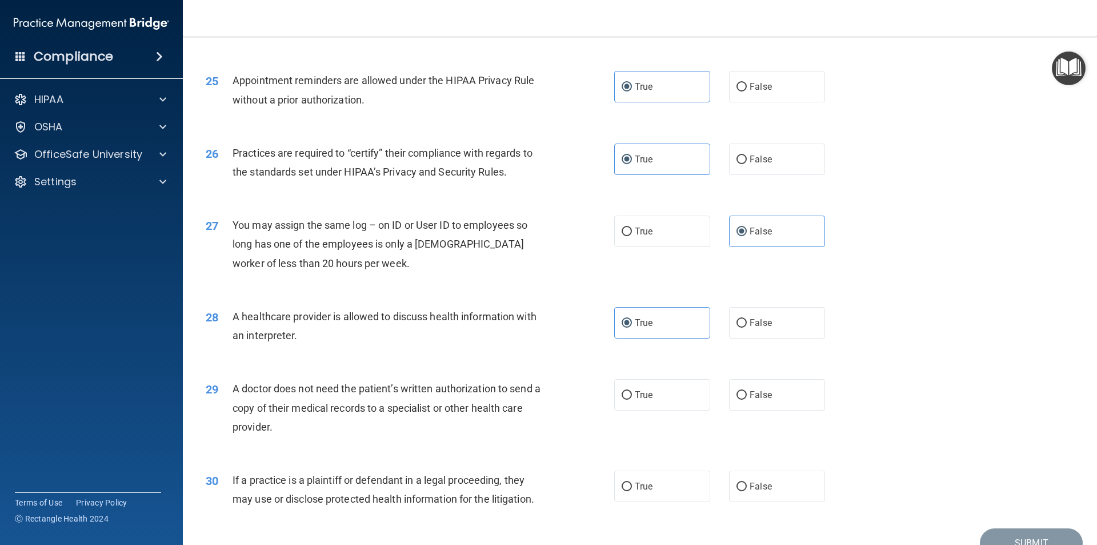
drag, startPoint x: 562, startPoint y: 441, endPoint x: 479, endPoint y: 447, distance: 83.1
click at [485, 447] on div "29 A doctor does not need the patient’s written authorization to send a copy of…" at bounding box center [640, 410] width 886 height 91
click at [617, 408] on label "True" at bounding box center [662, 394] width 96 height 31
click at [622, 399] on input "True" at bounding box center [627, 395] width 10 height 9
radio input "true"
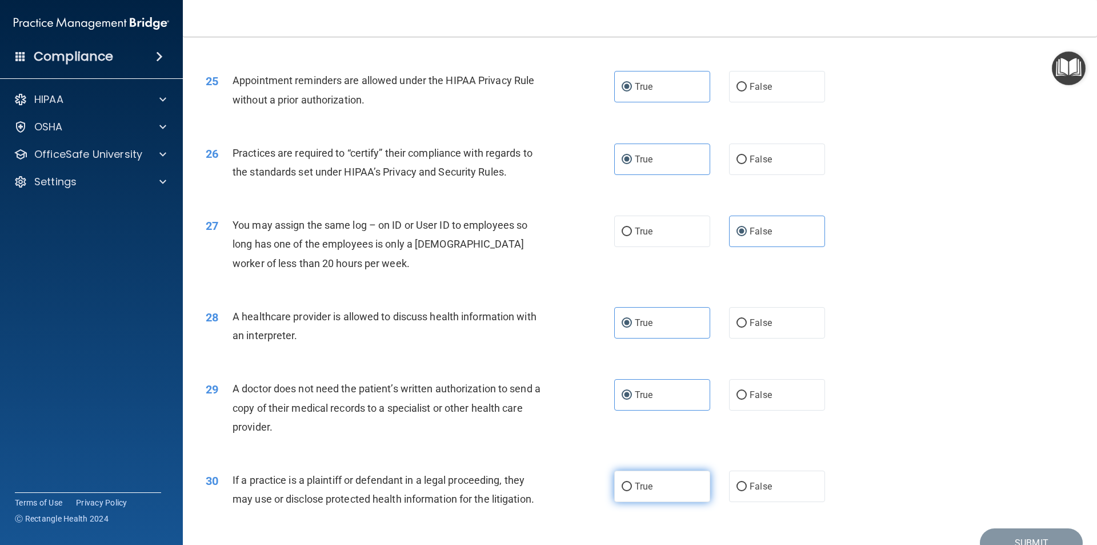
click at [653, 481] on label "True" at bounding box center [662, 485] width 96 height 31
click at [632, 482] on input "True" at bounding box center [627, 486] width 10 height 9
radio input "true"
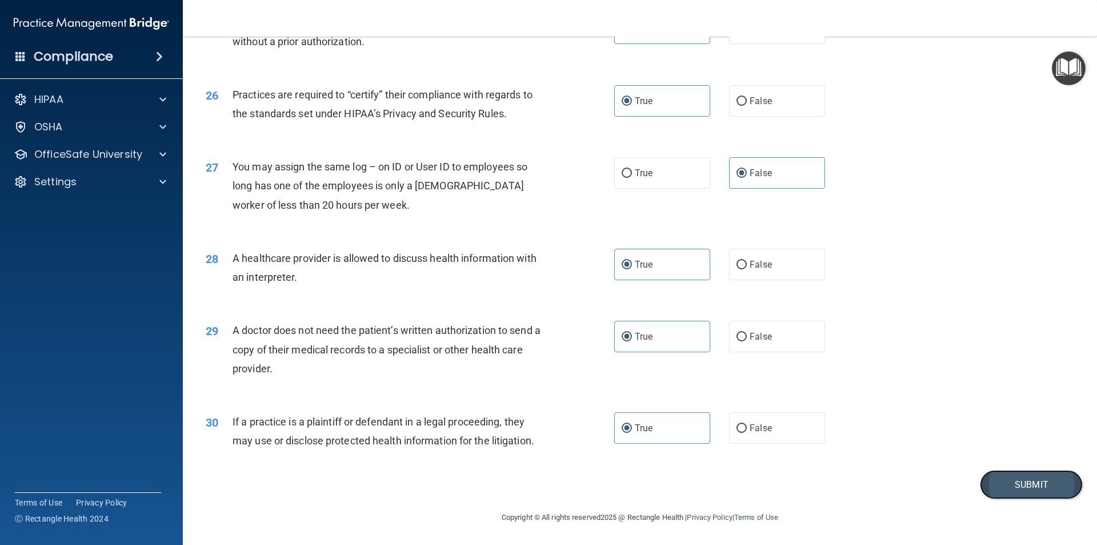
click at [1007, 481] on button "Submit" at bounding box center [1031, 484] width 103 height 29
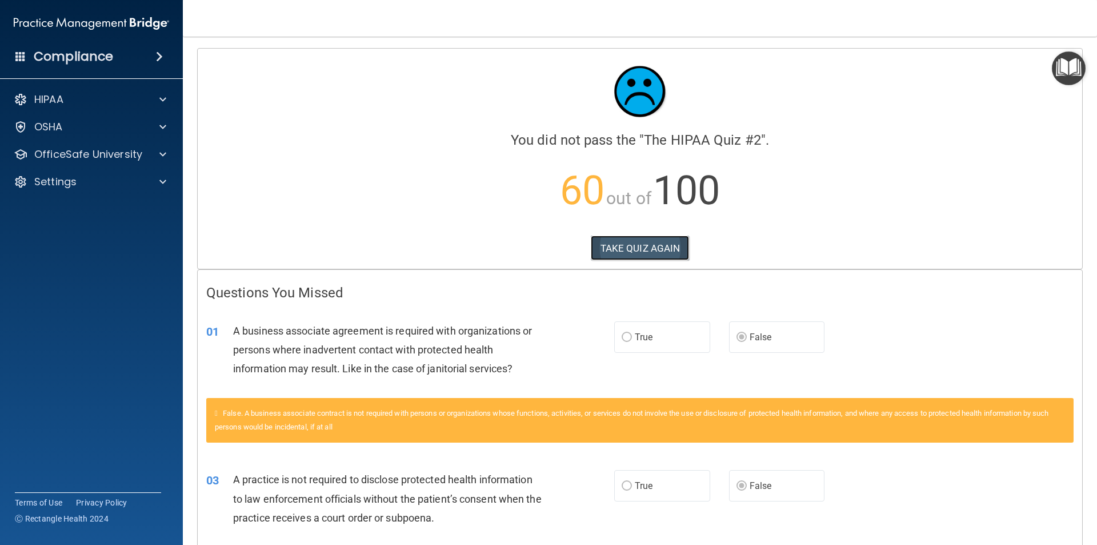
click at [655, 251] on button "TAKE QUIZ AGAIN" at bounding box center [640, 247] width 99 height 25
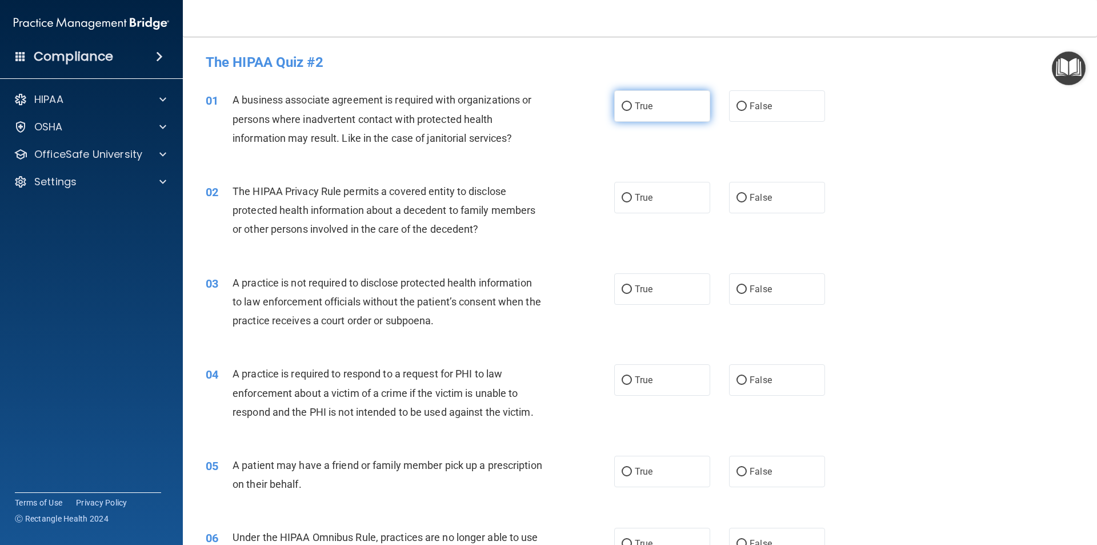
click at [651, 114] on label "True" at bounding box center [662, 105] width 96 height 31
click at [632, 111] on input "True" at bounding box center [627, 106] width 10 height 9
radio input "true"
click at [741, 115] on label "False" at bounding box center [777, 105] width 96 height 31
click at [741, 111] on input "False" at bounding box center [742, 106] width 10 height 9
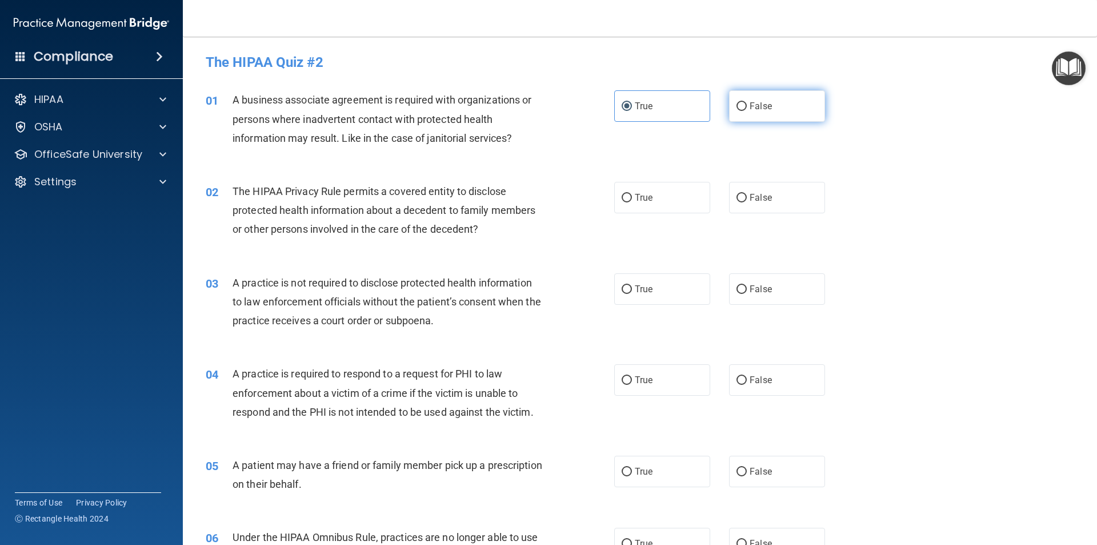
radio input "true"
radio input "false"
drag, startPoint x: 597, startPoint y: 229, endPoint x: 916, endPoint y: 261, distance: 321.0
click at [916, 261] on div "03 A practice is not required to disclose protected health information to law e…" at bounding box center [640, 304] width 886 height 91
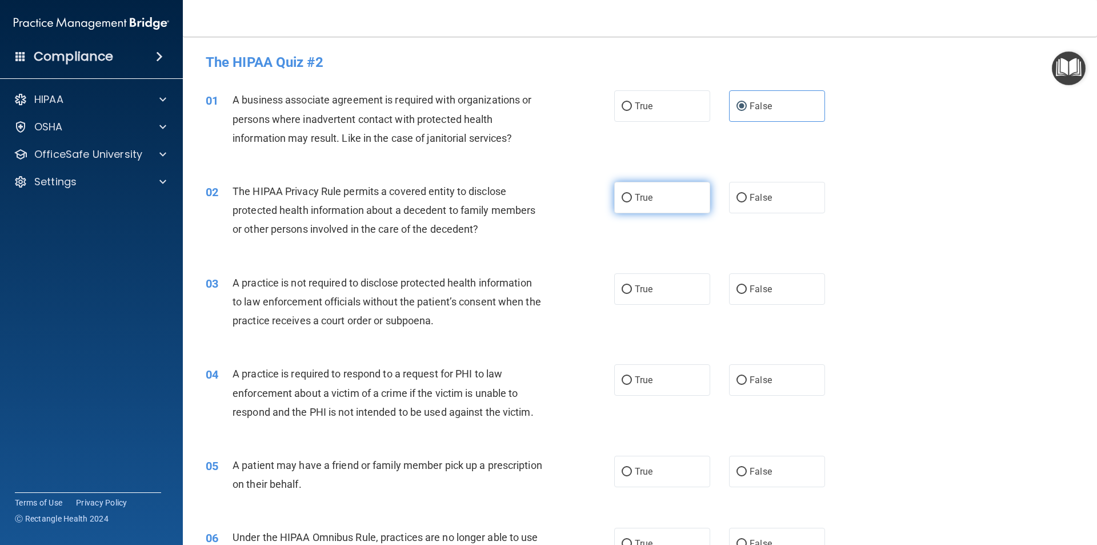
click at [638, 200] on span "True" at bounding box center [644, 197] width 18 height 11
click at [632, 200] on input "True" at bounding box center [627, 198] width 10 height 9
radio input "true"
click at [737, 289] on input "False" at bounding box center [742, 289] width 10 height 9
radio input "true"
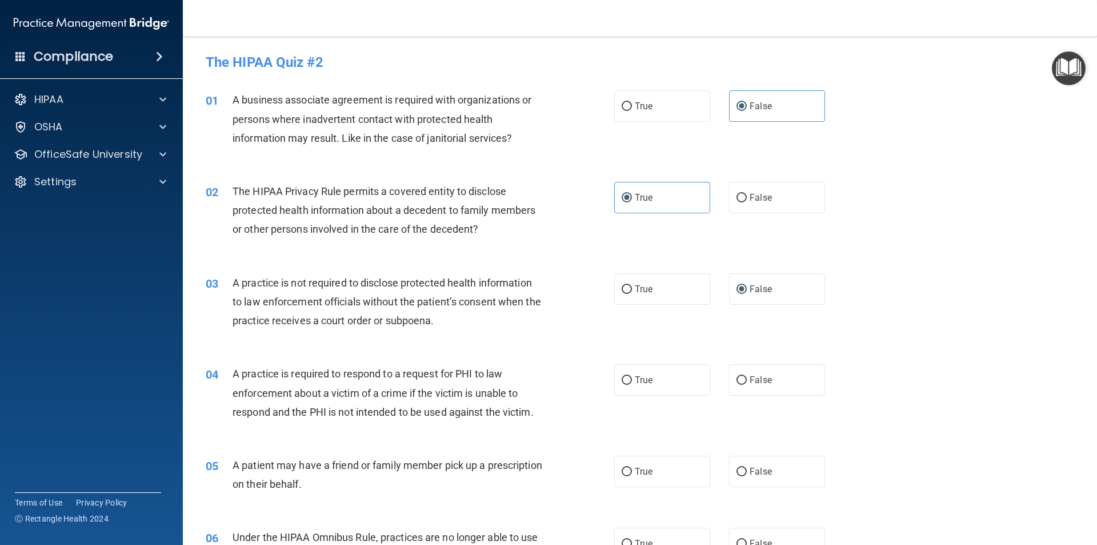
scroll to position [57, 0]
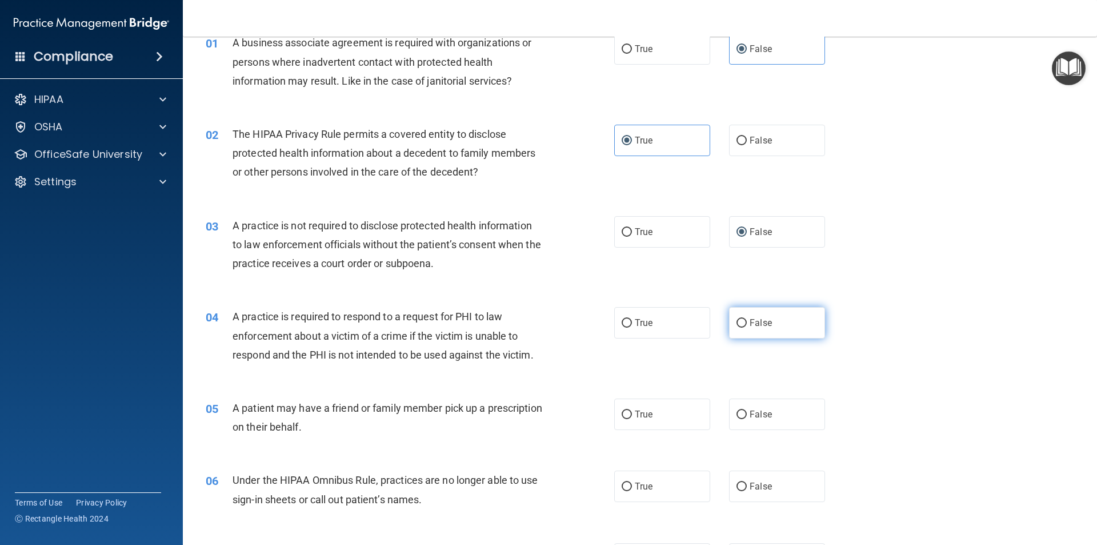
click at [742, 329] on label "False" at bounding box center [777, 322] width 96 height 31
click at [742, 327] on input "False" at bounding box center [742, 323] width 10 height 9
radio input "true"
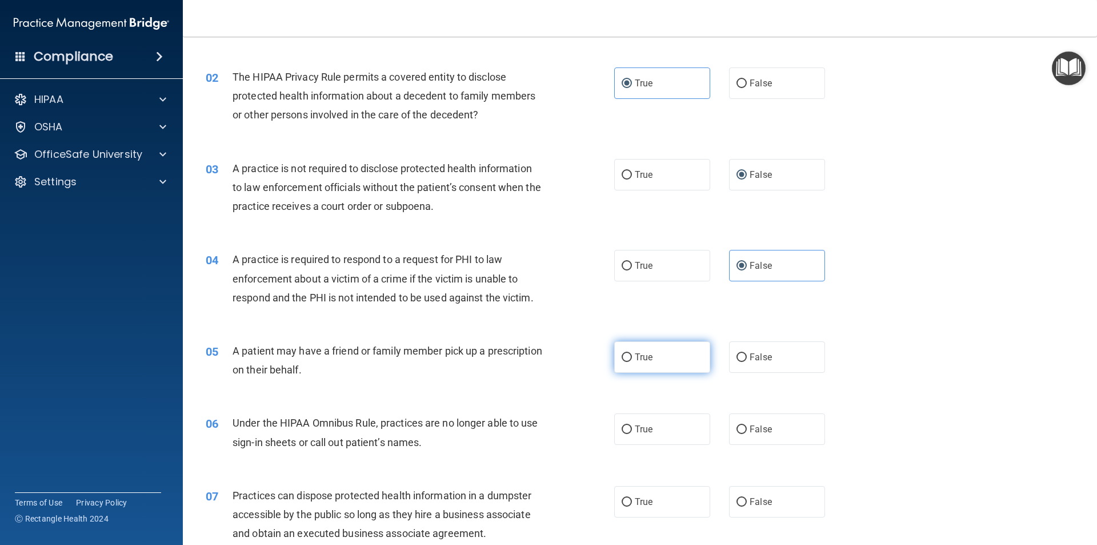
click at [678, 362] on label "True" at bounding box center [662, 356] width 96 height 31
click at [632, 362] on input "True" at bounding box center [627, 357] width 10 height 9
radio input "true"
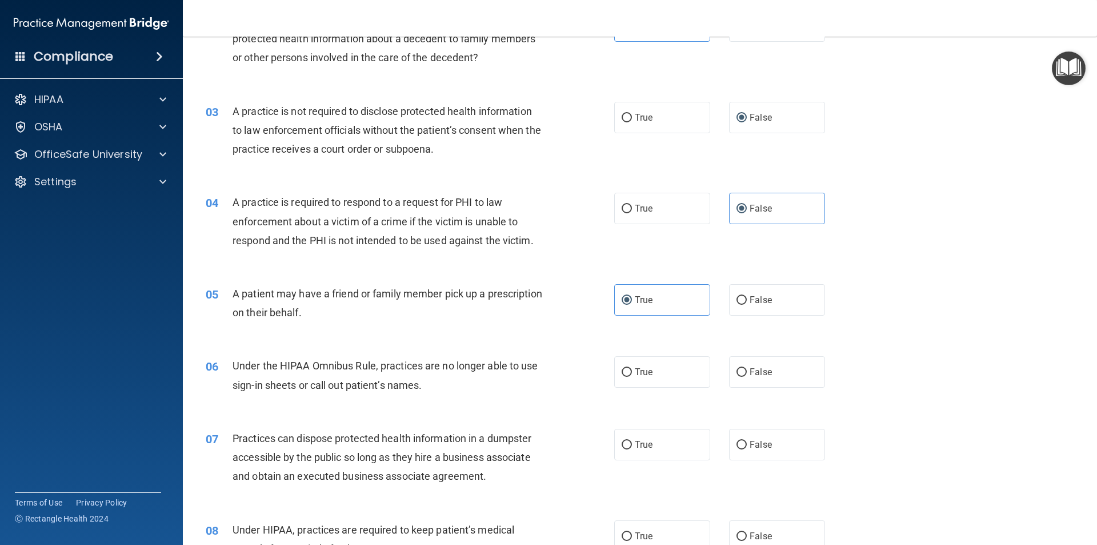
scroll to position [229, 0]
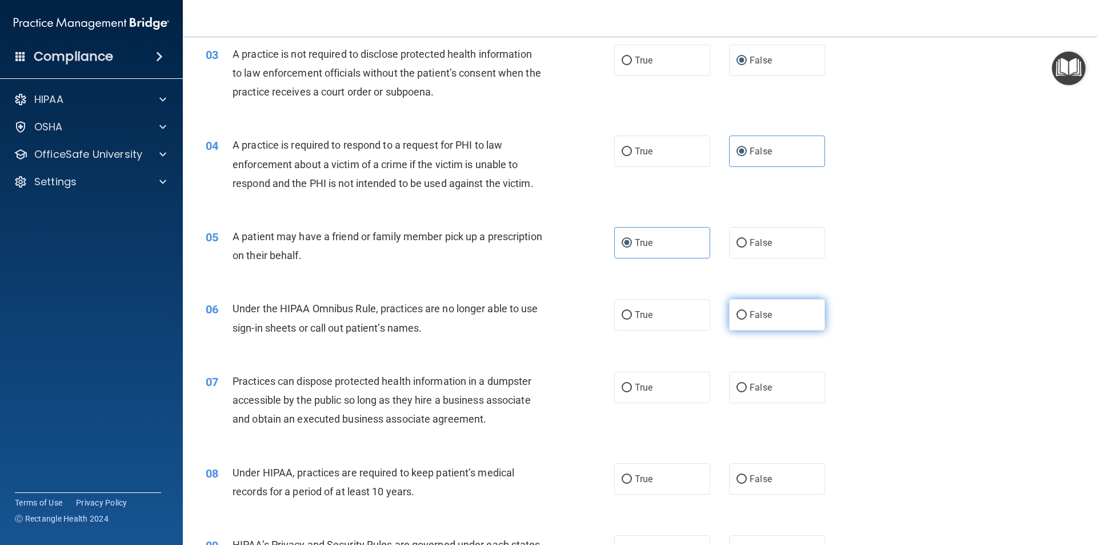
click at [740, 319] on input "False" at bounding box center [742, 315] width 10 height 9
radio input "true"
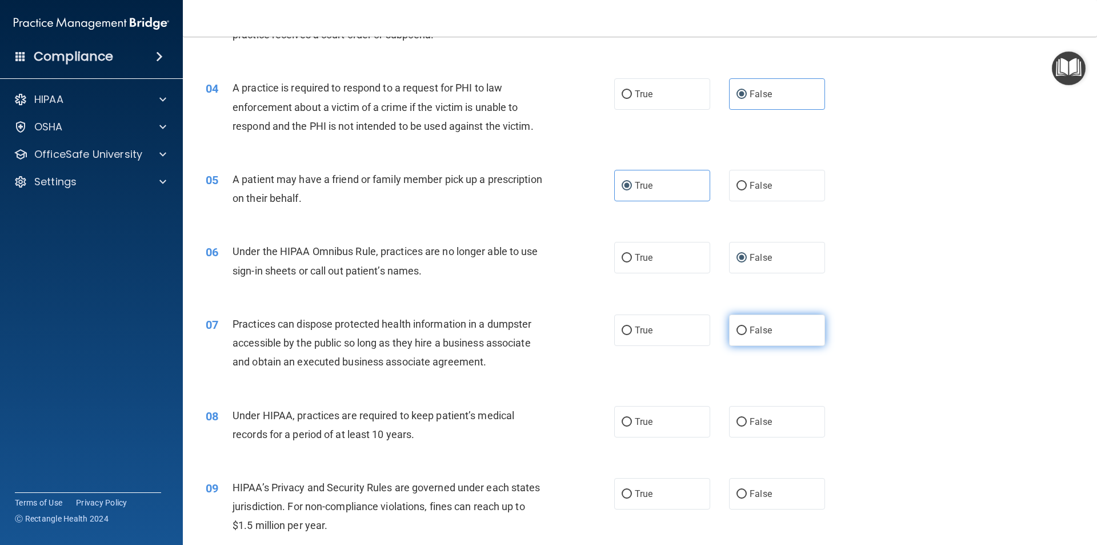
click at [743, 326] on label "False" at bounding box center [777, 329] width 96 height 31
click at [743, 326] on input "False" at bounding box center [742, 330] width 10 height 9
radio input "true"
click at [757, 422] on span "False" at bounding box center [761, 421] width 22 height 11
click at [747, 422] on input "False" at bounding box center [742, 422] width 10 height 9
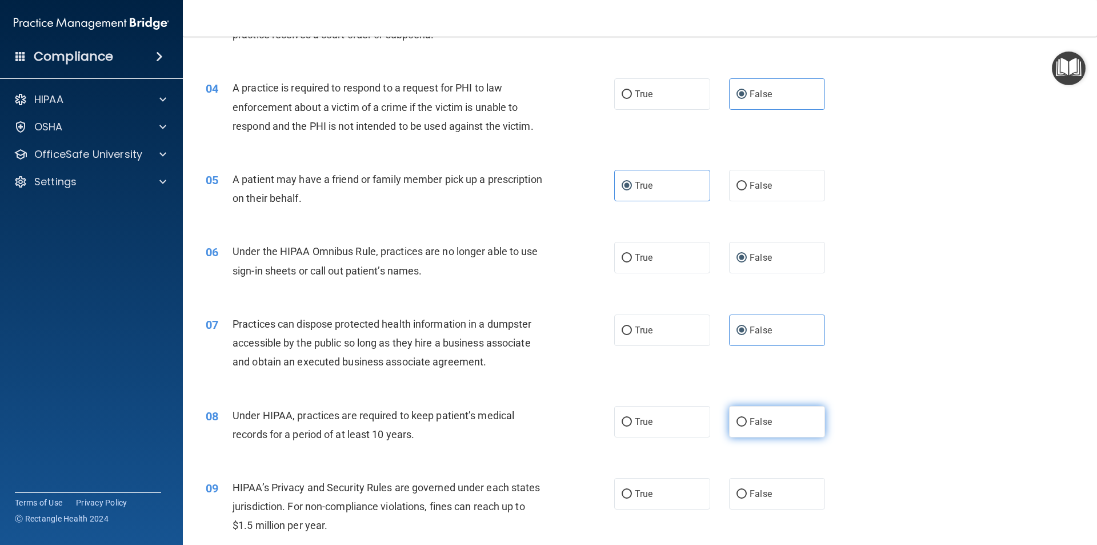
radio input "true"
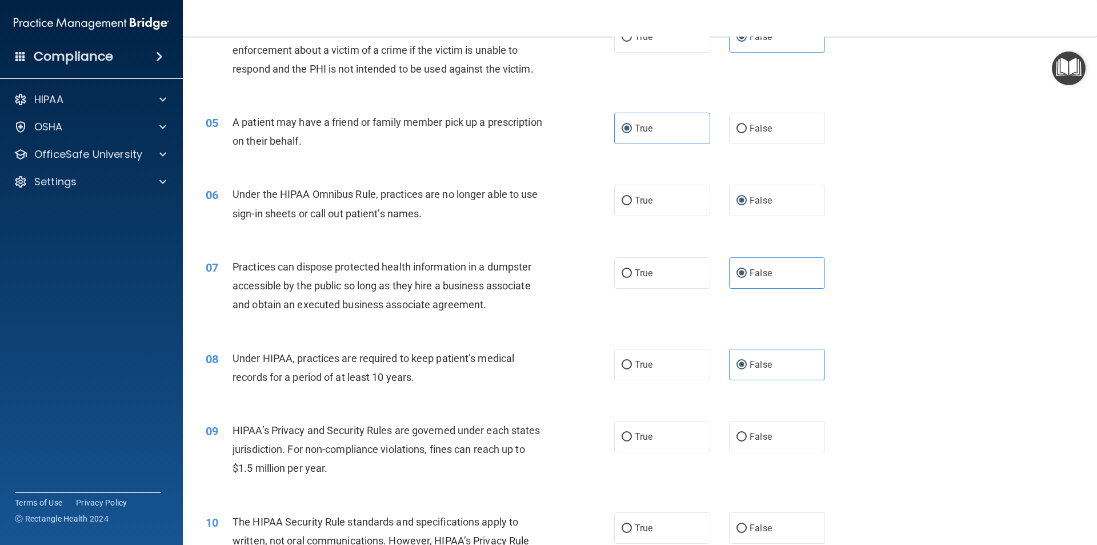
scroll to position [400, 0]
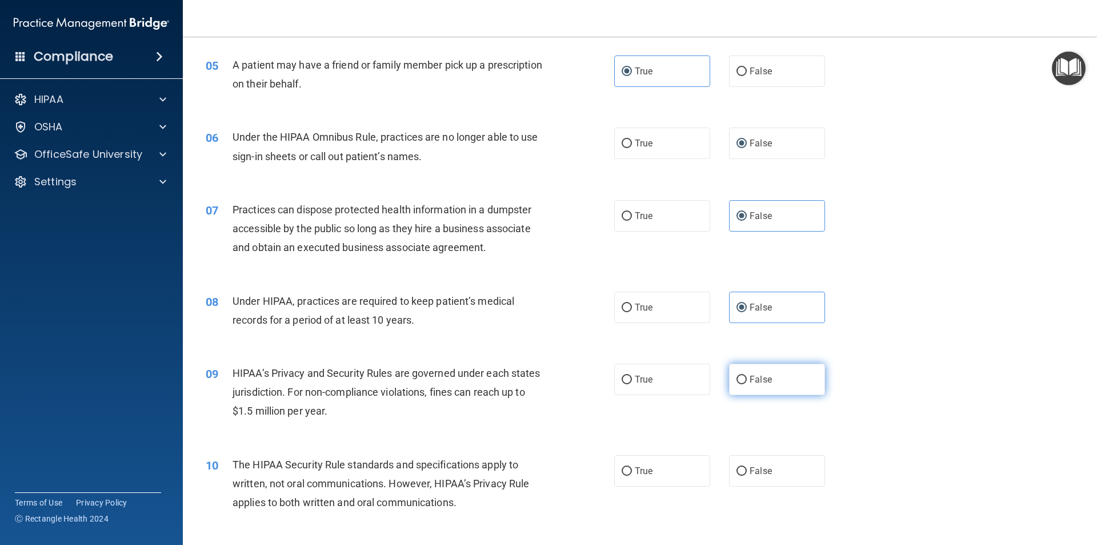
click at [750, 382] on span "False" at bounding box center [761, 379] width 22 height 11
click at [747, 382] on input "False" at bounding box center [742, 379] width 10 height 9
radio input "true"
click at [673, 461] on label "True" at bounding box center [662, 470] width 96 height 31
click at [632, 467] on input "True" at bounding box center [627, 471] width 10 height 9
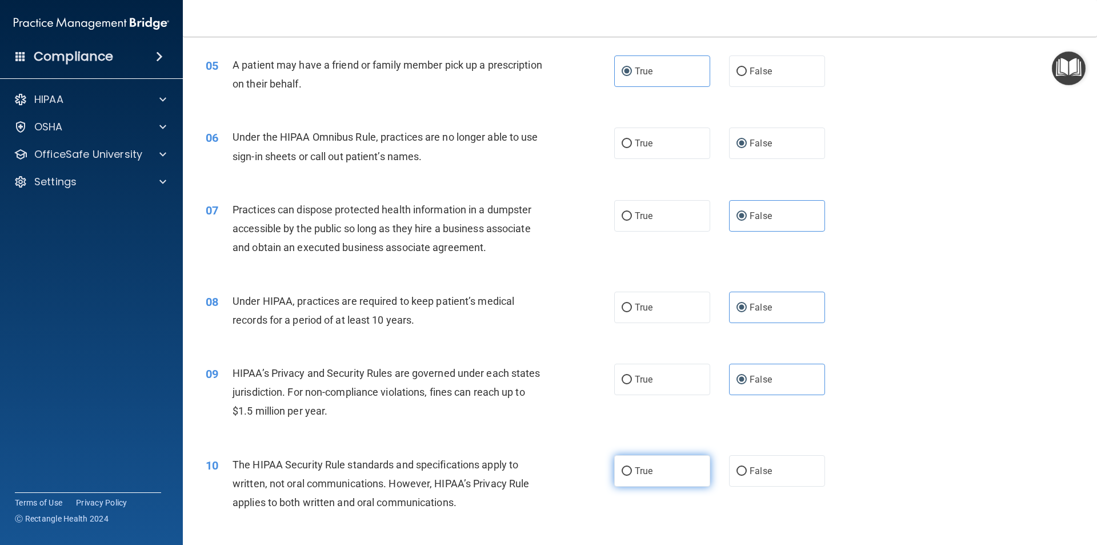
radio input "true"
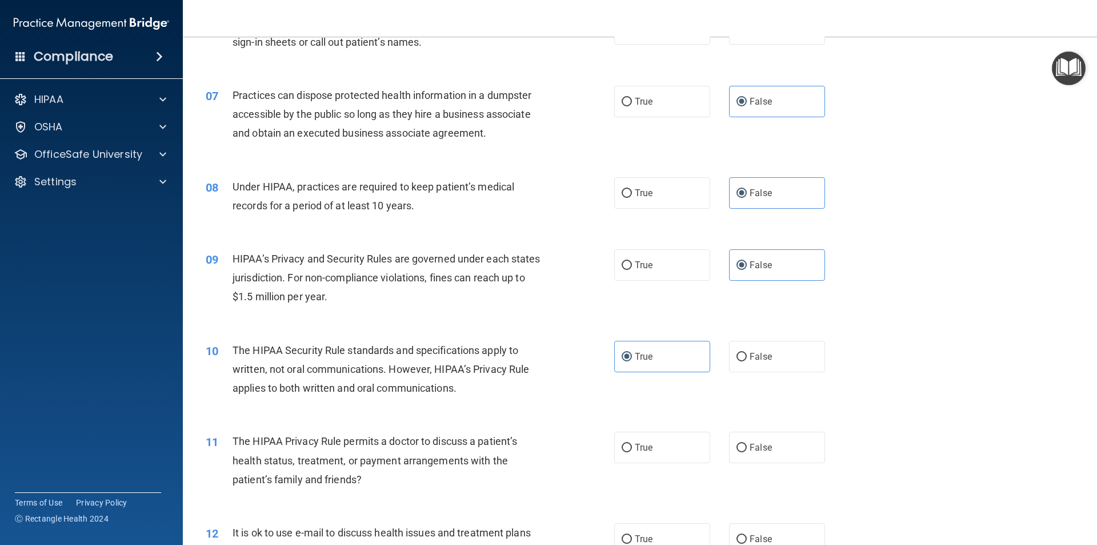
scroll to position [571, 0]
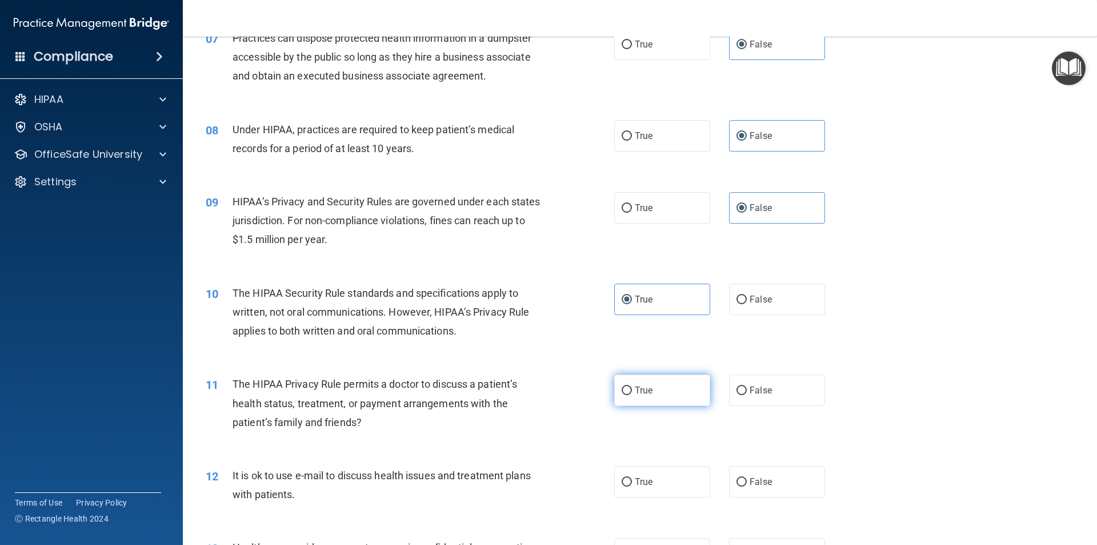
click at [659, 390] on label "True" at bounding box center [662, 389] width 96 height 31
click at [632, 390] on input "True" at bounding box center [627, 390] width 10 height 9
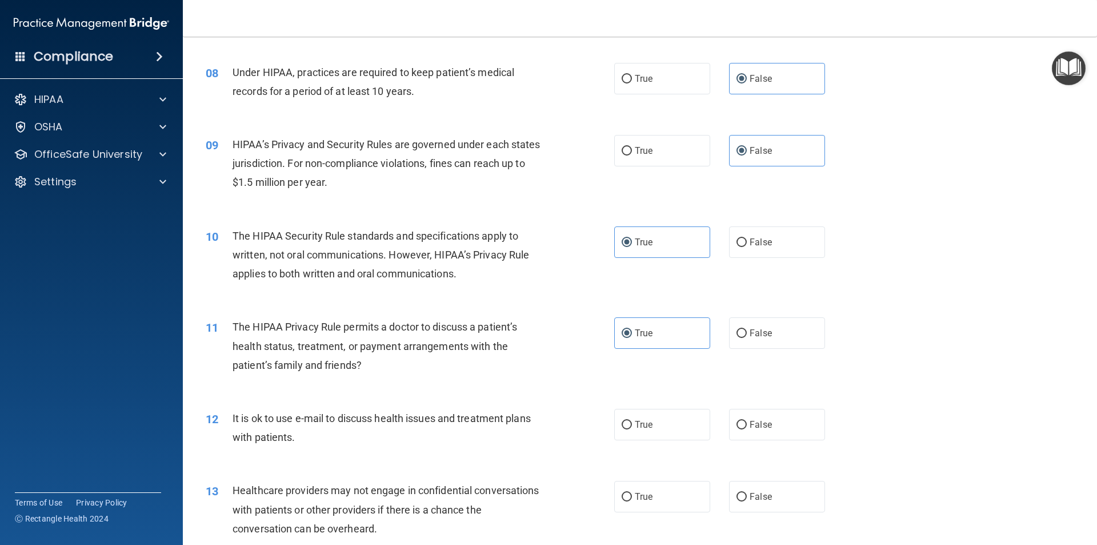
scroll to position [686, 0]
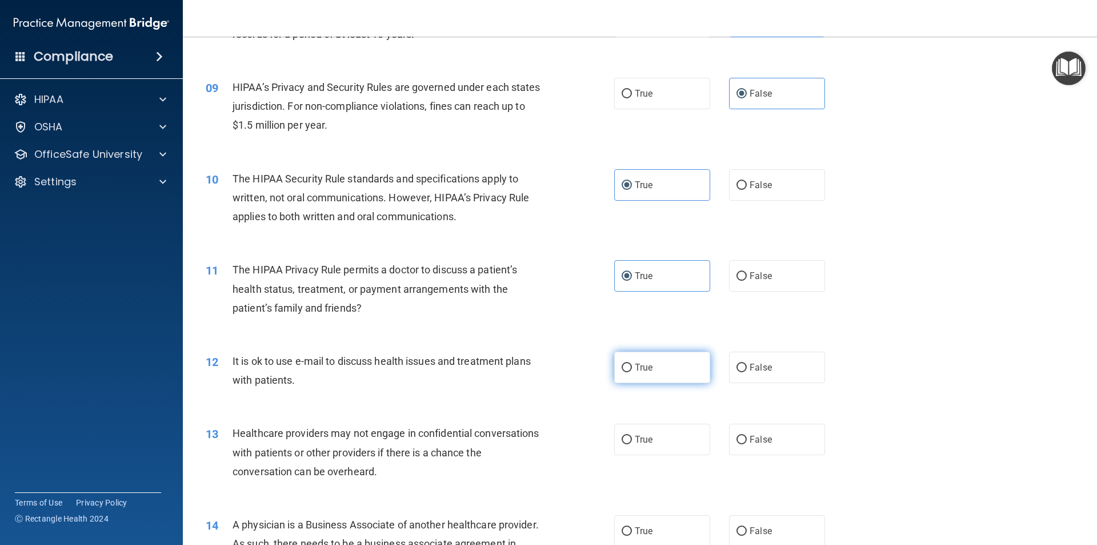
click at [645, 381] on label "True" at bounding box center [662, 366] width 96 height 31
click at [632, 372] on input "True" at bounding box center [627, 367] width 10 height 9
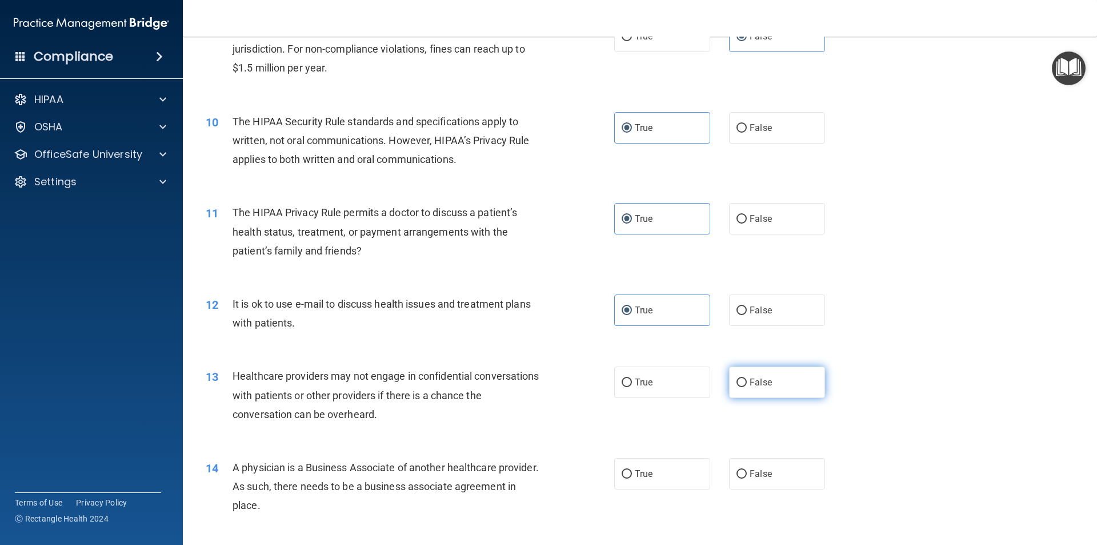
click at [775, 377] on label "False" at bounding box center [777, 381] width 96 height 31
click at [747, 378] on input "False" at bounding box center [742, 382] width 10 height 9
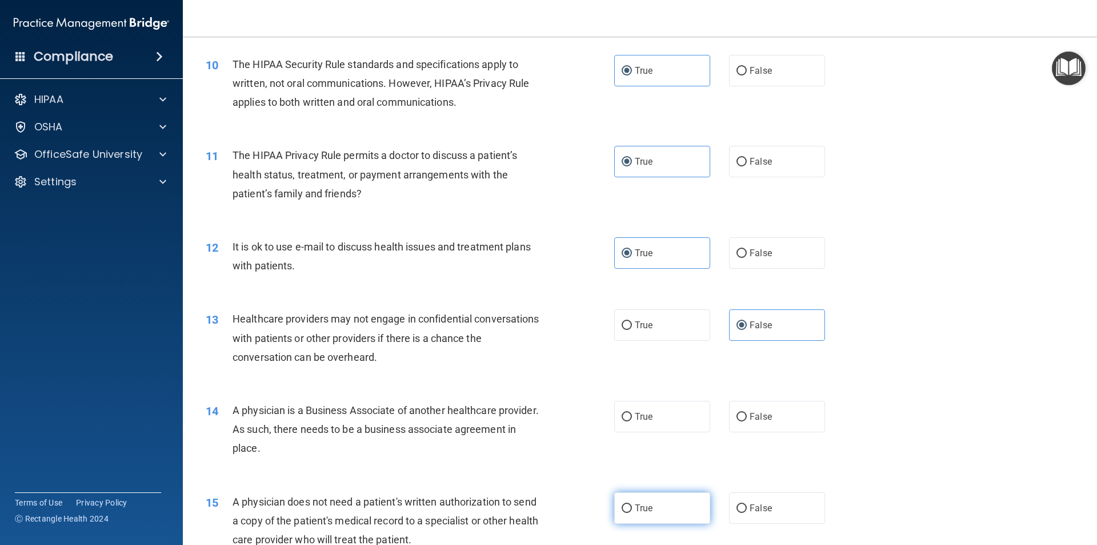
click at [645, 511] on span "True" at bounding box center [644, 507] width 18 height 11
click at [632, 511] on input "True" at bounding box center [627, 508] width 10 height 9
click at [750, 421] on span "False" at bounding box center [761, 416] width 22 height 11
click at [747, 421] on input "False" at bounding box center [742, 417] width 10 height 9
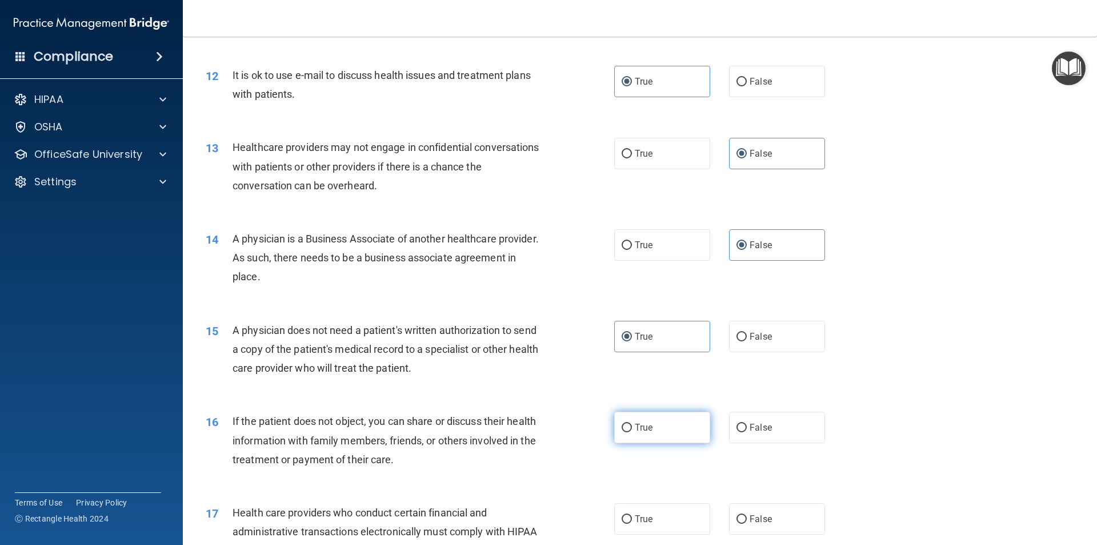
scroll to position [1029, 0]
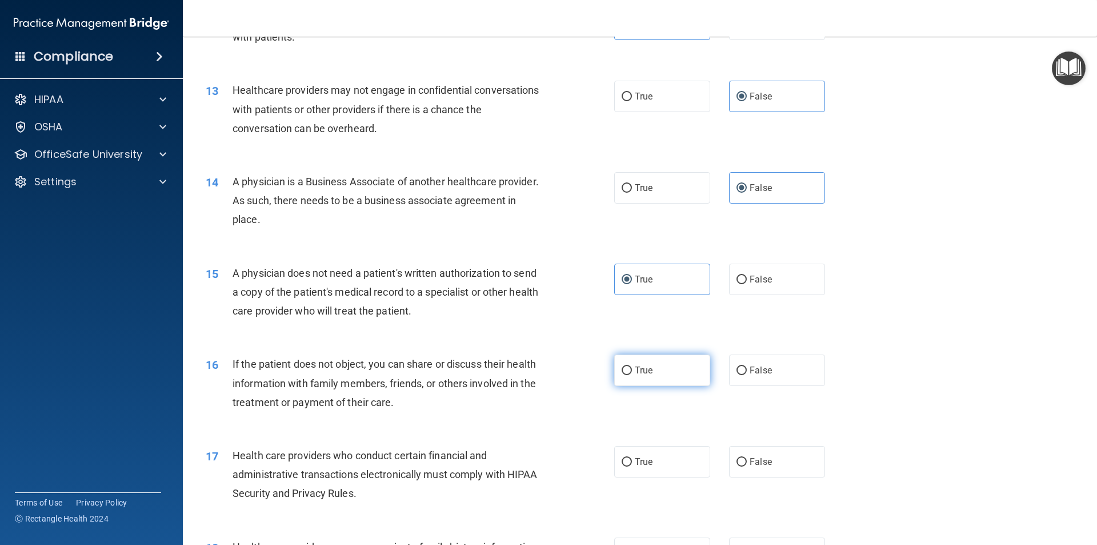
click at [643, 375] on label "True" at bounding box center [662, 369] width 96 height 31
click at [632, 375] on input "True" at bounding box center [627, 370] width 10 height 9
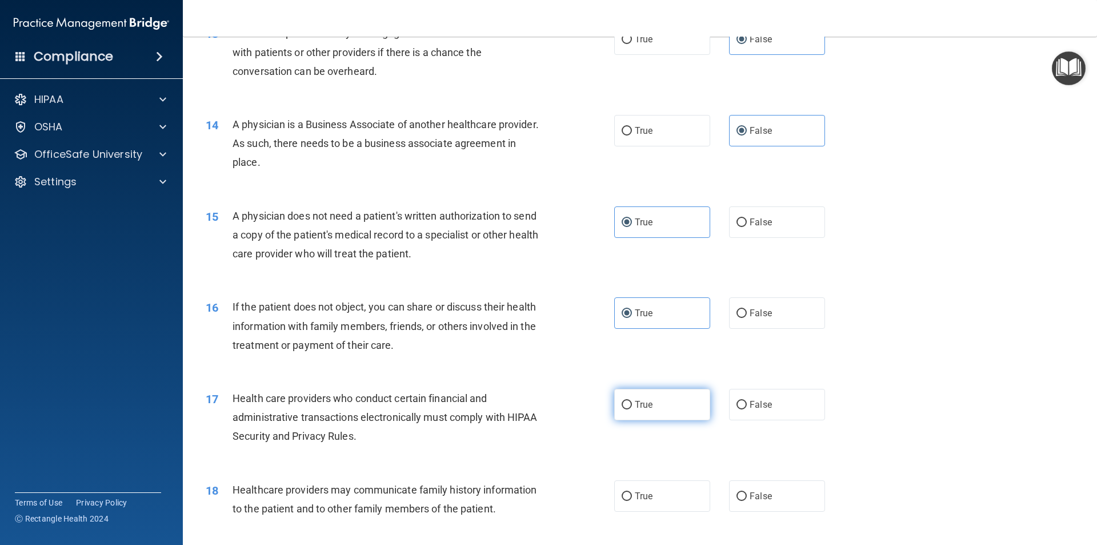
click at [628, 402] on label "True" at bounding box center [662, 404] width 96 height 31
click at [628, 402] on input "True" at bounding box center [627, 405] width 10 height 9
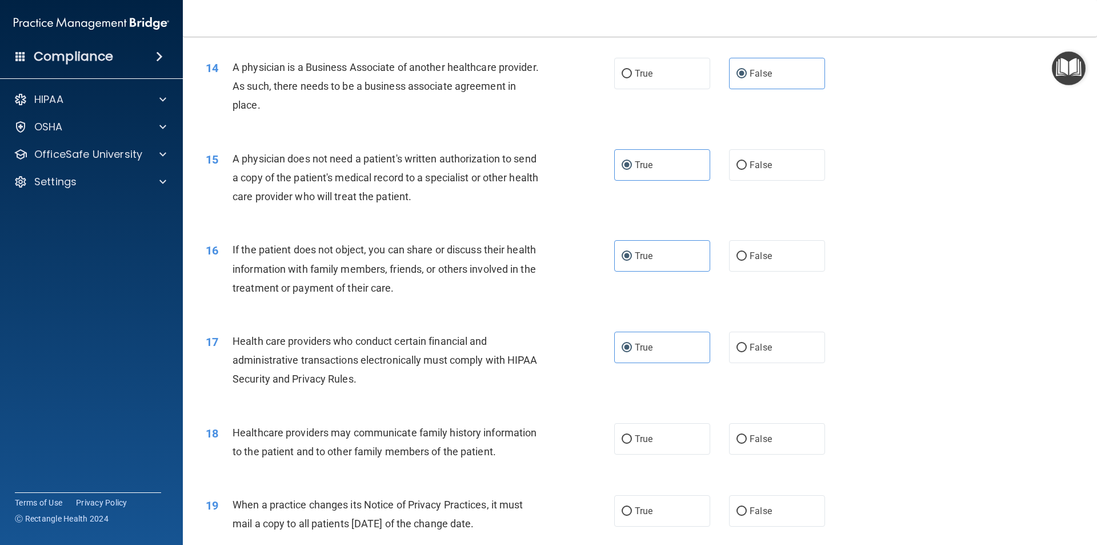
scroll to position [1257, 0]
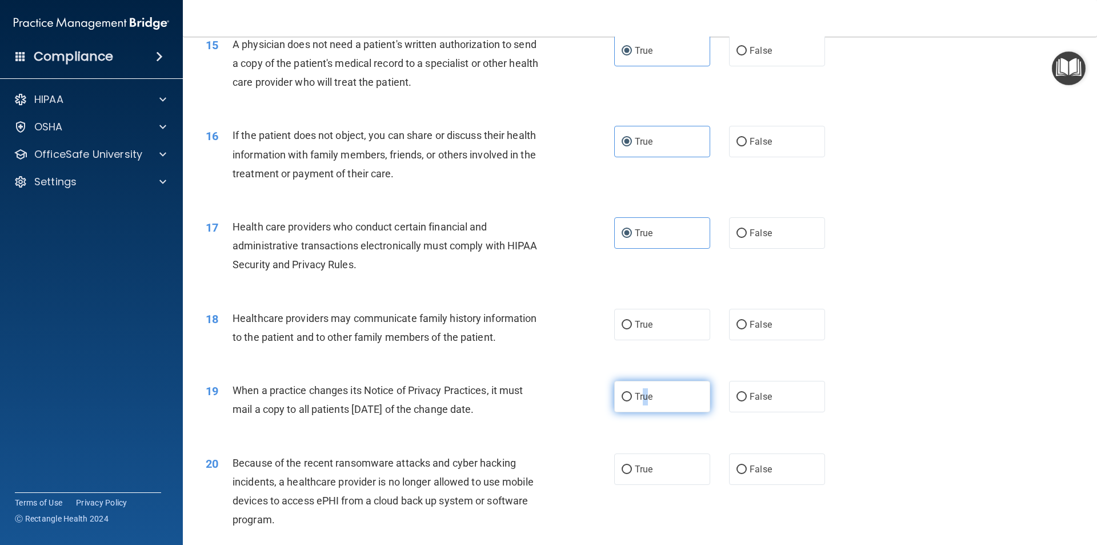
click at [642, 397] on span "True" at bounding box center [644, 396] width 18 height 11
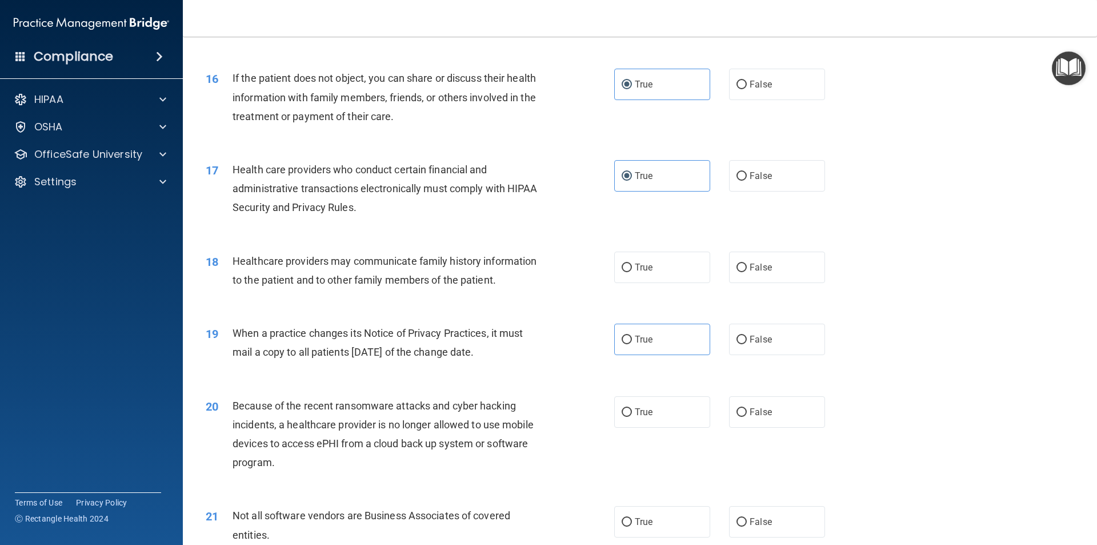
click at [889, 257] on div "18 Healthcare providers may communicate family history information to the patie…" at bounding box center [640, 273] width 886 height 72
click at [729, 273] on label "False" at bounding box center [777, 266] width 96 height 31
click at [737, 272] on input "False" at bounding box center [742, 267] width 10 height 9
click at [789, 345] on label "False" at bounding box center [777, 338] width 96 height 31
click at [747, 344] on input "False" at bounding box center [742, 339] width 10 height 9
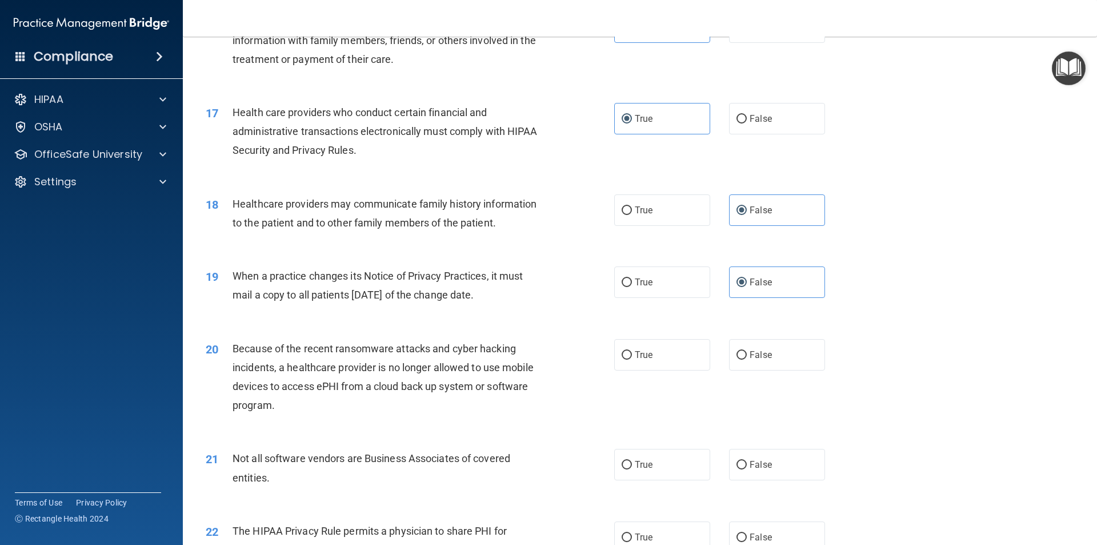
scroll to position [1428, 0]
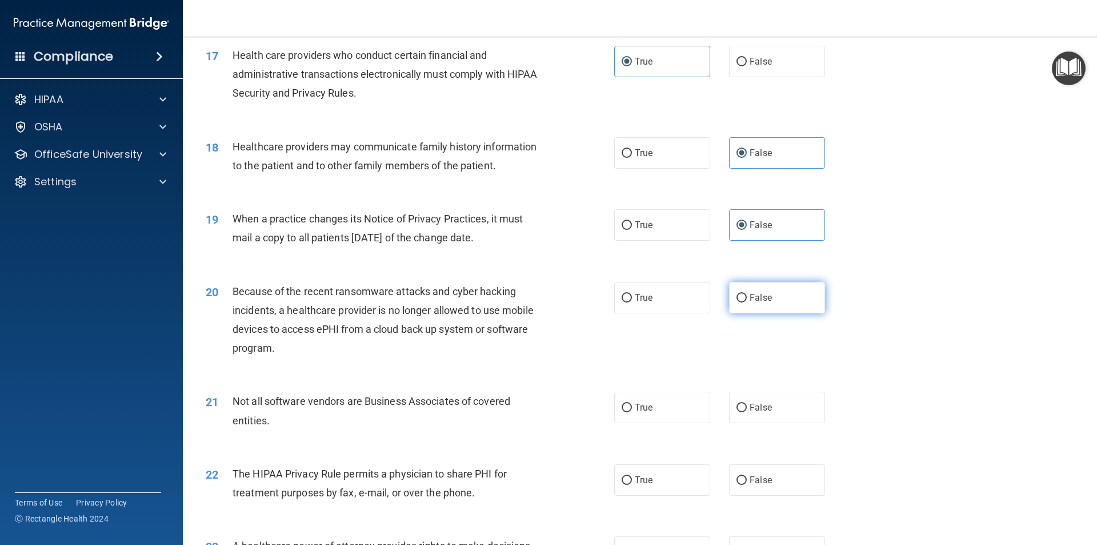
click at [762, 303] on label "False" at bounding box center [777, 297] width 96 height 31
click at [747, 302] on input "False" at bounding box center [742, 298] width 10 height 9
click at [632, 418] on label "True" at bounding box center [662, 406] width 96 height 31
click at [632, 412] on input "True" at bounding box center [627, 407] width 10 height 9
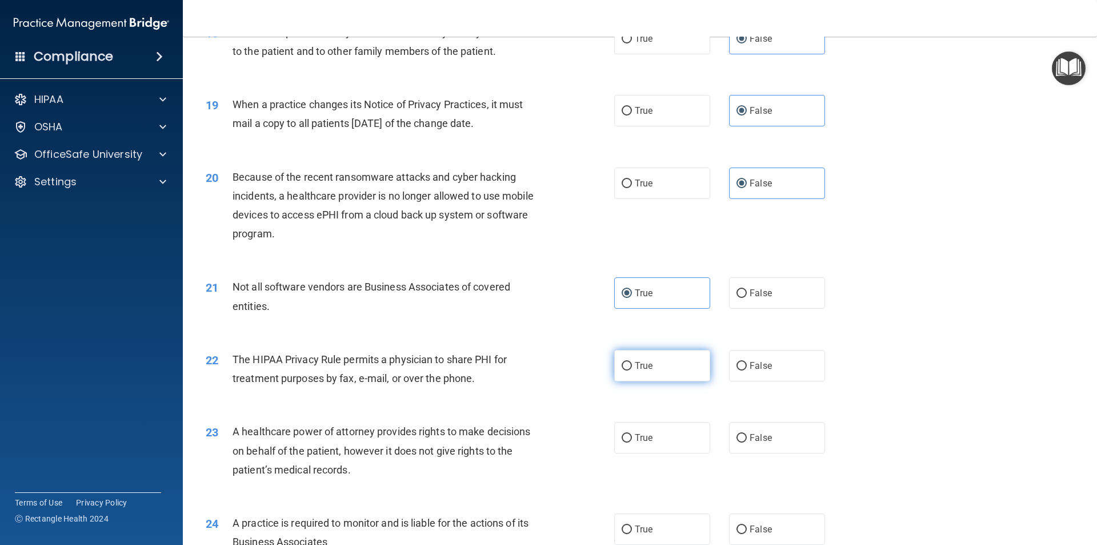
click at [644, 371] on label "True" at bounding box center [662, 365] width 96 height 31
click at [632, 370] on input "True" at bounding box center [627, 366] width 10 height 9
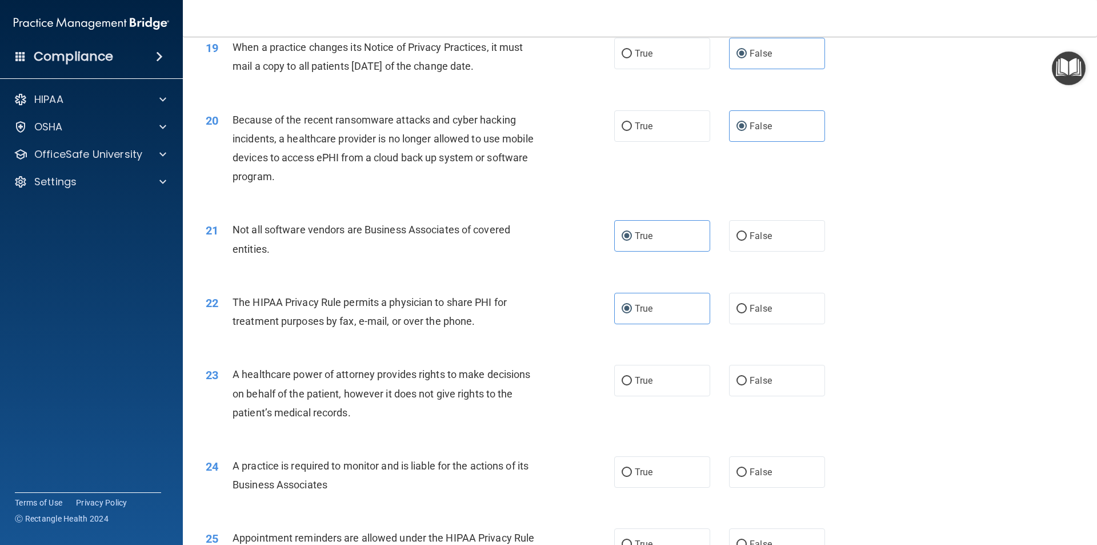
scroll to position [1657, 0]
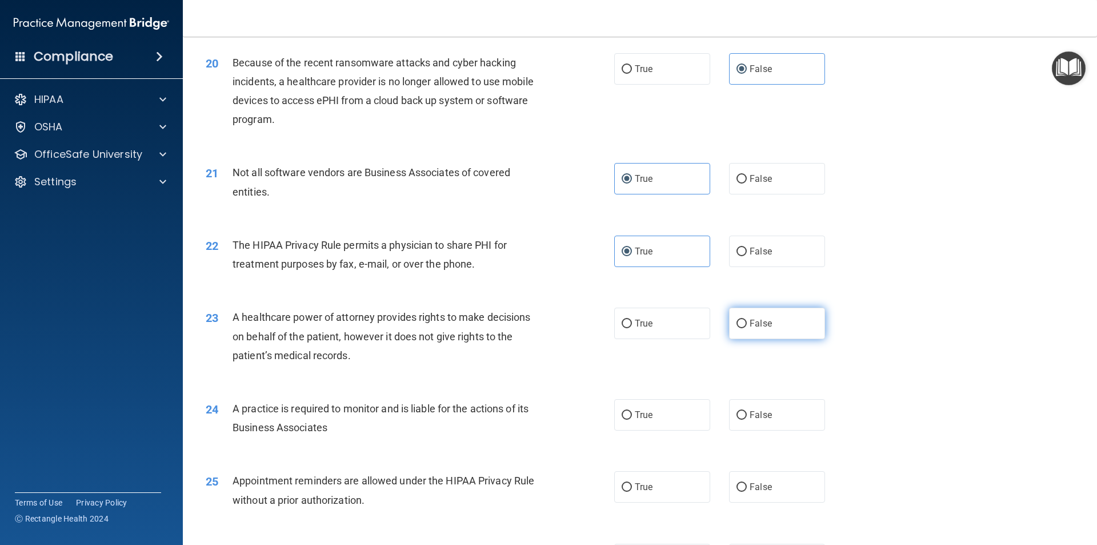
click at [787, 322] on label "False" at bounding box center [777, 322] width 96 height 31
click at [747, 322] on input "False" at bounding box center [742, 323] width 10 height 9
click at [769, 428] on label "False" at bounding box center [777, 414] width 96 height 31
click at [747, 419] on input "False" at bounding box center [742, 415] width 10 height 9
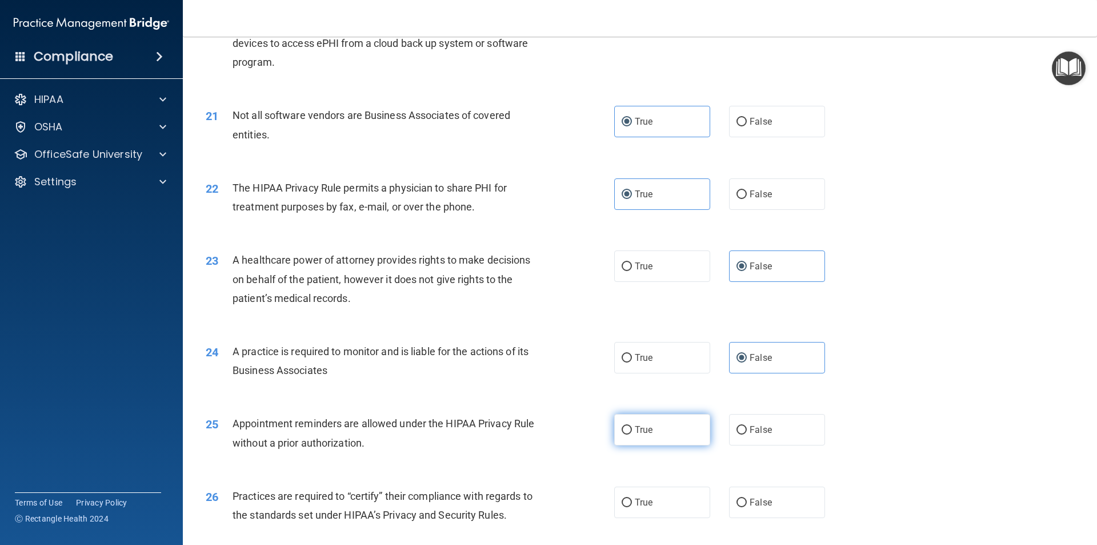
click at [656, 439] on label "True" at bounding box center [662, 429] width 96 height 31
click at [632, 434] on input "True" at bounding box center [627, 430] width 10 height 9
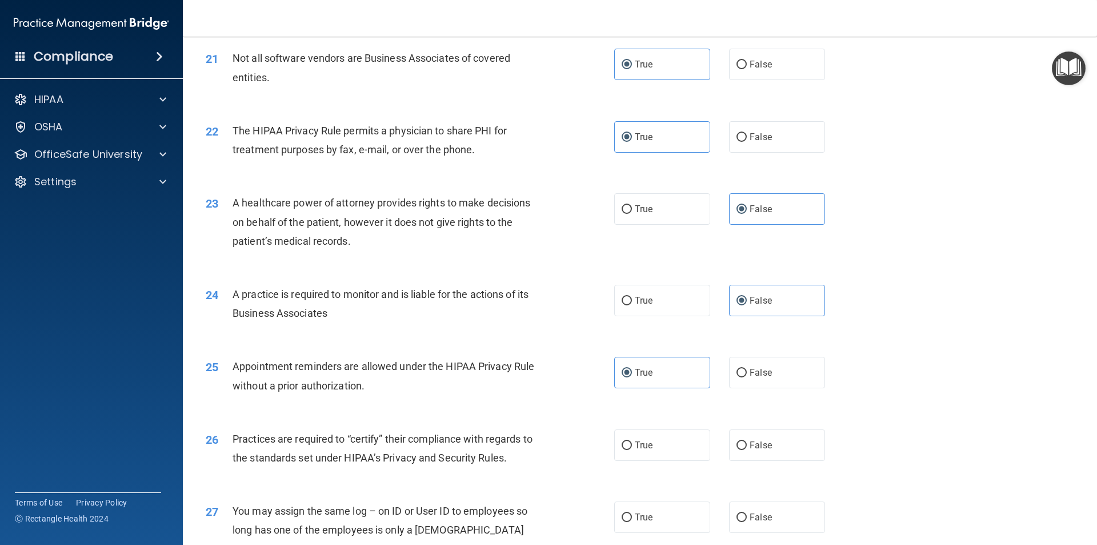
scroll to position [1828, 0]
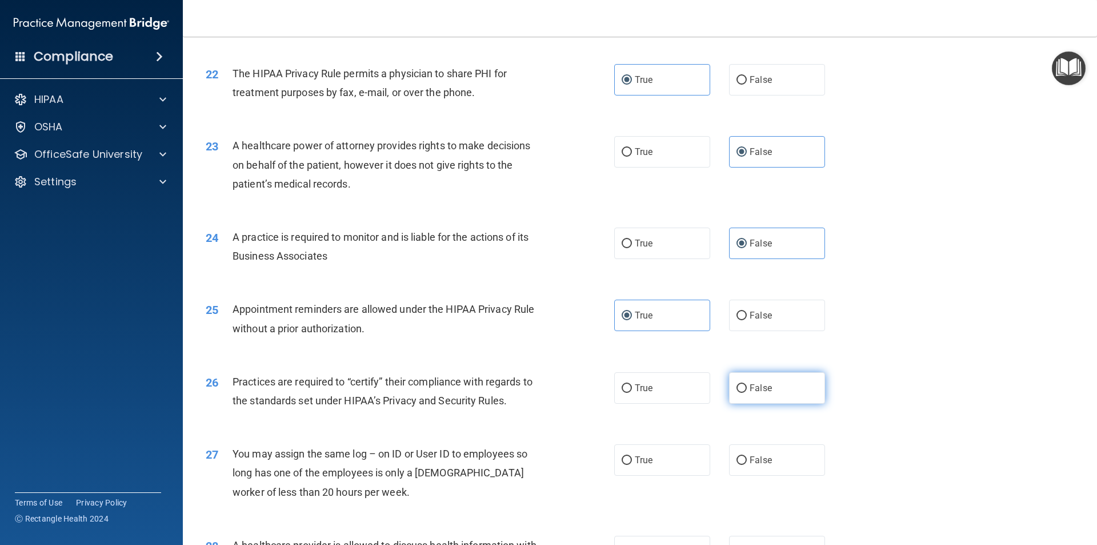
click at [754, 393] on label "False" at bounding box center [777, 387] width 96 height 31
click at [747, 393] on input "False" at bounding box center [742, 388] width 10 height 9
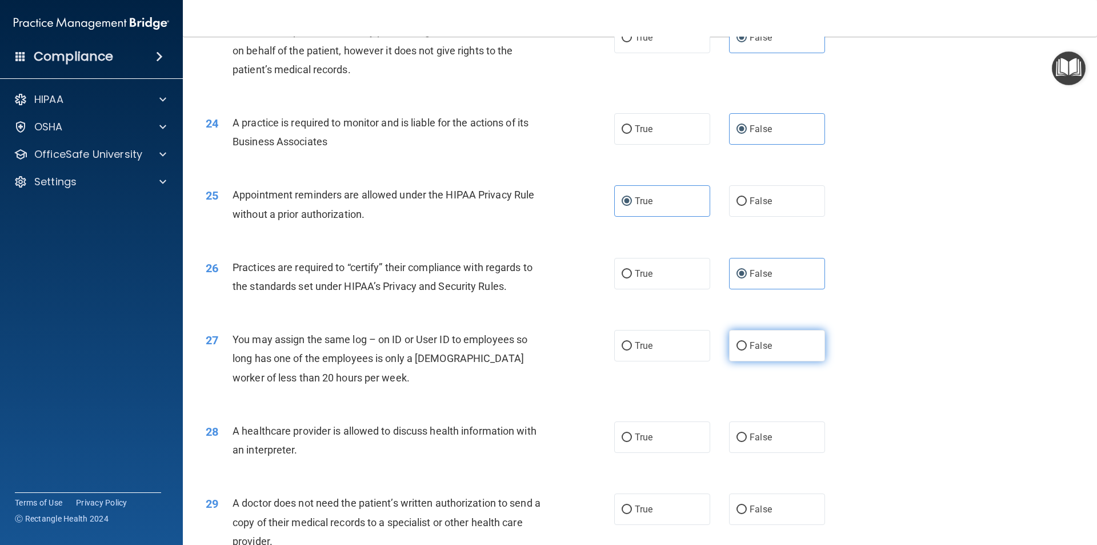
click at [790, 345] on label "False" at bounding box center [777, 345] width 96 height 31
click at [747, 345] on input "False" at bounding box center [742, 346] width 10 height 9
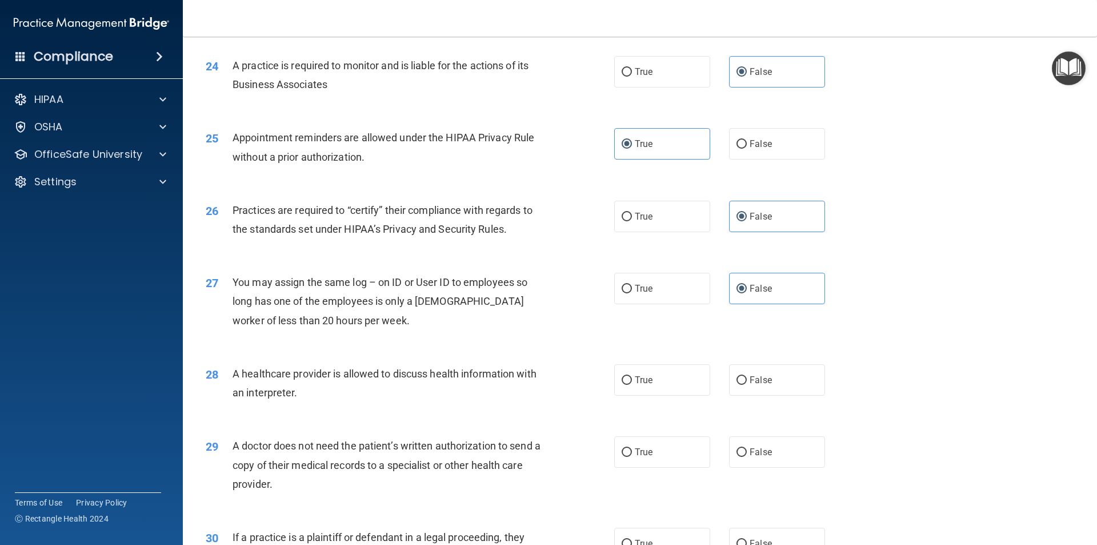
scroll to position [2057, 0]
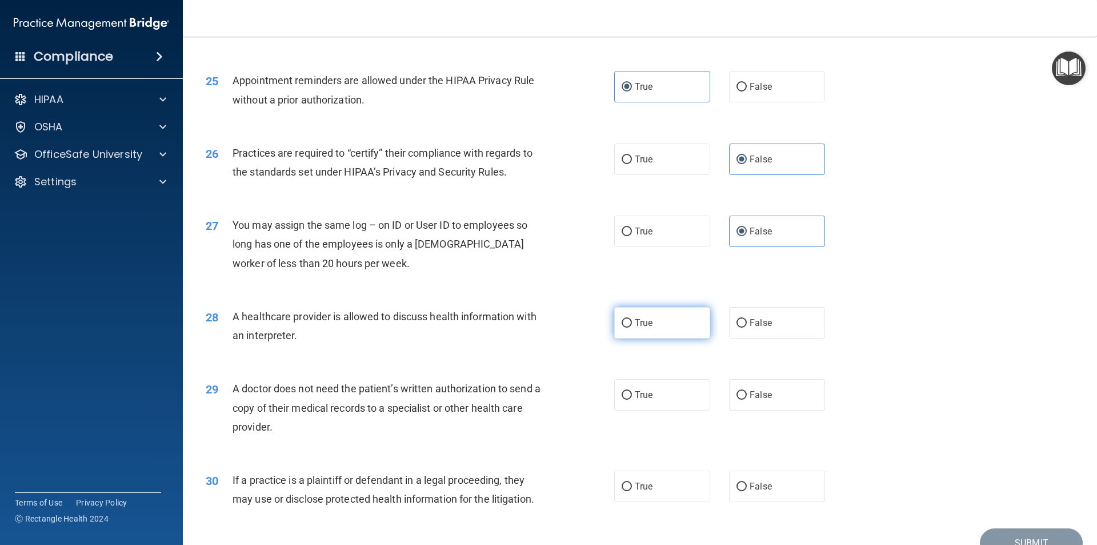
click at [664, 325] on label "True" at bounding box center [662, 322] width 96 height 31
click at [632, 325] on input "True" at bounding box center [627, 323] width 10 height 9
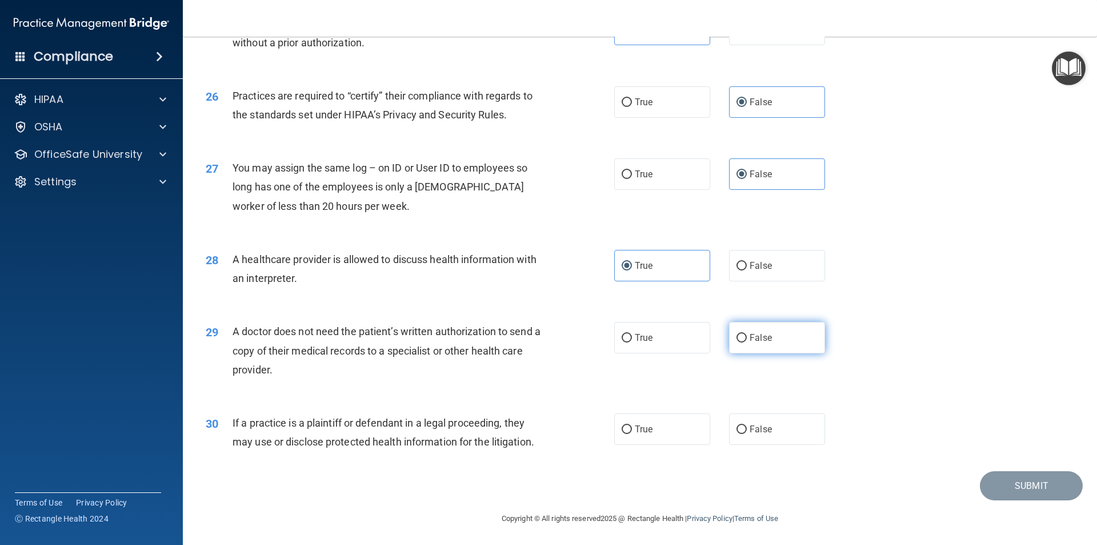
click at [750, 341] on span "False" at bounding box center [761, 337] width 22 height 11
click at [747, 341] on input "False" at bounding box center [742, 338] width 10 height 9
click at [729, 426] on label "False" at bounding box center [777, 428] width 96 height 31
click at [737, 426] on input "False" at bounding box center [742, 429] width 10 height 9
click at [1002, 486] on button "Submit" at bounding box center [1031, 485] width 103 height 29
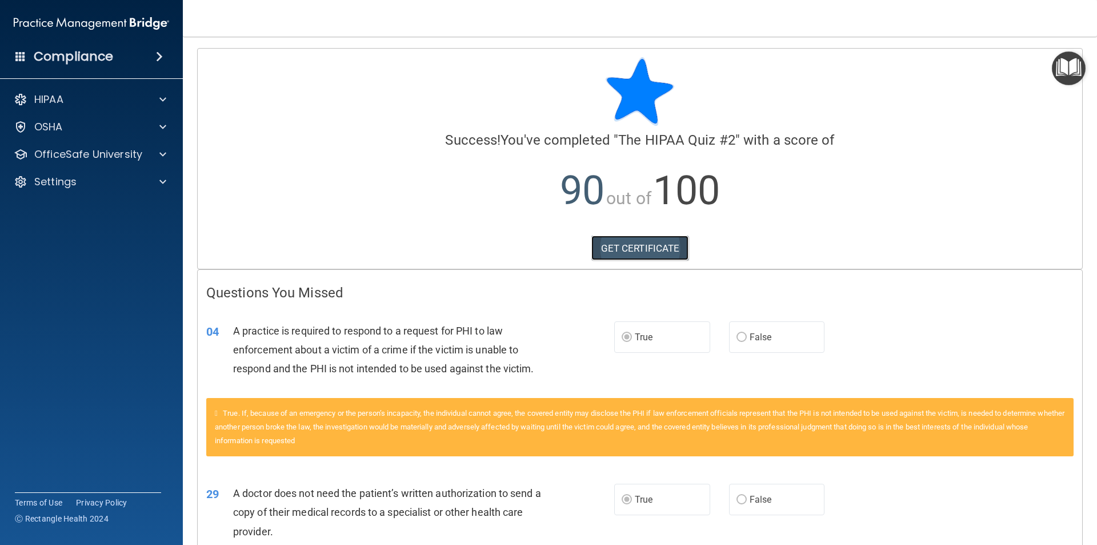
click at [635, 254] on link "GET CERTIFICATE" at bounding box center [640, 247] width 98 height 25
click at [58, 122] on p "OSHA" at bounding box center [48, 127] width 29 height 14
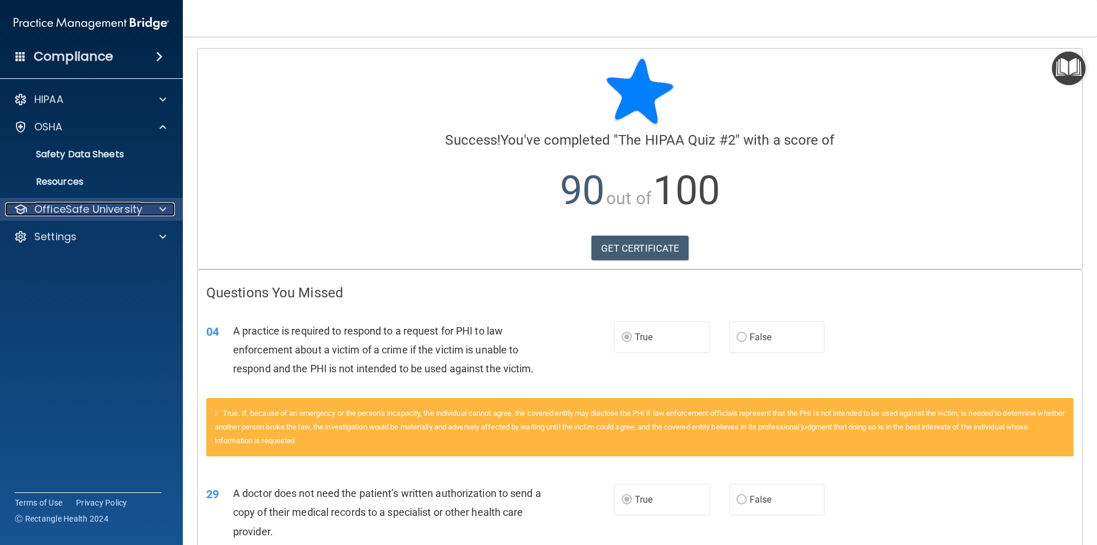
click at [84, 214] on p "OfficeSafe University" at bounding box center [88, 209] width 108 height 14
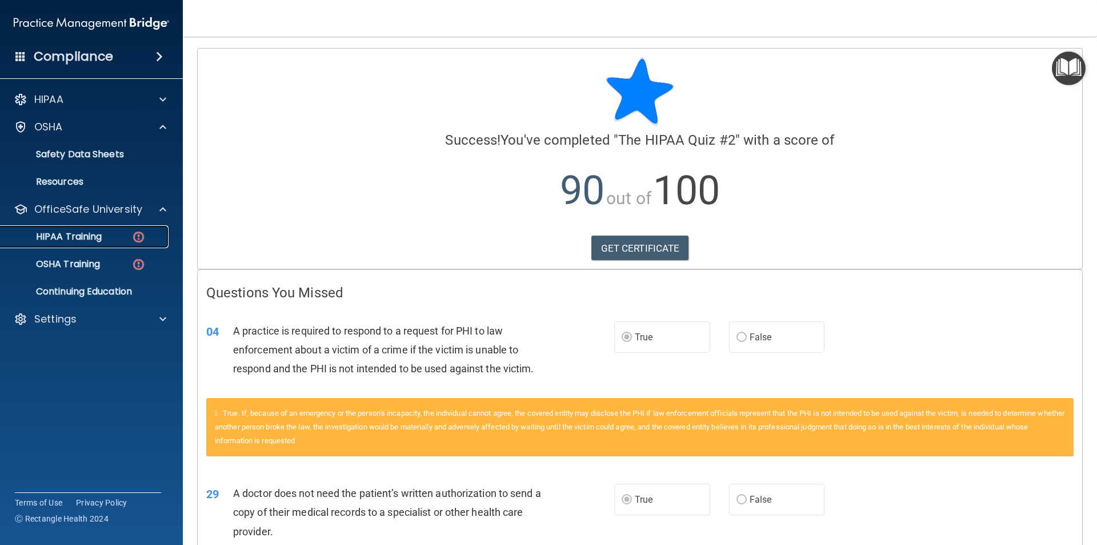
click at [86, 240] on p "HIPAA Training" at bounding box center [54, 236] width 94 height 11
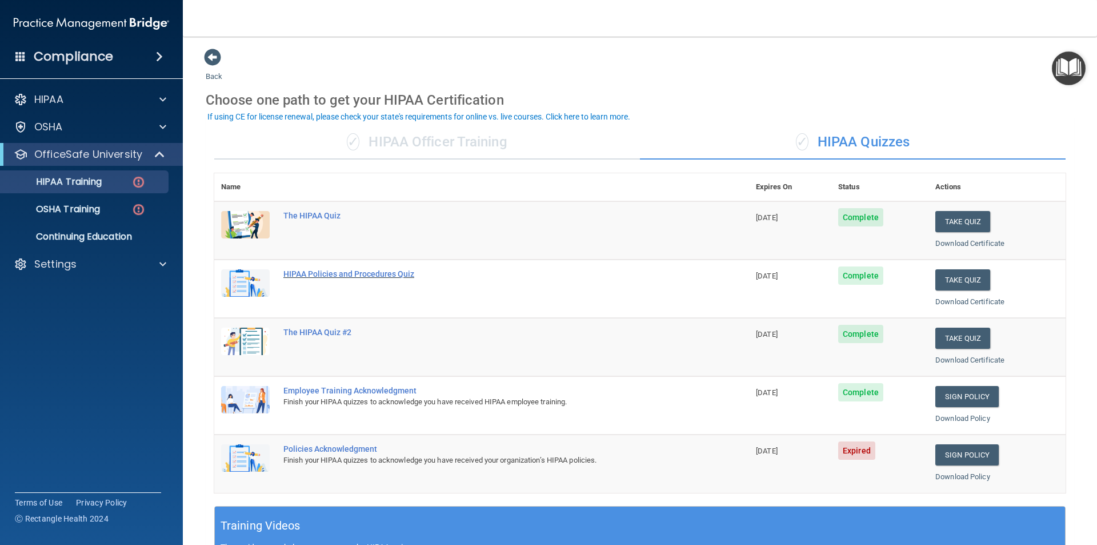
click at [307, 274] on div "HIPAA Policies and Procedures Quiz" at bounding box center [487, 273] width 409 height 9
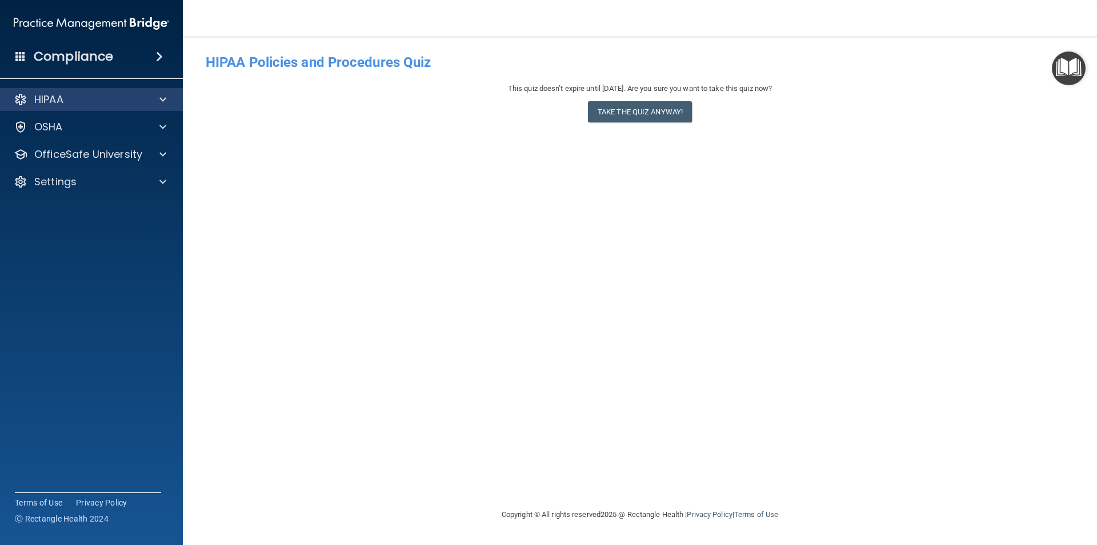
click at [82, 106] on div "HIPAA" at bounding box center [91, 99] width 183 height 23
click at [109, 90] on div "HIPAA" at bounding box center [91, 99] width 183 height 23
click at [158, 93] on div at bounding box center [161, 100] width 29 height 14
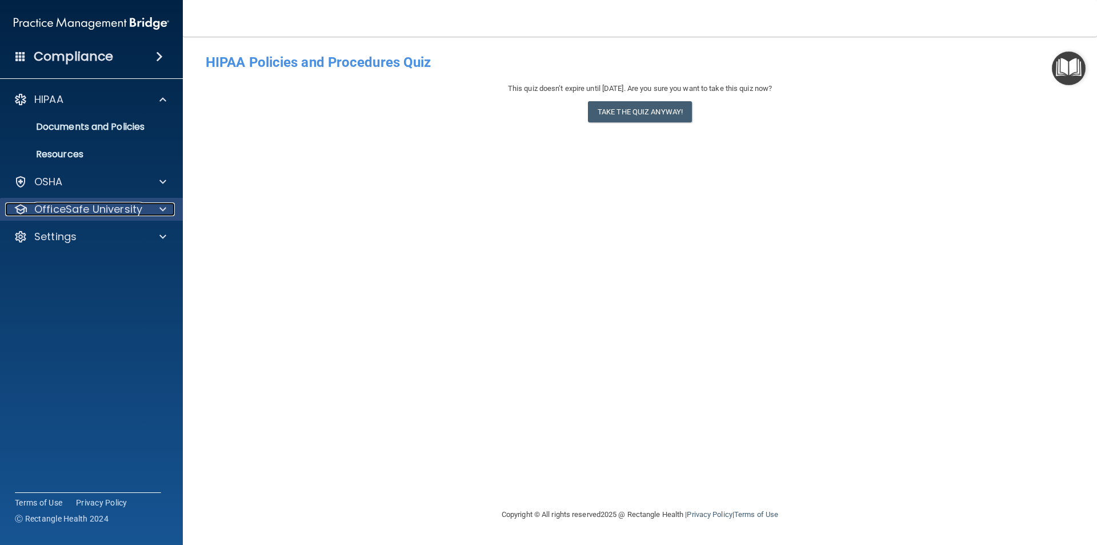
click at [103, 206] on p "OfficeSafe University" at bounding box center [88, 209] width 108 height 14
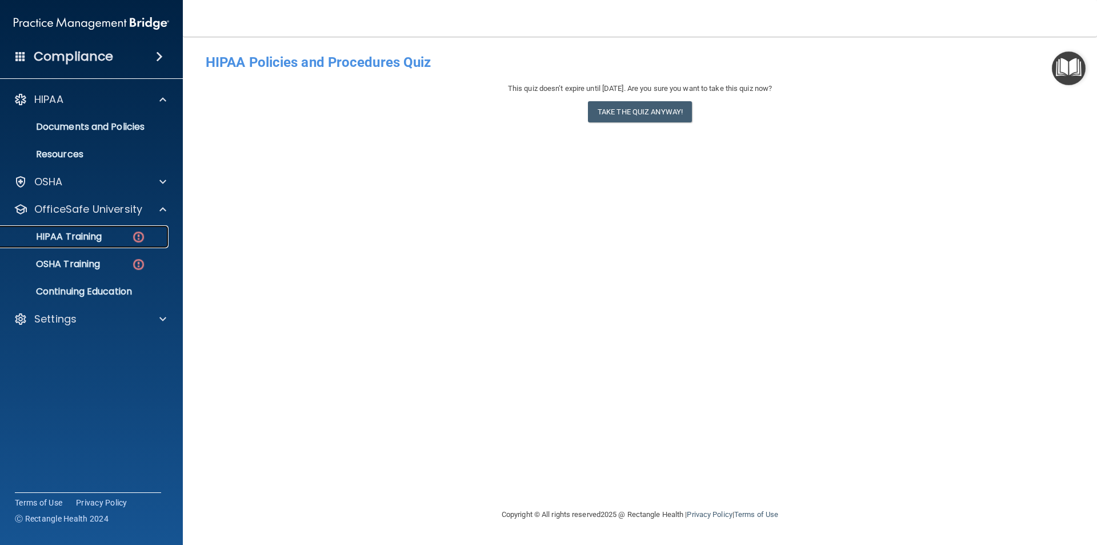
click at [104, 240] on div "HIPAA Training" at bounding box center [85, 236] width 156 height 11
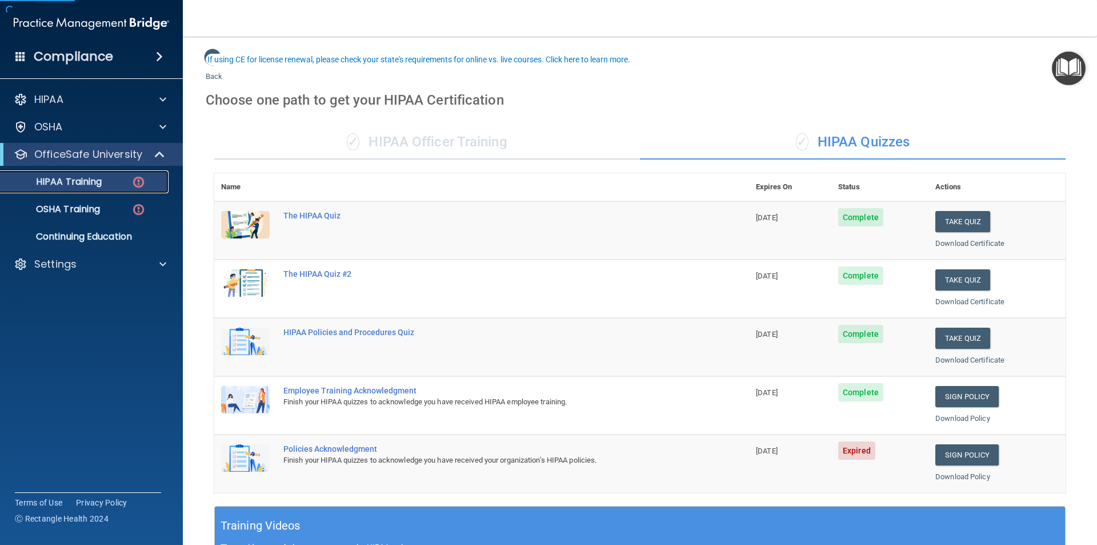
scroll to position [57, 0]
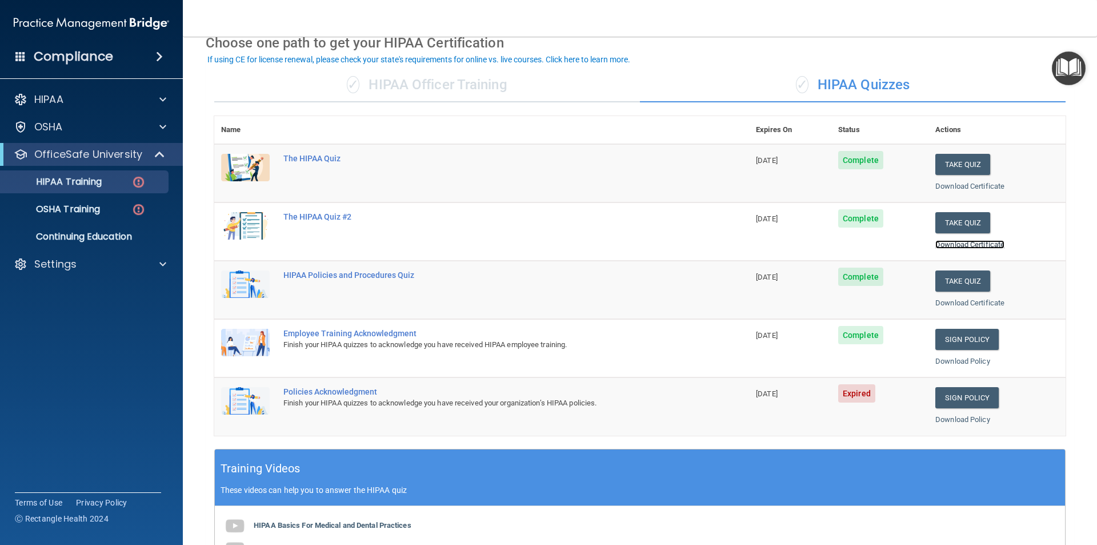
click at [981, 245] on link "Download Certificate" at bounding box center [969, 244] width 69 height 9
click at [946, 346] on link "Sign Policy" at bounding box center [966, 339] width 63 height 21
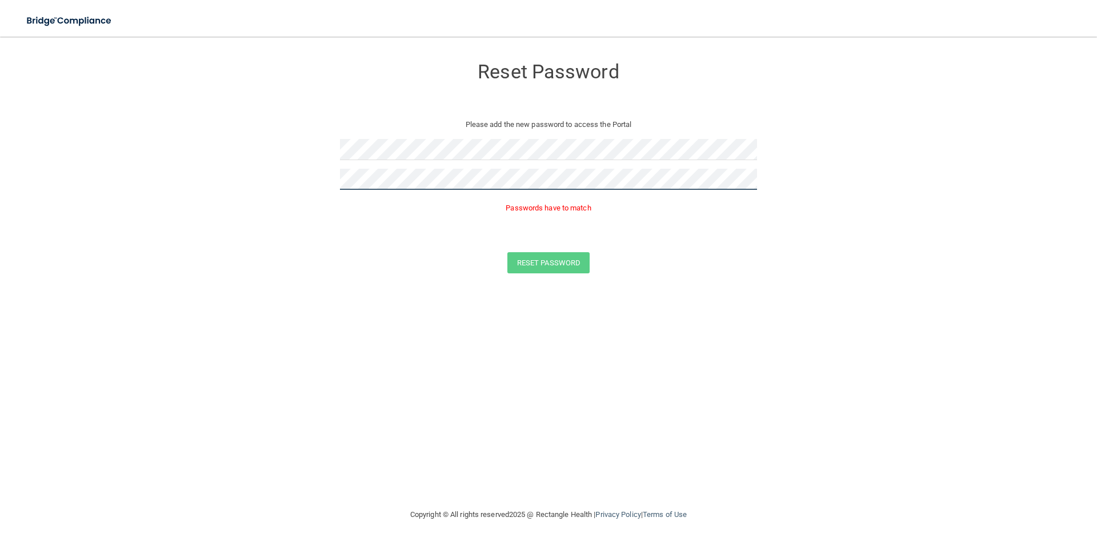
click at [507, 252] on button "Reset Password" at bounding box center [548, 262] width 82 height 21
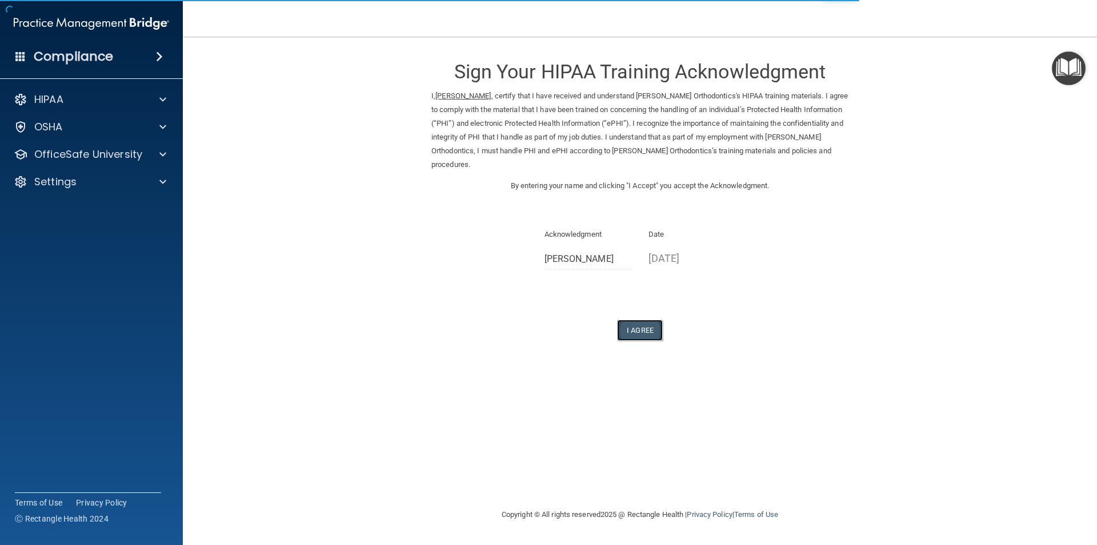
click at [644, 331] on button "I Agree" at bounding box center [640, 329] width 46 height 21
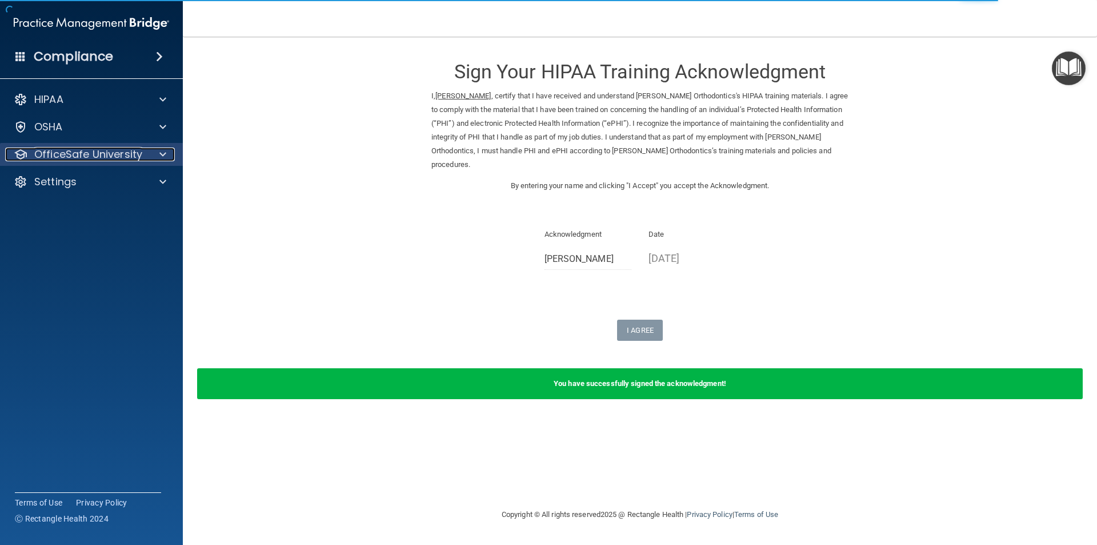
click at [111, 154] on p "OfficeSafe University" at bounding box center [88, 154] width 108 height 14
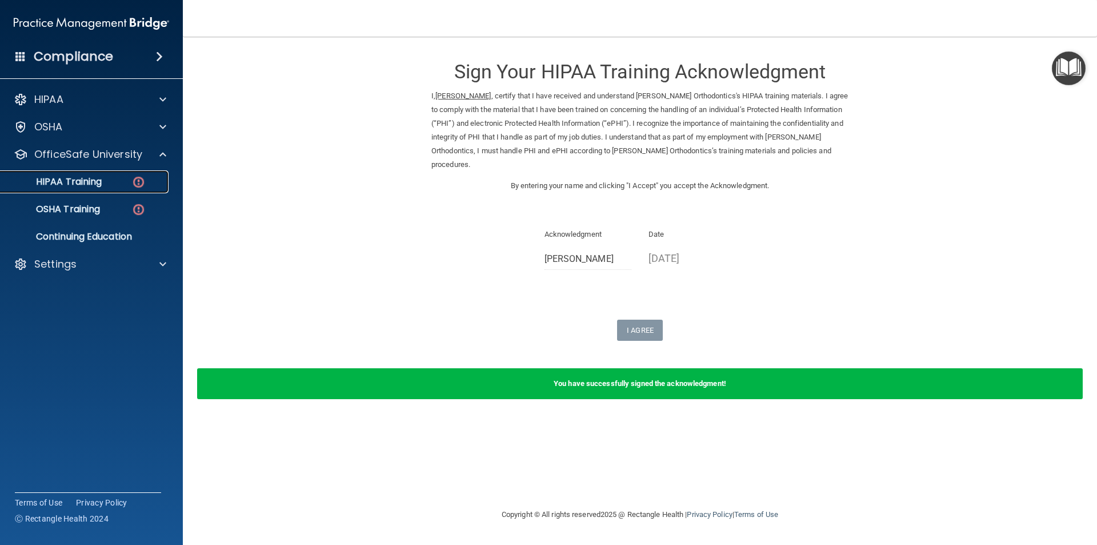
click at [113, 182] on div "HIPAA Training" at bounding box center [85, 181] width 156 height 11
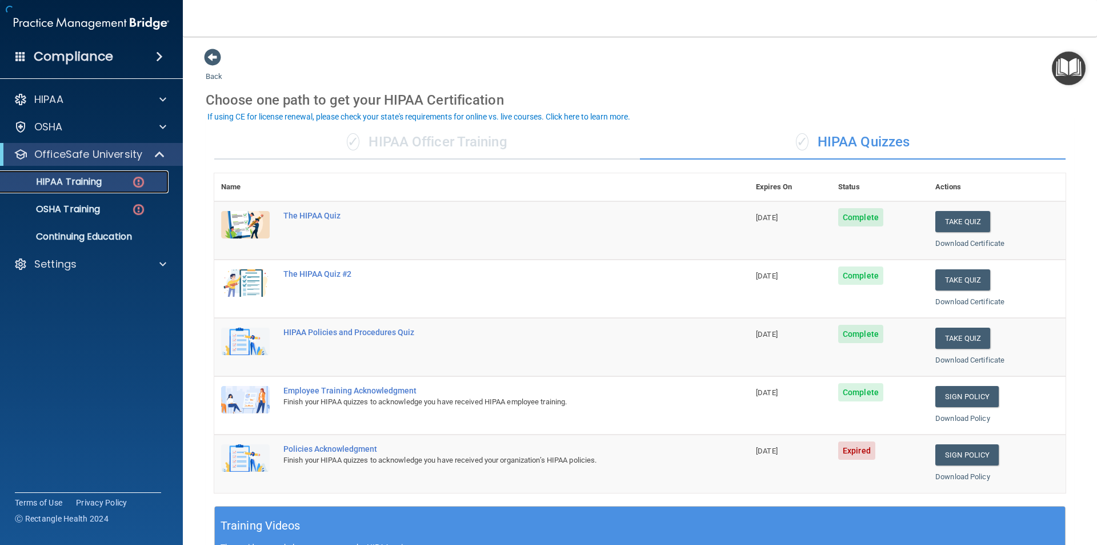
scroll to position [57, 0]
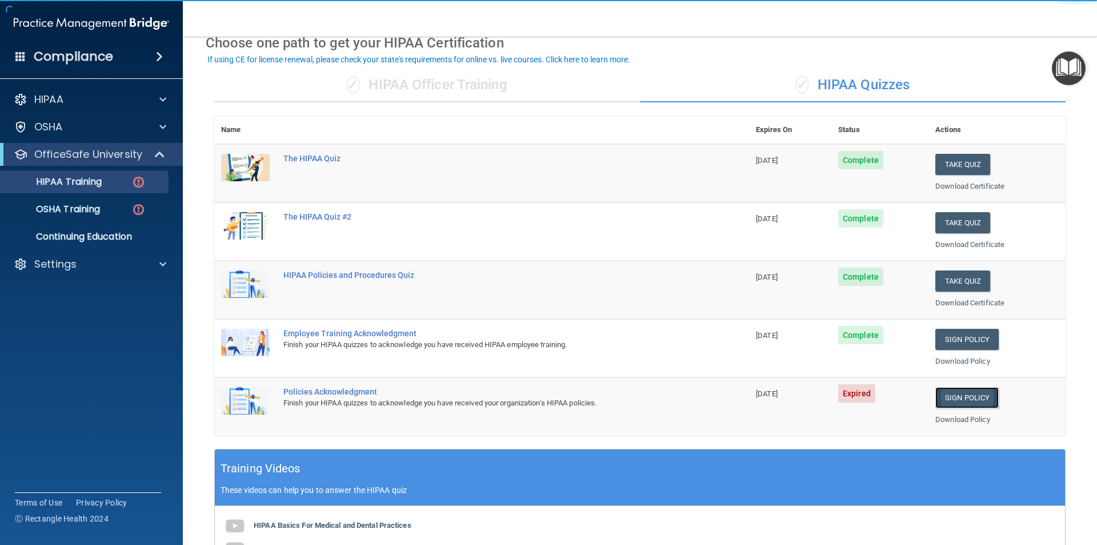
click at [954, 399] on link "Sign Policy" at bounding box center [966, 397] width 63 height 21
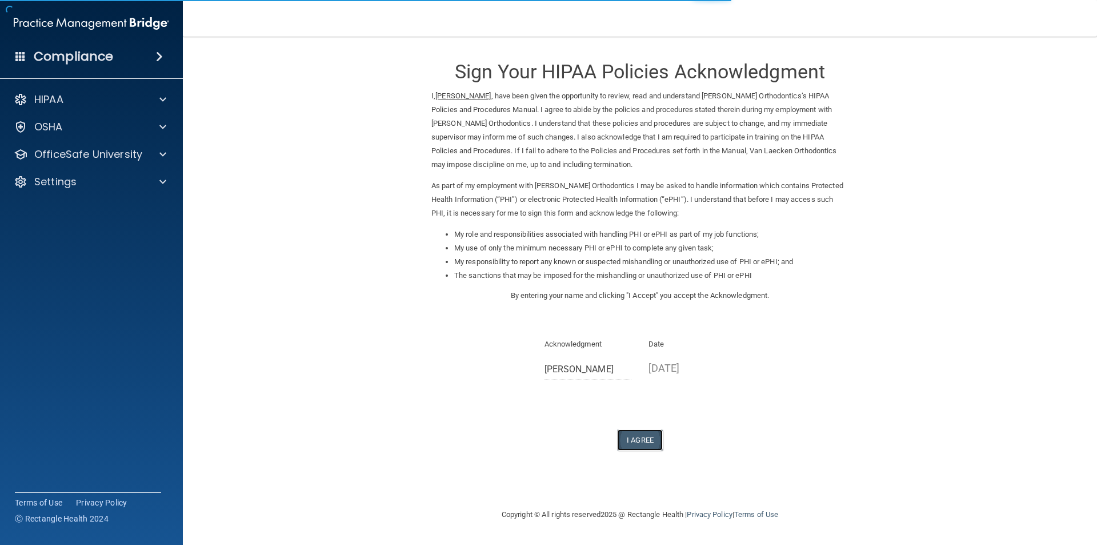
click at [641, 434] on button "I Agree" at bounding box center [640, 439] width 46 height 21
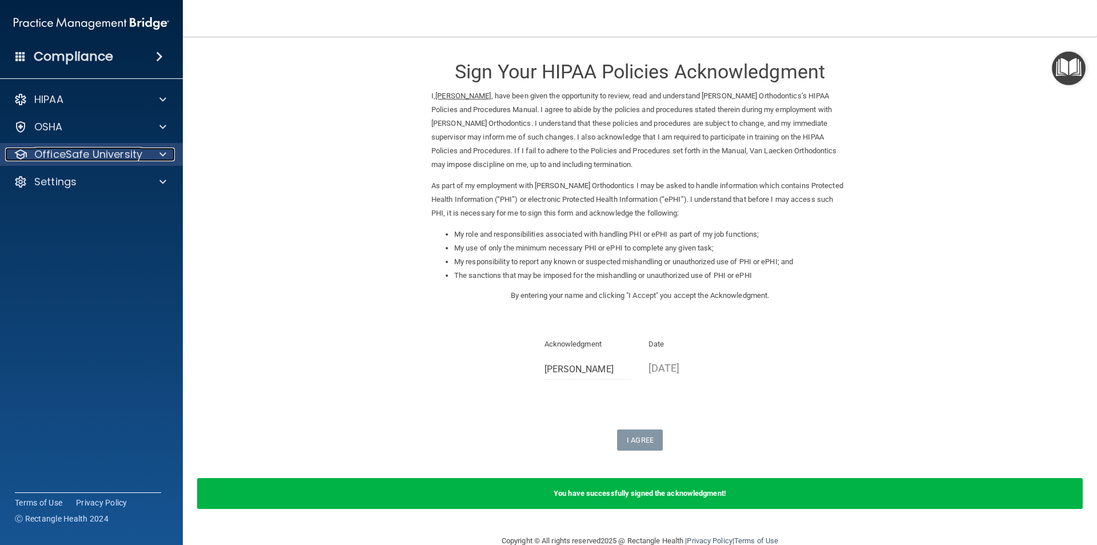
click at [117, 153] on p "OfficeSafe University" at bounding box center [88, 154] width 108 height 14
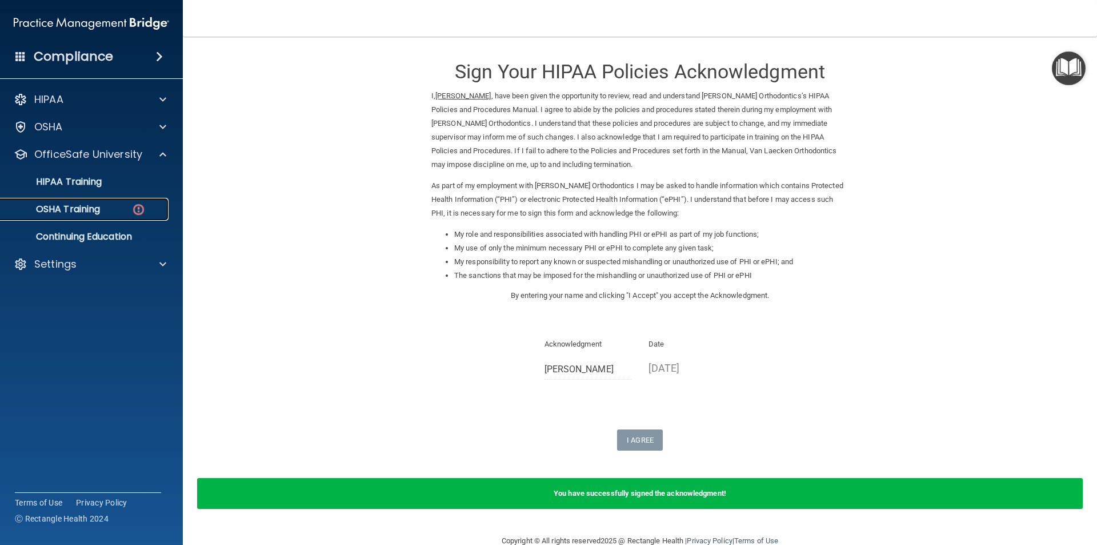
click at [114, 208] on div "OSHA Training" at bounding box center [85, 208] width 156 height 11
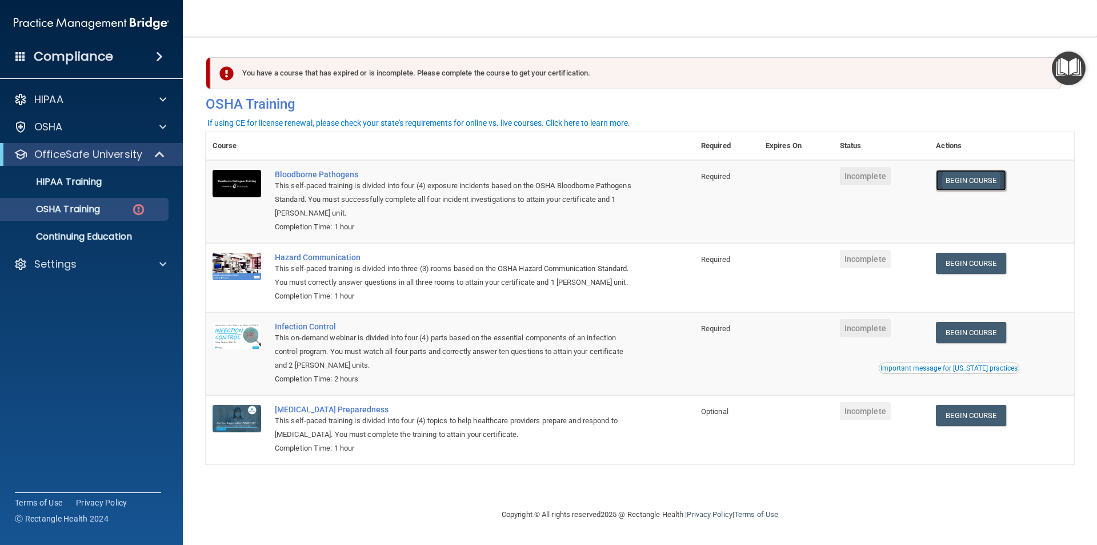
click at [978, 189] on link "Begin Course" at bounding box center [971, 180] width 70 height 21
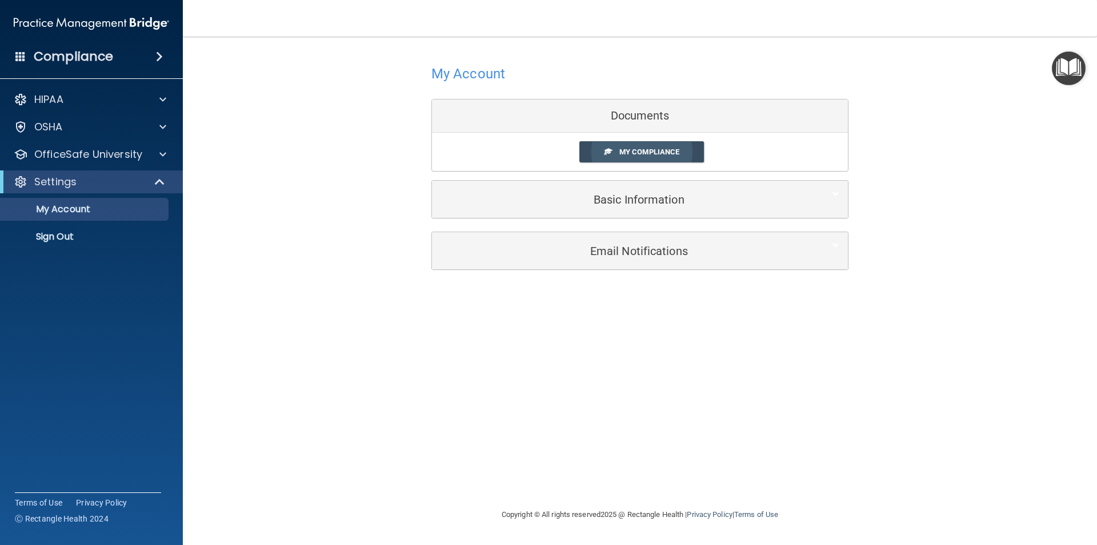
click at [622, 143] on link "My Compliance" at bounding box center [641, 151] width 125 height 21
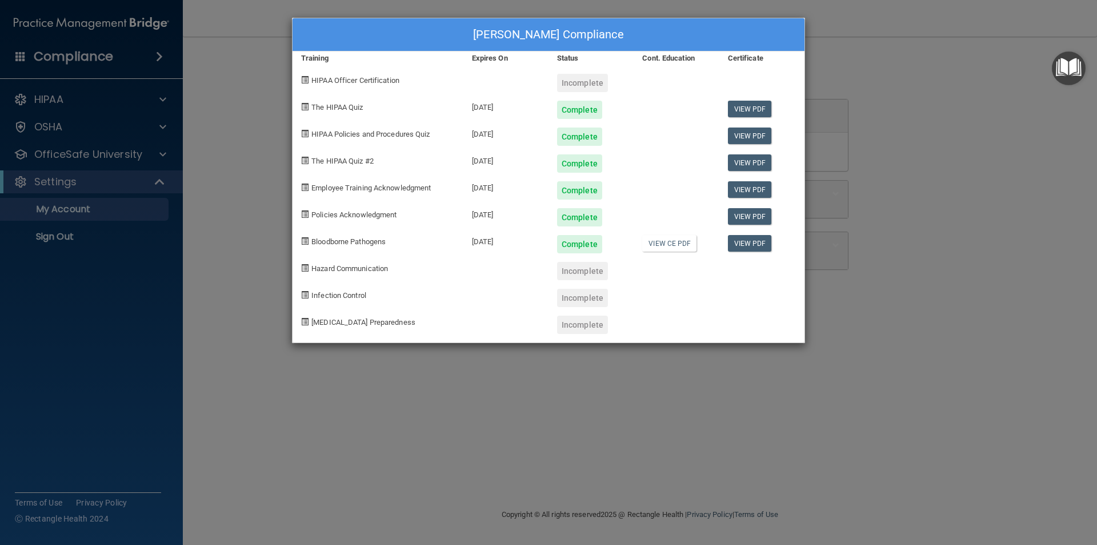
click at [899, 105] on div "Katlin Schlim's Compliance Training Expires On Status Cont. Education Certifica…" at bounding box center [548, 272] width 1097 height 545
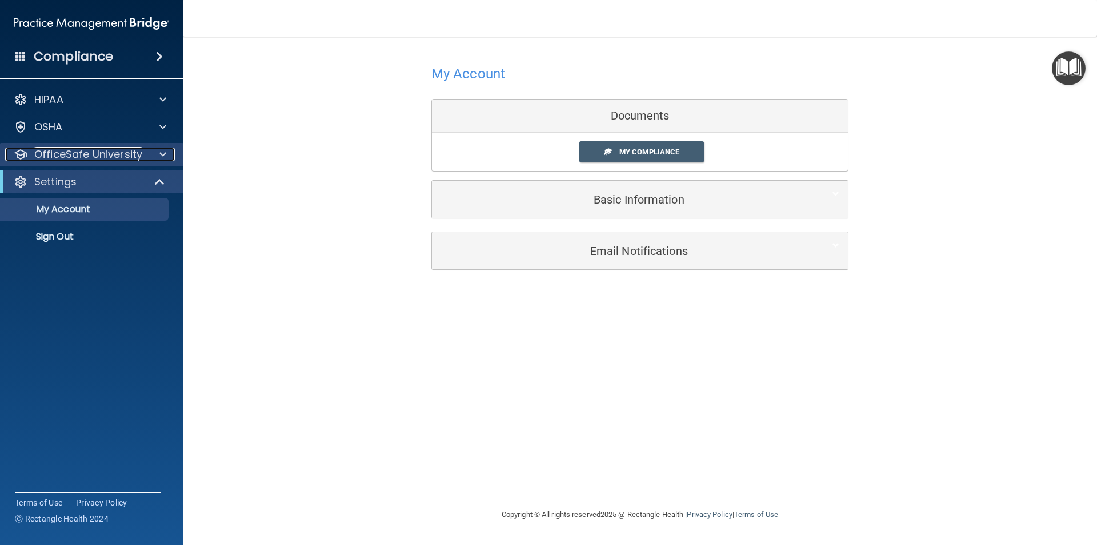
click at [121, 151] on p "OfficeSafe University" at bounding box center [88, 154] width 108 height 14
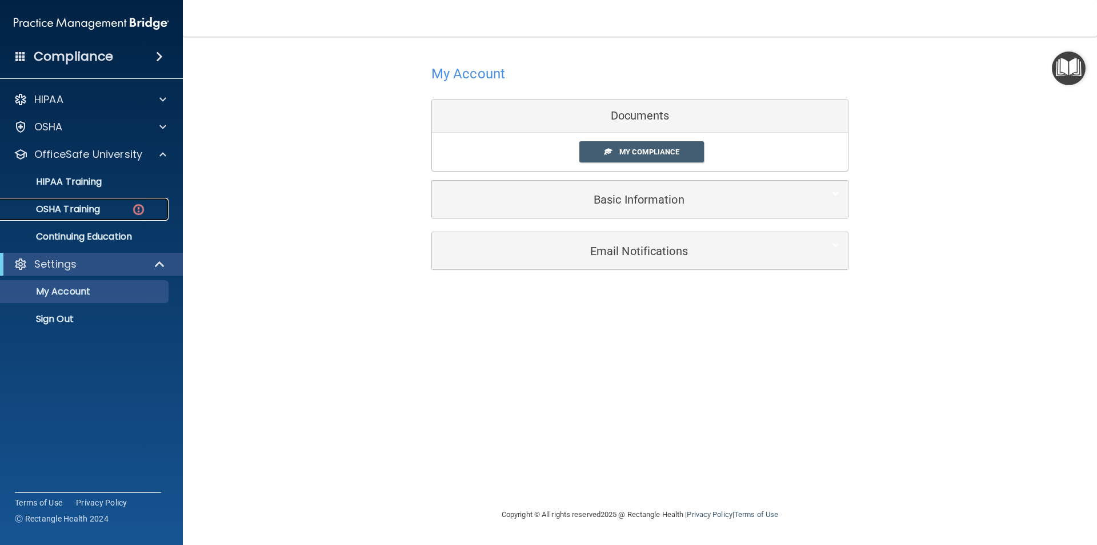
click at [103, 206] on div "OSHA Training" at bounding box center [85, 208] width 156 height 11
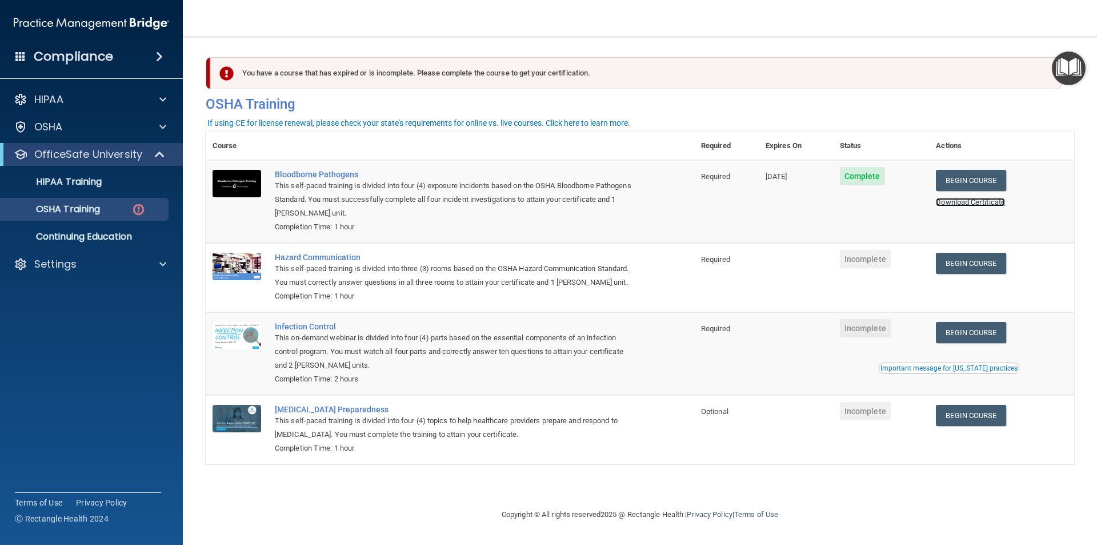
click at [972, 203] on link "Download Certificate" at bounding box center [970, 202] width 69 height 9
click at [992, 260] on link "Begin Course" at bounding box center [971, 263] width 70 height 21
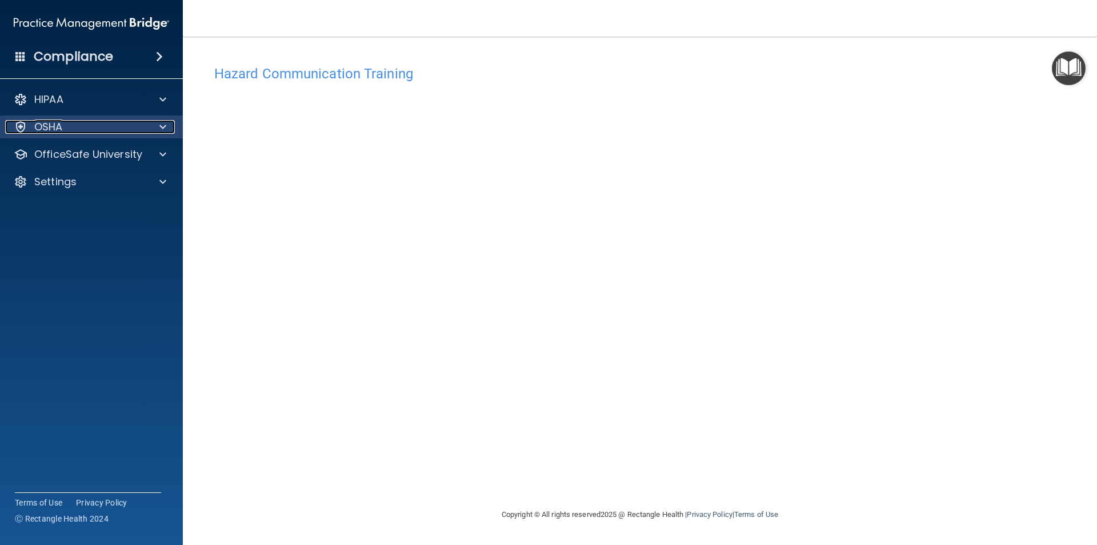
click at [81, 126] on div "OSHA" at bounding box center [76, 127] width 142 height 14
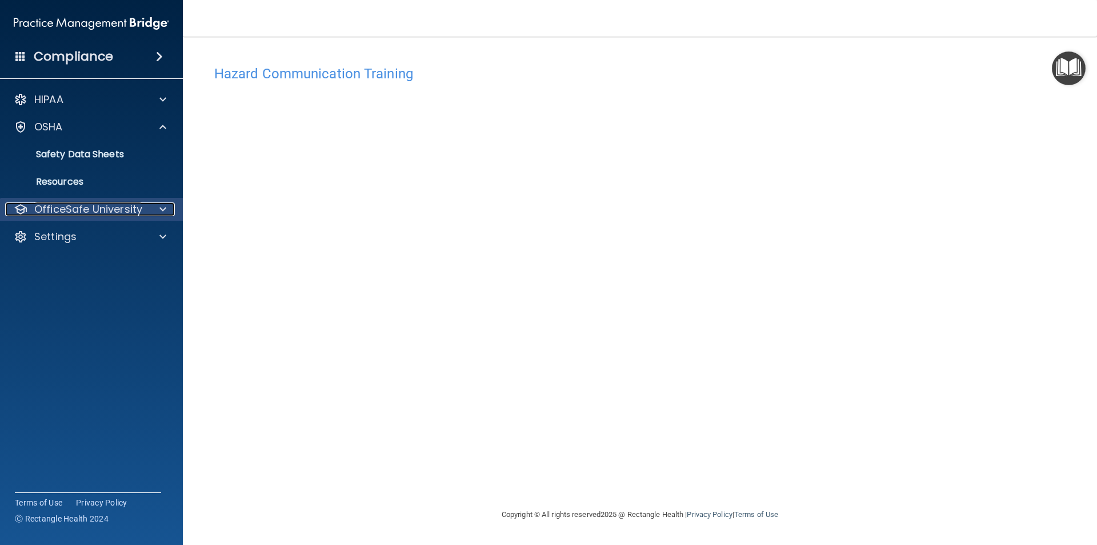
click at [96, 212] on p "OfficeSafe University" at bounding box center [88, 209] width 108 height 14
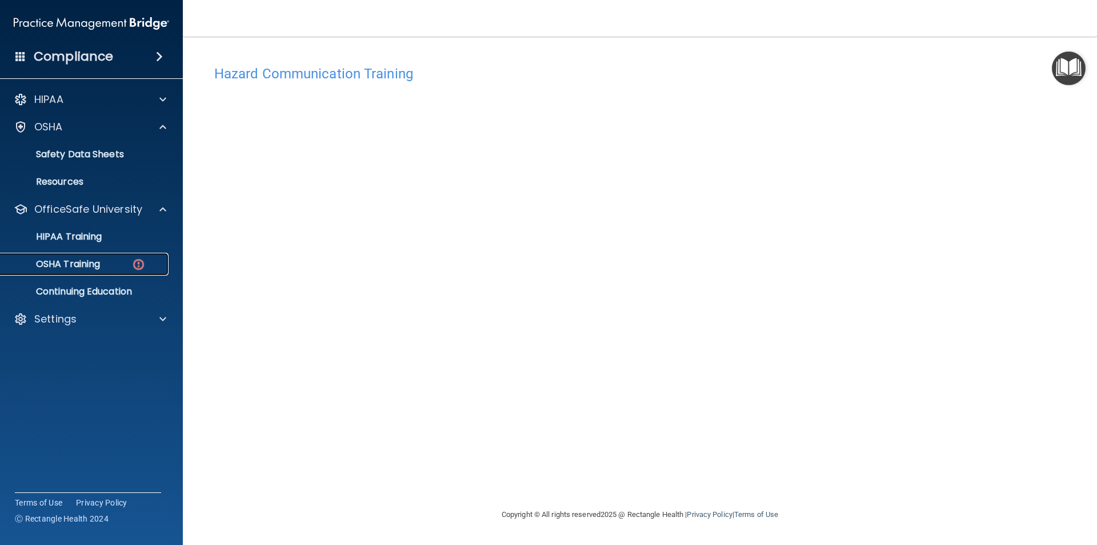
click at [105, 267] on div "OSHA Training" at bounding box center [85, 263] width 156 height 11
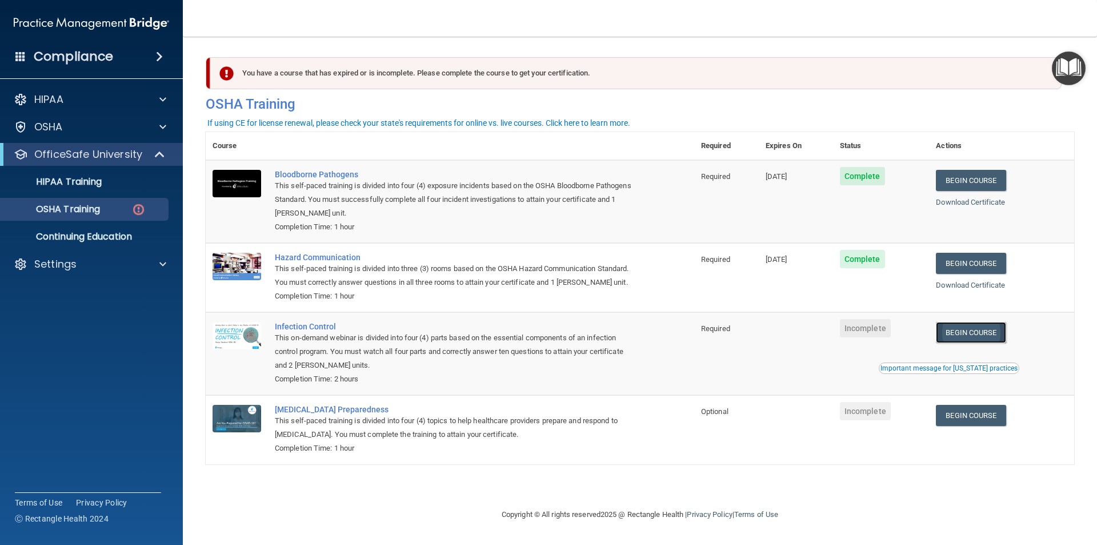
click at [979, 338] on link "Begin Course" at bounding box center [971, 332] width 70 height 21
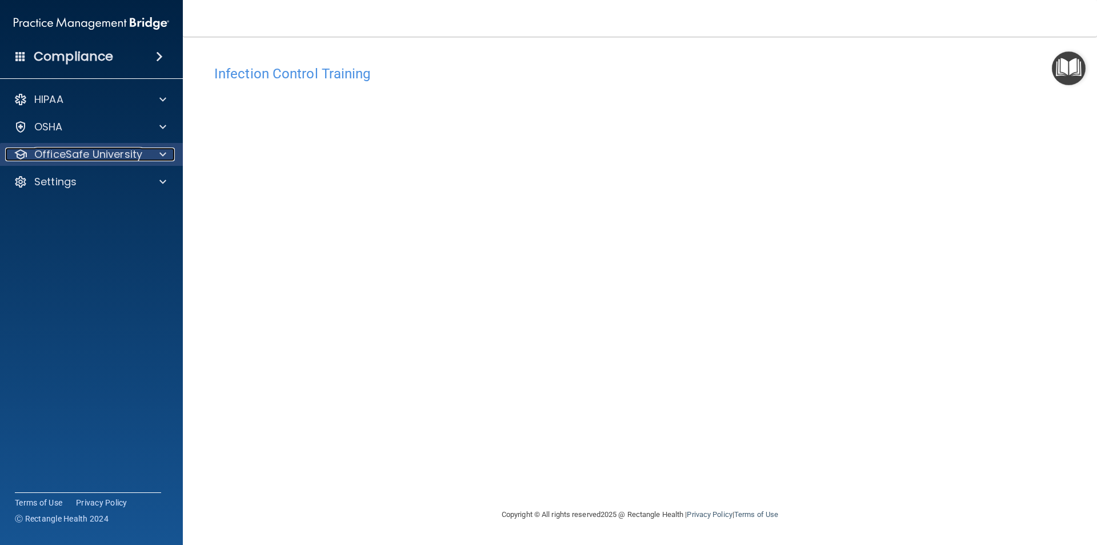
click at [78, 148] on p "OfficeSafe University" at bounding box center [88, 154] width 108 height 14
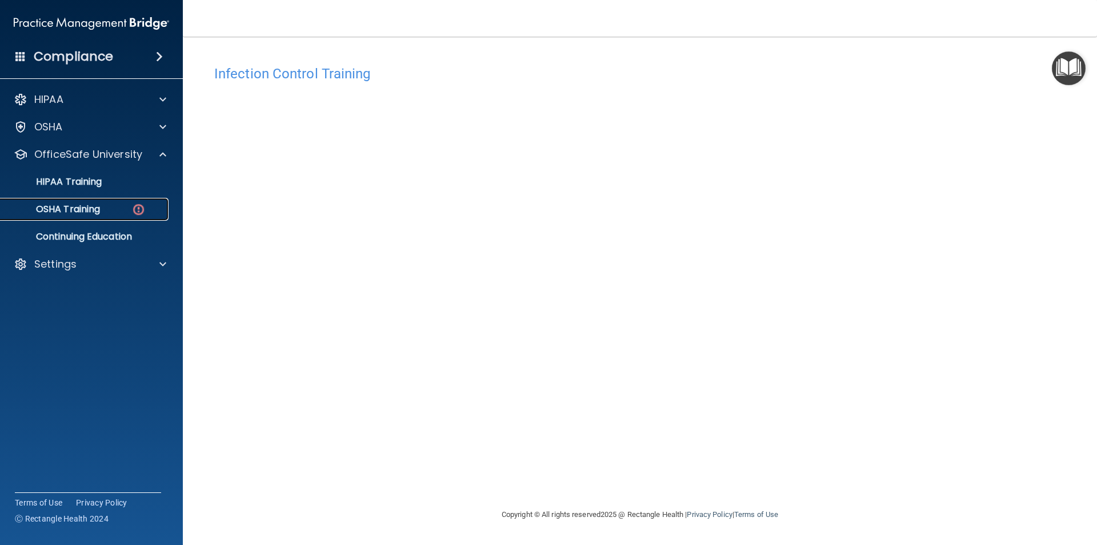
click at [96, 213] on p "OSHA Training" at bounding box center [53, 208] width 93 height 11
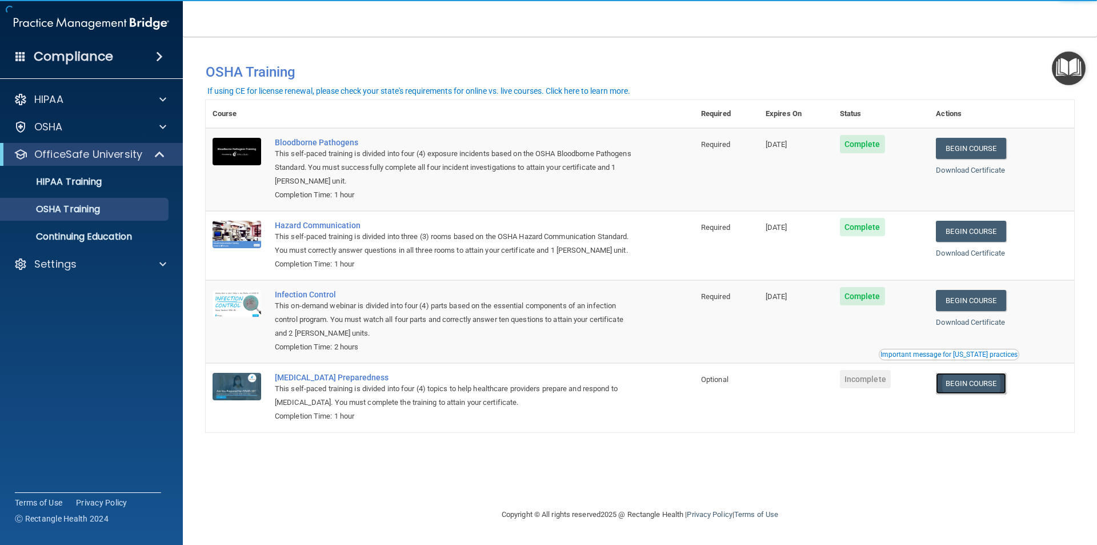
click at [964, 382] on link "Begin Course" at bounding box center [971, 383] width 70 height 21
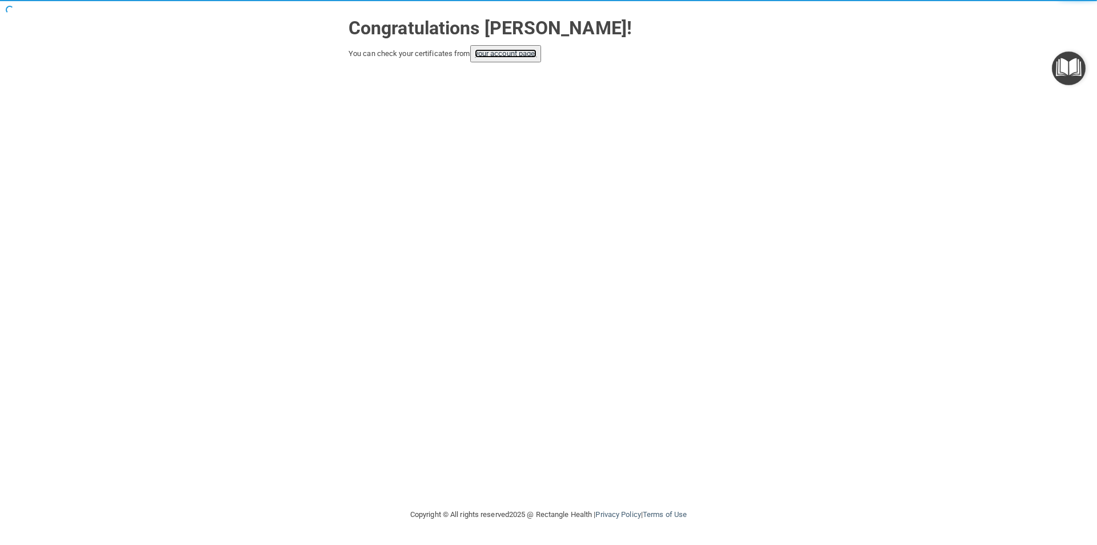
click at [516, 54] on link "your account page!" at bounding box center [506, 53] width 62 height 9
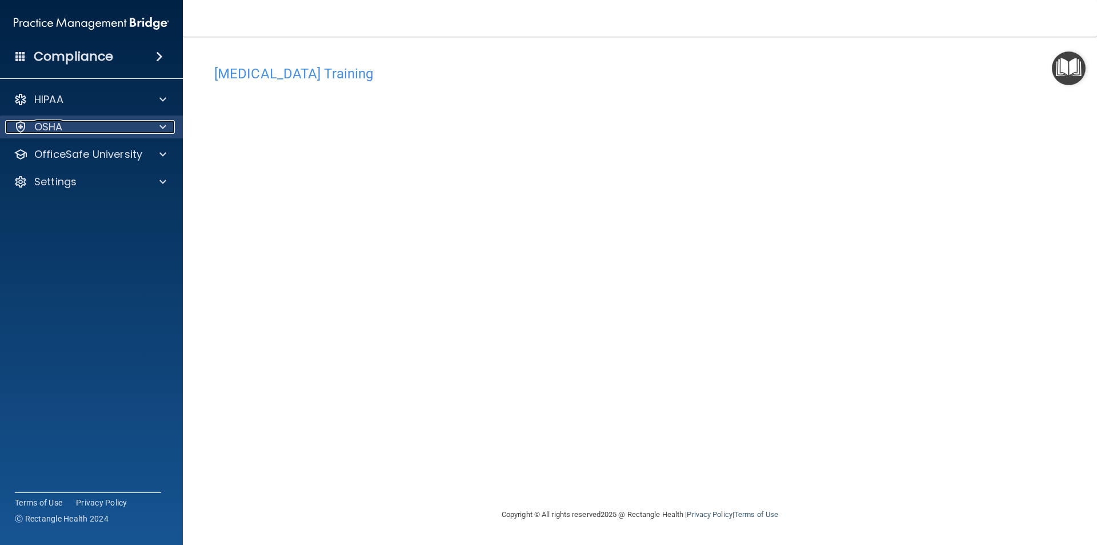
click at [118, 130] on div "OSHA" at bounding box center [76, 127] width 142 height 14
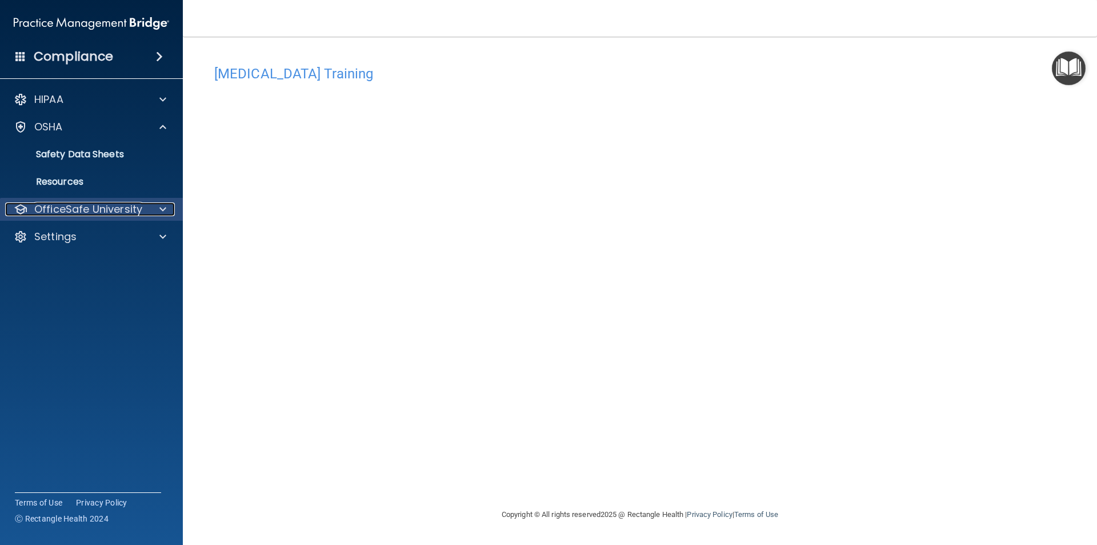
click at [91, 204] on p "OfficeSafe University" at bounding box center [88, 209] width 108 height 14
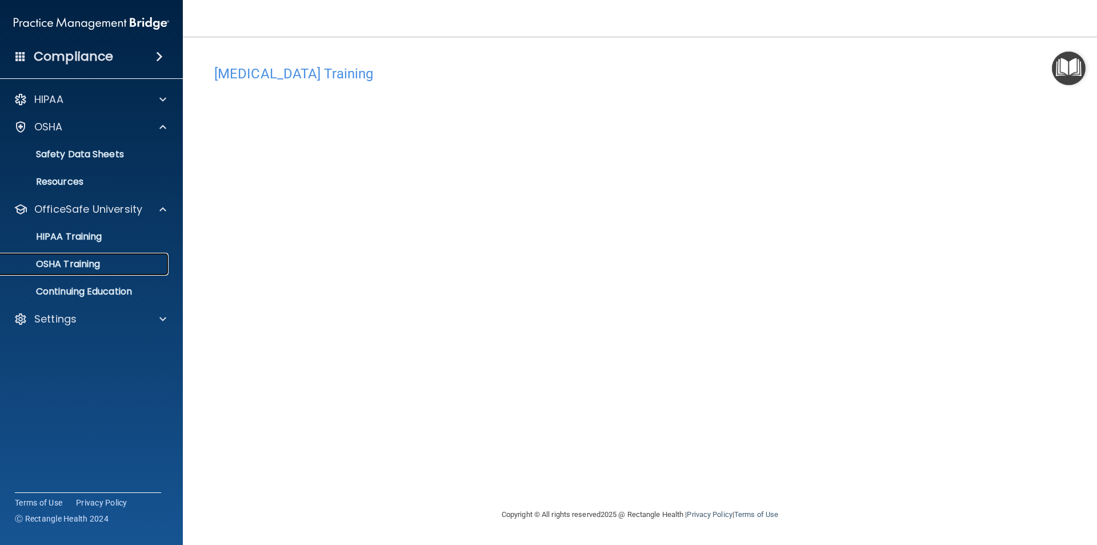
click at [100, 264] on p "OSHA Training" at bounding box center [53, 263] width 93 height 11
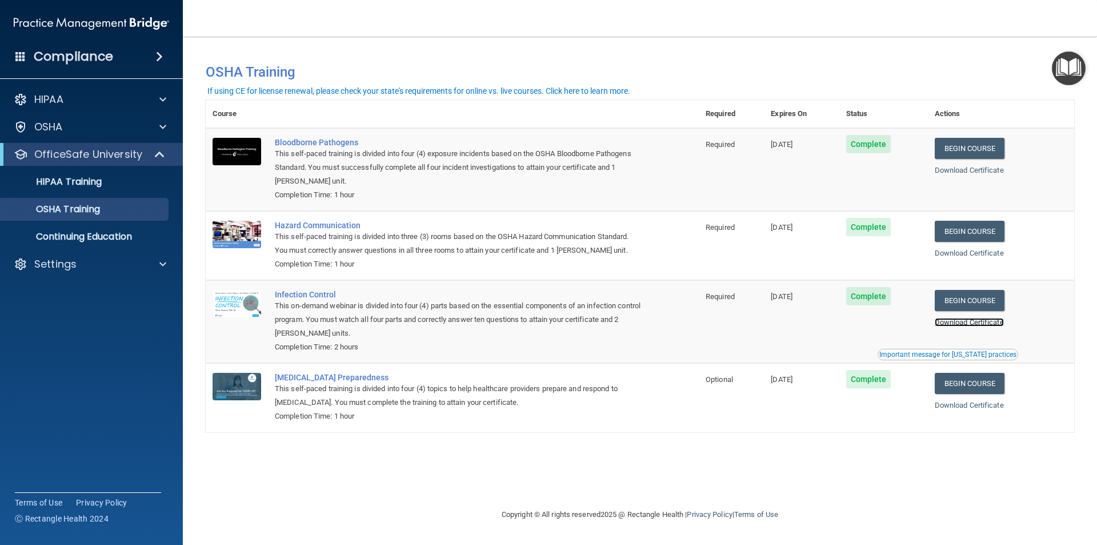
click at [995, 322] on link "Download Certificate" at bounding box center [969, 322] width 69 height 9
click at [989, 405] on link "Download Certificate" at bounding box center [969, 405] width 69 height 9
click at [107, 182] on div "HIPAA Training" at bounding box center [85, 181] width 156 height 11
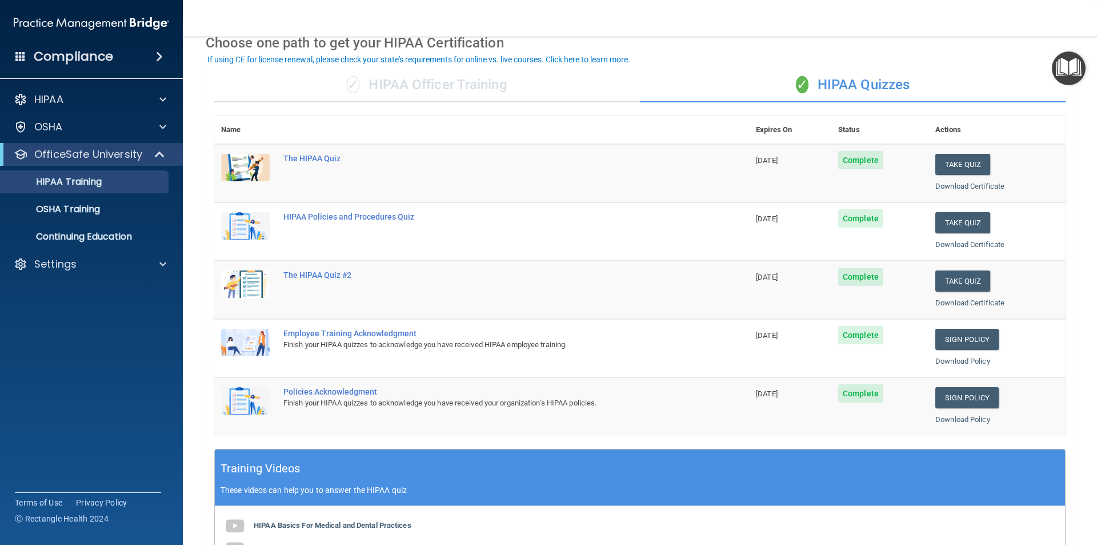
scroll to position [114, 0]
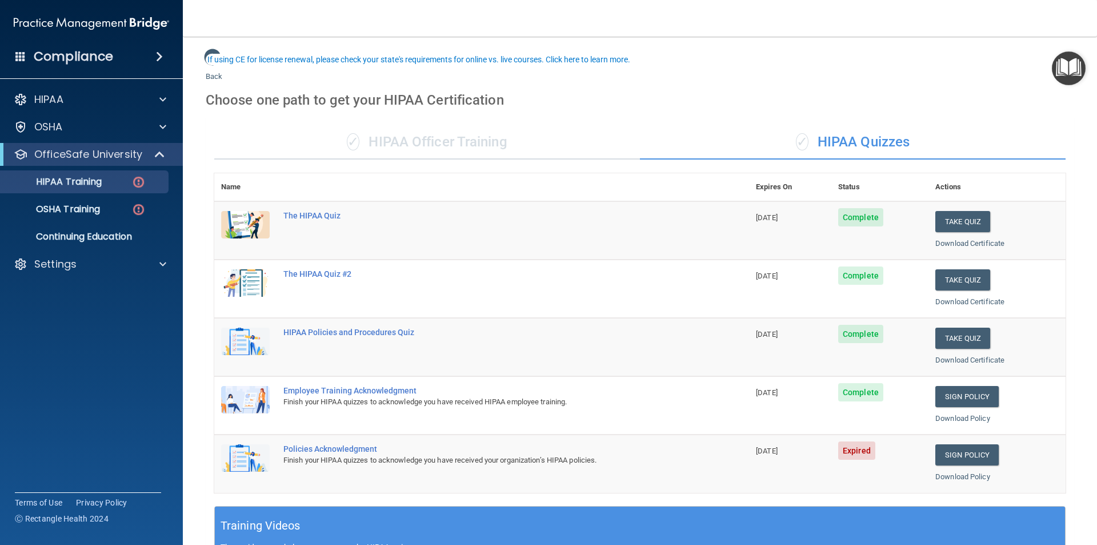
scroll to position [57, 0]
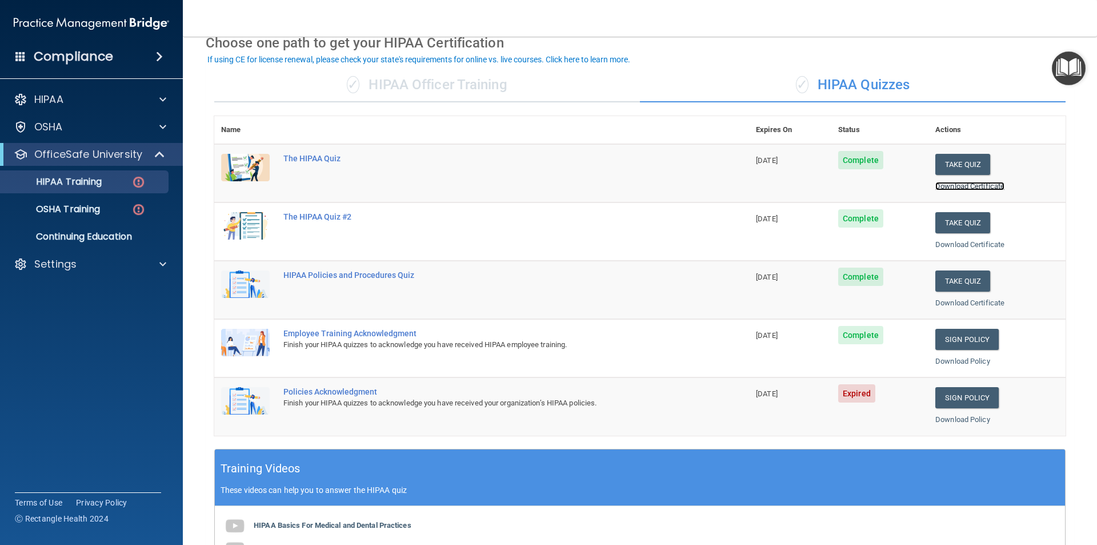
click at [970, 185] on link "Download Certificate" at bounding box center [969, 186] width 69 height 9
